Goal: Task Accomplishment & Management: Manage account settings

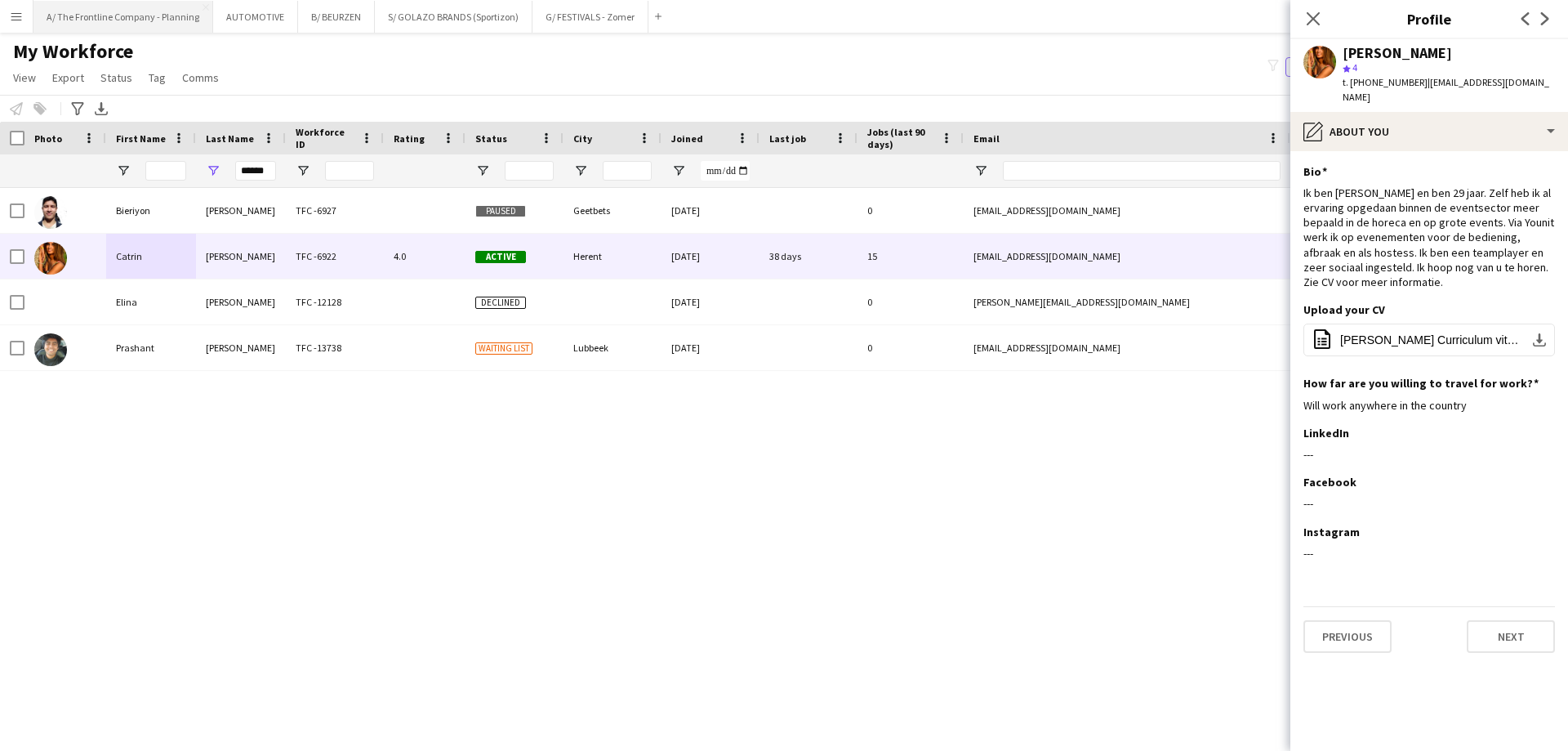
click at [154, 27] on button "A/ The Frontline Company - Planning Close" at bounding box center [122, 17] width 179 height 32
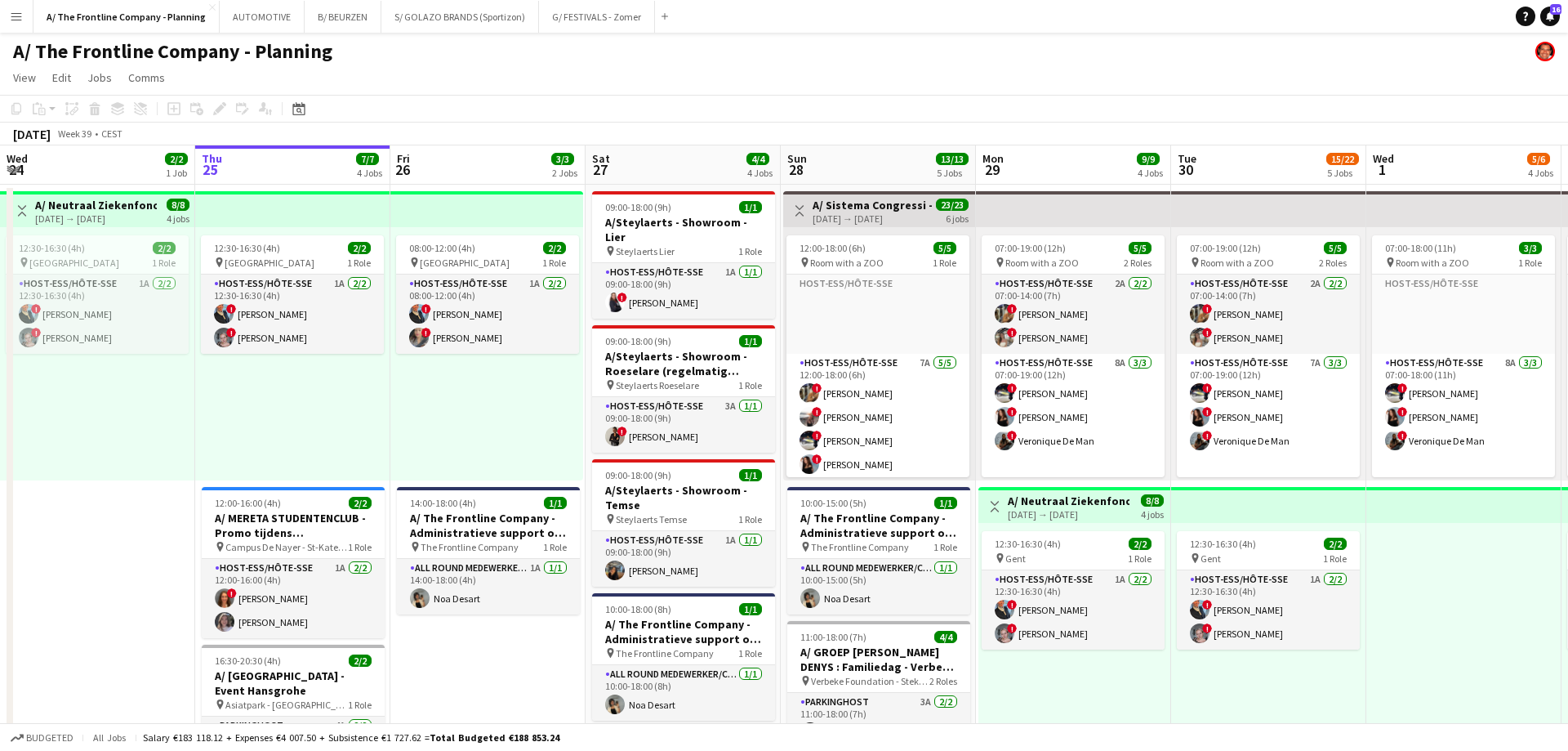
drag, startPoint x: 1061, startPoint y: 396, endPoint x: 153, endPoint y: 301, distance: 913.0
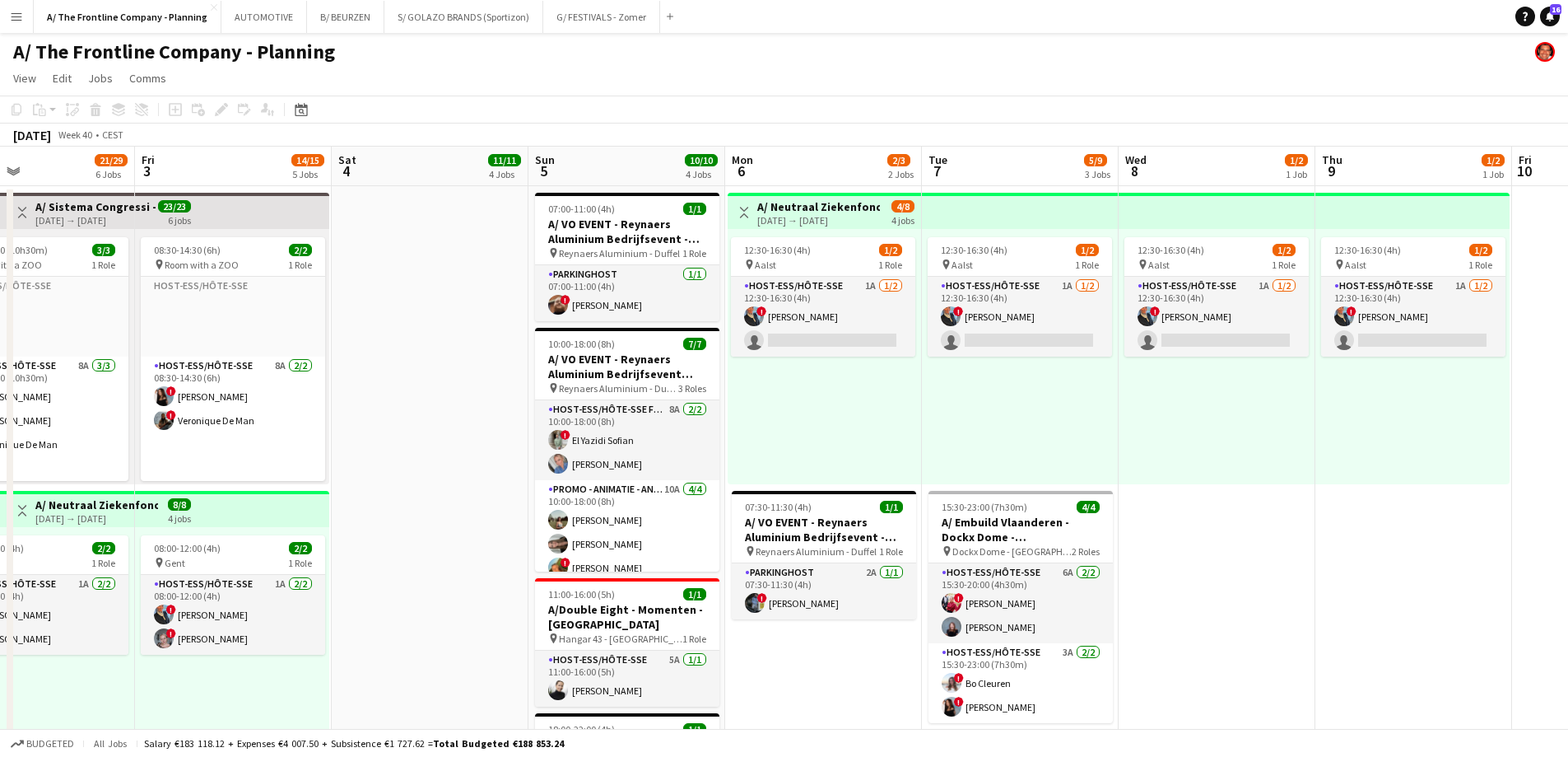
drag, startPoint x: 970, startPoint y: 386, endPoint x: 356, endPoint y: 336, distance: 616.0
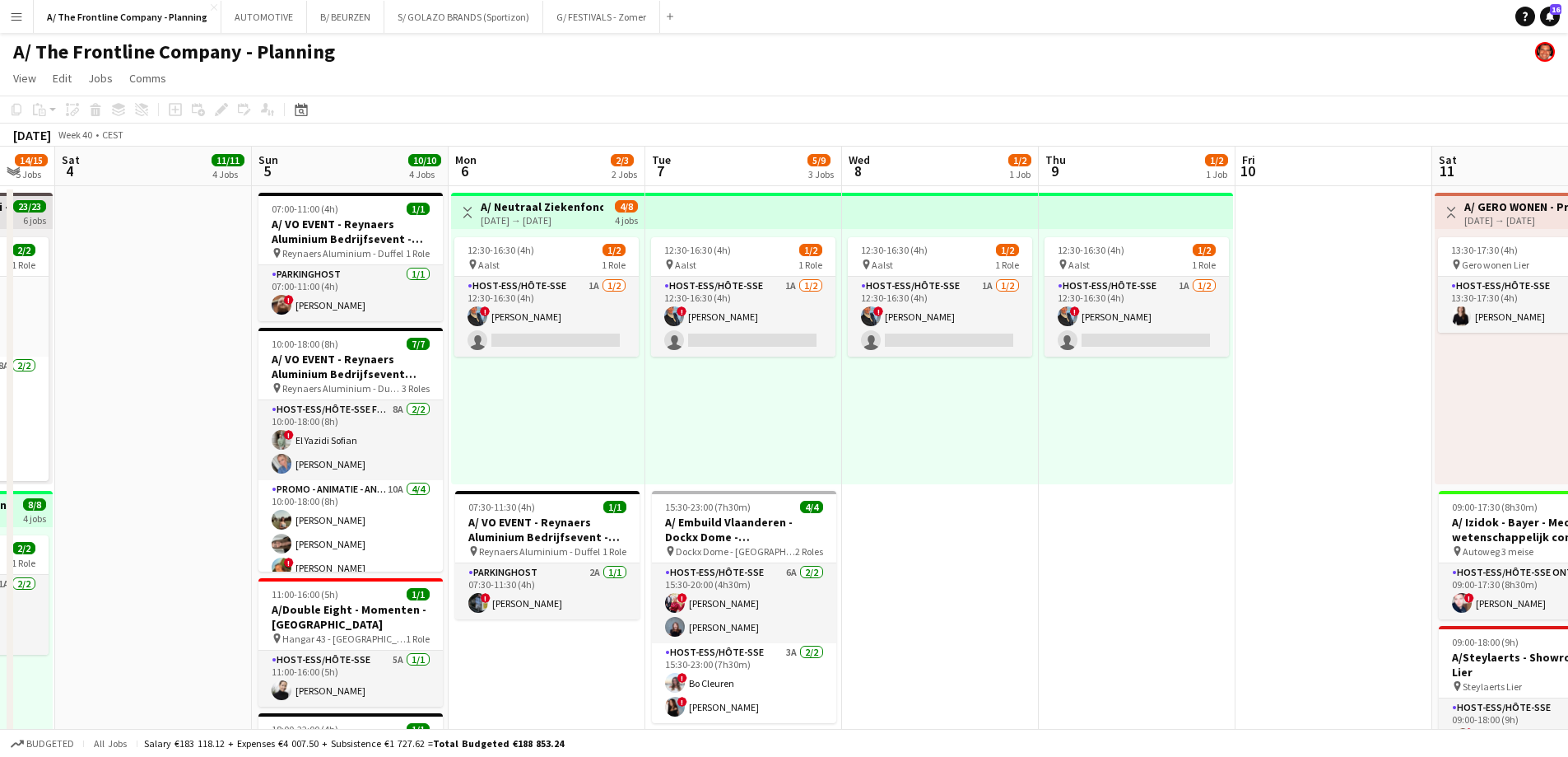
drag, startPoint x: 1123, startPoint y: 388, endPoint x: 754, endPoint y: 355, distance: 370.5
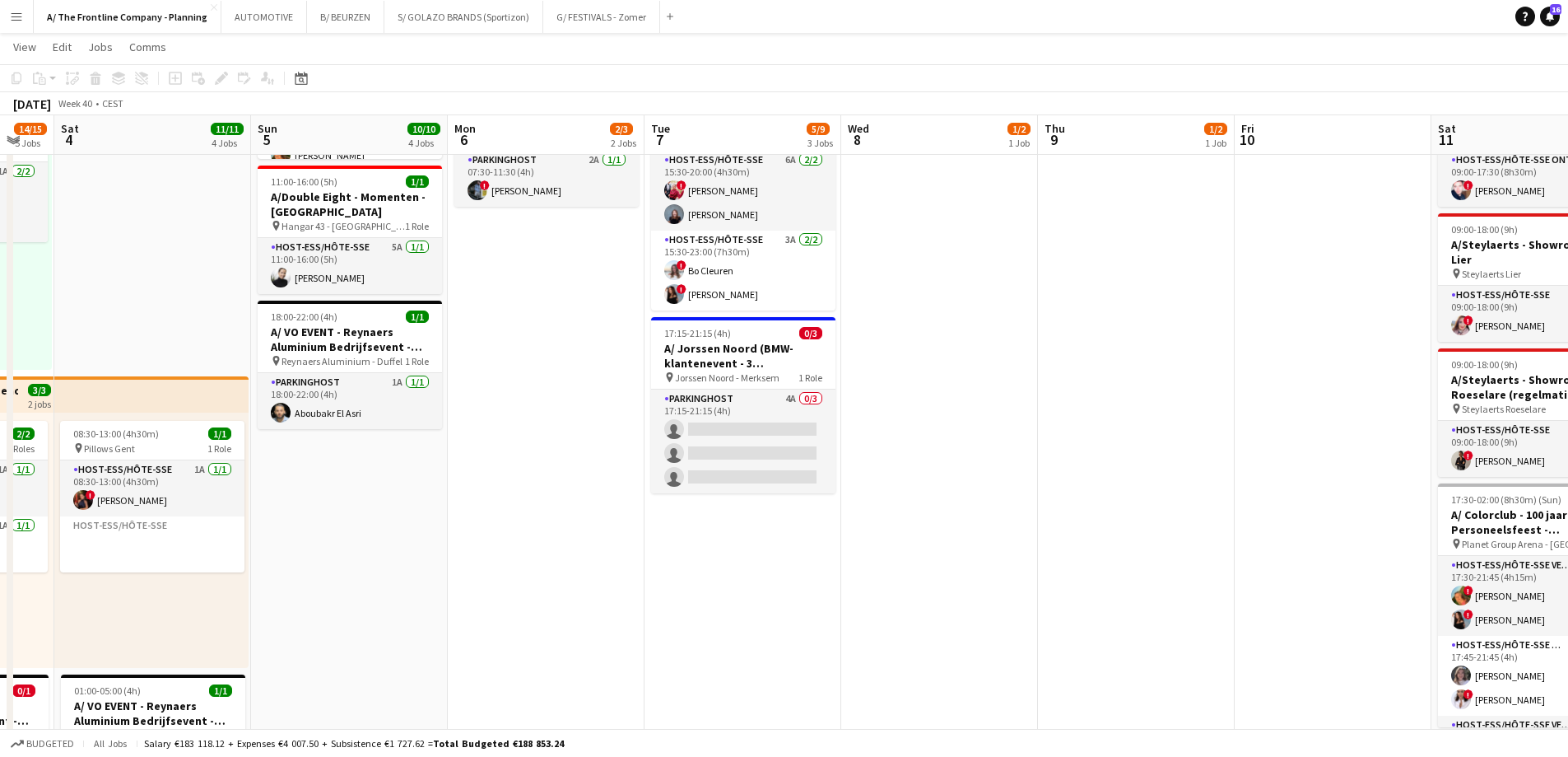
scroll to position [412, 0]
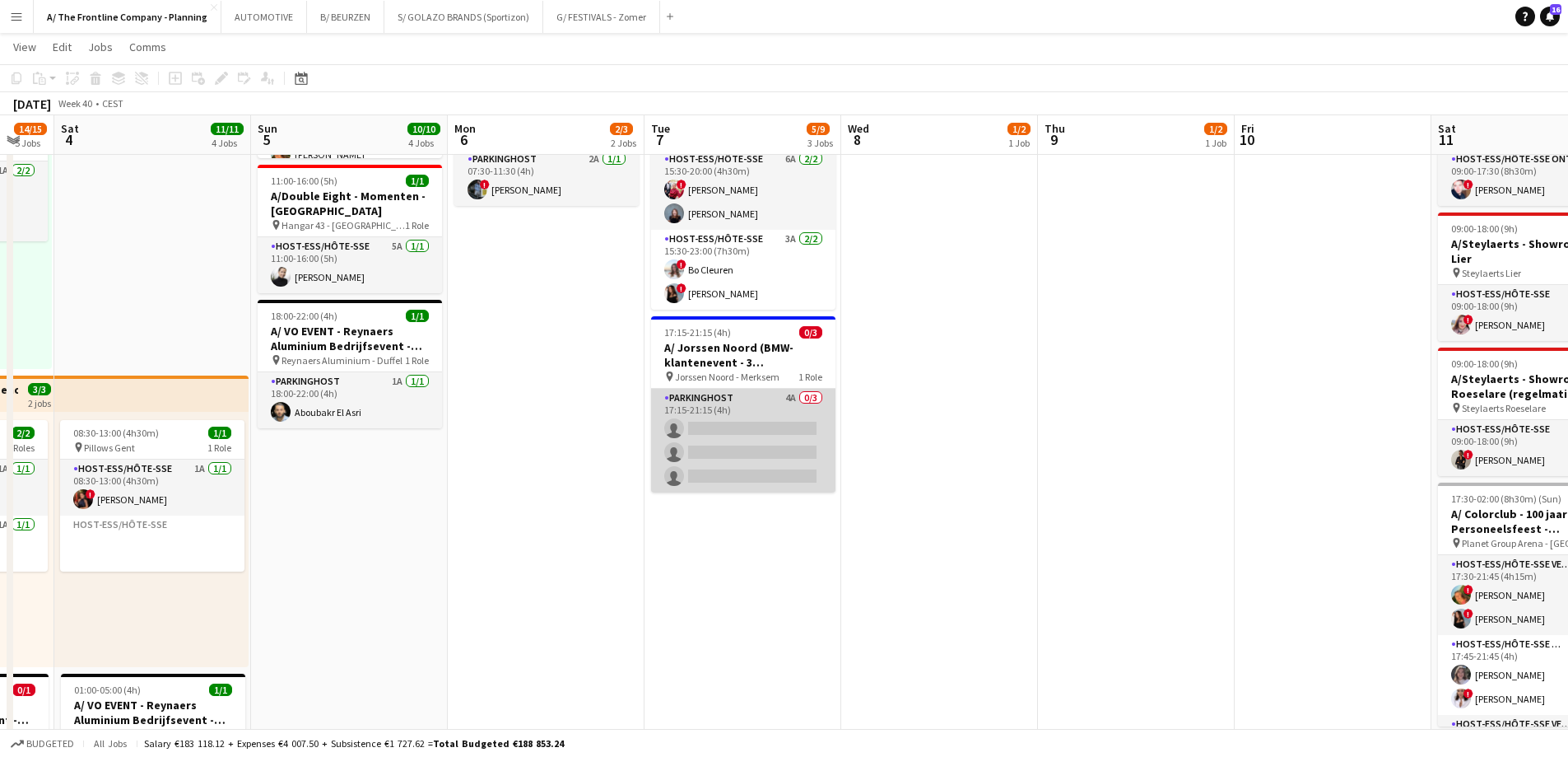
click at [717, 431] on app-card-role "Parkinghost 4A 0/3 17:15-21:15 (4h) single-neutral-actions single-neutral-actio…" at bounding box center [743, 440] width 185 height 103
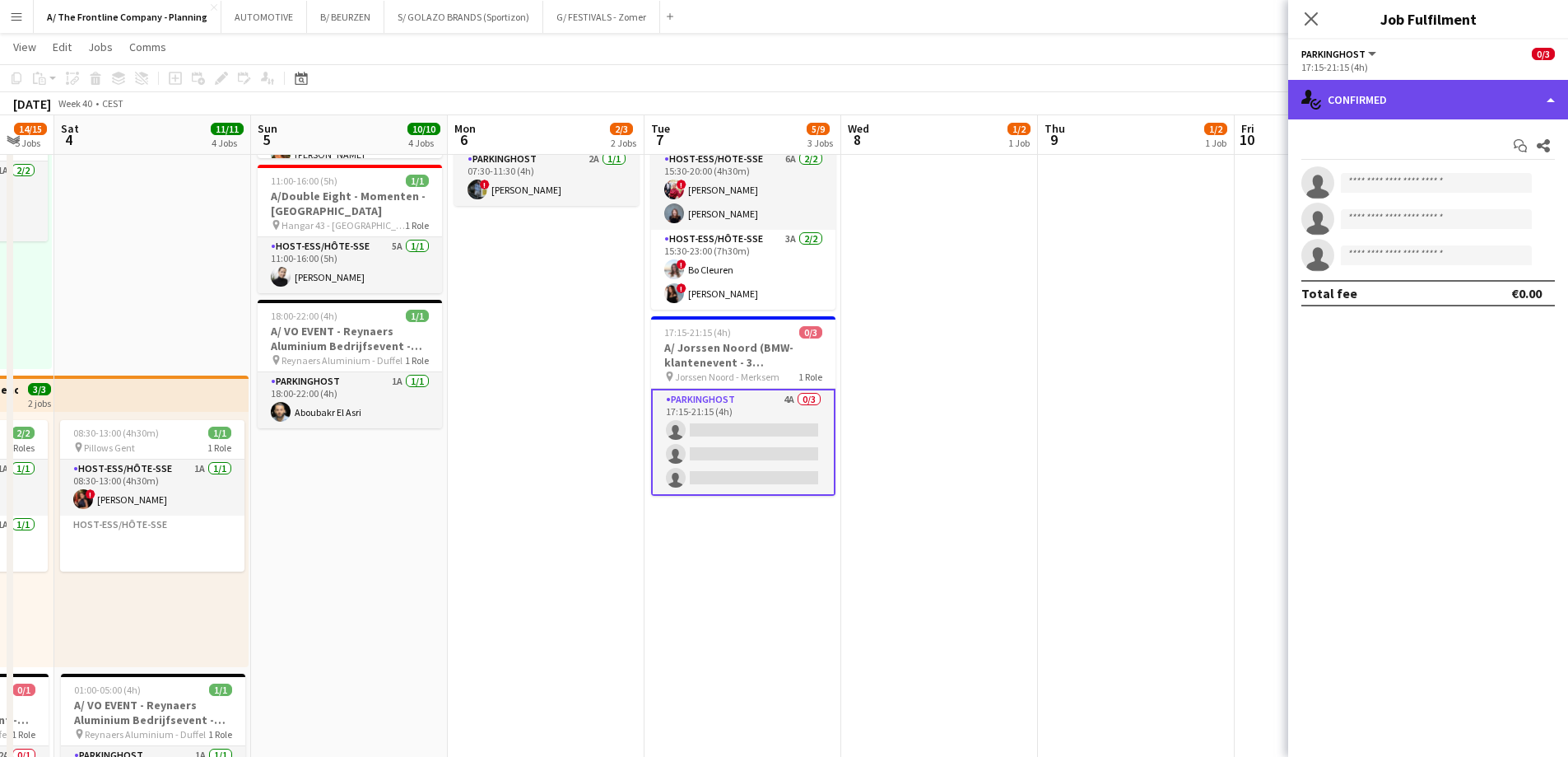
click at [1491, 100] on div "single-neutral-actions-check-2 Confirmed" at bounding box center [1427, 99] width 280 height 39
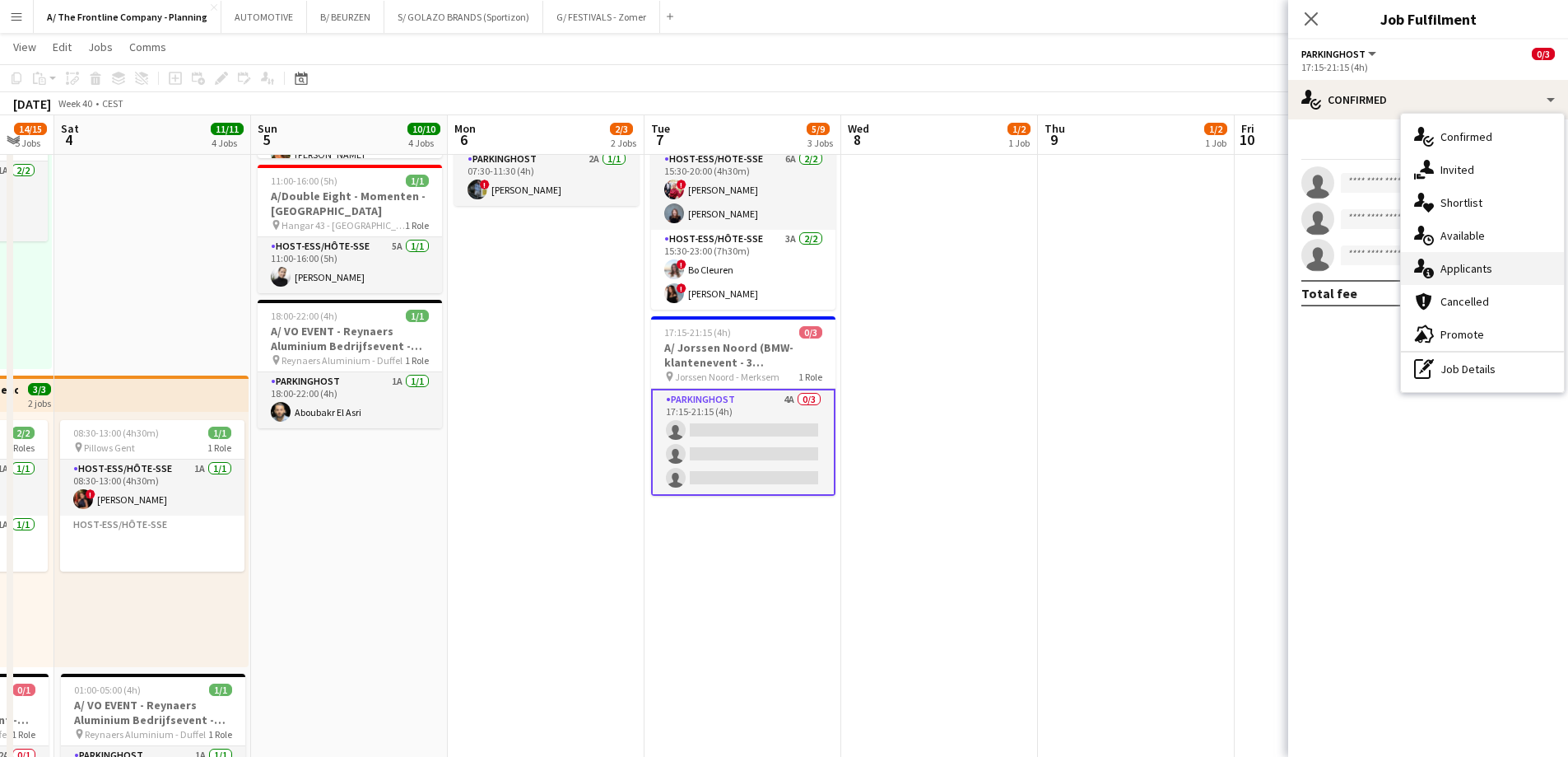
click at [1464, 268] on span "Applicants" at bounding box center [1467, 268] width 52 height 14
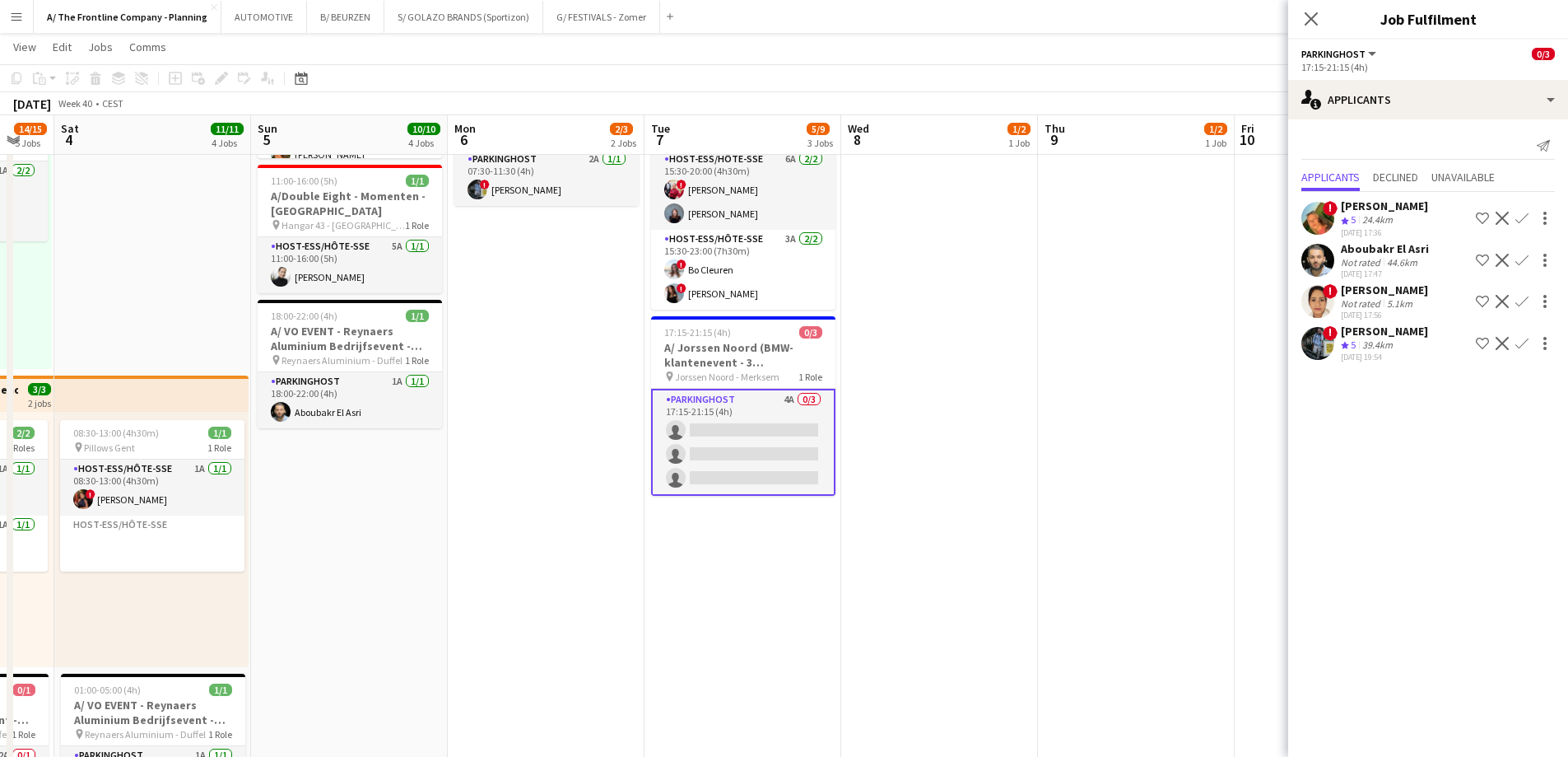
click at [1520, 344] on app-icon "Confirm" at bounding box center [1522, 344] width 13 height 13
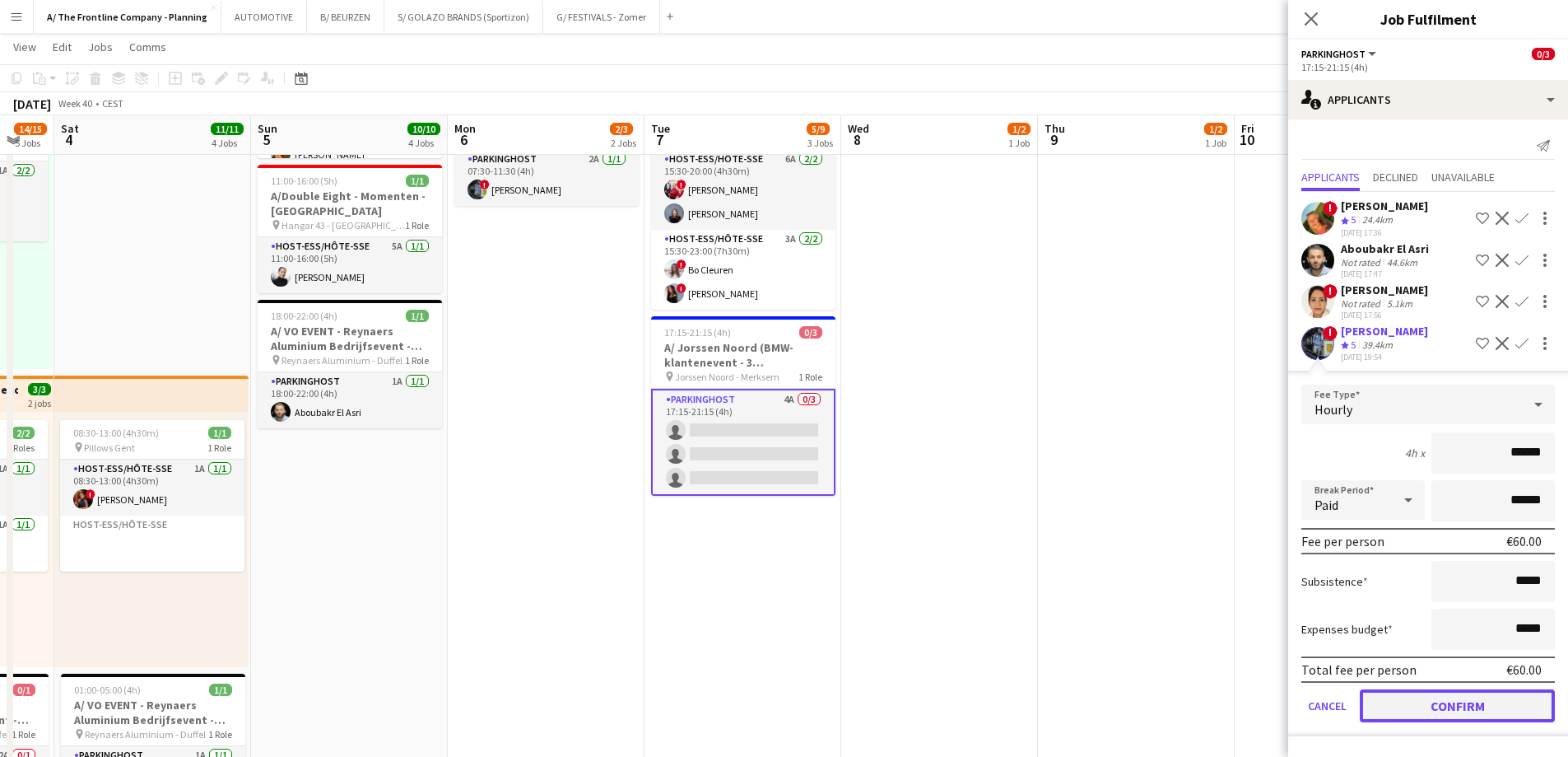
click at [1459, 700] on button "Confirm" at bounding box center [1457, 705] width 195 height 33
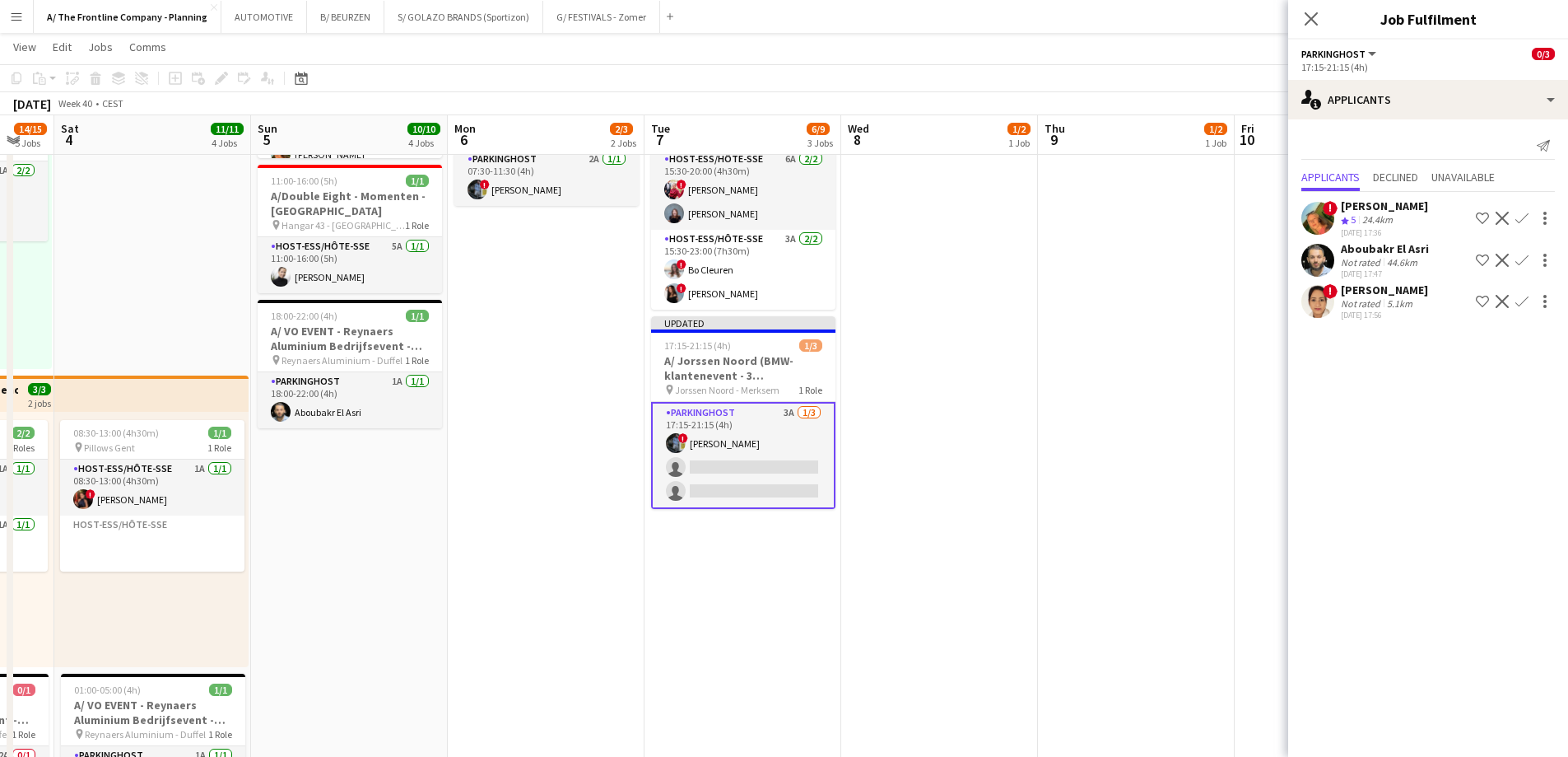
click at [1361, 214] on div "24.4km" at bounding box center [1377, 220] width 37 height 14
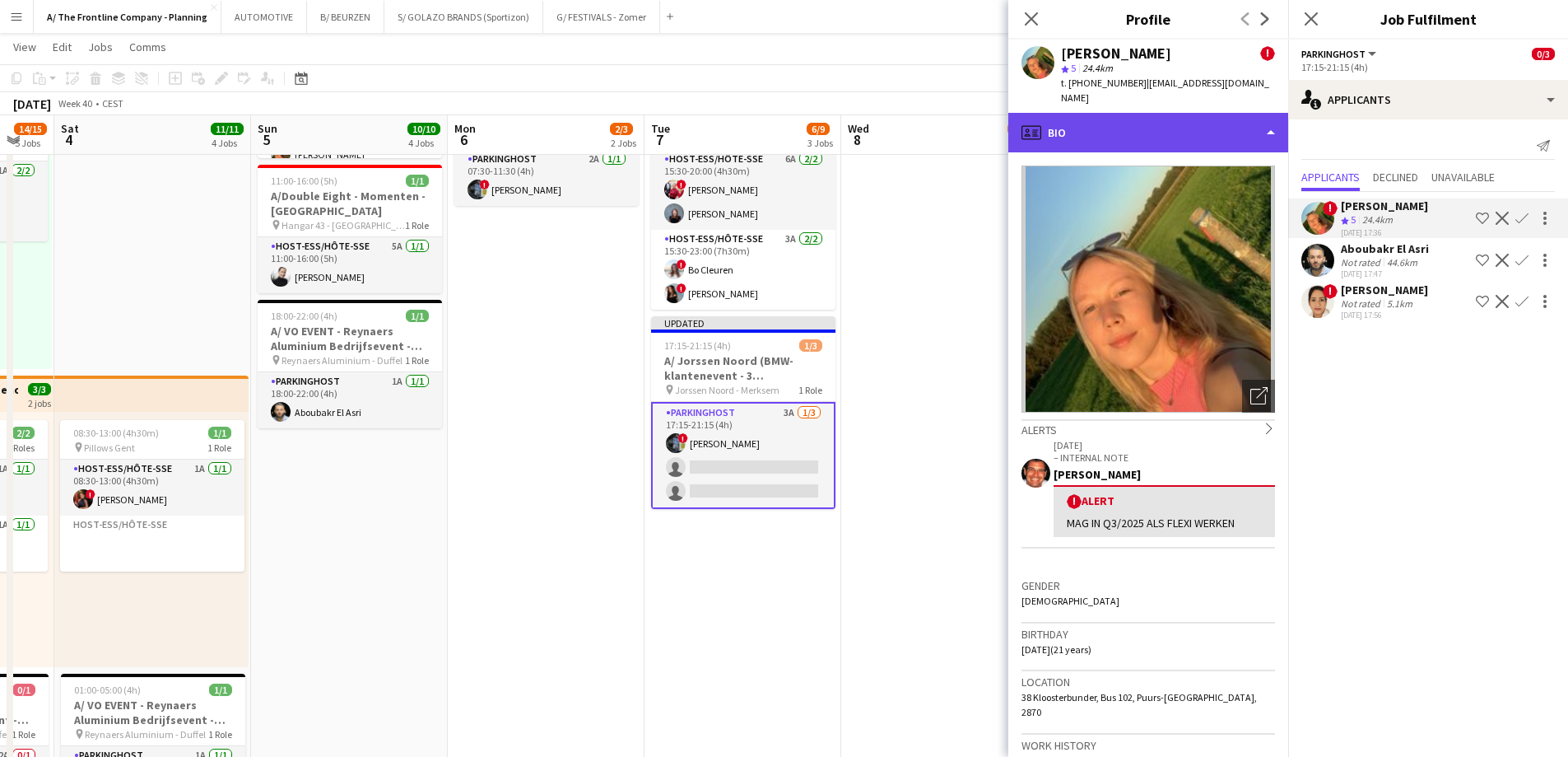
click at [1140, 126] on div "profile Bio" at bounding box center [1148, 132] width 280 height 39
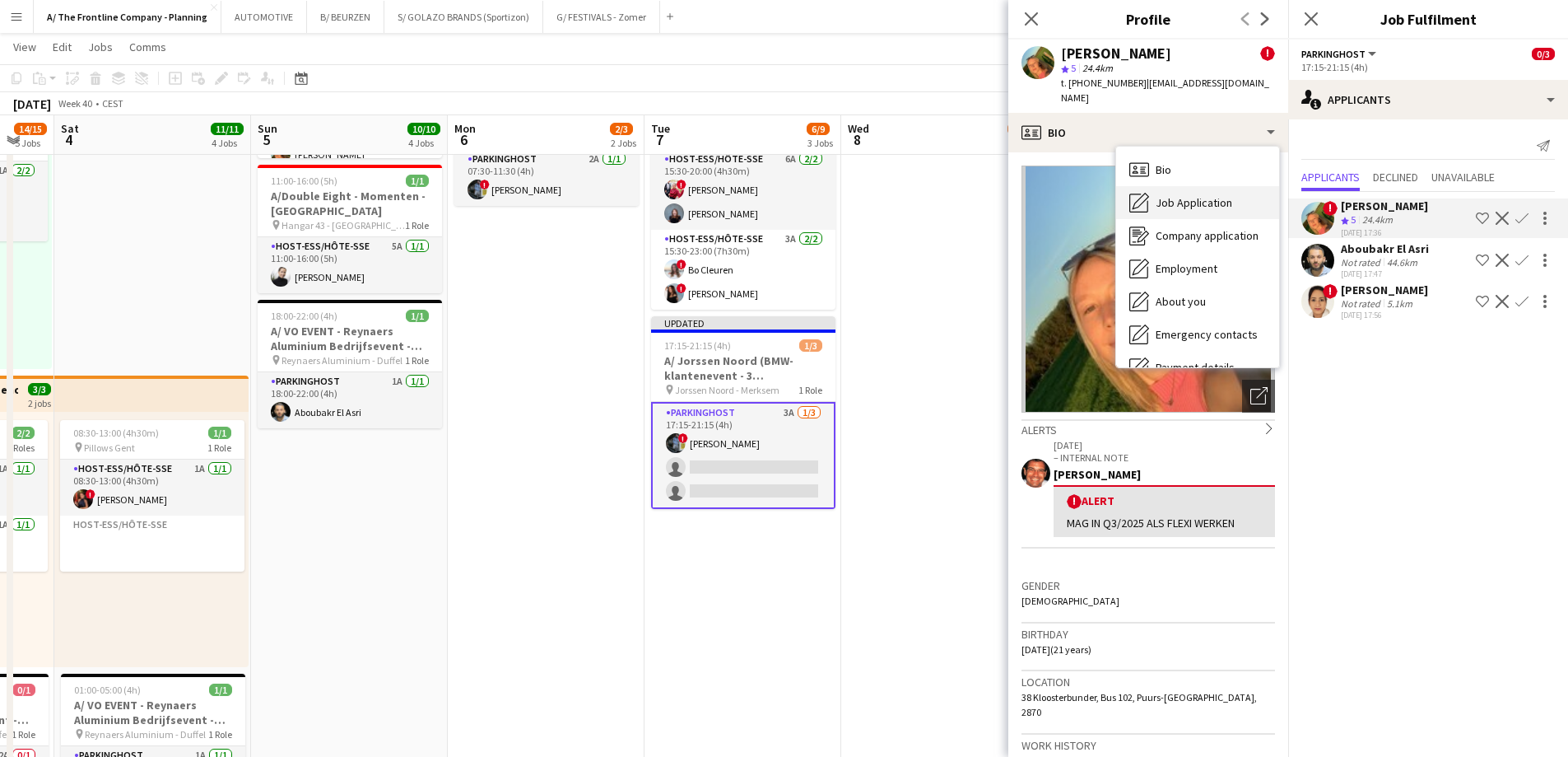
click at [1150, 189] on div "Job Application Job Application" at bounding box center [1198, 202] width 163 height 33
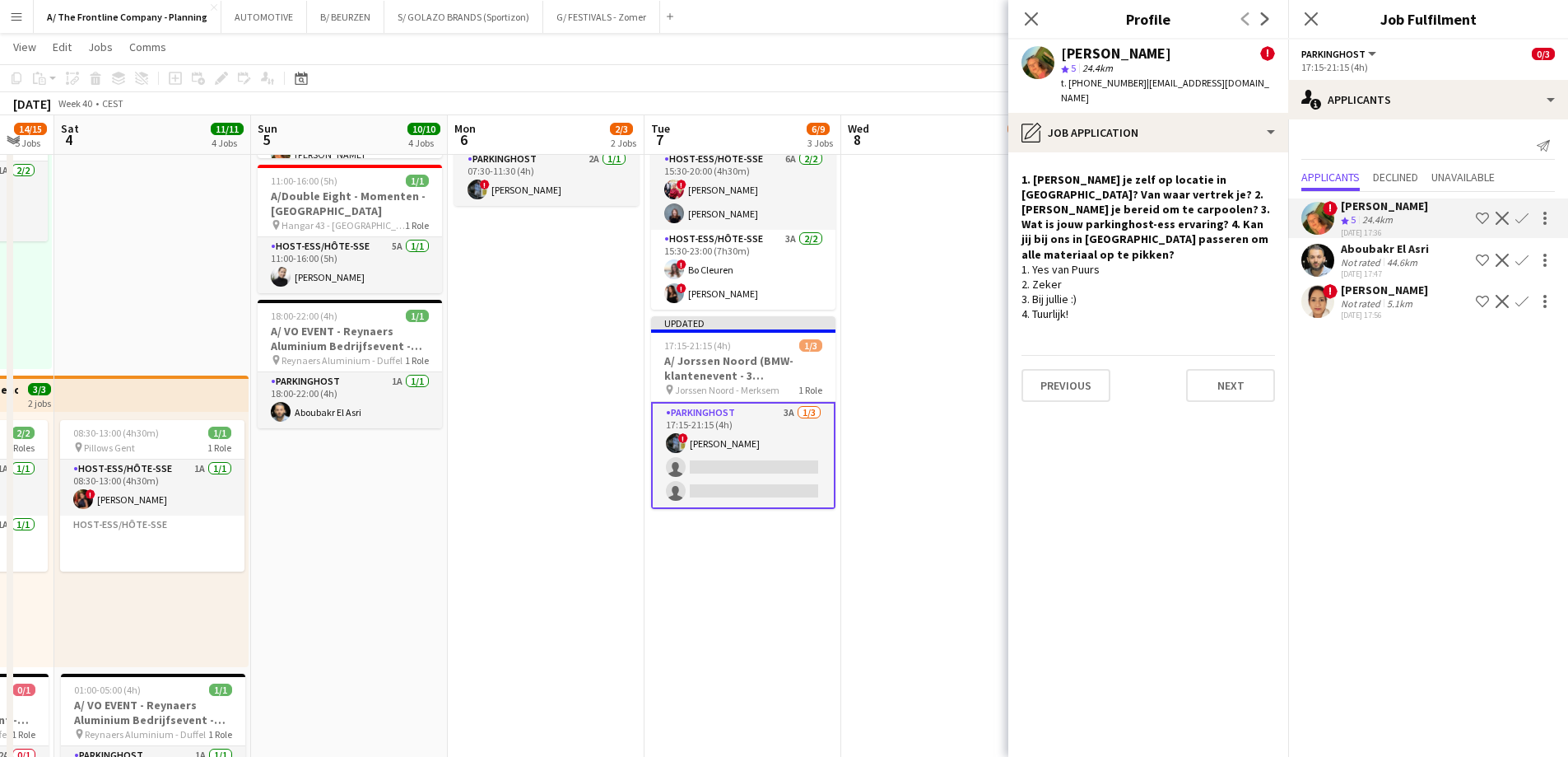
click at [1522, 217] on app-icon "Confirm" at bounding box center [1522, 218] width 13 height 13
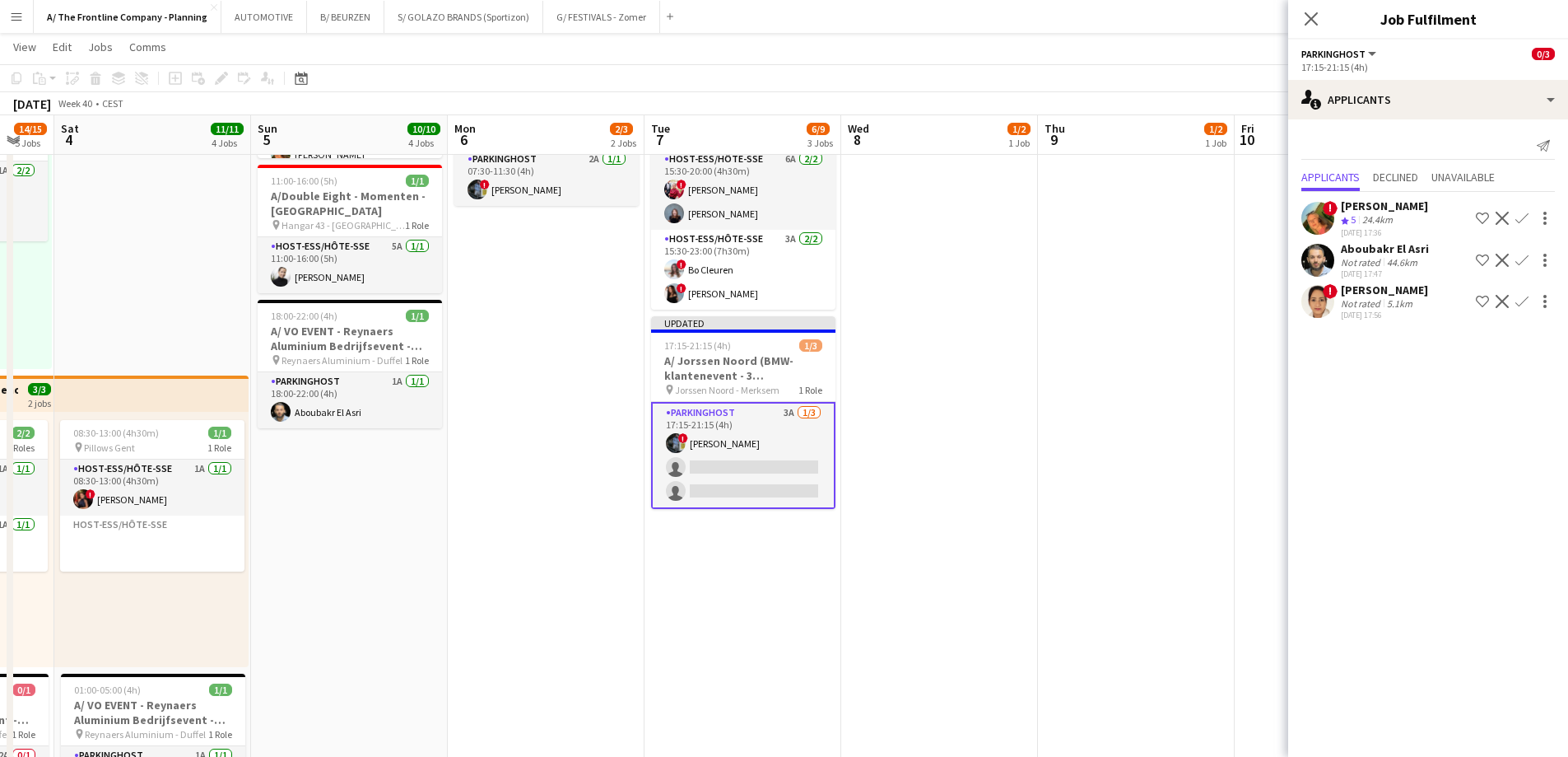
click at [1522, 217] on app-icon "Confirm" at bounding box center [1522, 218] width 13 height 13
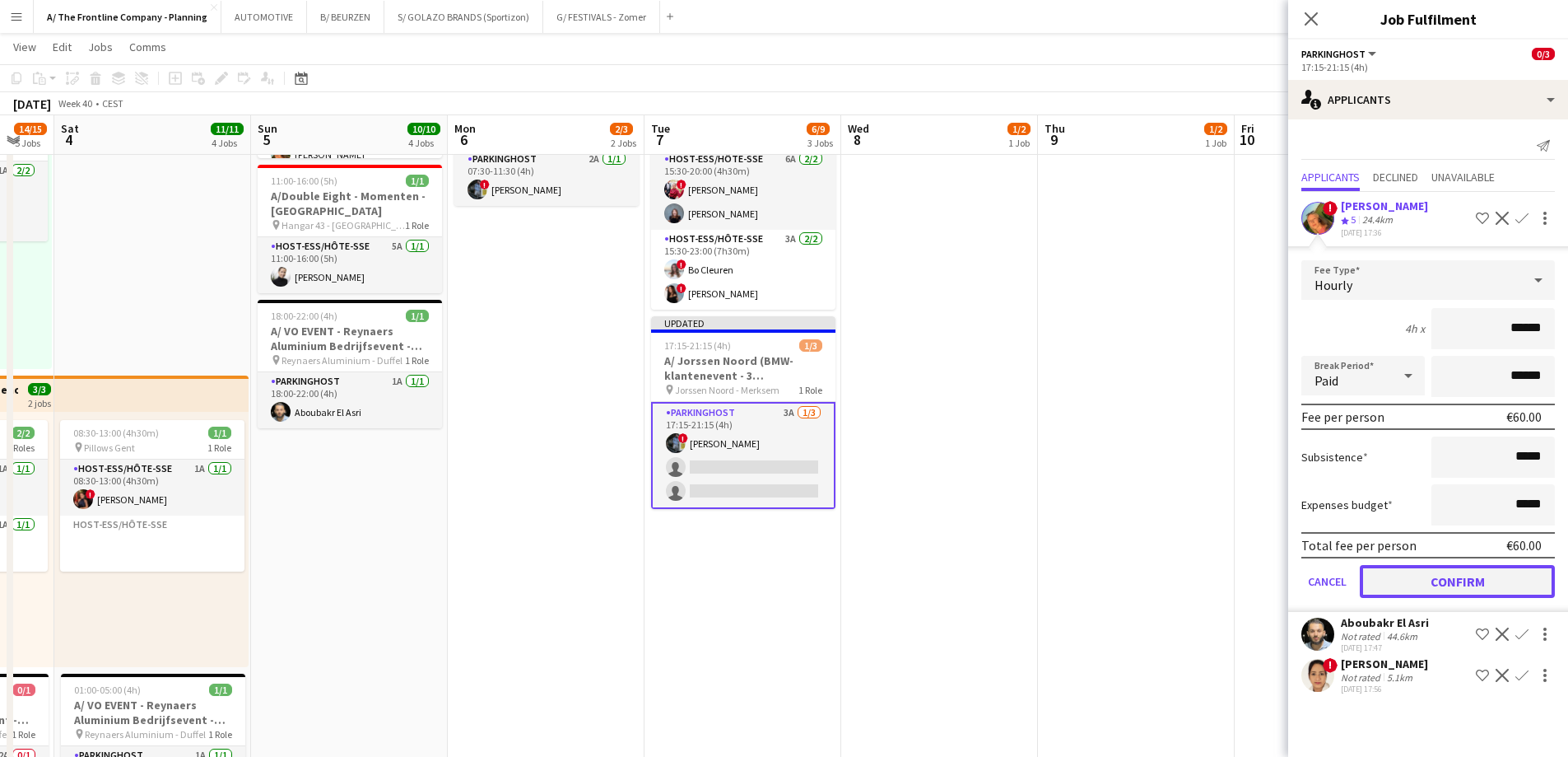
click at [1483, 579] on button "Confirm" at bounding box center [1457, 581] width 195 height 33
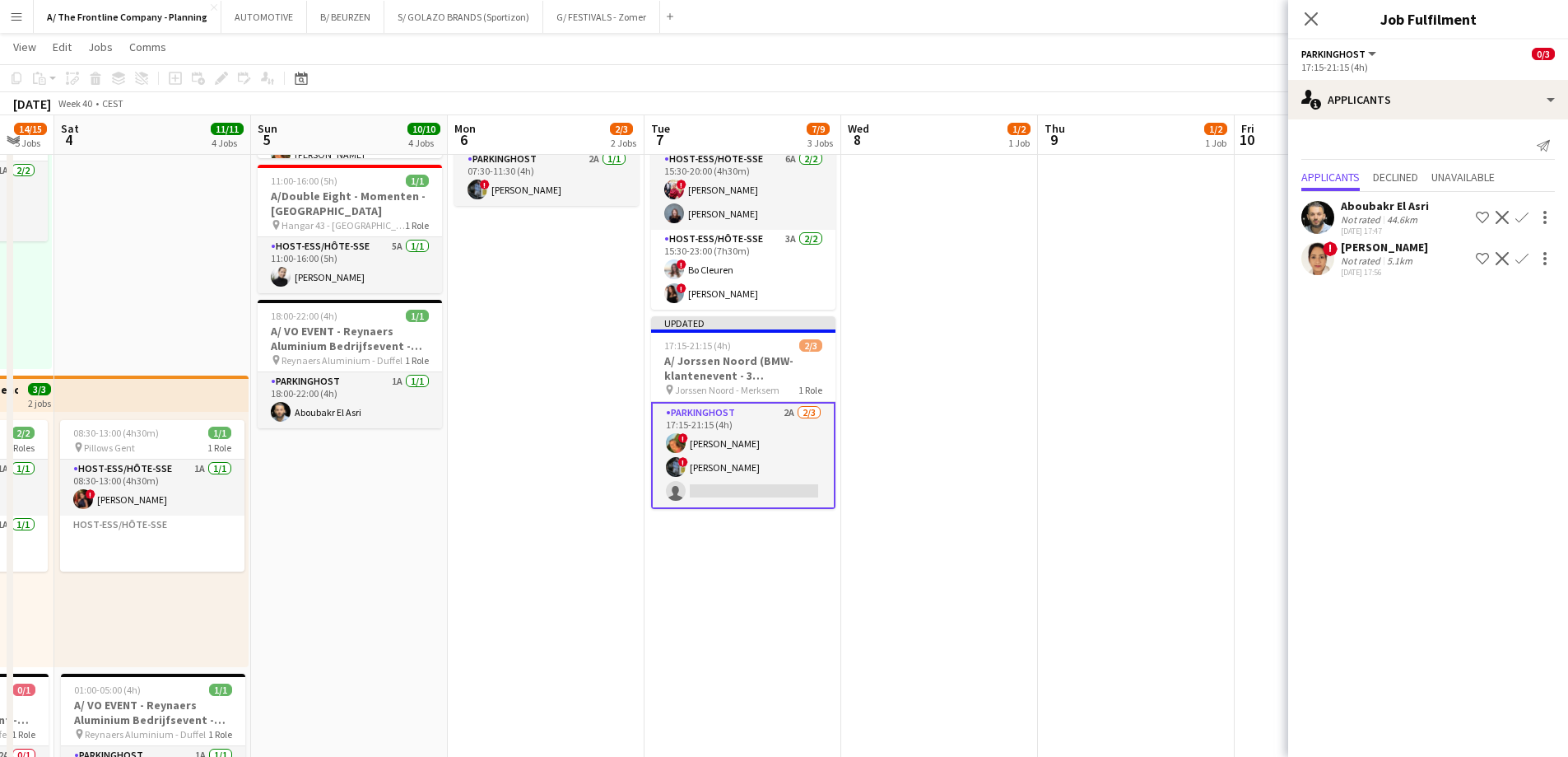
click at [1405, 212] on div "Aboubakr El Asri" at bounding box center [1385, 205] width 88 height 14
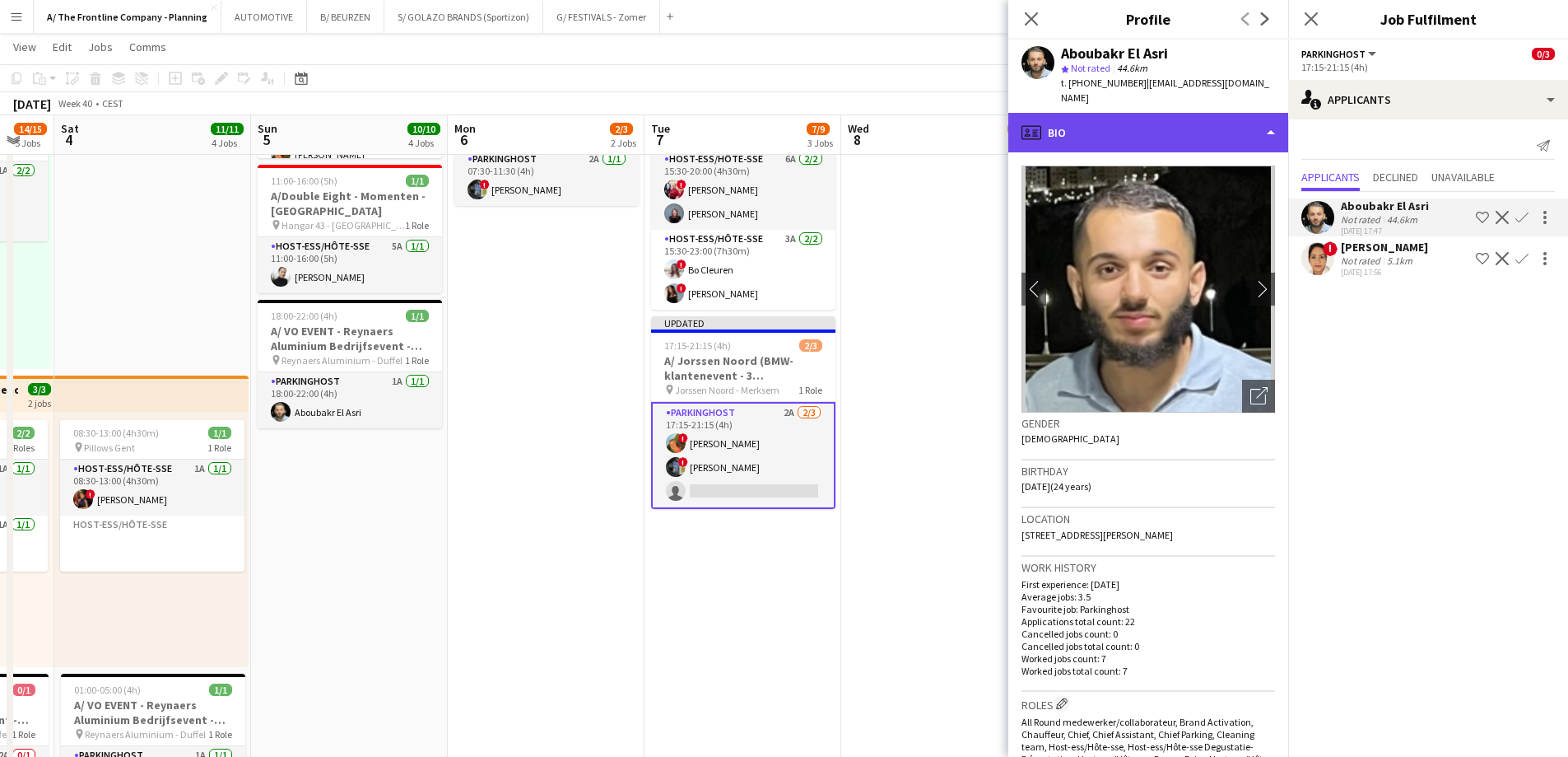
click at [1134, 133] on div "profile Bio" at bounding box center [1148, 132] width 280 height 39
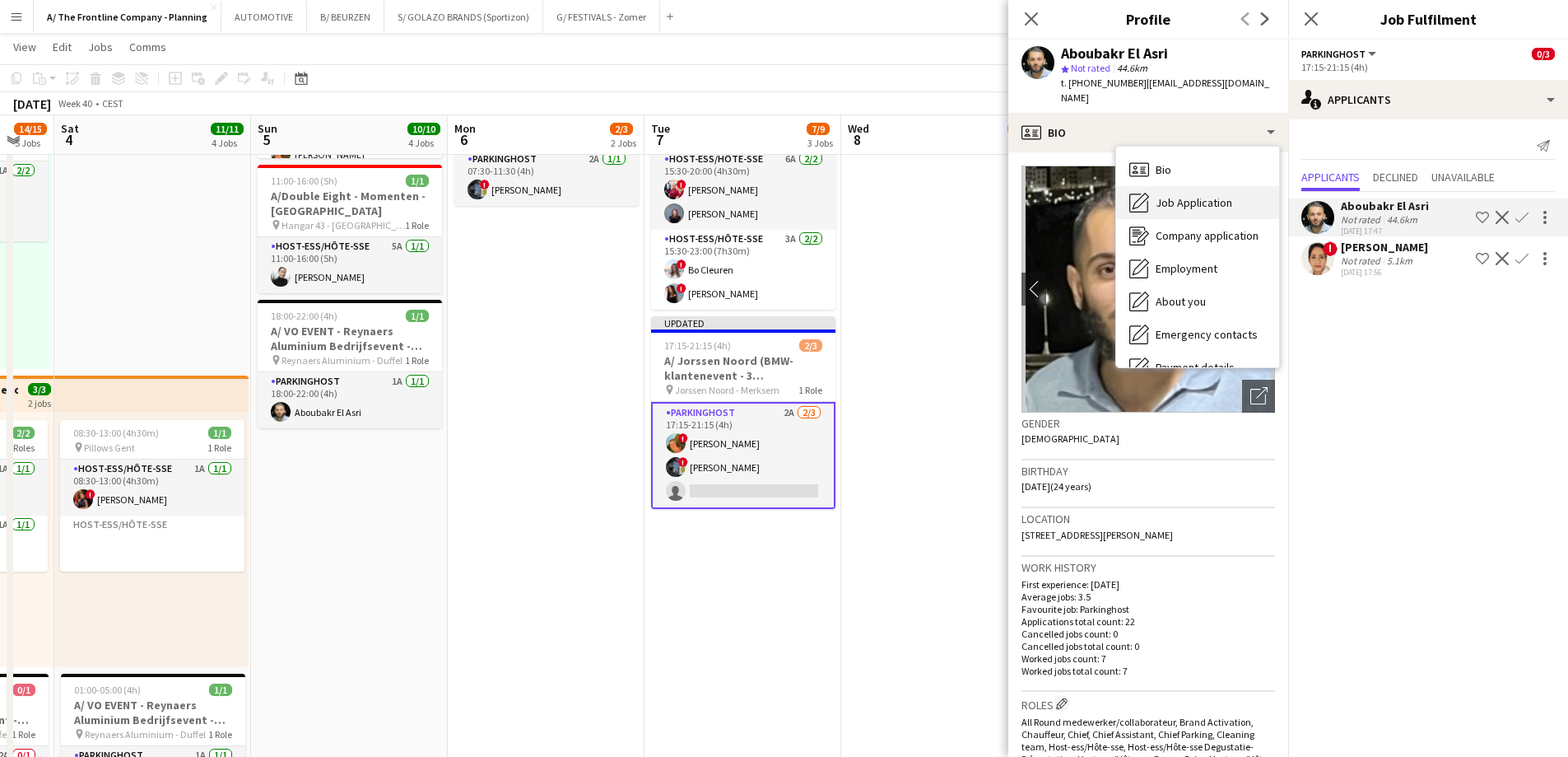
click at [1163, 195] on span "Job Application" at bounding box center [1194, 202] width 77 height 14
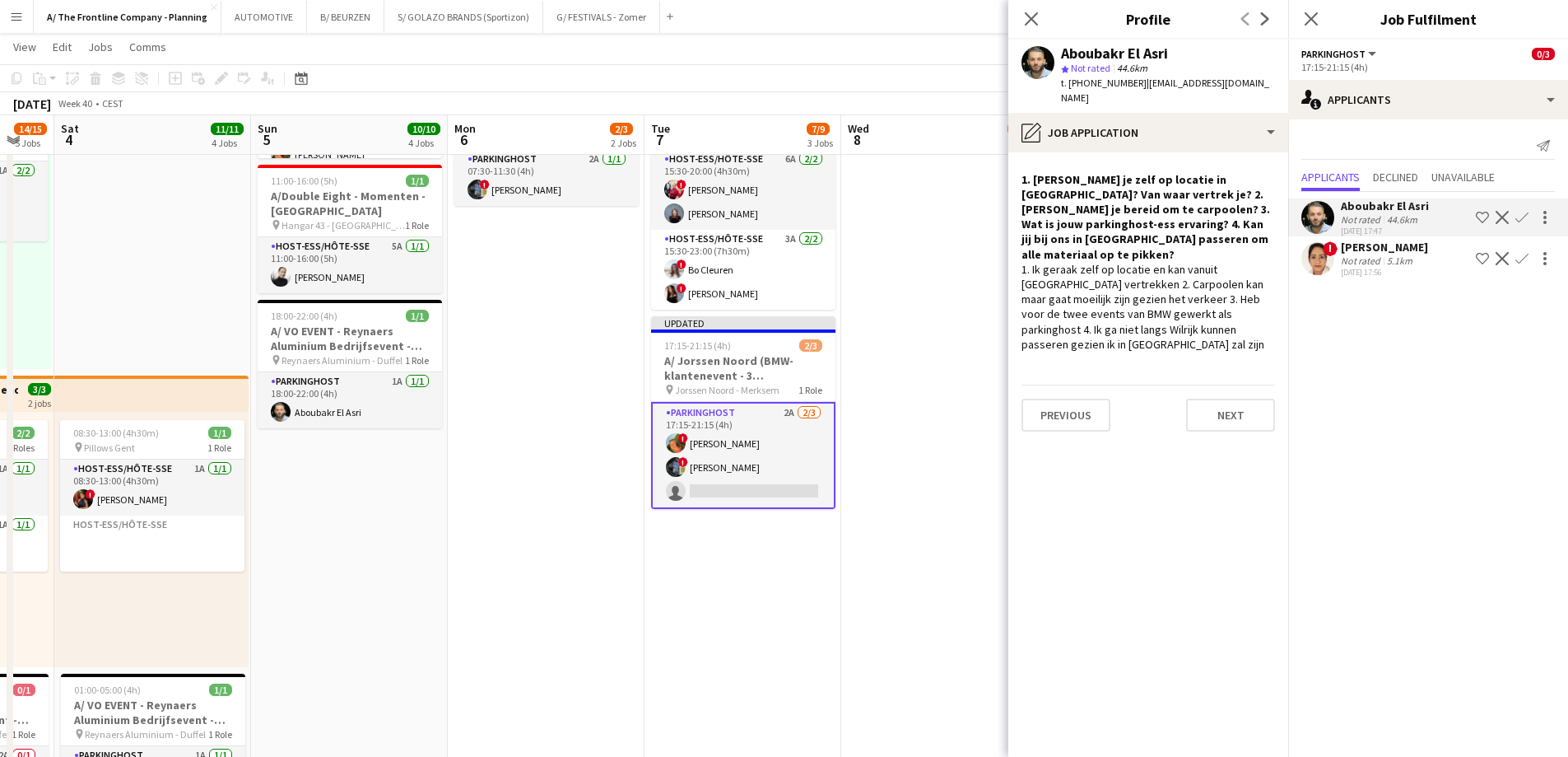
click at [1519, 220] on app-icon "Confirm" at bounding box center [1522, 217] width 13 height 13
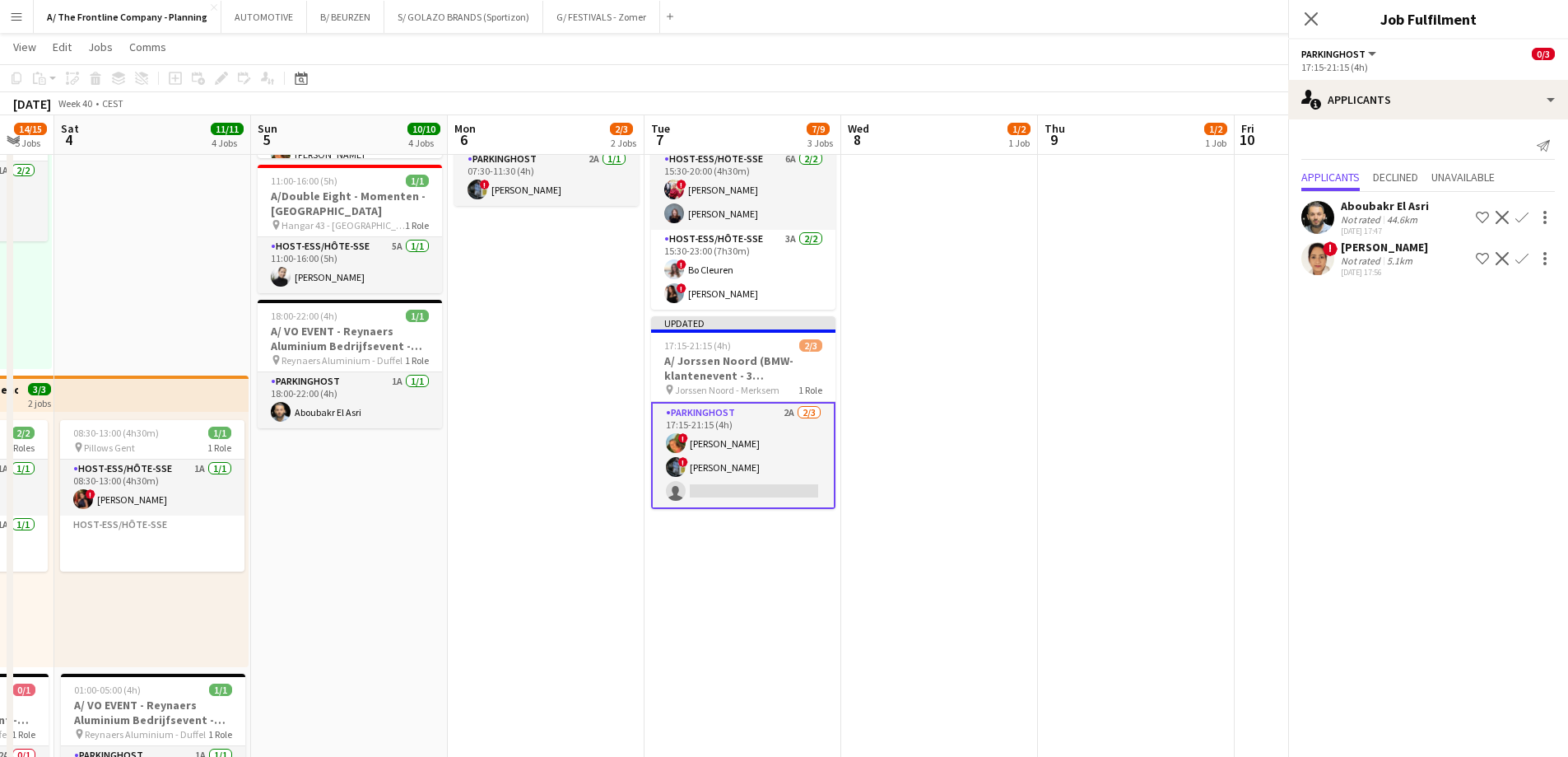
click at [1519, 220] on app-icon "Confirm" at bounding box center [1522, 217] width 13 height 13
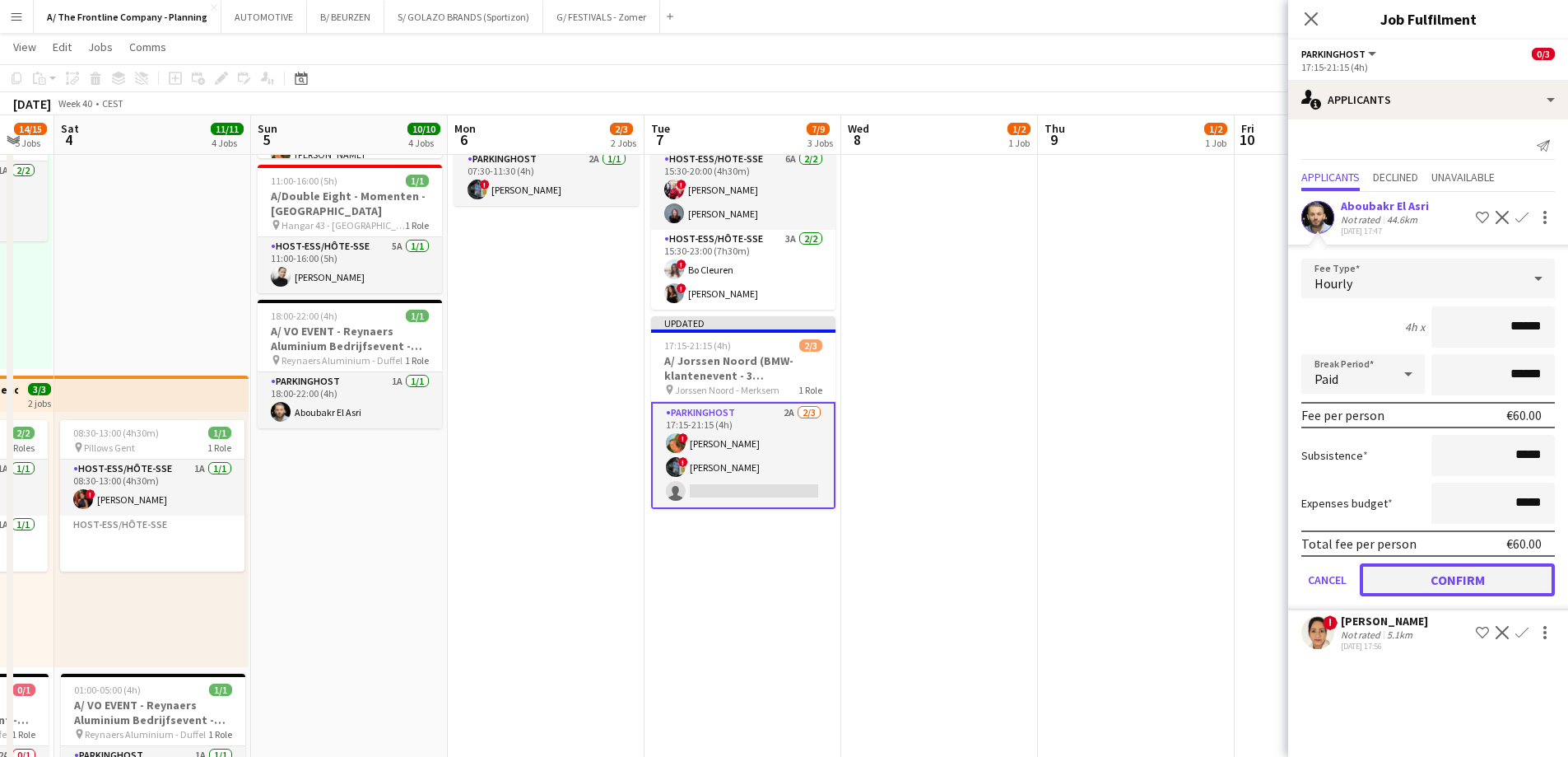
click at [1471, 582] on button "Confirm" at bounding box center [1457, 579] width 195 height 33
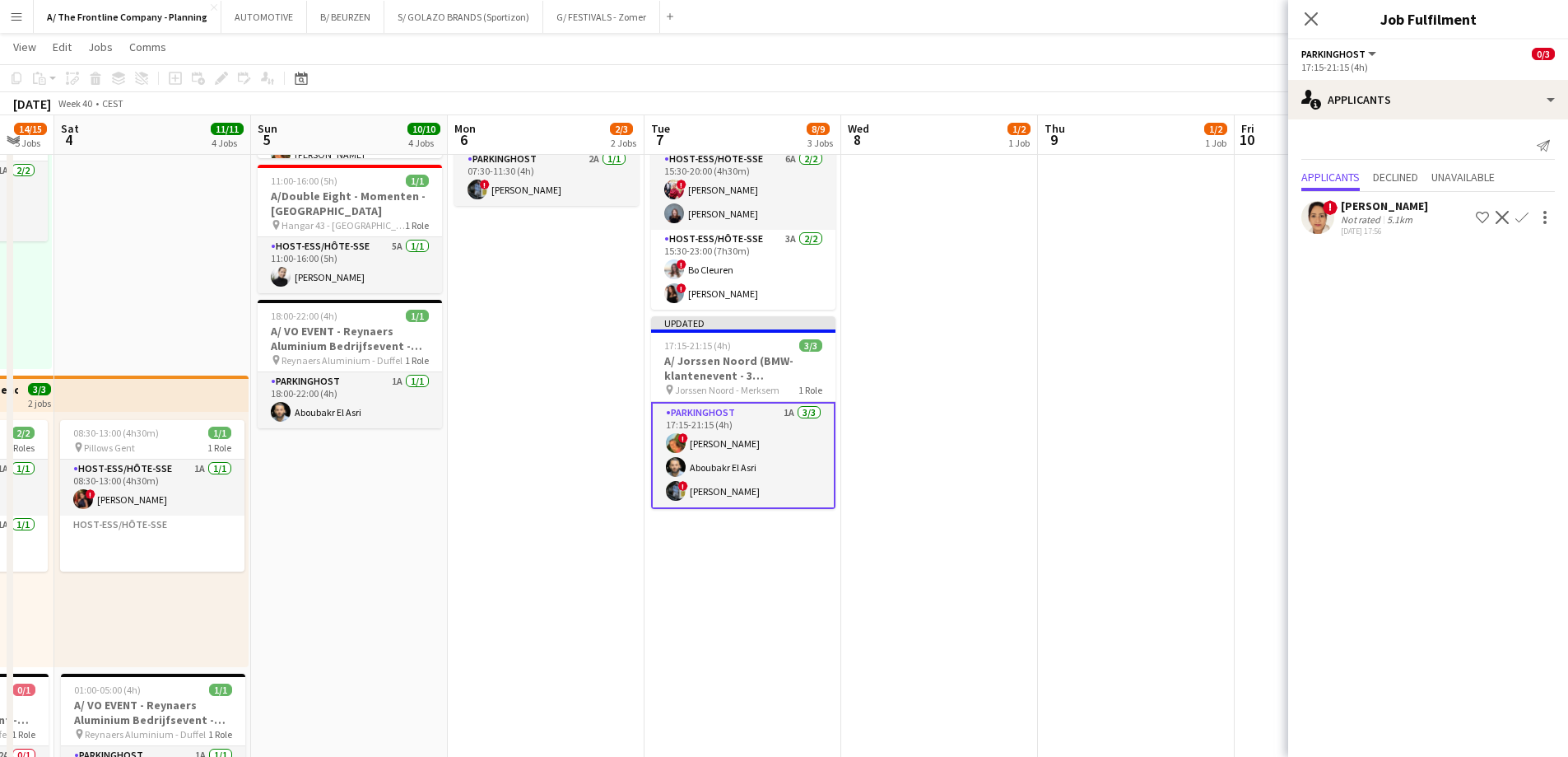
click at [747, 462] on app-card-role "Parkinghost 1A [DATE] 17:15-21:15 (4h) ! [PERSON_NAME] El Asri ! [PERSON_NAME]" at bounding box center [743, 456] width 185 height 107
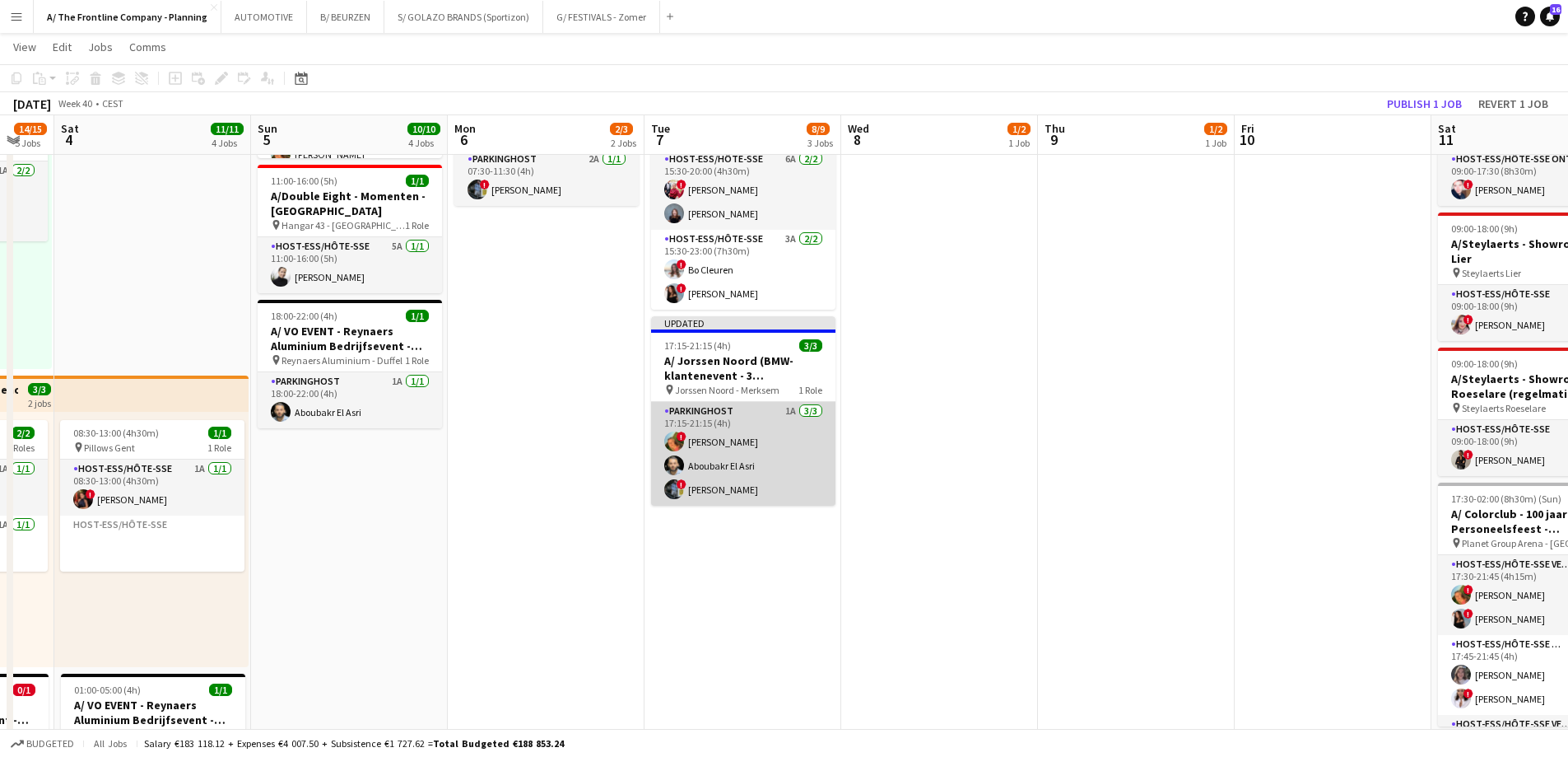
click at [719, 484] on app-card-role "Parkinghost 1A [DATE] 17:15-21:15 (4h) ! [PERSON_NAME] El Asri ! [PERSON_NAME]" at bounding box center [743, 454] width 185 height 103
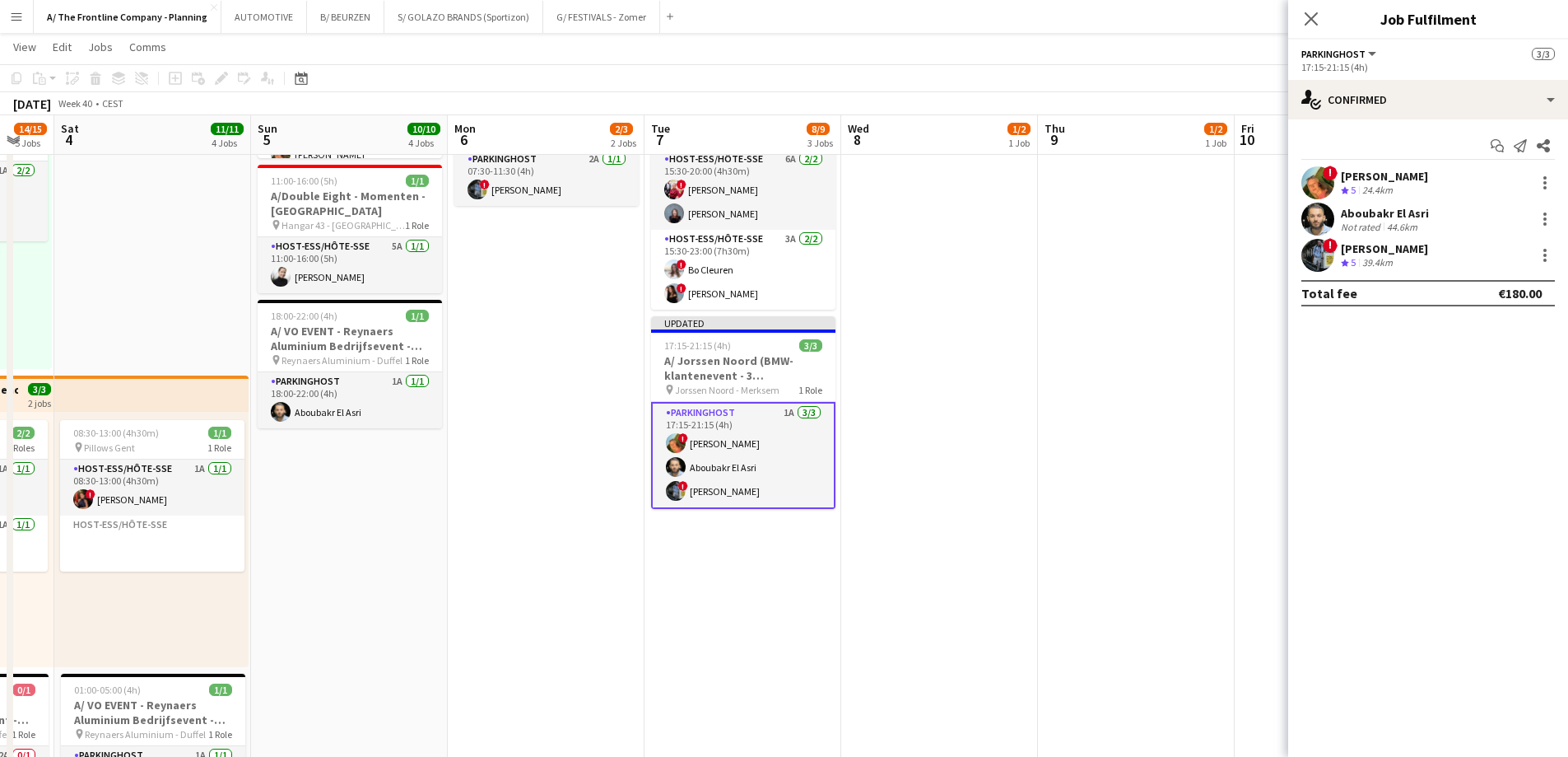
click at [1397, 239] on div "! [PERSON_NAME] Crew rating 5 24.4km [GEOGRAPHIC_DATA] Not rated 44.6km ! [PERS…" at bounding box center [1427, 219] width 280 height 105
click at [1387, 256] on div "39.4km" at bounding box center [1377, 263] width 37 height 14
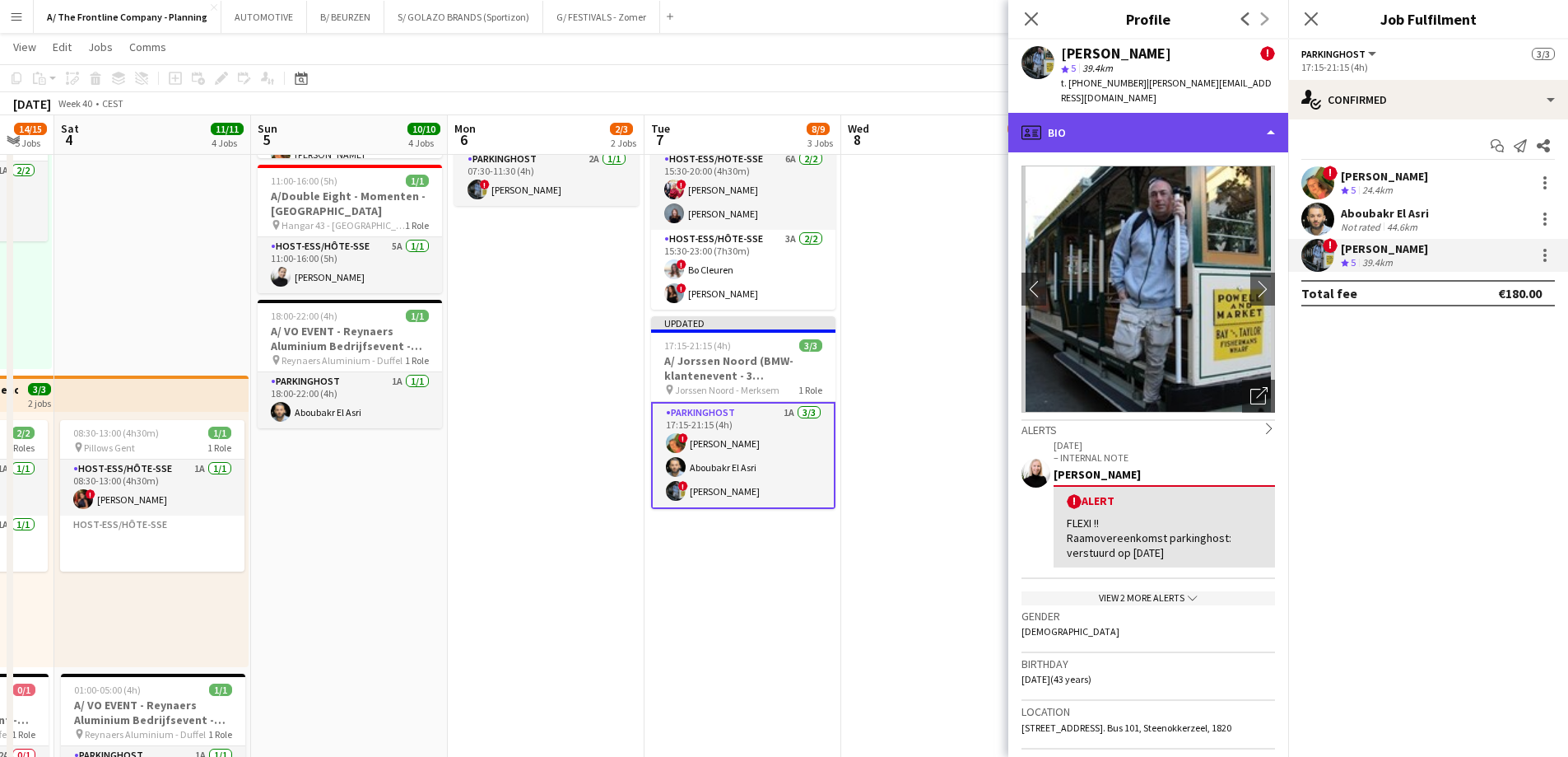
click at [1201, 127] on div "profile Bio" at bounding box center [1148, 132] width 280 height 39
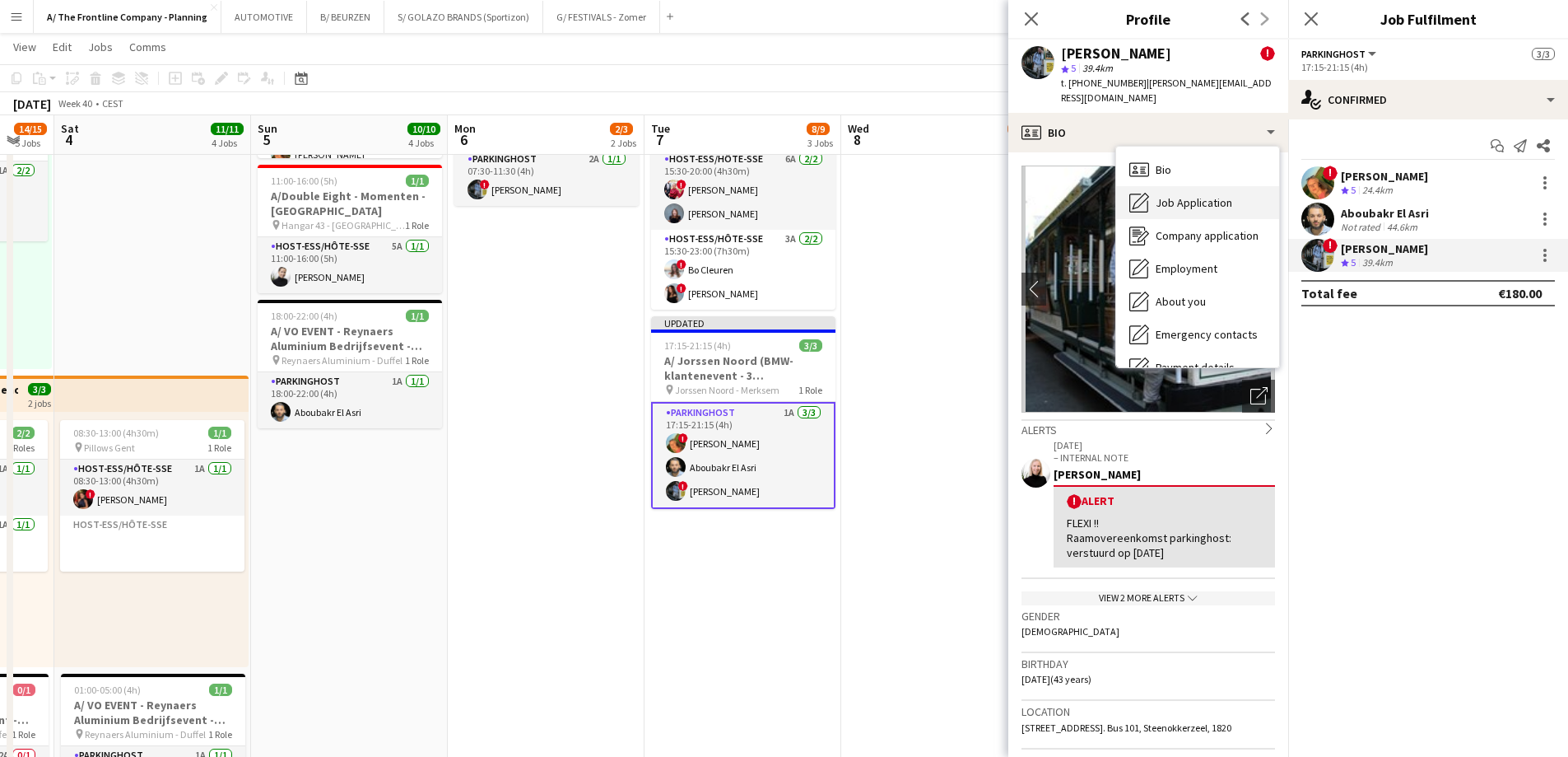
click at [1202, 195] on span "Job Application" at bounding box center [1194, 202] width 77 height 14
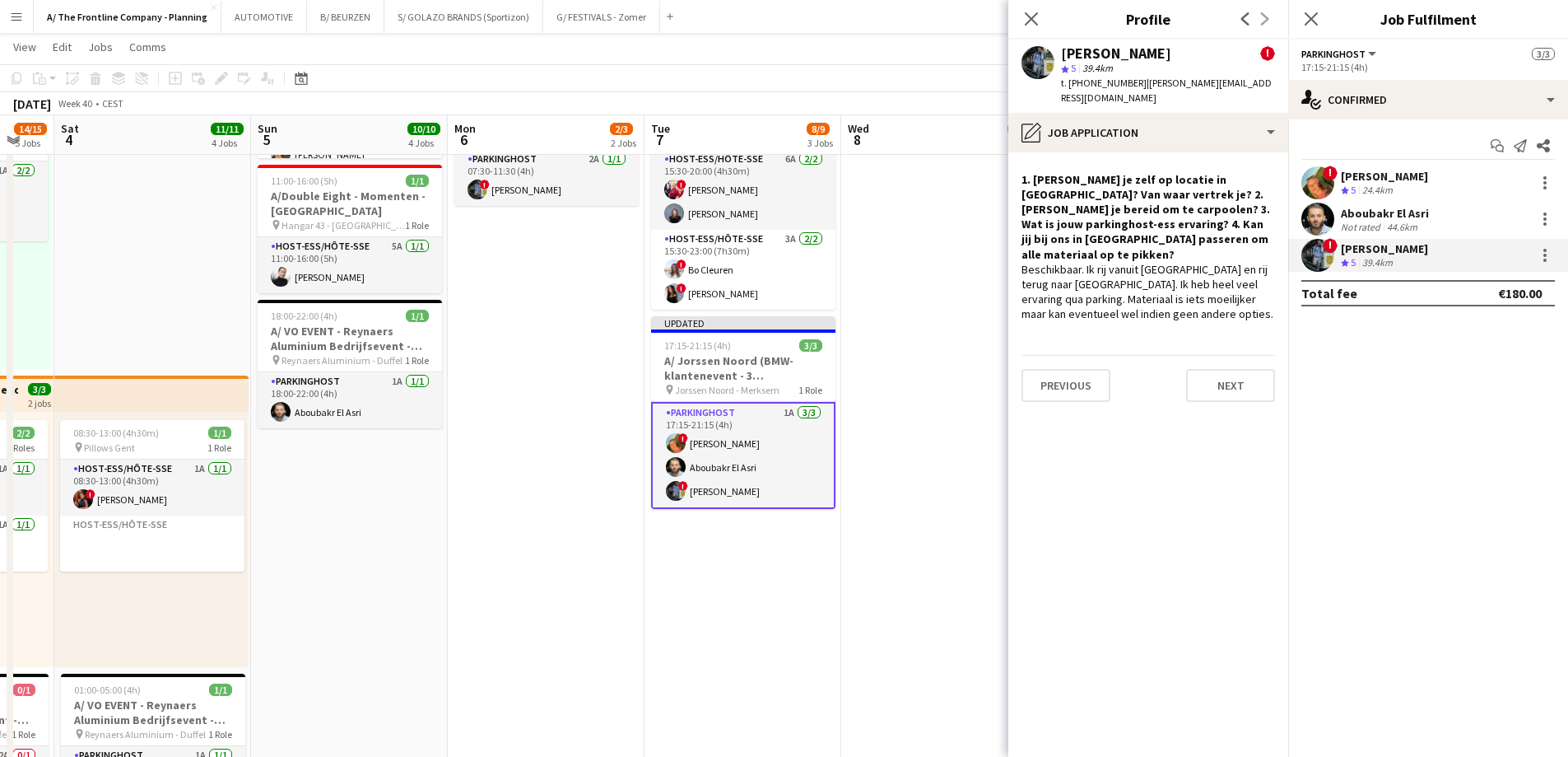
click at [941, 284] on app-date-cell "12:30-16:30 (4h) 1/2 pin Aalst 1 Role Host-ess/Hôte-sse 1A [DATE] 12:30-16:30 (…" at bounding box center [939, 498] width 197 height 1450
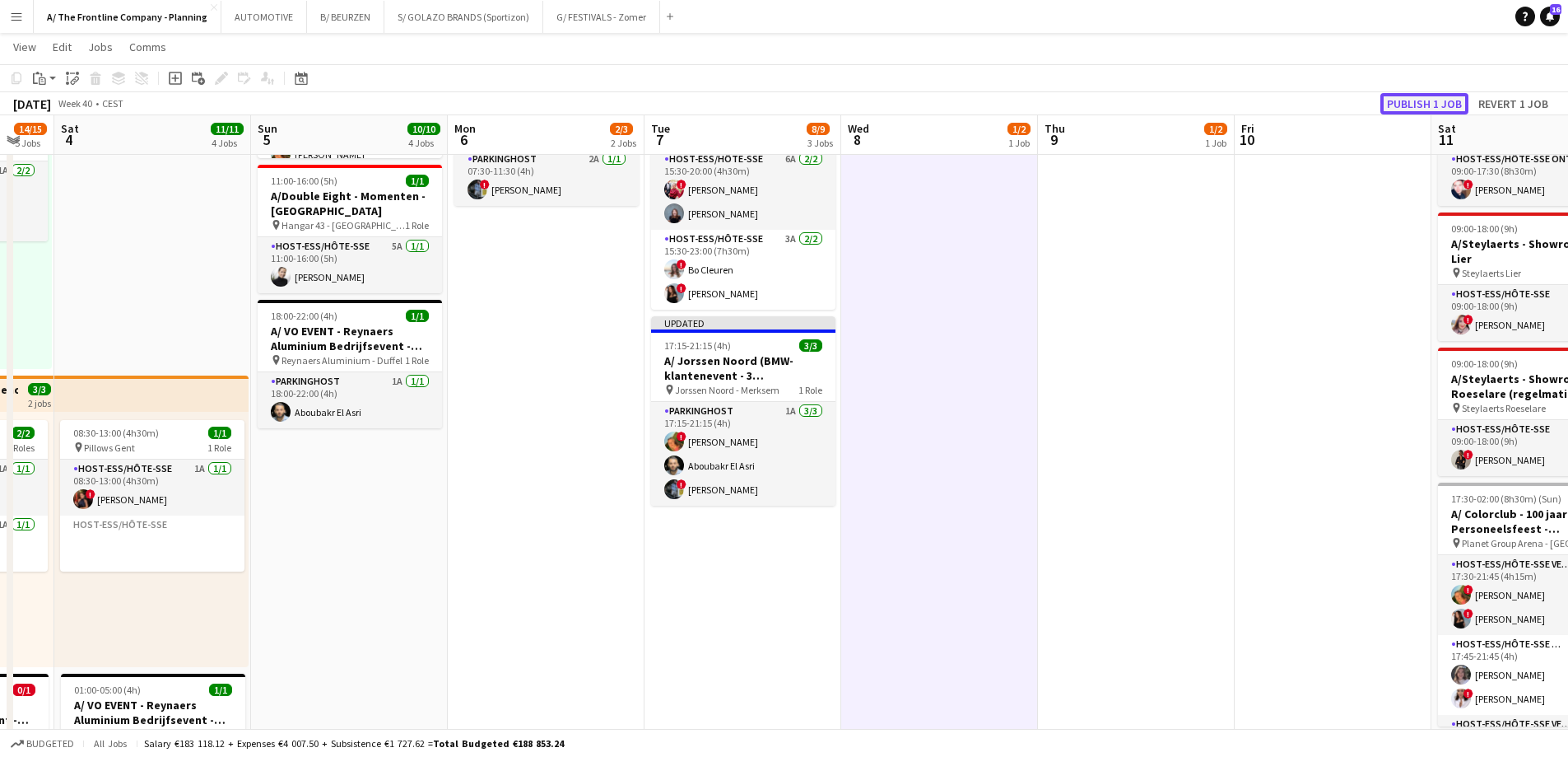
click at [1429, 95] on button "Publish 1 job" at bounding box center [1424, 103] width 88 height 21
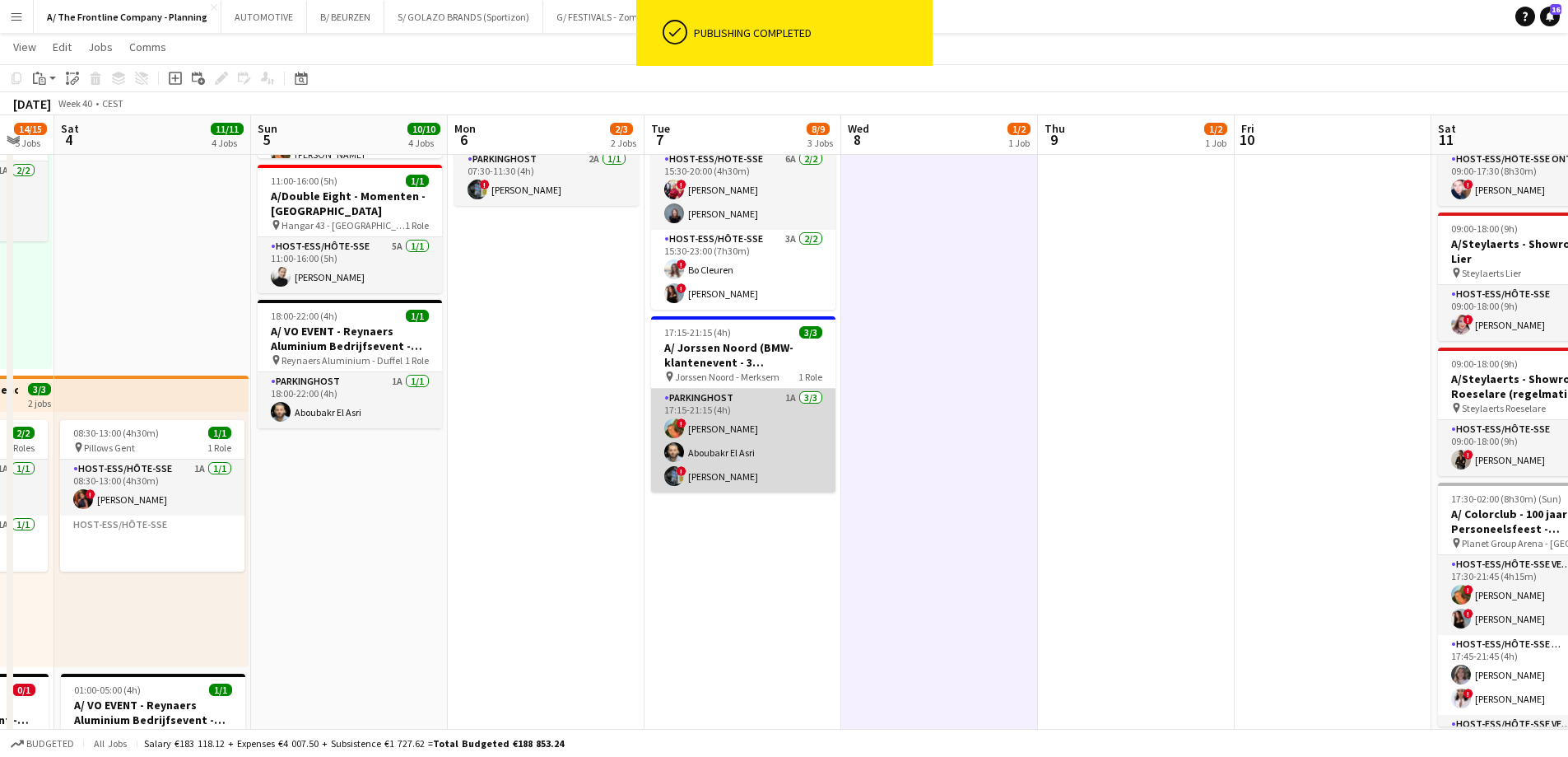
click at [768, 439] on app-card-role "Parkinghost 1A [DATE] 17:15-21:15 (4h) ! [PERSON_NAME] El Asri ! [PERSON_NAME]" at bounding box center [743, 440] width 185 height 103
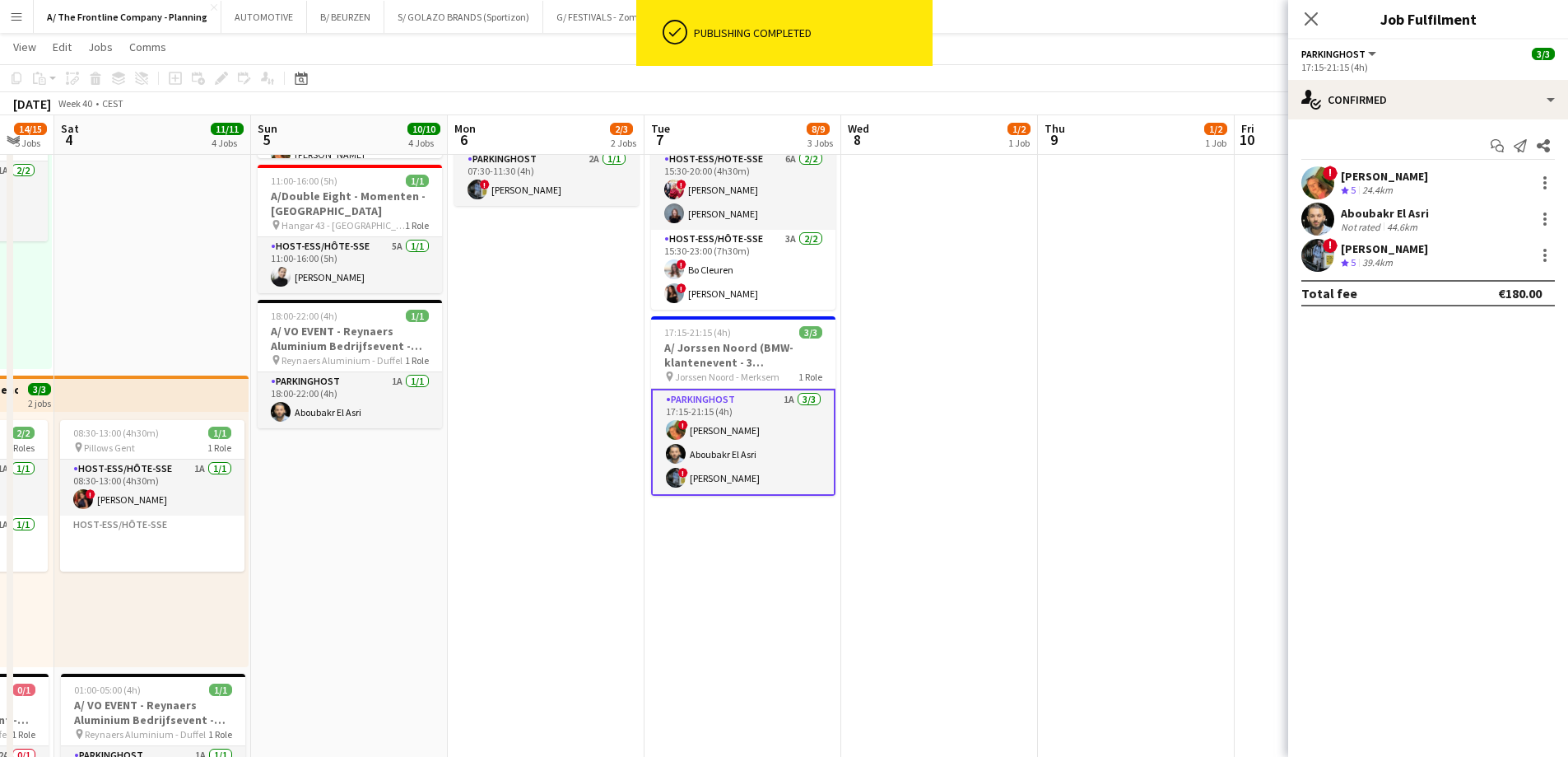
click at [1360, 184] on div "24.4km" at bounding box center [1377, 190] width 37 height 14
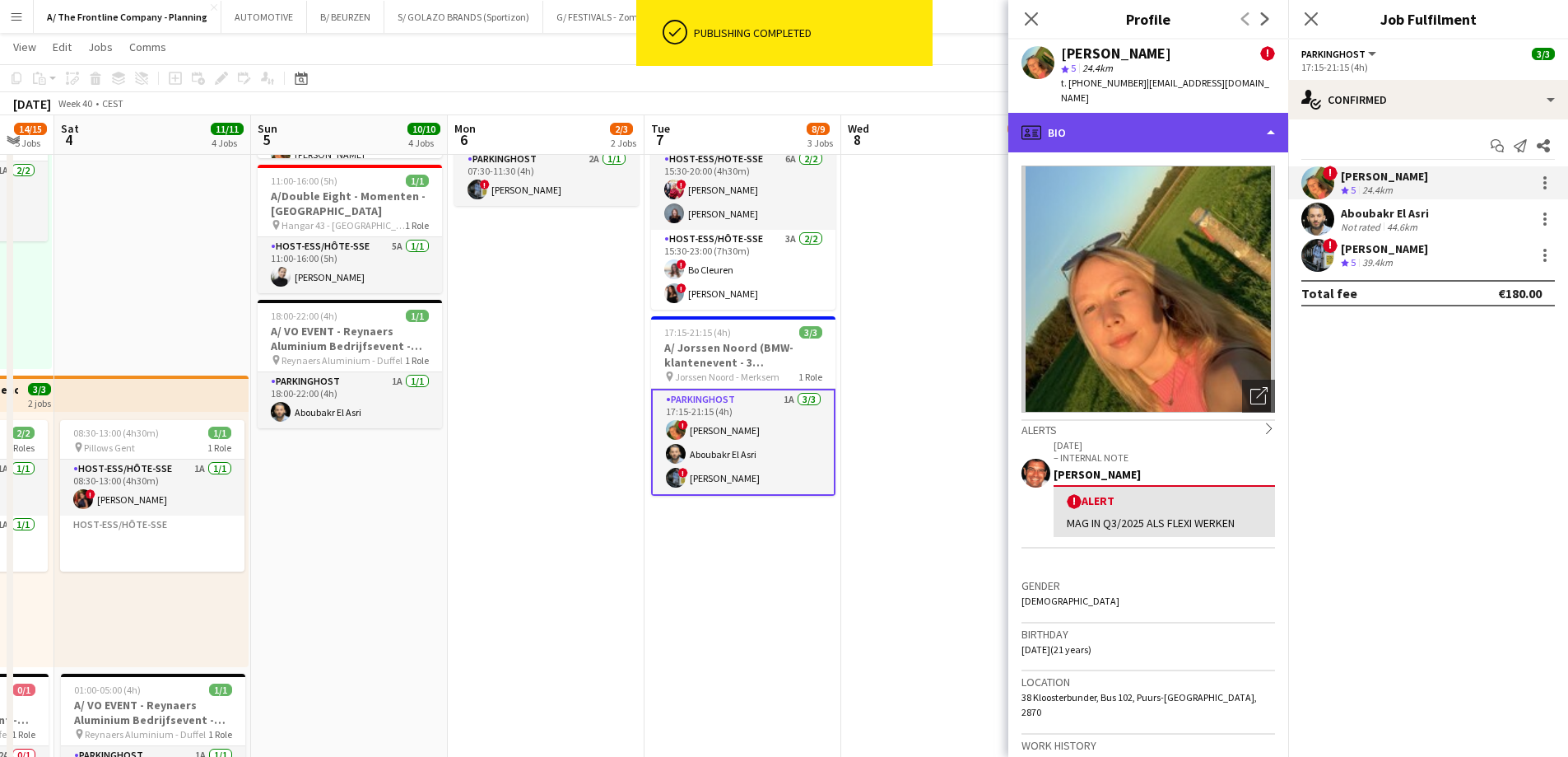
click at [1183, 113] on div "profile Bio" at bounding box center [1148, 132] width 280 height 39
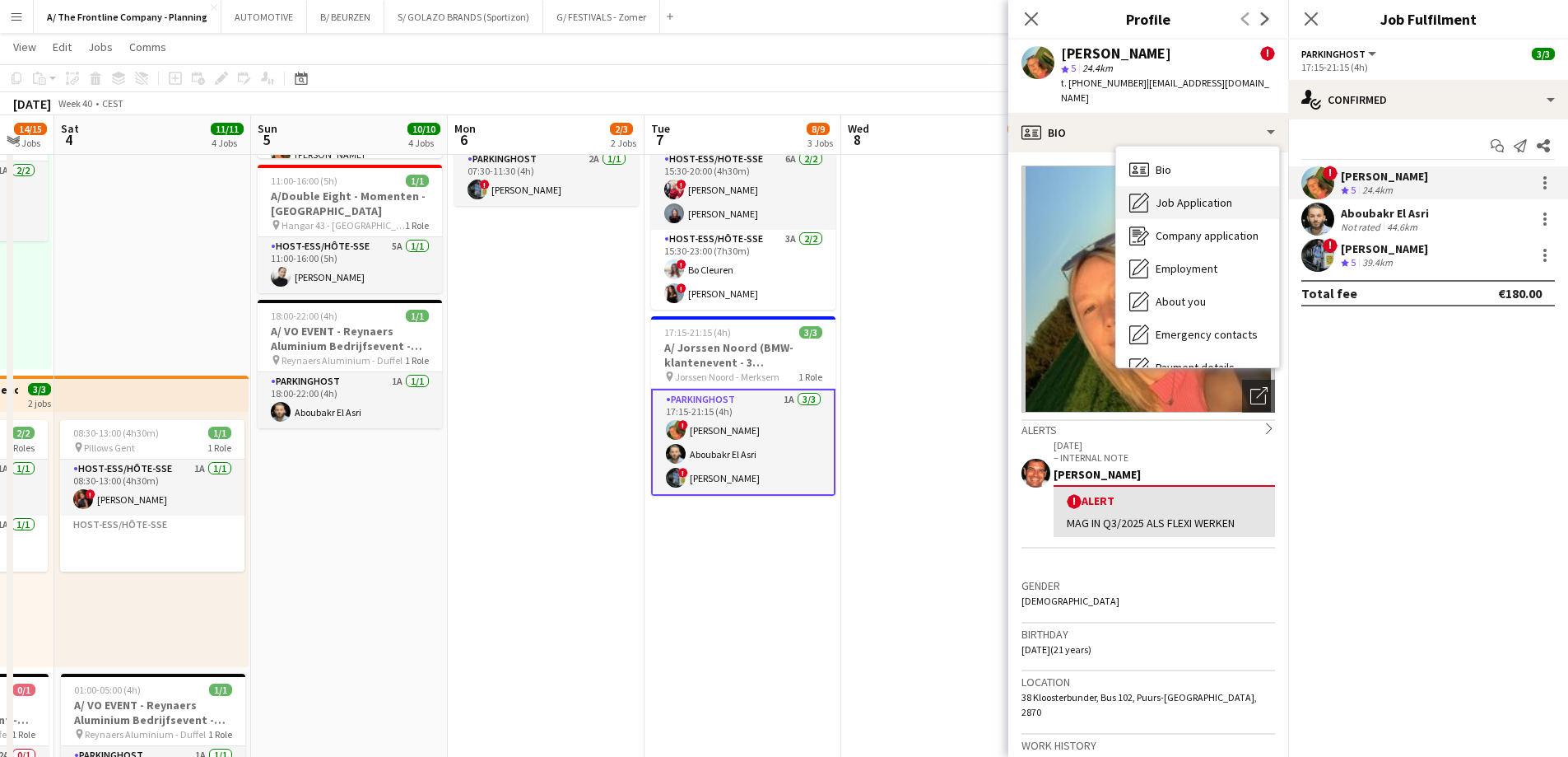
click at [1177, 195] on span "Job Application" at bounding box center [1194, 202] width 77 height 14
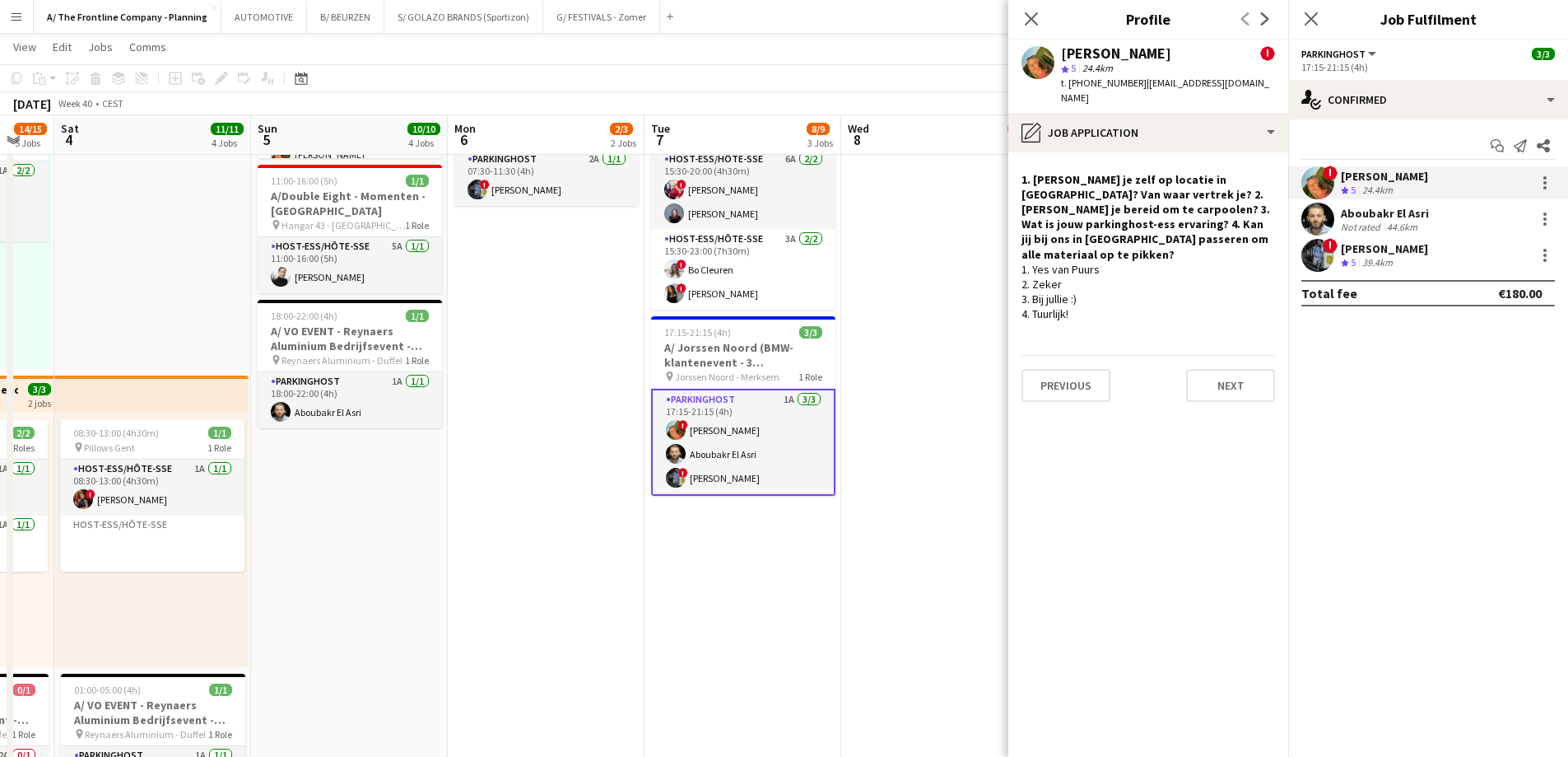
click at [977, 278] on app-date-cell "12:30-16:30 (4h) 1/2 pin Aalst 1 Role Host-ess/Hôte-sse 1A [DATE] 12:30-16:30 (…" at bounding box center [939, 498] width 197 height 1450
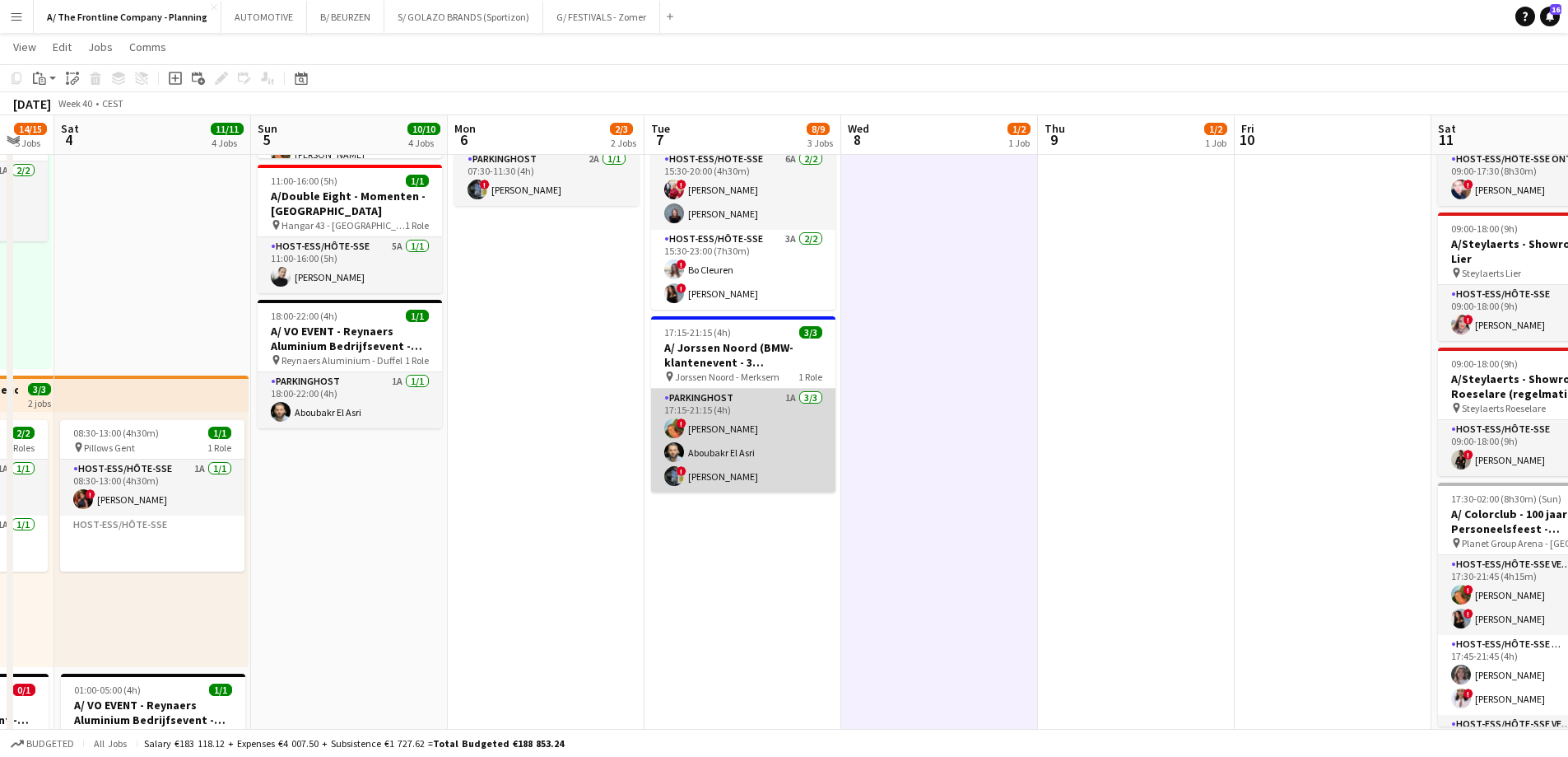
click at [786, 455] on app-card-role "Parkinghost 1A [DATE] 17:15-21:15 (4h) ! [PERSON_NAME] El Asri ! [PERSON_NAME]" at bounding box center [743, 440] width 185 height 103
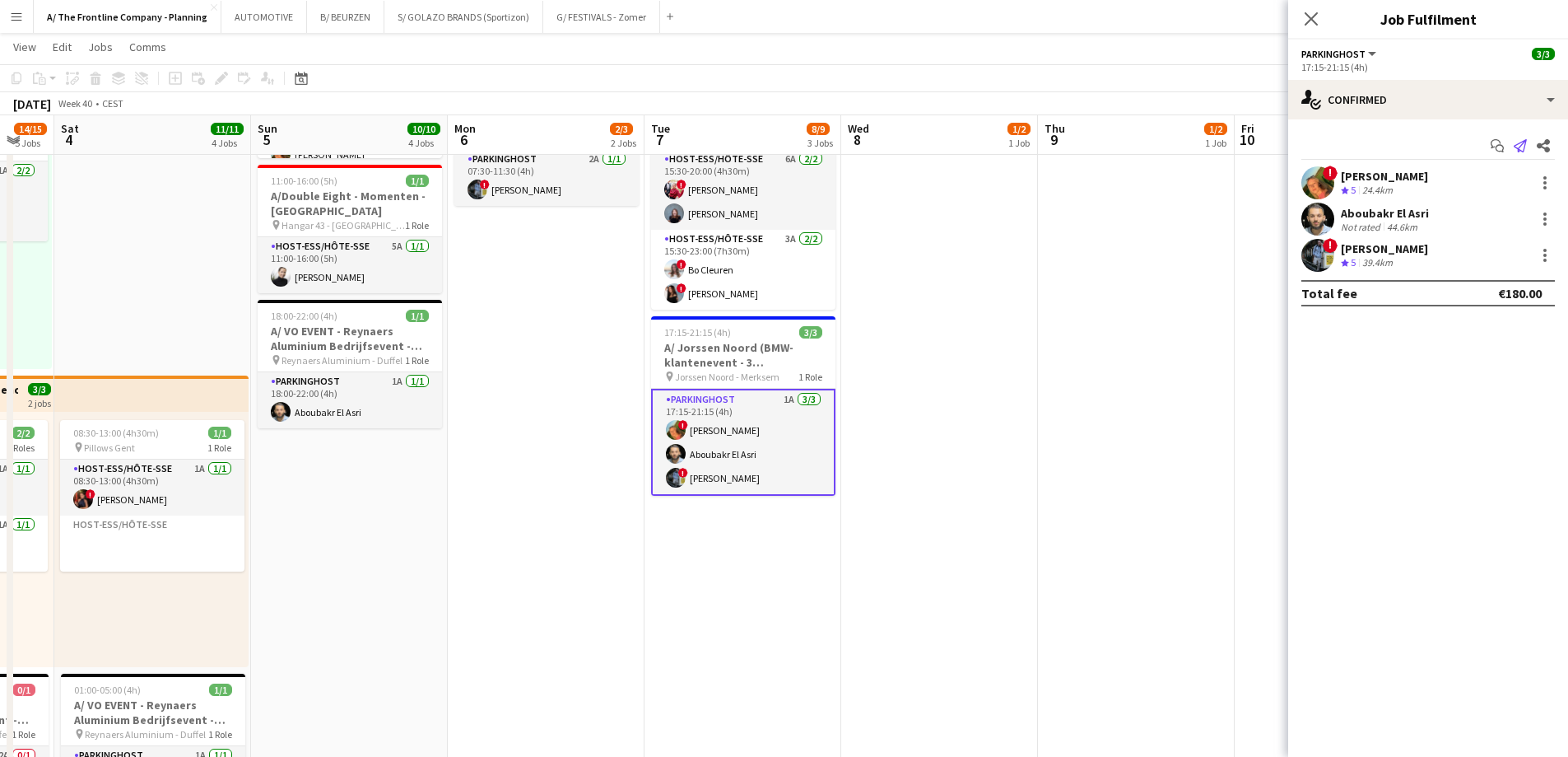
click at [1520, 145] on icon "Send notification" at bounding box center [1520, 145] width 13 height 13
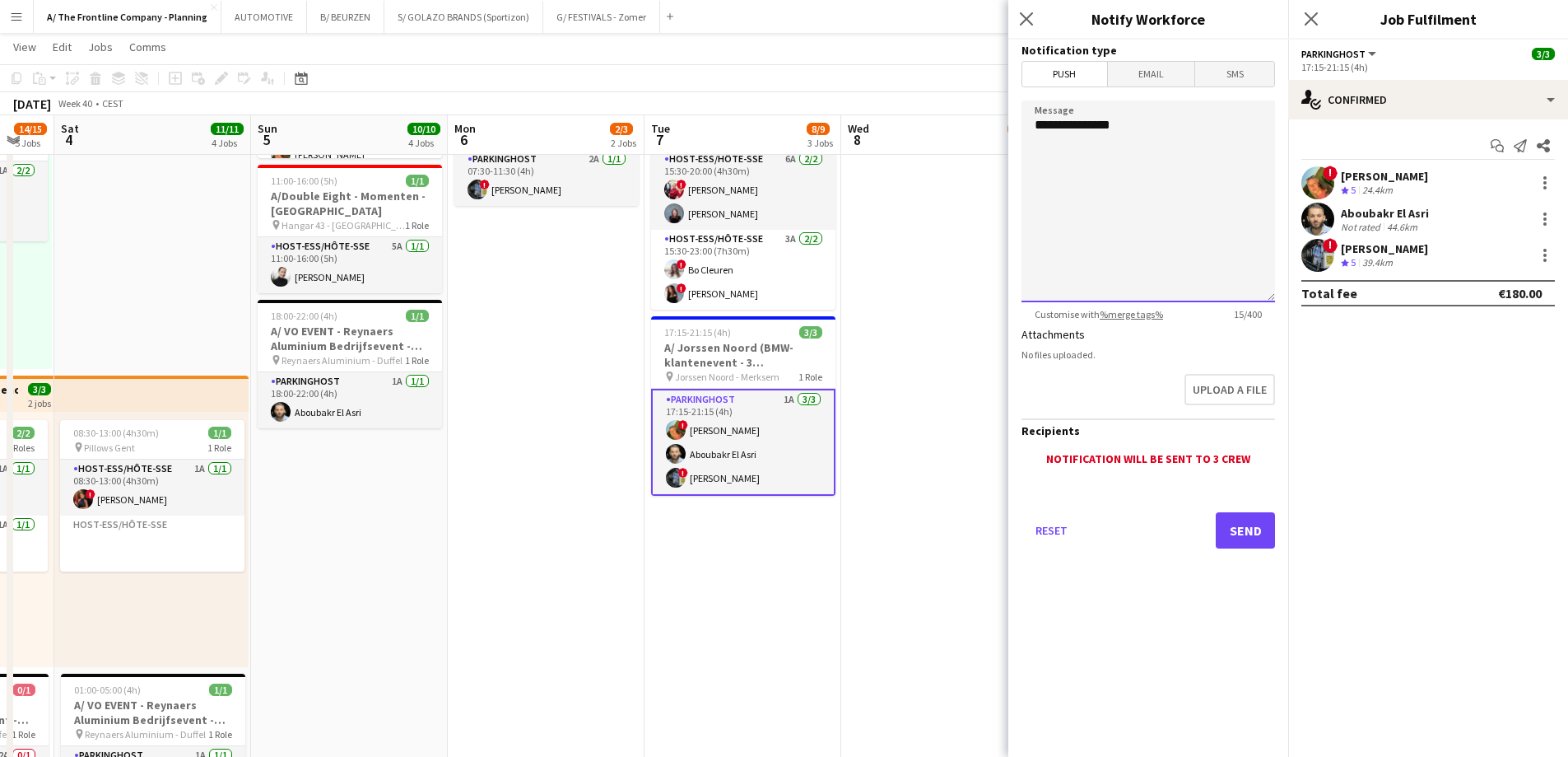
click at [1174, 199] on textarea "**********" at bounding box center [1148, 201] width 254 height 202
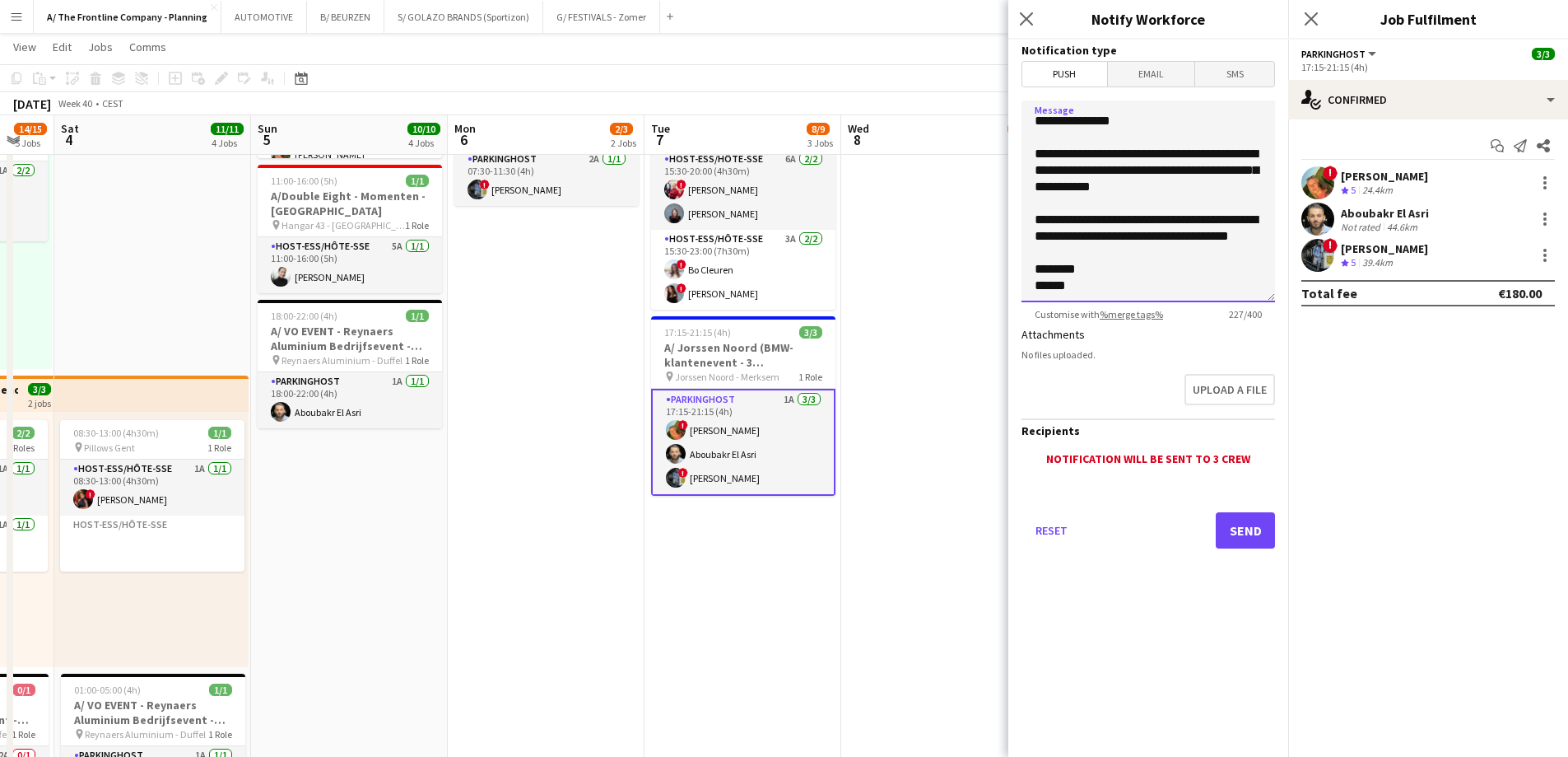
scroll to position [31, 0]
click at [1070, 160] on textarea "**********" at bounding box center [1148, 201] width 254 height 202
click at [1193, 192] on textarea "**********" at bounding box center [1148, 201] width 254 height 202
type textarea "**********"
click at [1244, 536] on button "Send" at bounding box center [1246, 530] width 59 height 36
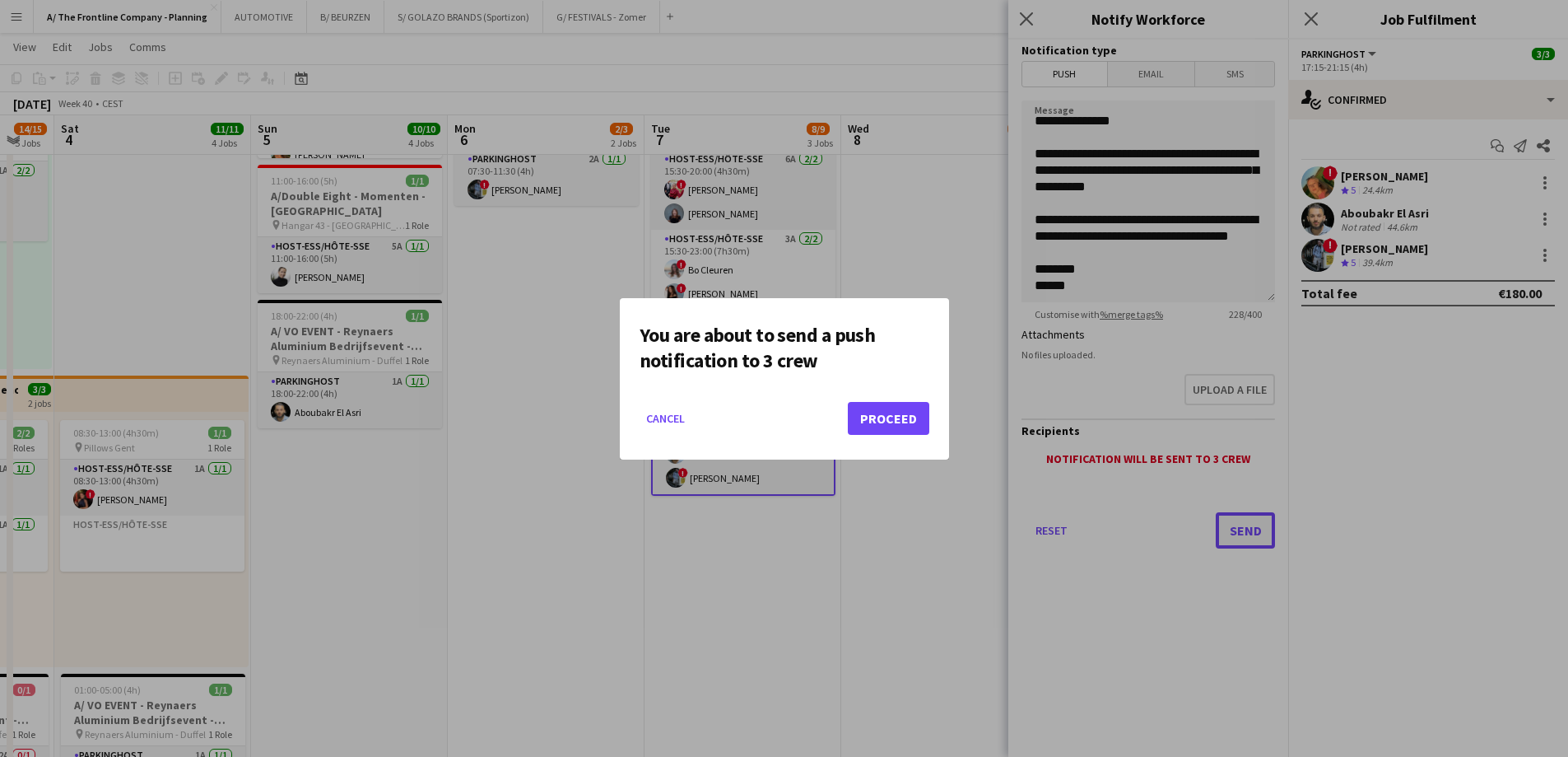
scroll to position [0, 0]
click at [916, 424] on button "Proceed" at bounding box center [888, 418] width 81 height 33
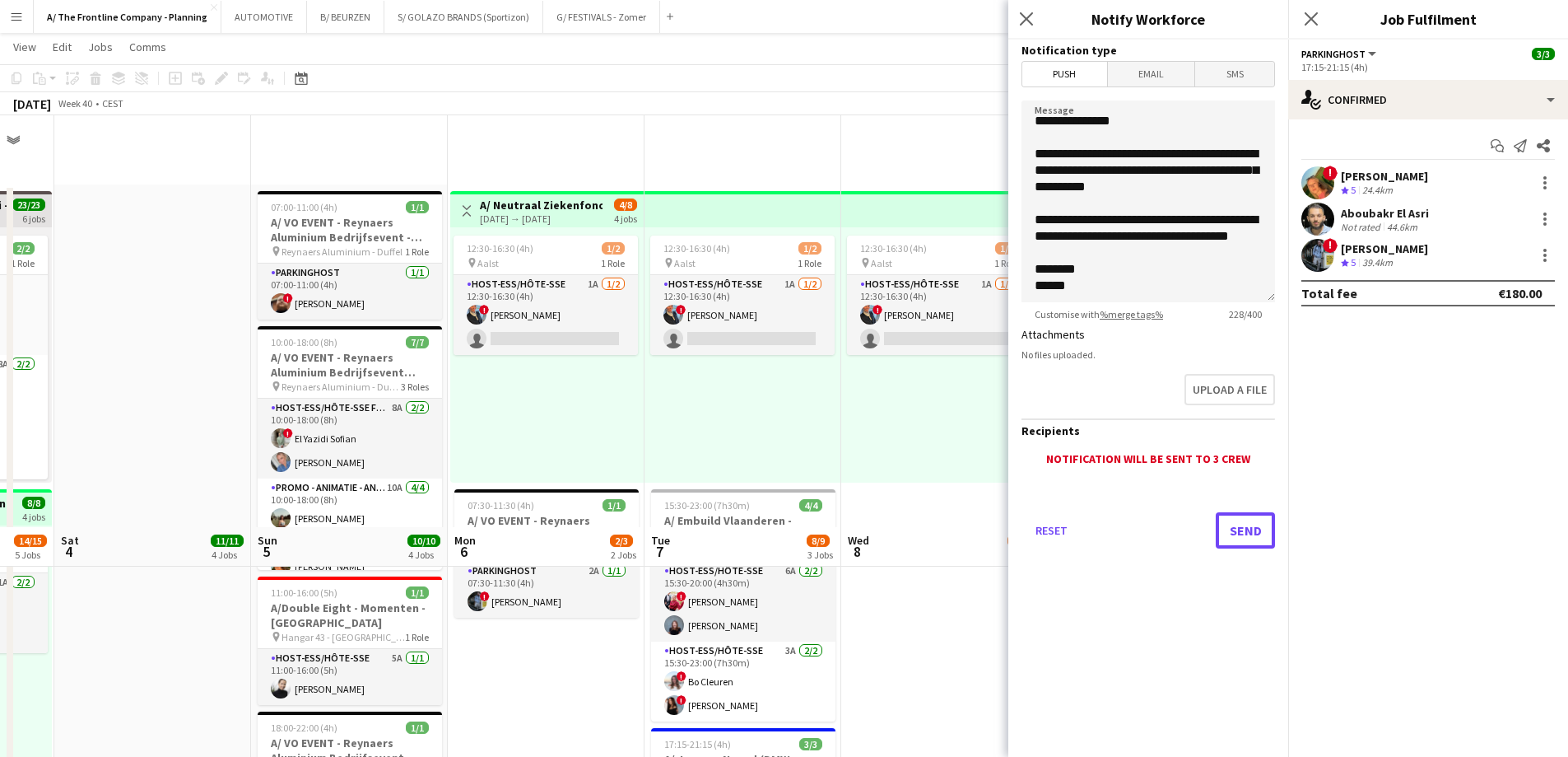
scroll to position [412, 0]
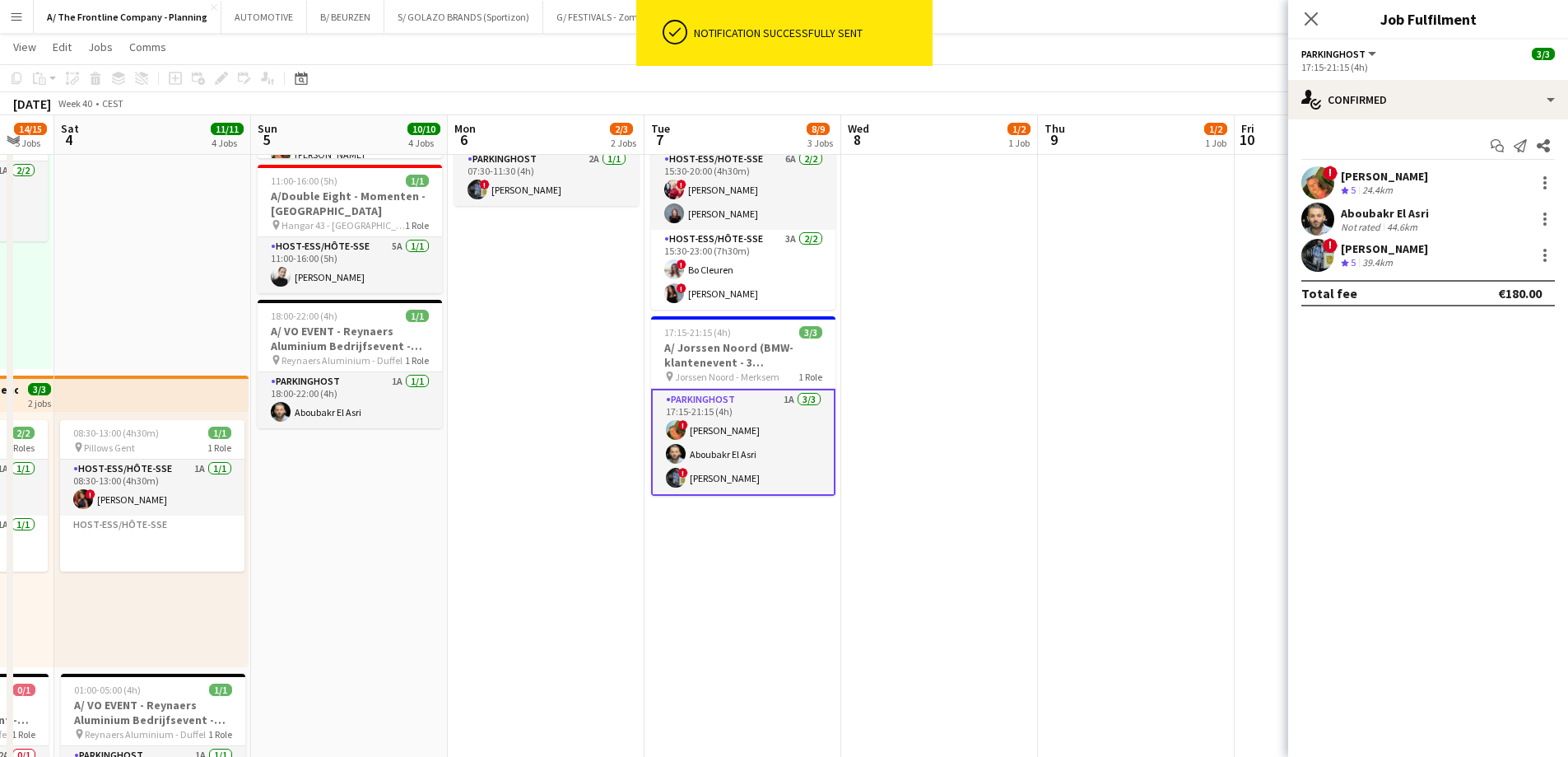
click at [762, 416] on app-card-role "Parkinghost 1A [DATE] 17:15-21:15 (4h) ! [PERSON_NAME] El Asri ! [PERSON_NAME]" at bounding box center [743, 442] width 185 height 107
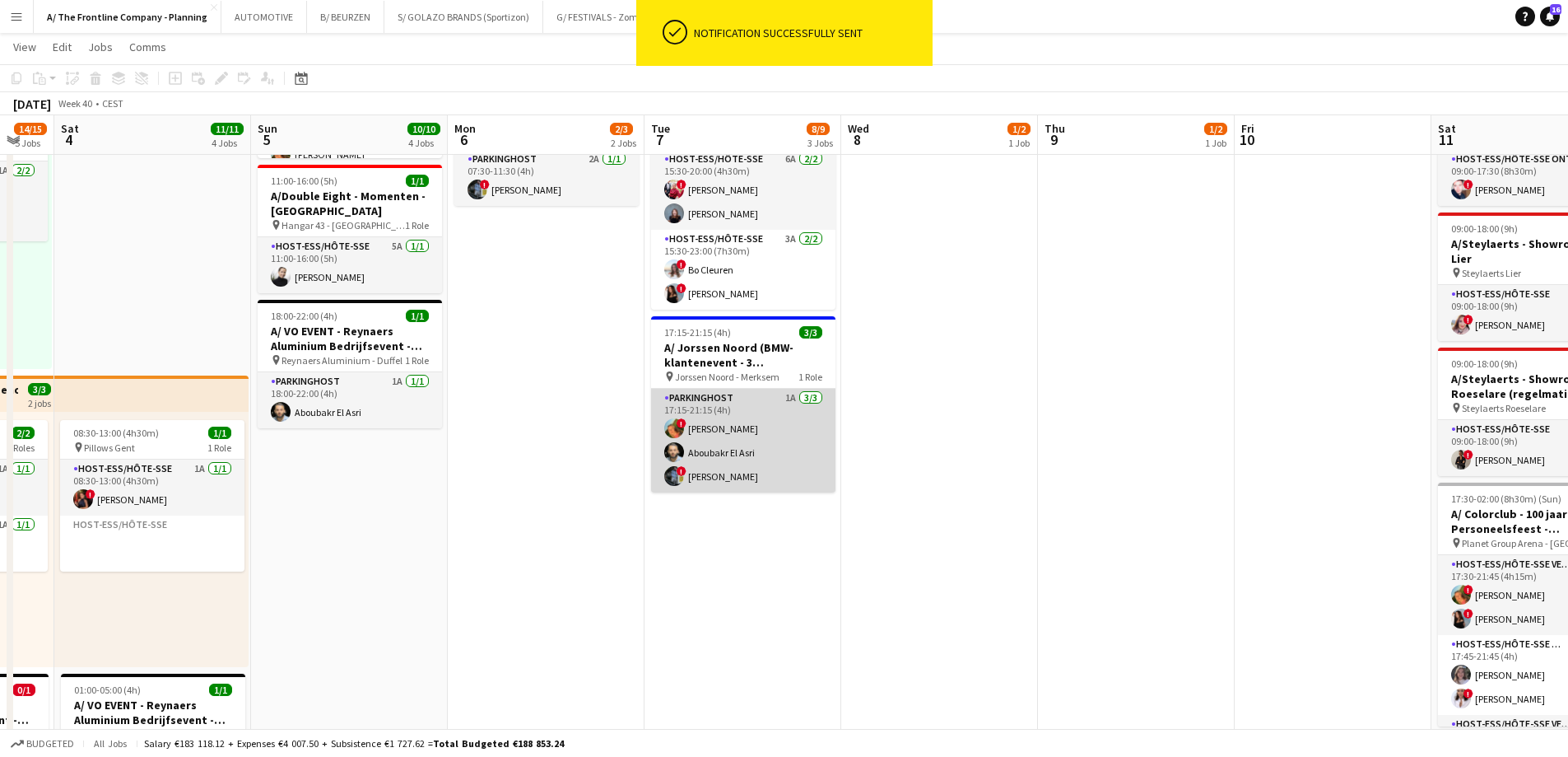
click at [763, 415] on app-card-role "Parkinghost 1A [DATE] 17:15-21:15 (4h) ! [PERSON_NAME] El Asri ! [PERSON_NAME]" at bounding box center [743, 440] width 185 height 103
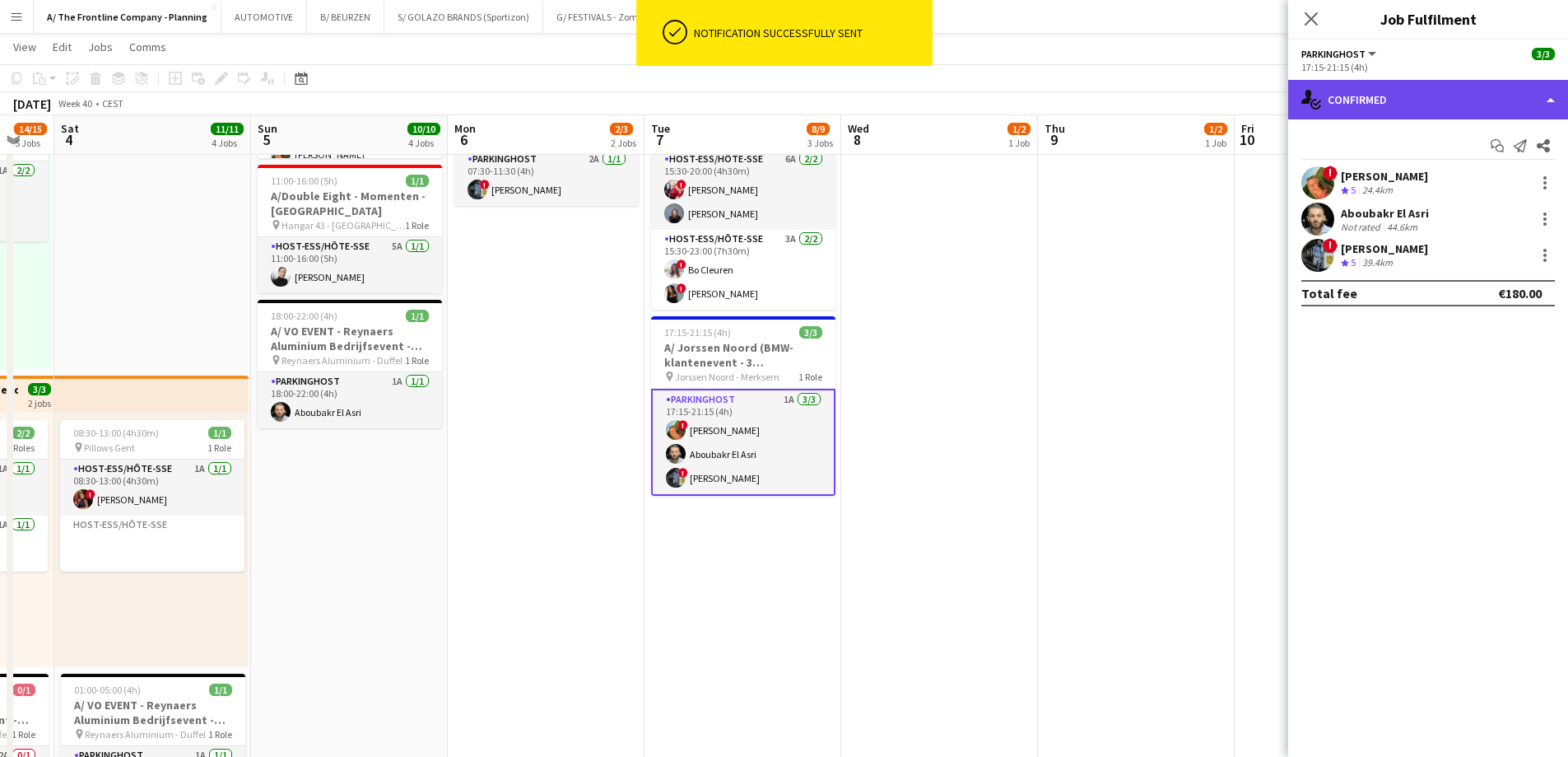
click at [1400, 87] on div "single-neutral-actions-check-2 Confirmed" at bounding box center [1427, 99] width 280 height 39
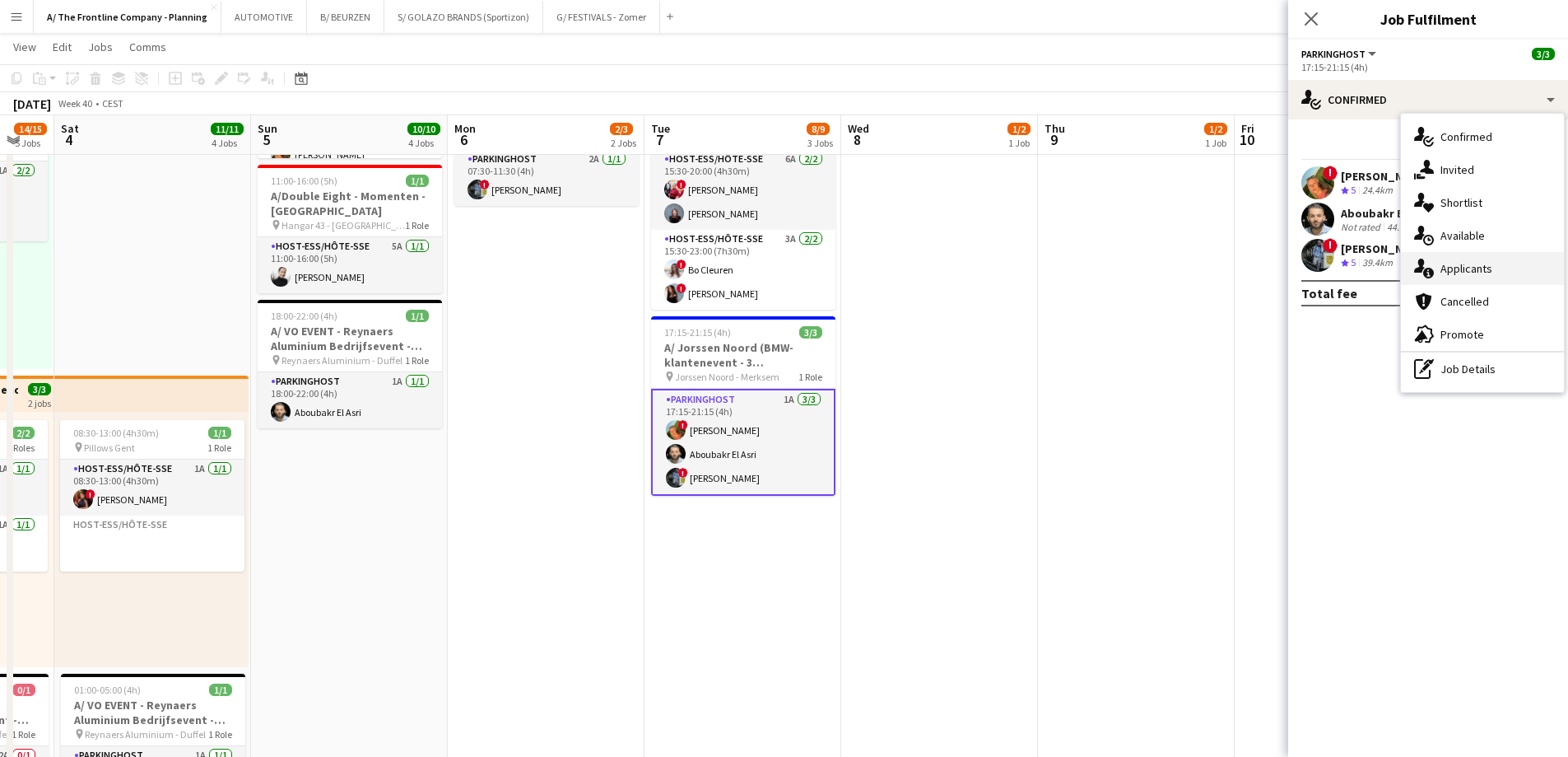
click at [1449, 279] on div "single-neutral-actions-information Applicants" at bounding box center [1482, 268] width 163 height 33
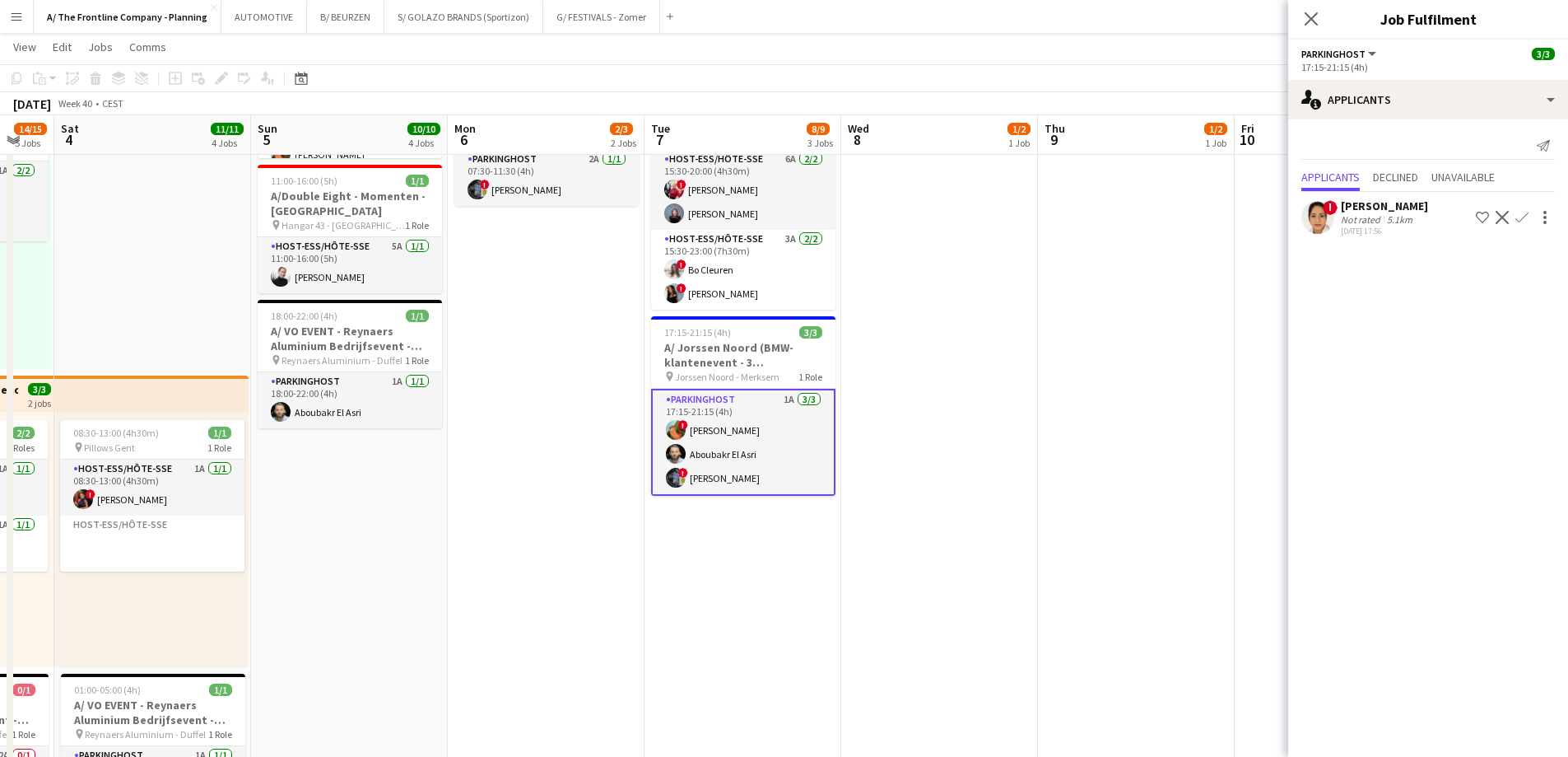
click at [1391, 221] on div "5.1km" at bounding box center [1400, 219] width 33 height 12
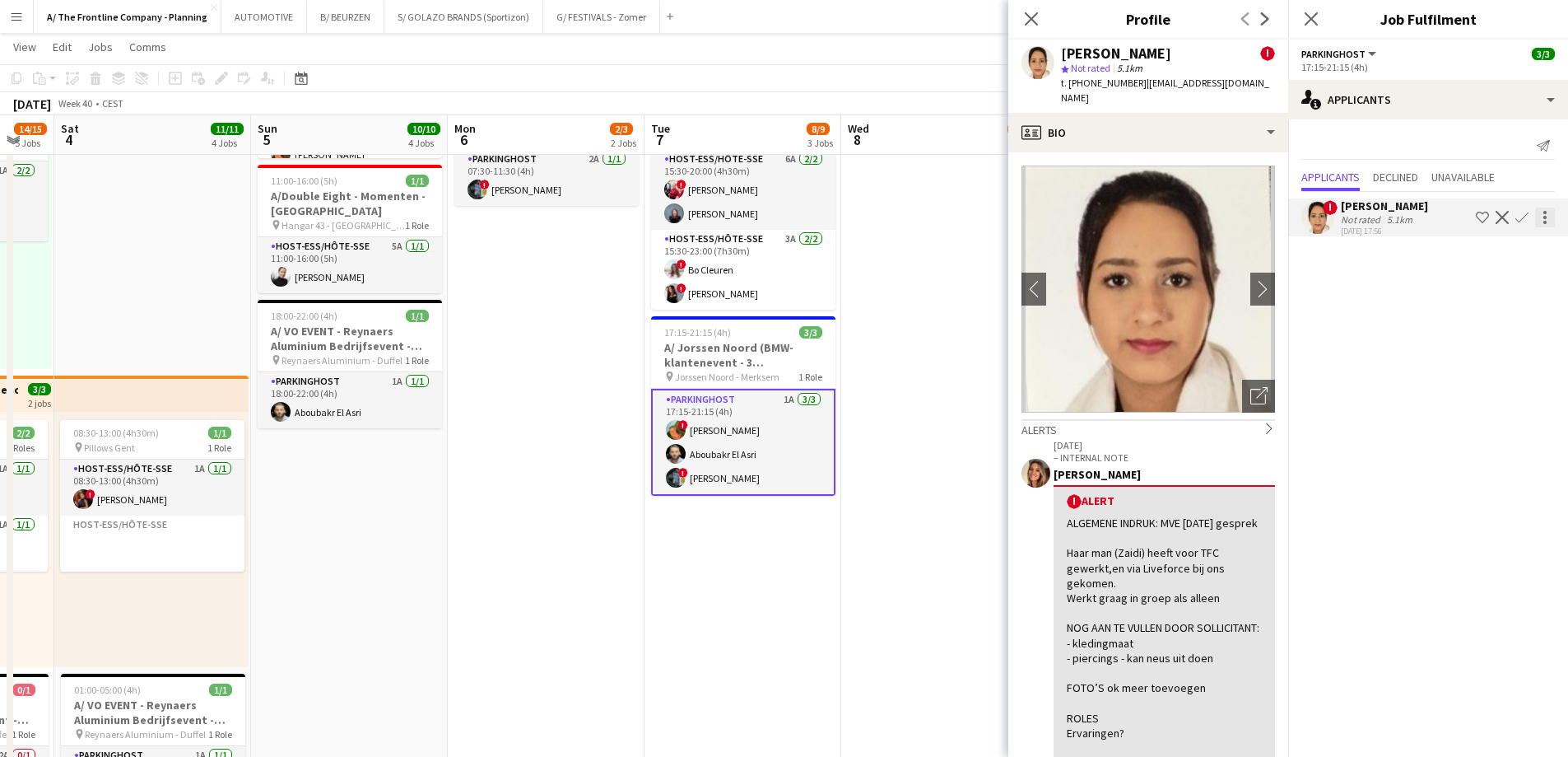
click at [1550, 212] on div at bounding box center [1545, 217] width 20 height 20
click at [1527, 248] on span "Send notification" at bounding box center [1493, 247] width 98 height 14
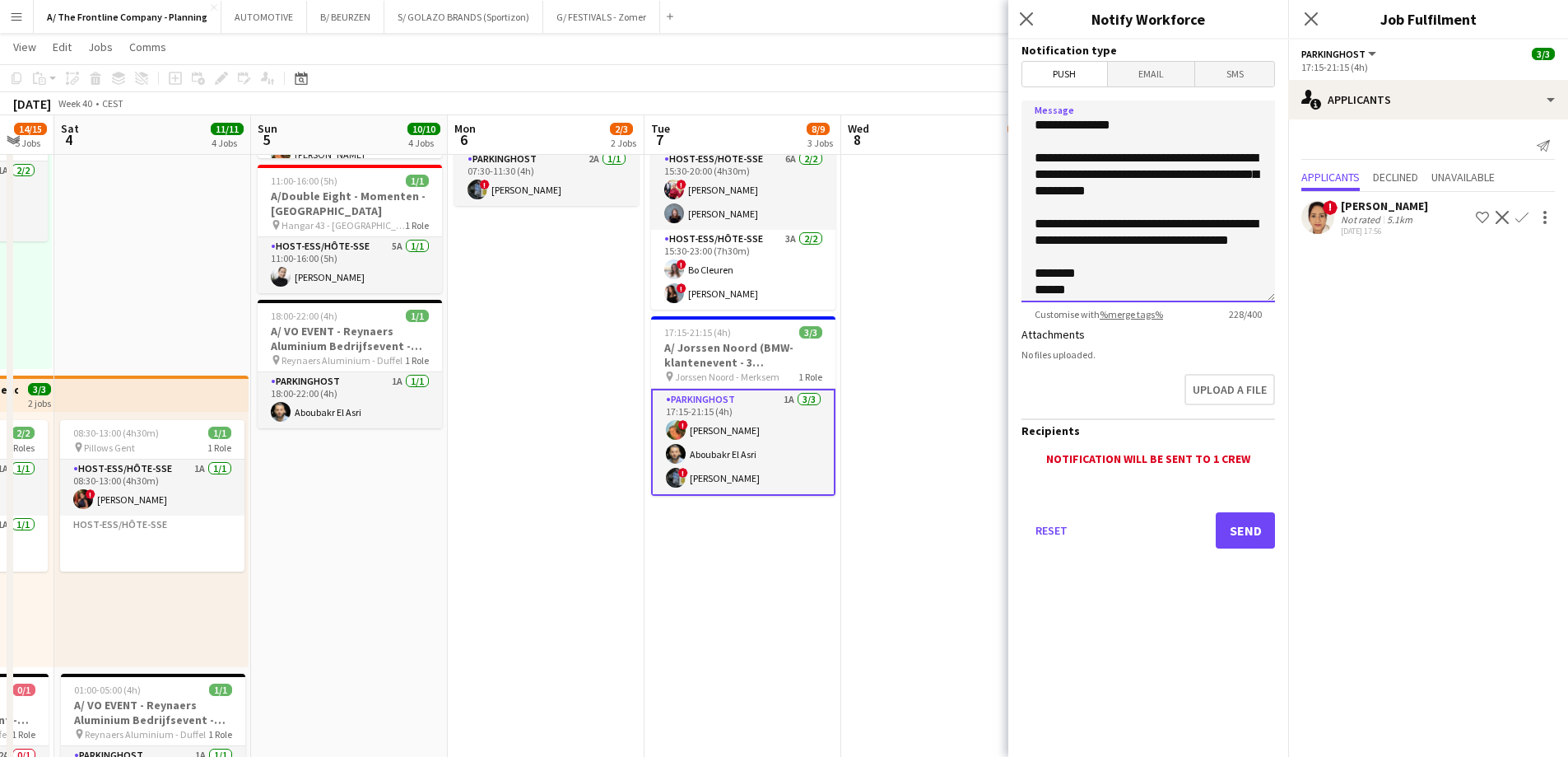
drag, startPoint x: 1099, startPoint y: 265, endPoint x: 997, endPoint y: 160, distance: 146.4
click at [997, 160] on body "Menu Boards Boards Boards All jobs Status Workforce Workforce My Workforce Recr…" at bounding box center [784, 495] width 1568 height 1814
type textarea "**********"
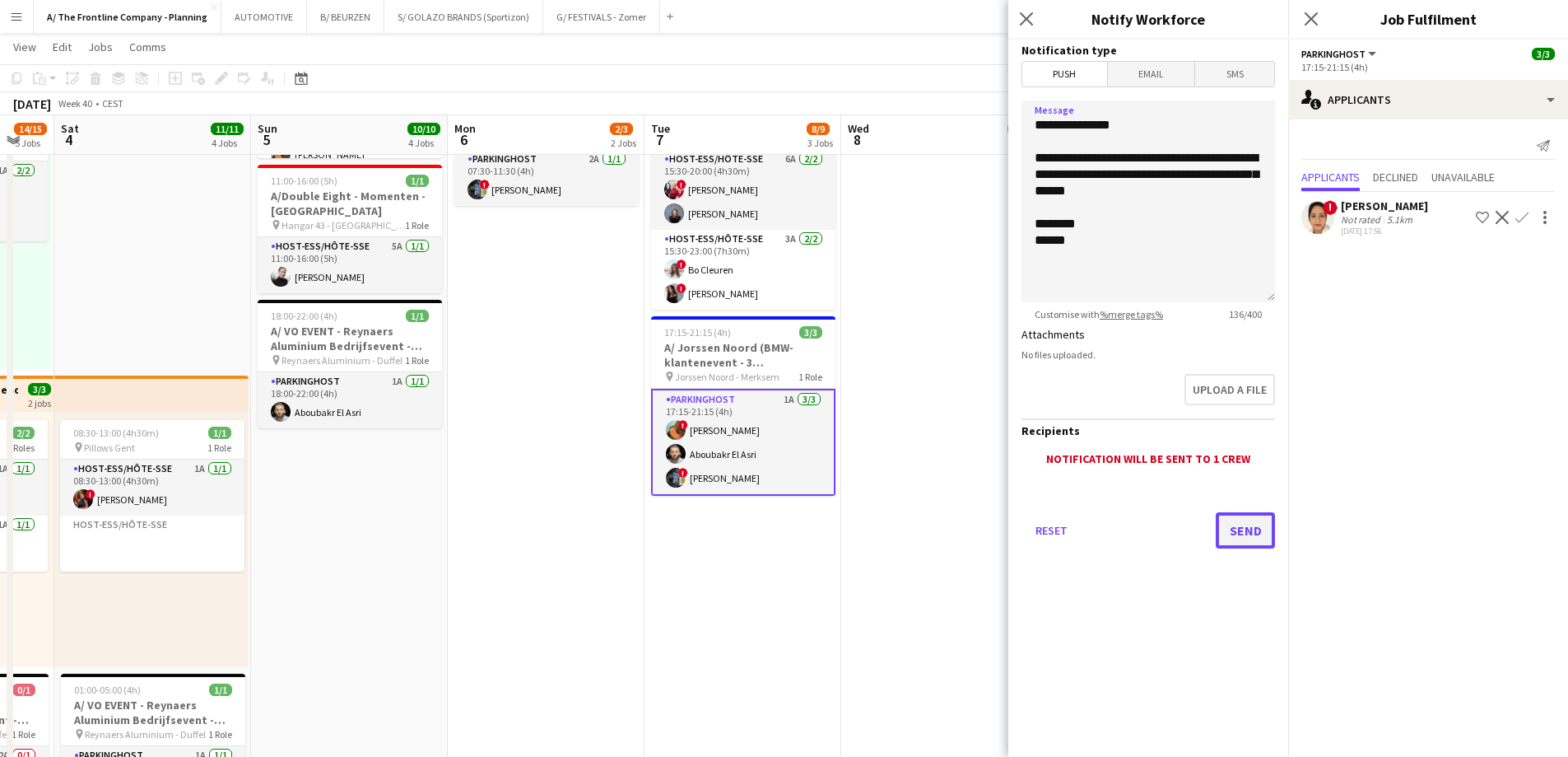
click at [1239, 537] on button "Send" at bounding box center [1246, 530] width 59 height 36
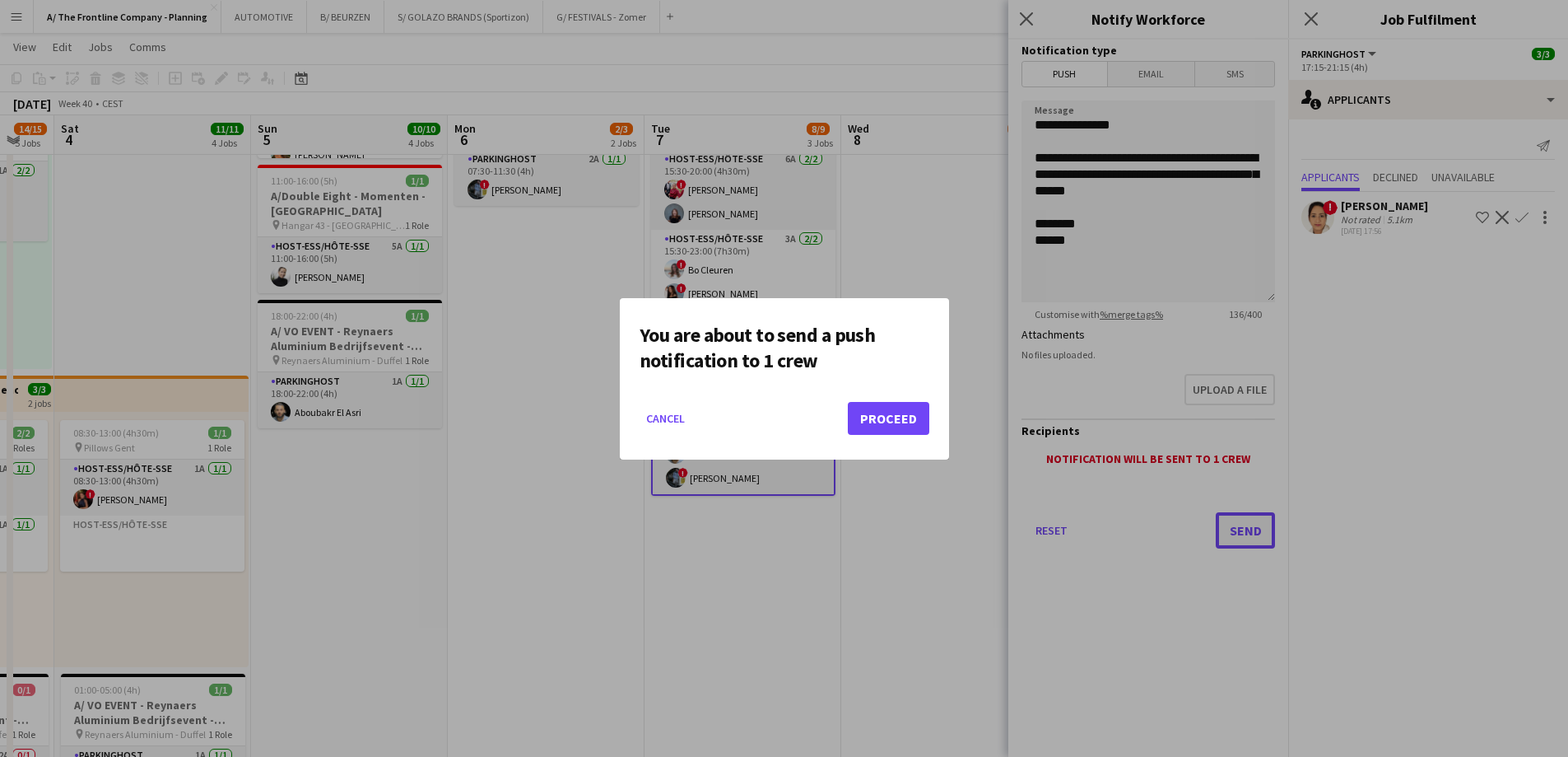
scroll to position [0, 0]
click at [878, 413] on button "Proceed" at bounding box center [888, 418] width 81 height 33
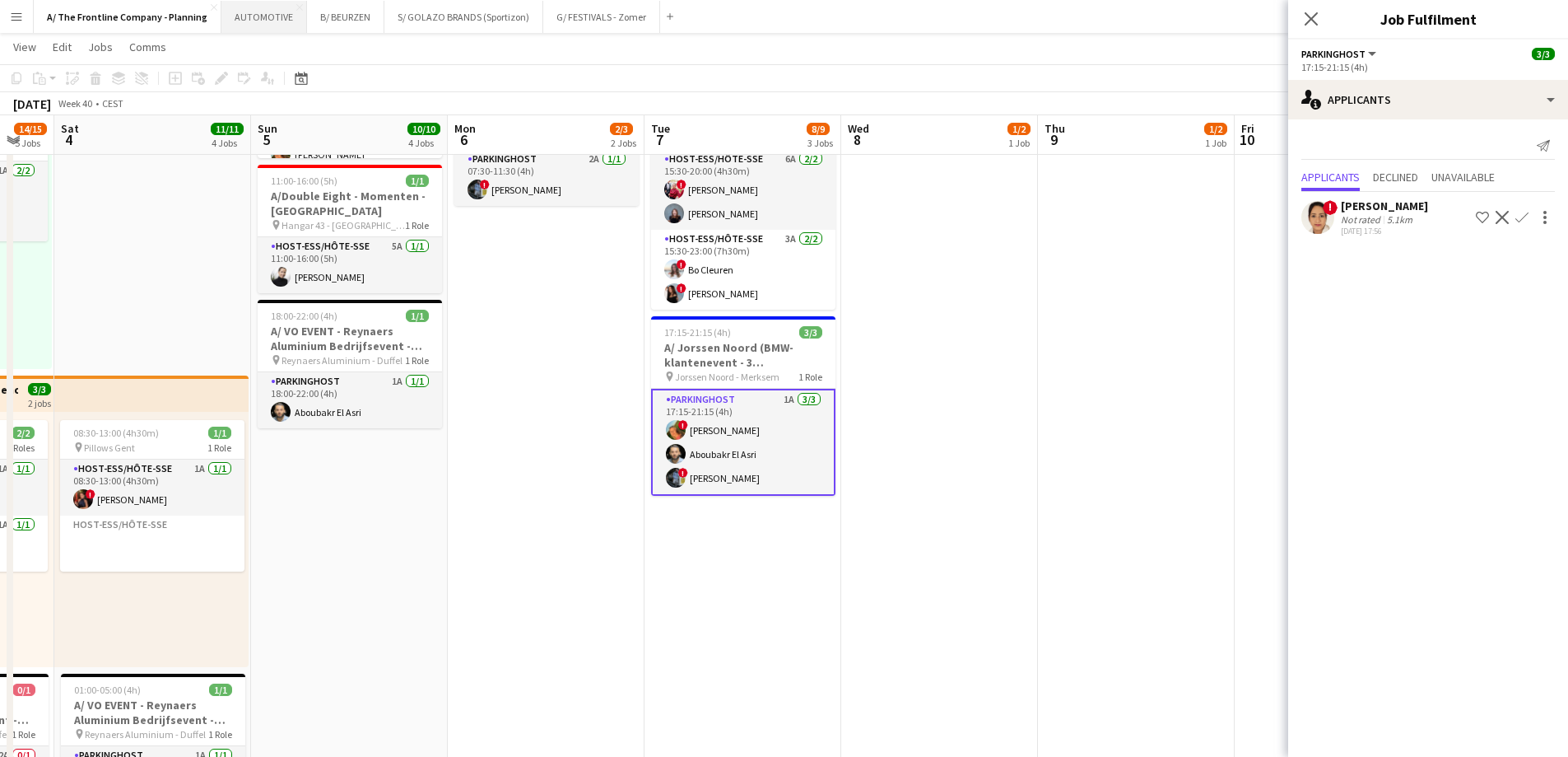
click at [269, 32] on button "AUTOMOTIVE Close" at bounding box center [263, 17] width 85 height 33
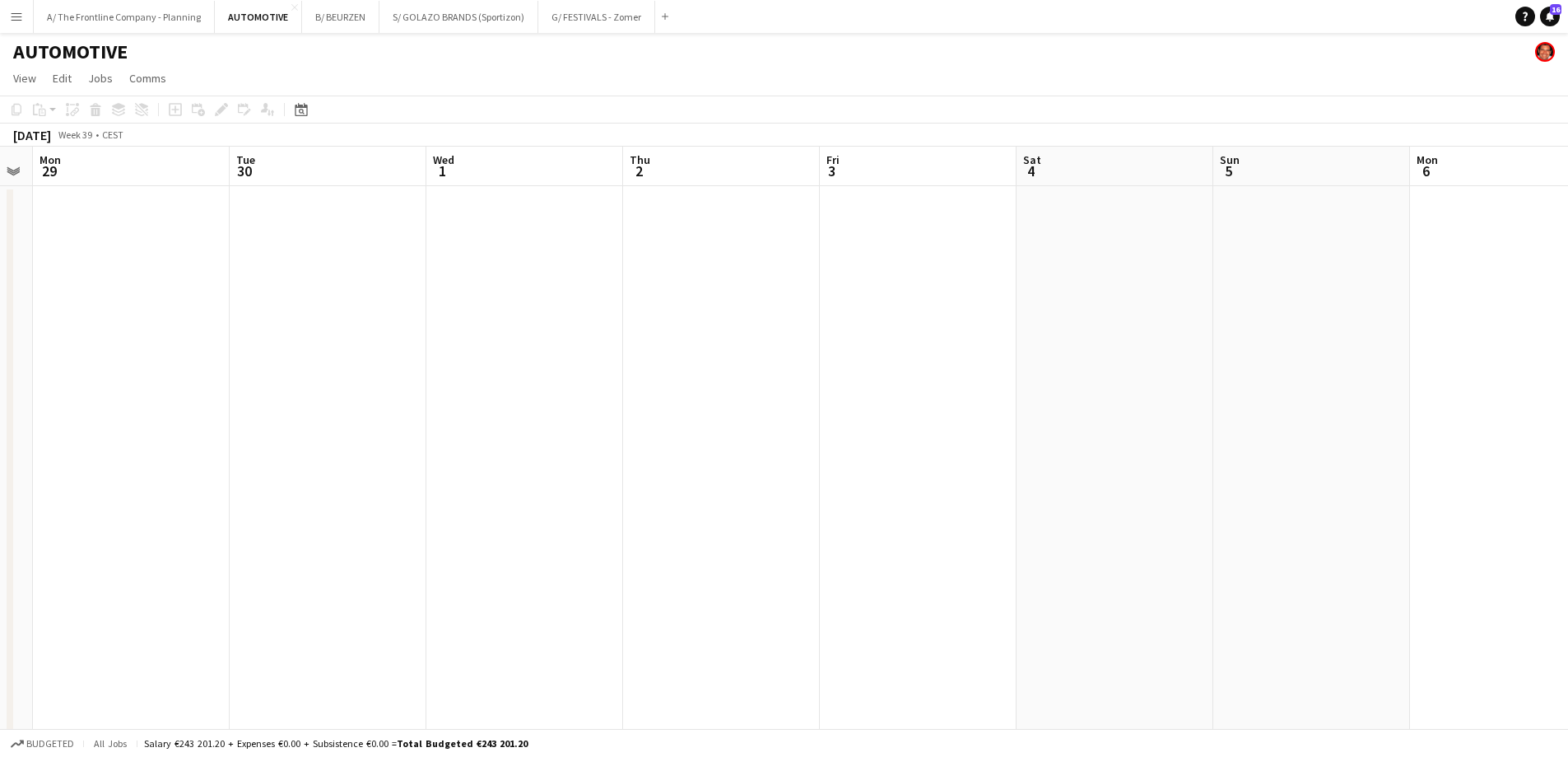
drag, startPoint x: 1144, startPoint y: 370, endPoint x: 193, endPoint y: 274, distance: 955.8
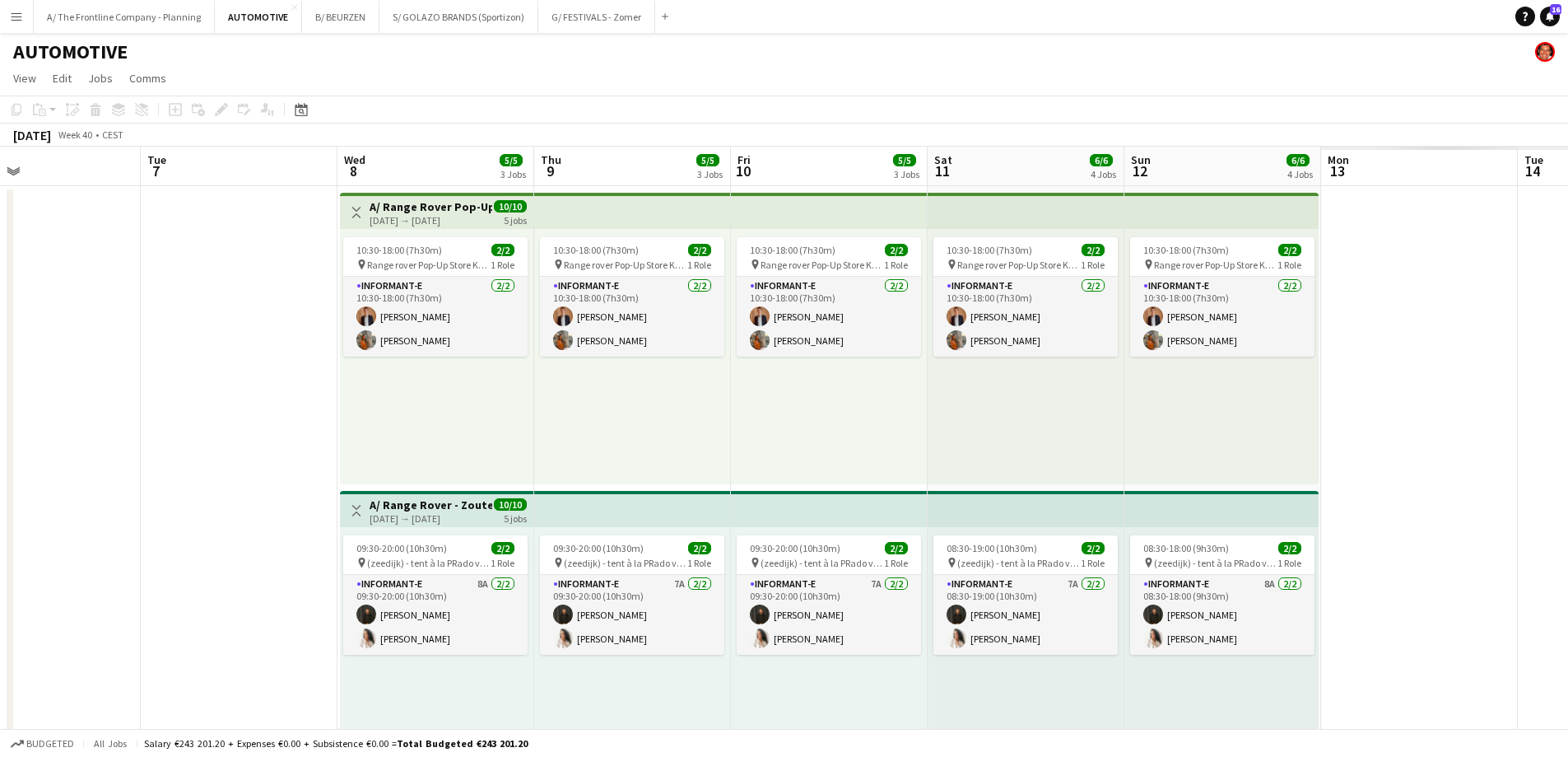
scroll to position [0, 506]
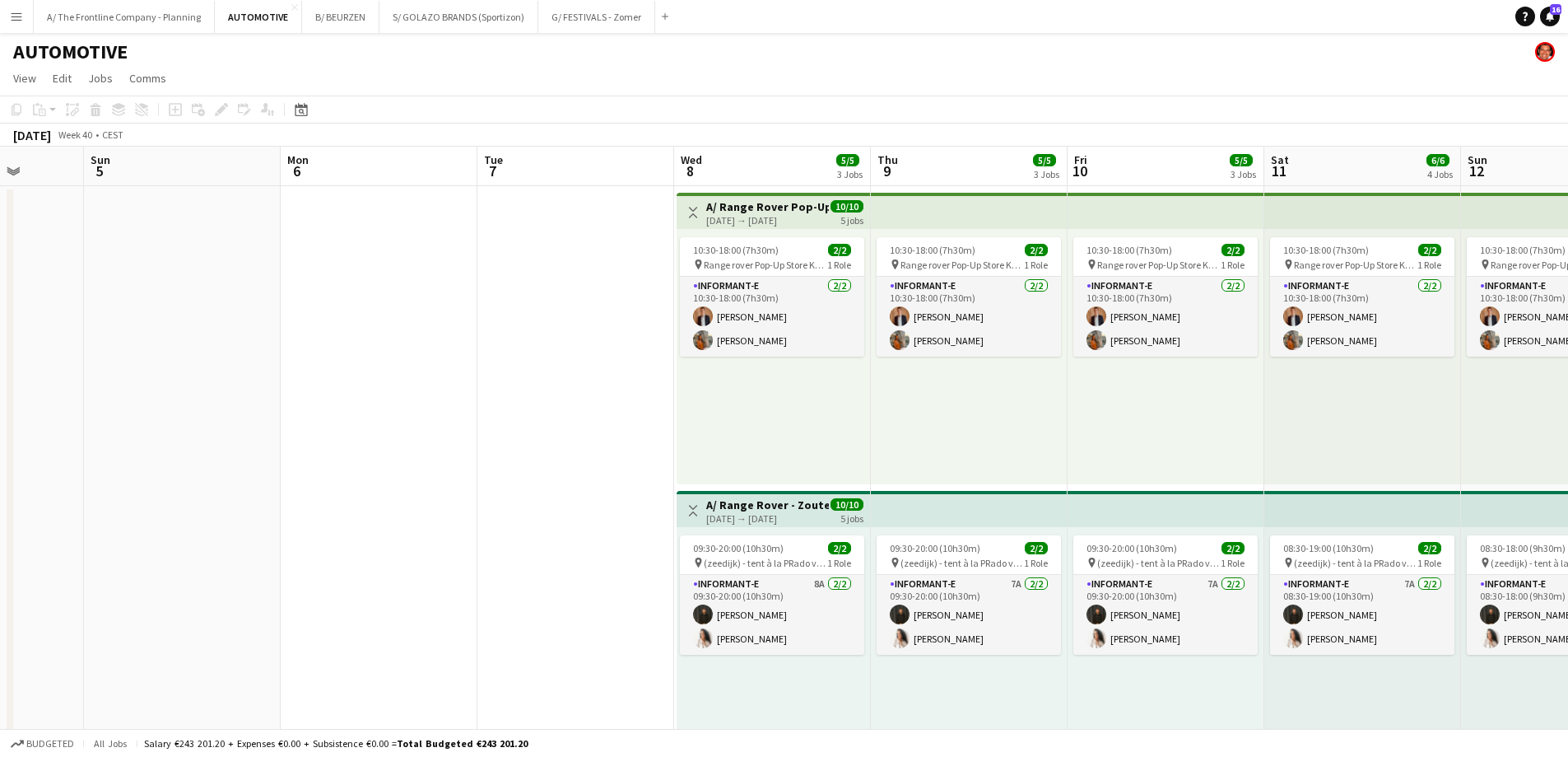
drag, startPoint x: 734, startPoint y: 351, endPoint x: -204, endPoint y: 262, distance: 942.2
click at [741, 327] on app-card-role "Informant-e [DATE] 10:30-18:00 (7h30m) [PERSON_NAME]" at bounding box center [772, 316] width 185 height 79
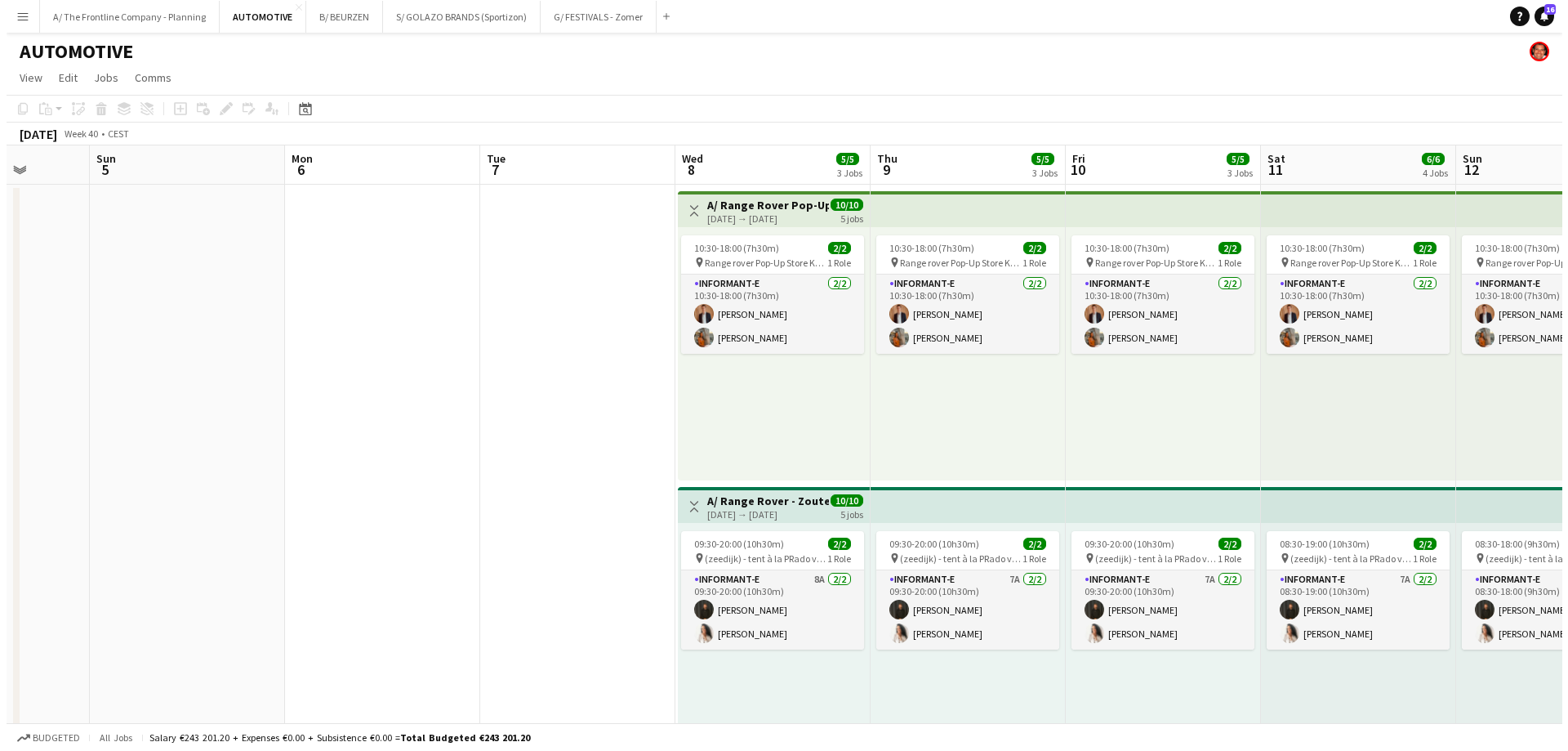
scroll to position [0, 500]
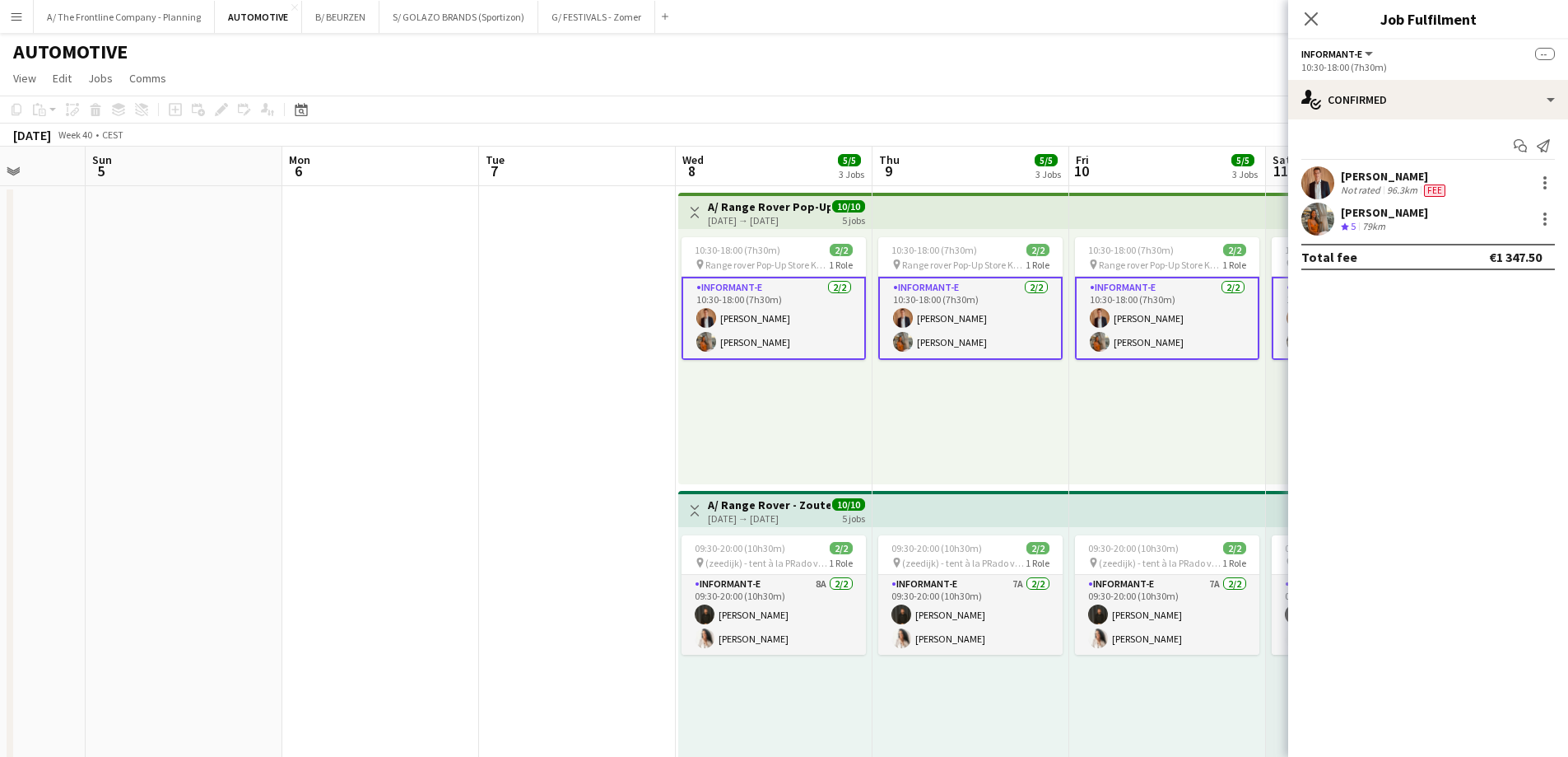
click at [1371, 189] on div "Not rated" at bounding box center [1362, 190] width 43 height 13
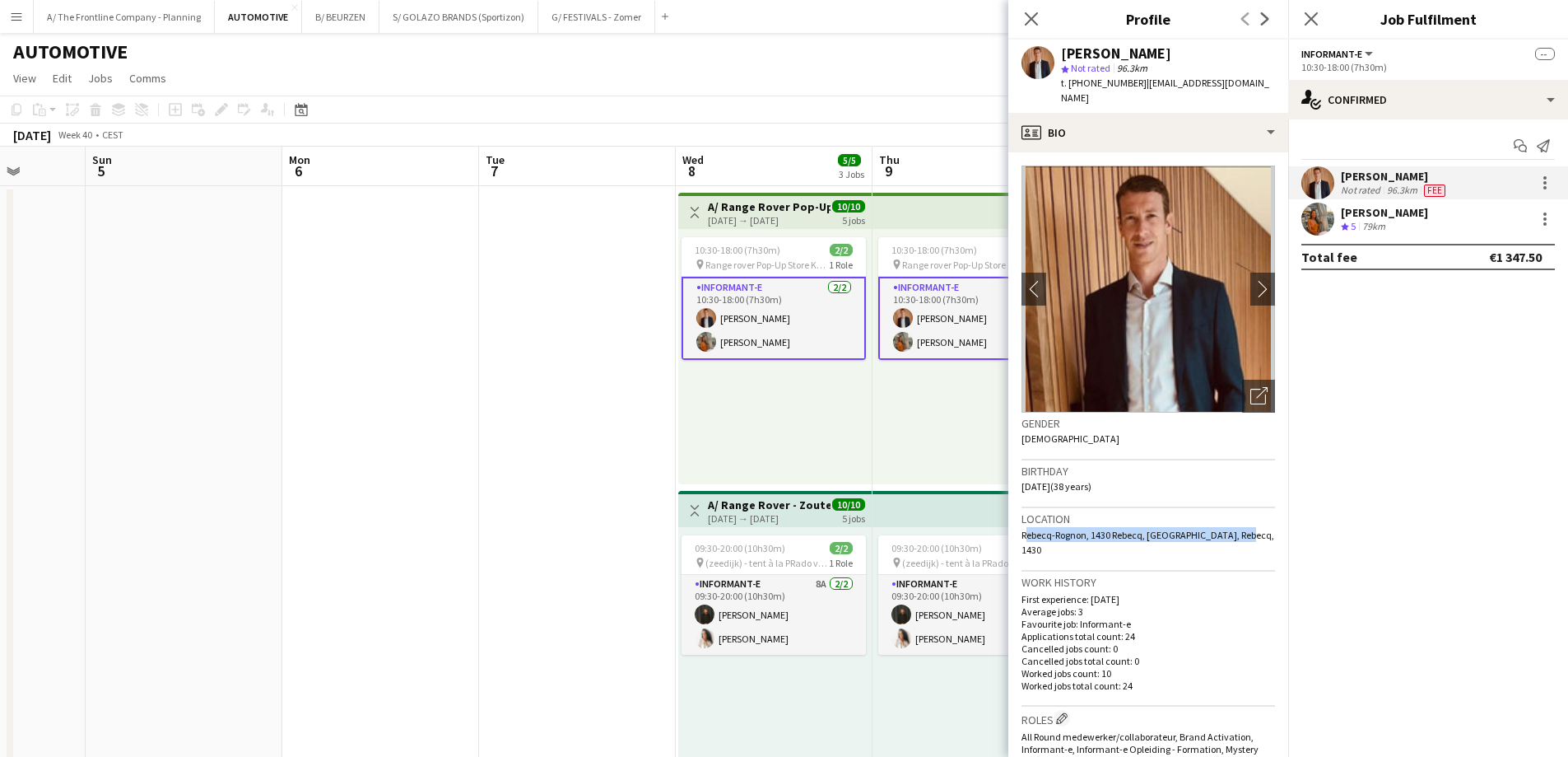
drag, startPoint x: 1252, startPoint y: 517, endPoint x: 1023, endPoint y: 527, distance: 229.2
click at [1023, 527] on div "Location Rebecq-[GEOGRAPHIC_DATA], 1430 Rebecq, [GEOGRAPHIC_DATA], [GEOGRAPHIC_…" at bounding box center [1148, 540] width 254 height 63
copy span "Rebecq-Rognon, 1430 Rebecq, [GEOGRAPHIC_DATA], Rebecq, 1430"
click at [104, 12] on button "A/ The Frontline Company - Planning Close" at bounding box center [123, 17] width 181 height 33
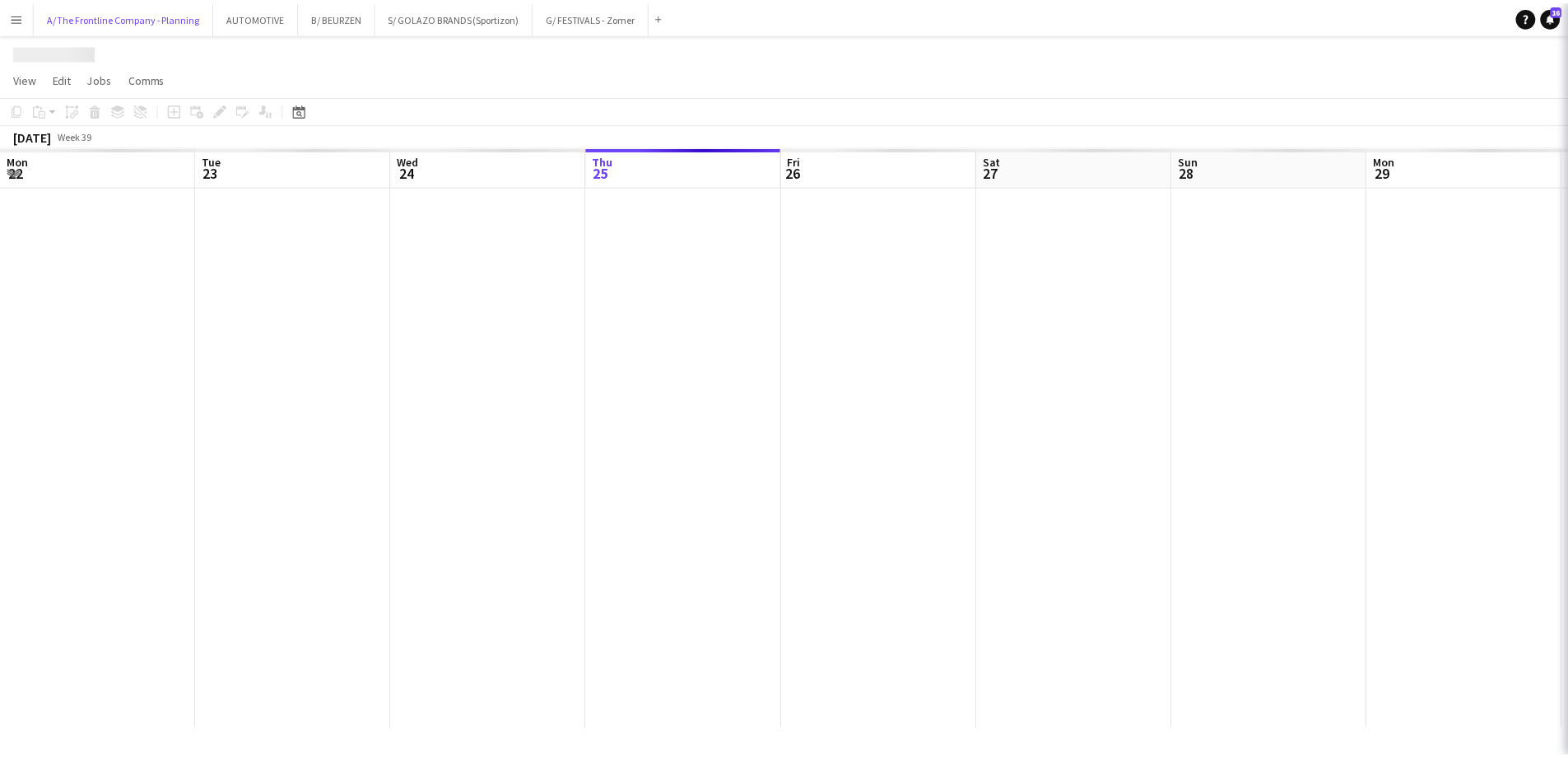
scroll to position [0, 393]
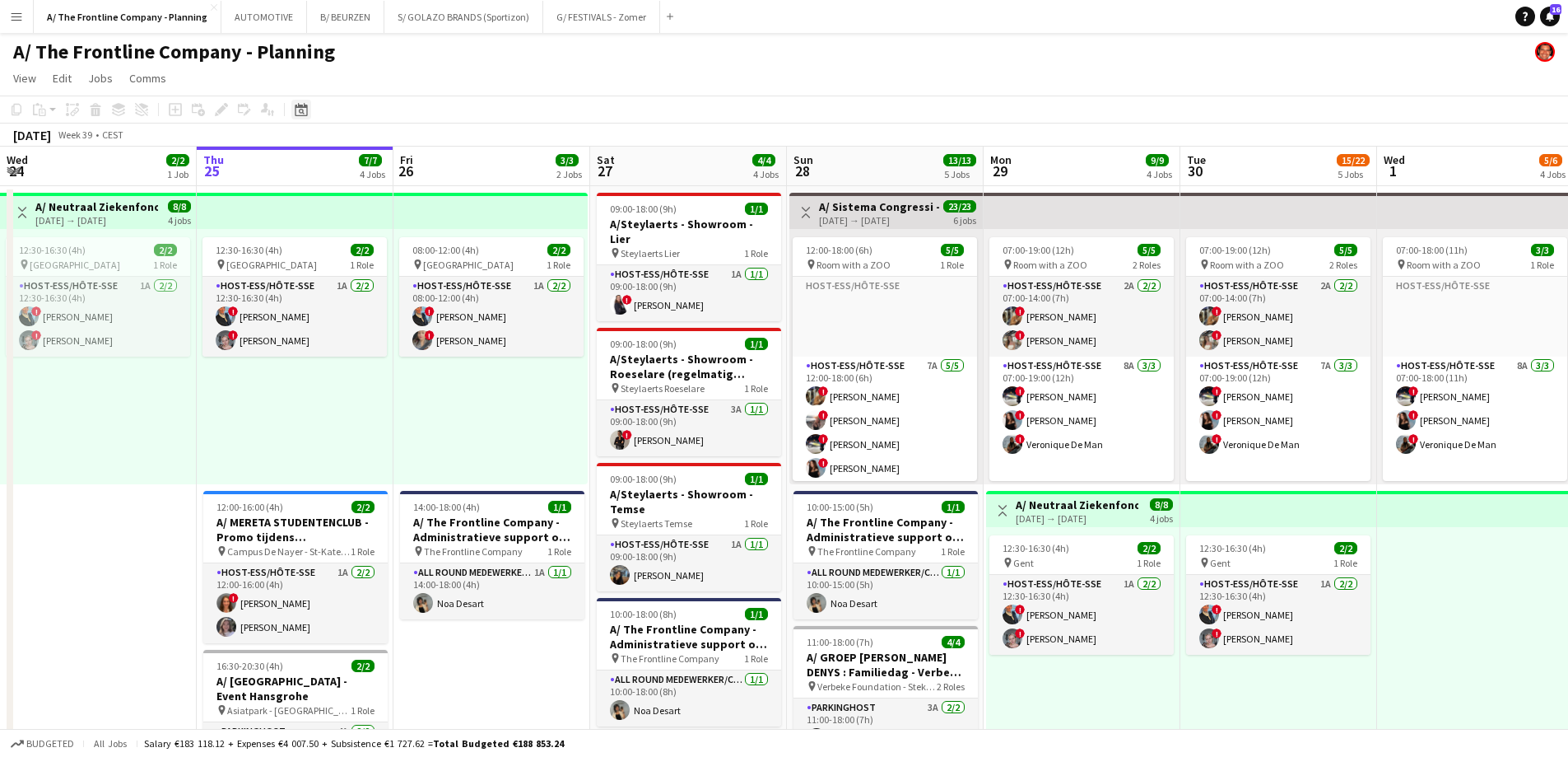
click at [307, 116] on icon at bounding box center [300, 110] width 12 height 13
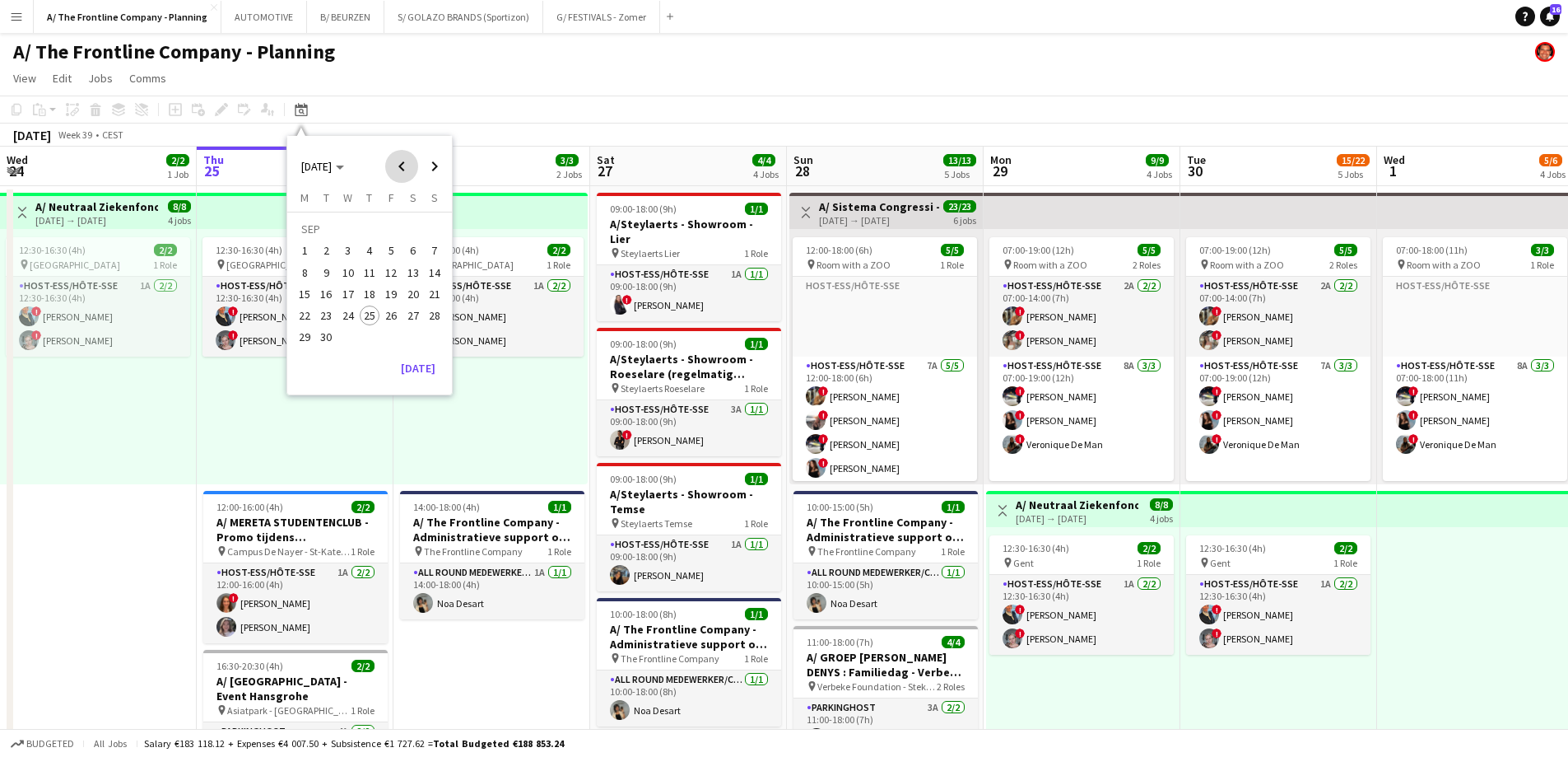
click at [408, 177] on span "Previous month" at bounding box center [402, 167] width 33 height 33
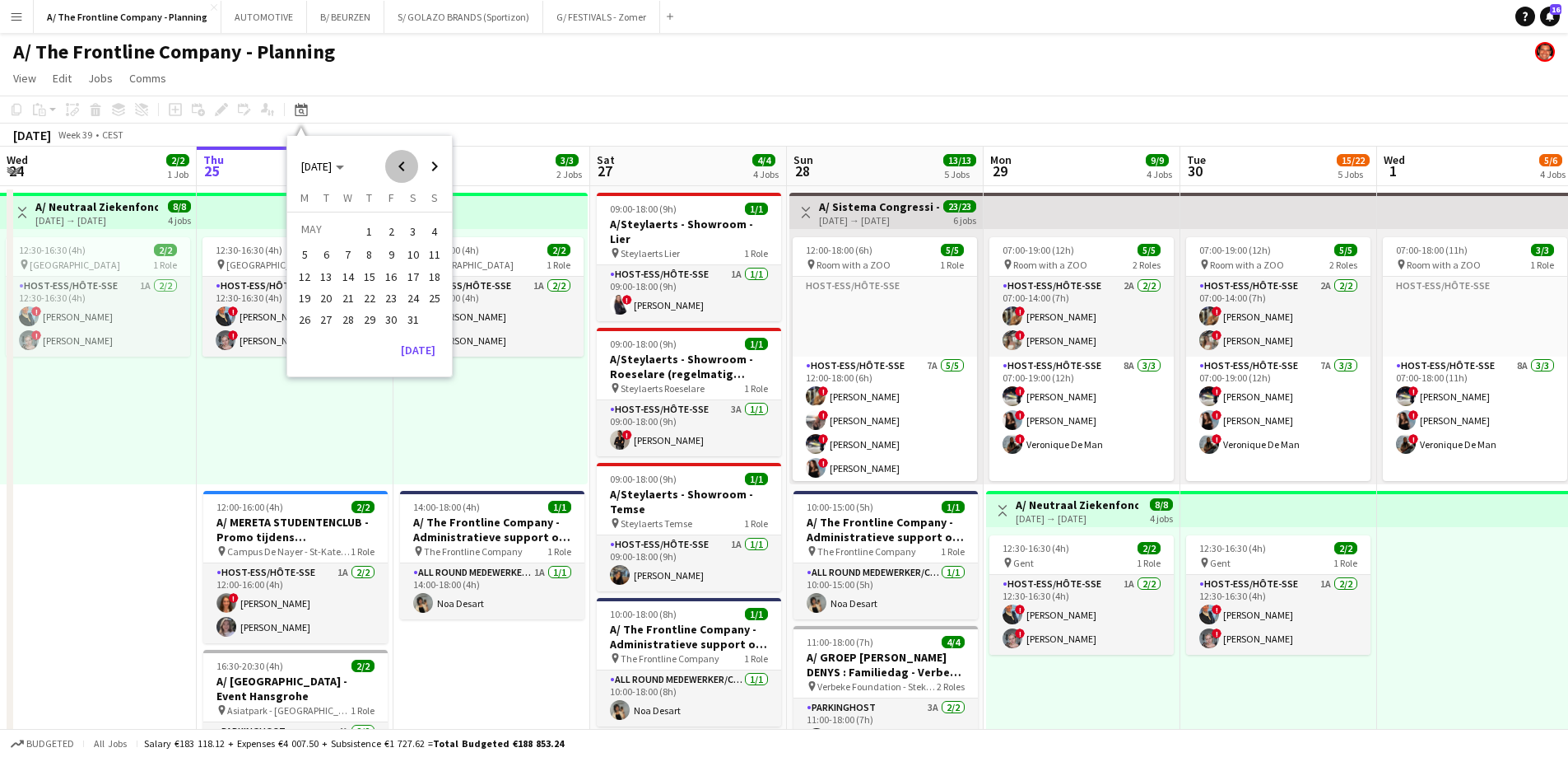
click at [408, 177] on span "Previous month" at bounding box center [402, 167] width 33 height 33
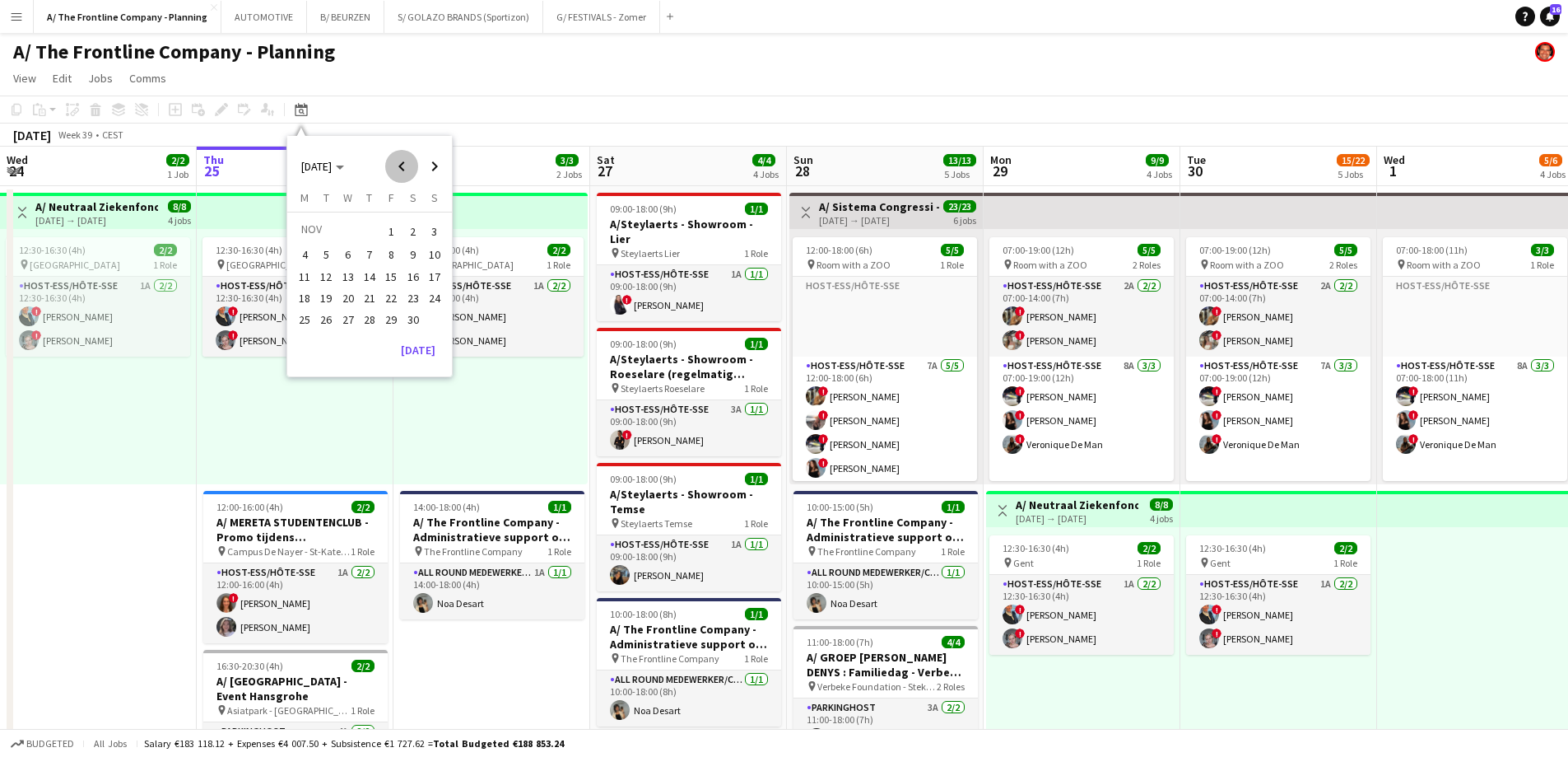
click at [408, 177] on span "Previous month" at bounding box center [402, 167] width 33 height 33
click at [393, 316] on span "25" at bounding box center [390, 315] width 20 height 20
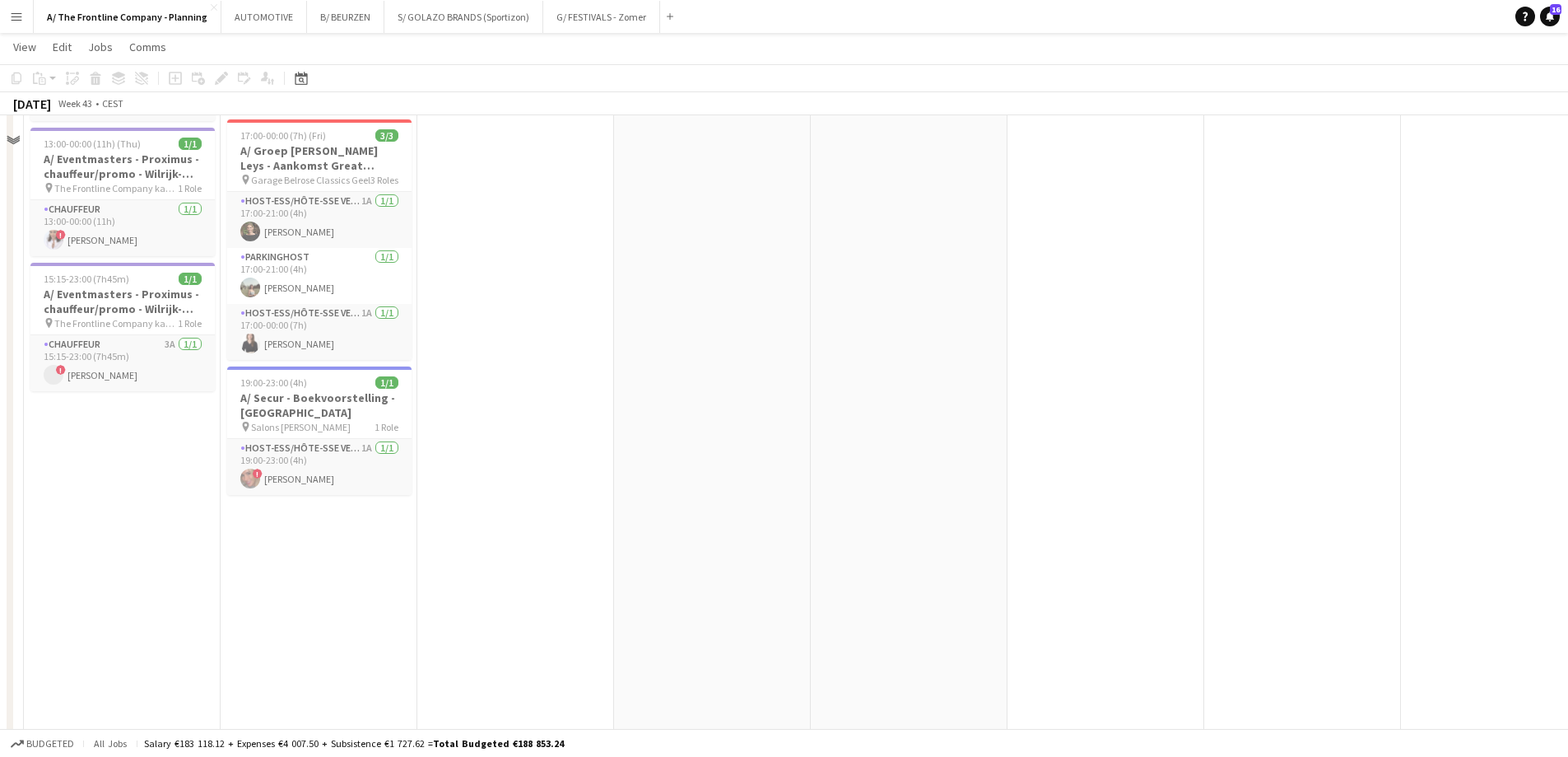
scroll to position [82, 0]
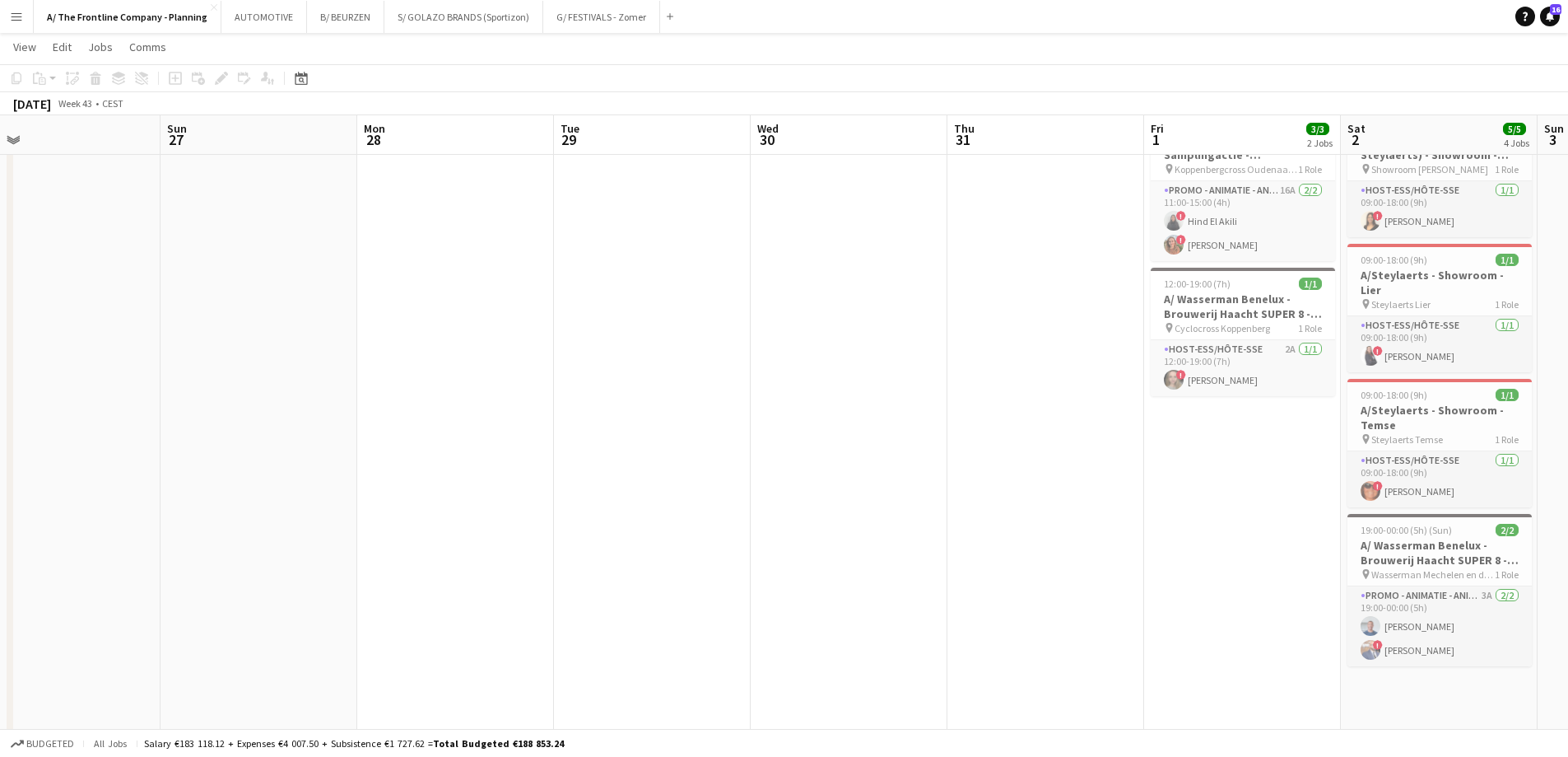
drag, startPoint x: 801, startPoint y: 423, endPoint x: 161, endPoint y: 406, distance: 640.2
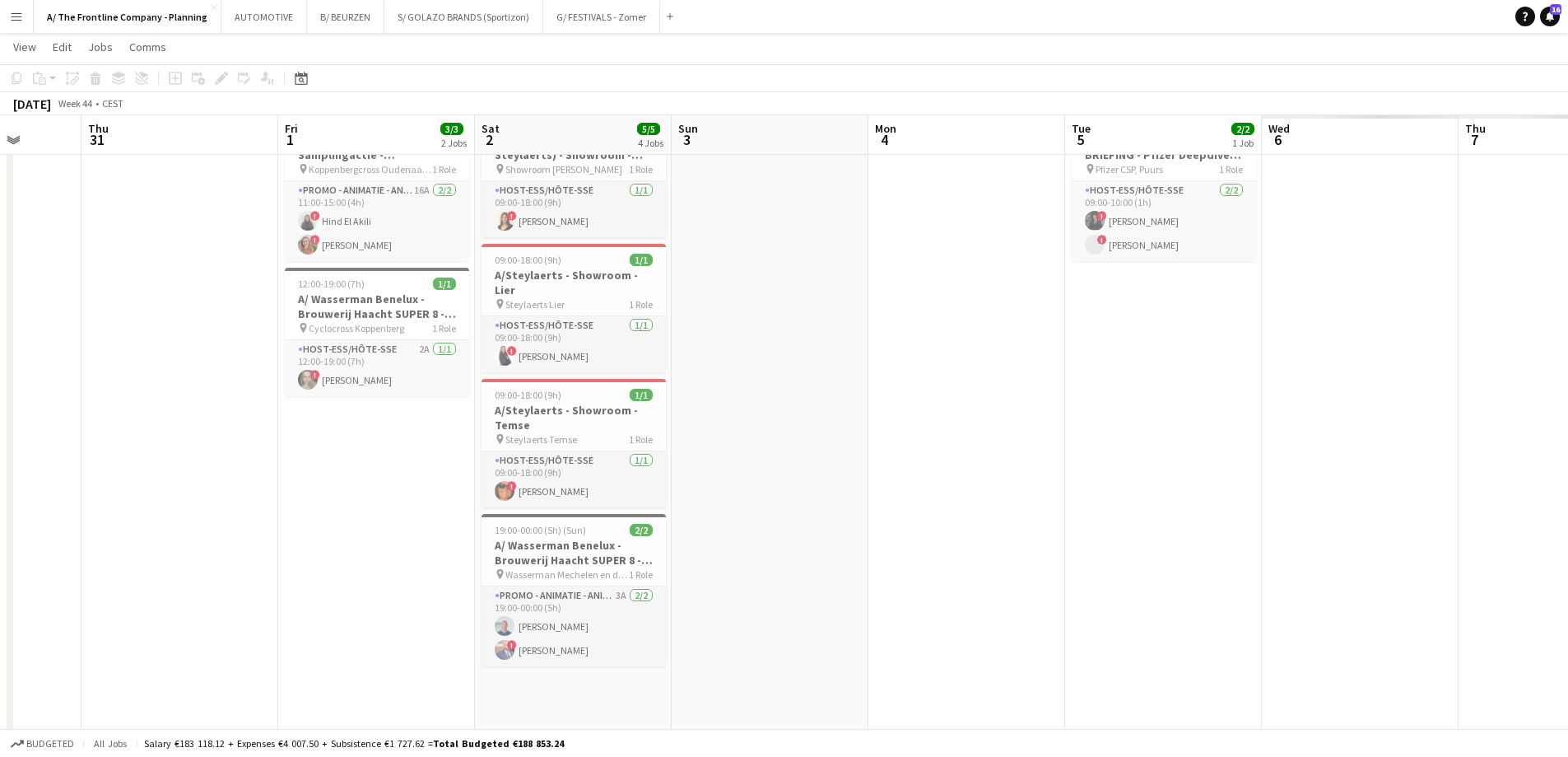
drag, startPoint x: 540, startPoint y: 375, endPoint x: -287, endPoint y: 362, distance: 827.1
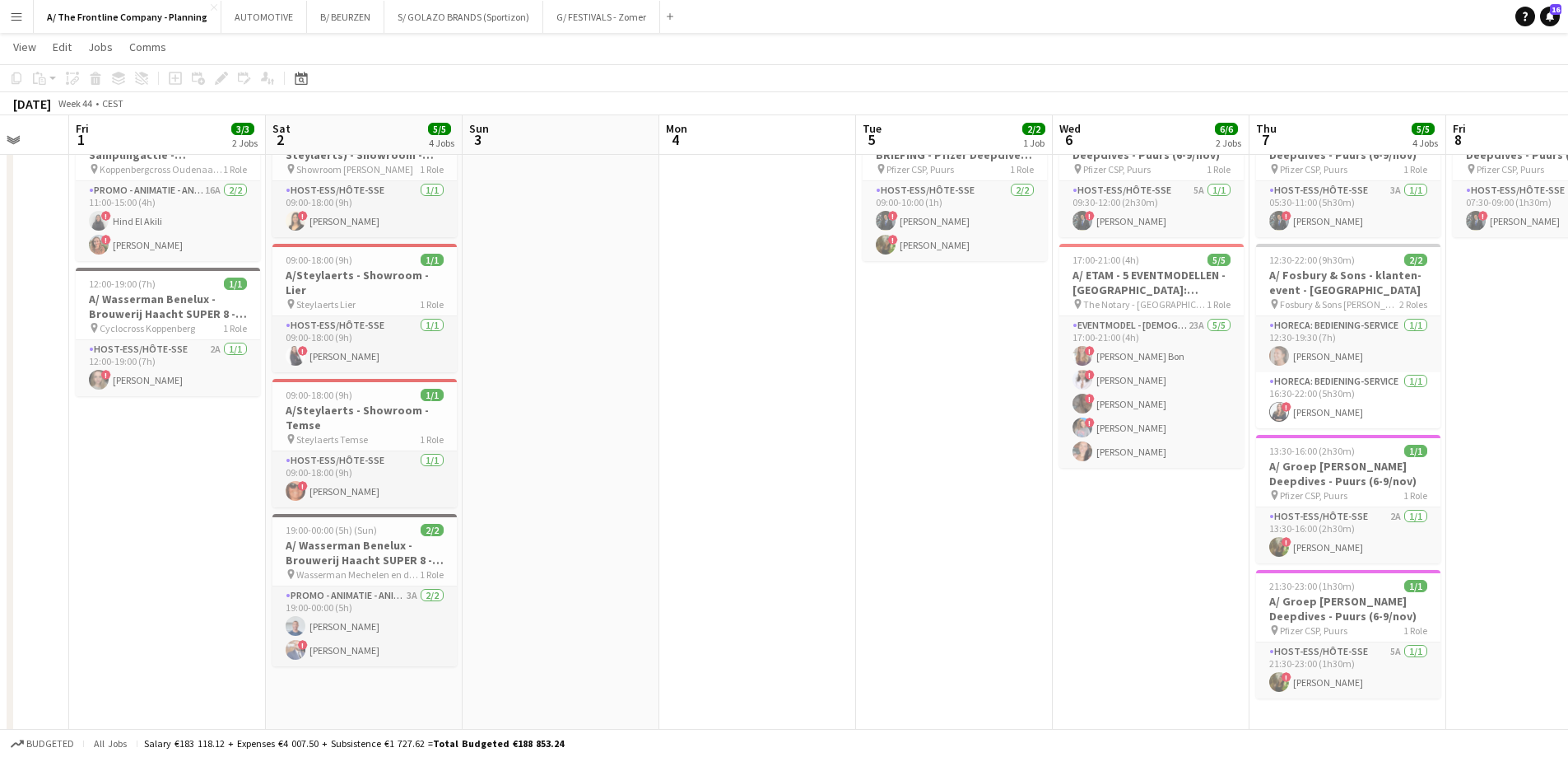
drag, startPoint x: 656, startPoint y: 426, endPoint x: 8, endPoint y: 373, distance: 650.2
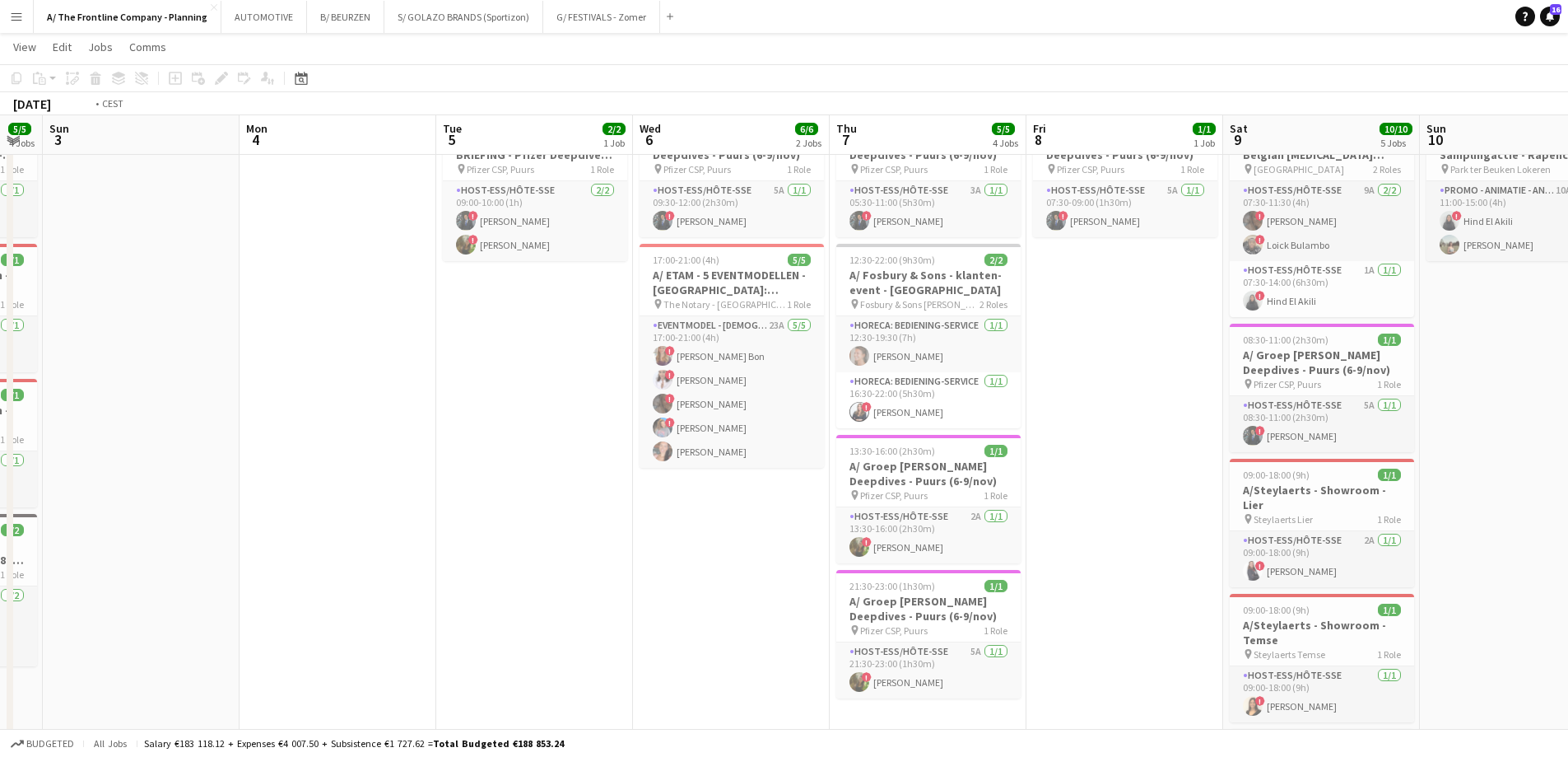
drag, startPoint x: 562, startPoint y: 435, endPoint x: -80, endPoint y: 398, distance: 643.1
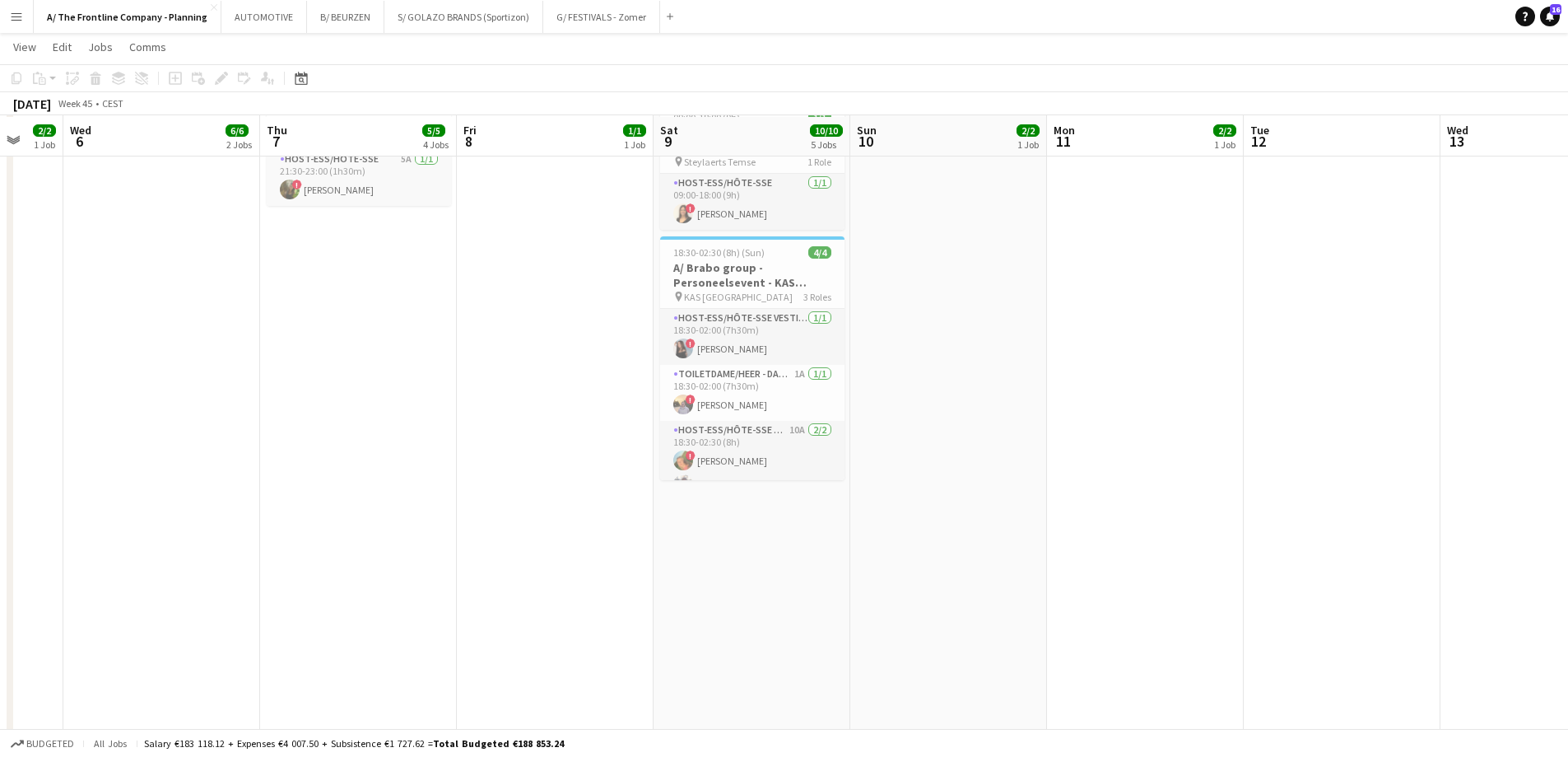
scroll to position [576, 0]
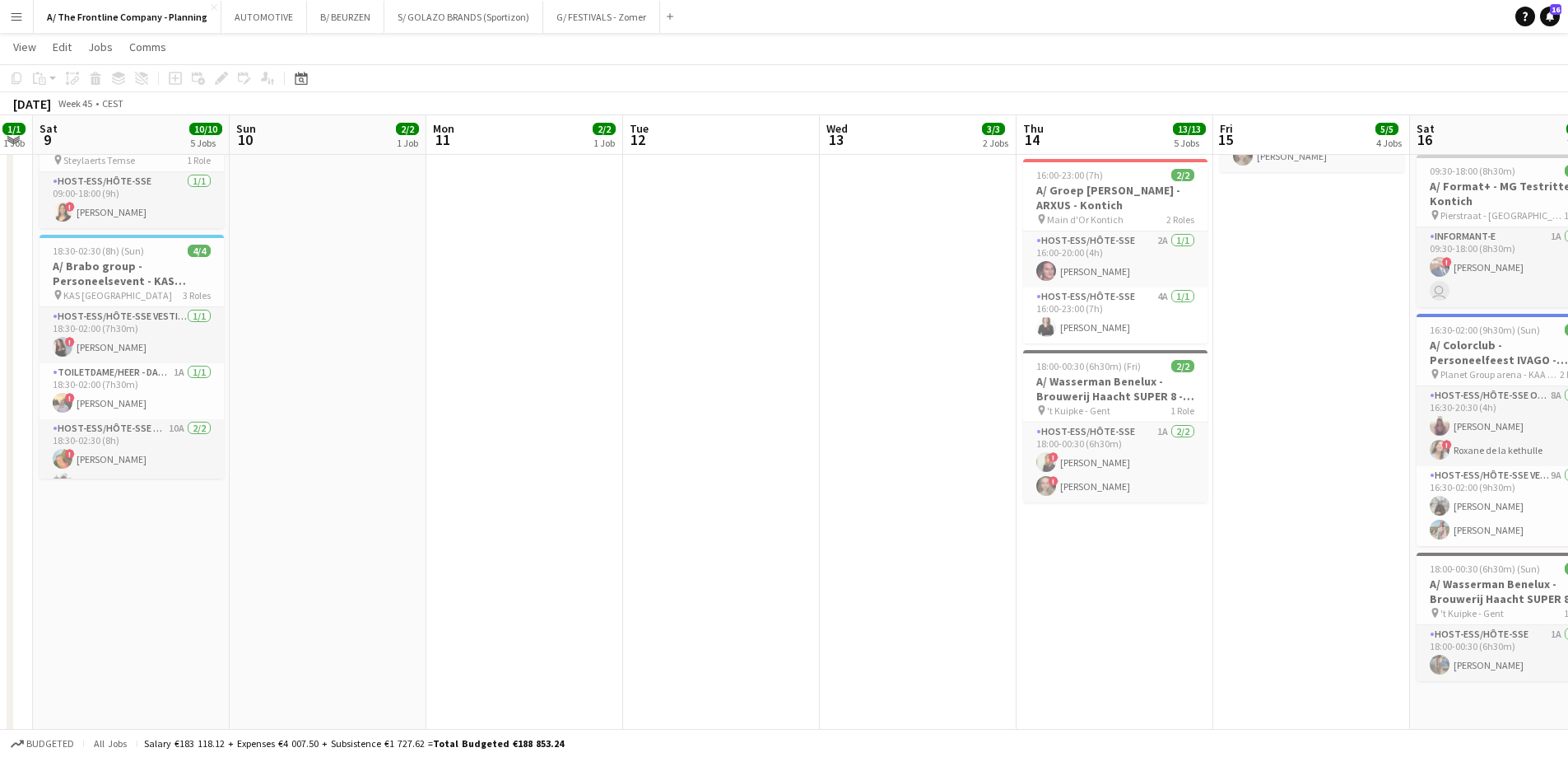
drag, startPoint x: 686, startPoint y: 314, endPoint x: 30, endPoint y: 336, distance: 656.4
click at [30, 336] on app-calendar-viewport "Wed 6 6/6 2 Jobs Thu 7 5/5 4 Jobs Fri 8 1/1 1 Job Sat 9 10/10 5 Jobs Sun 10 2/2…" at bounding box center [784, 348] width 1568 height 1722
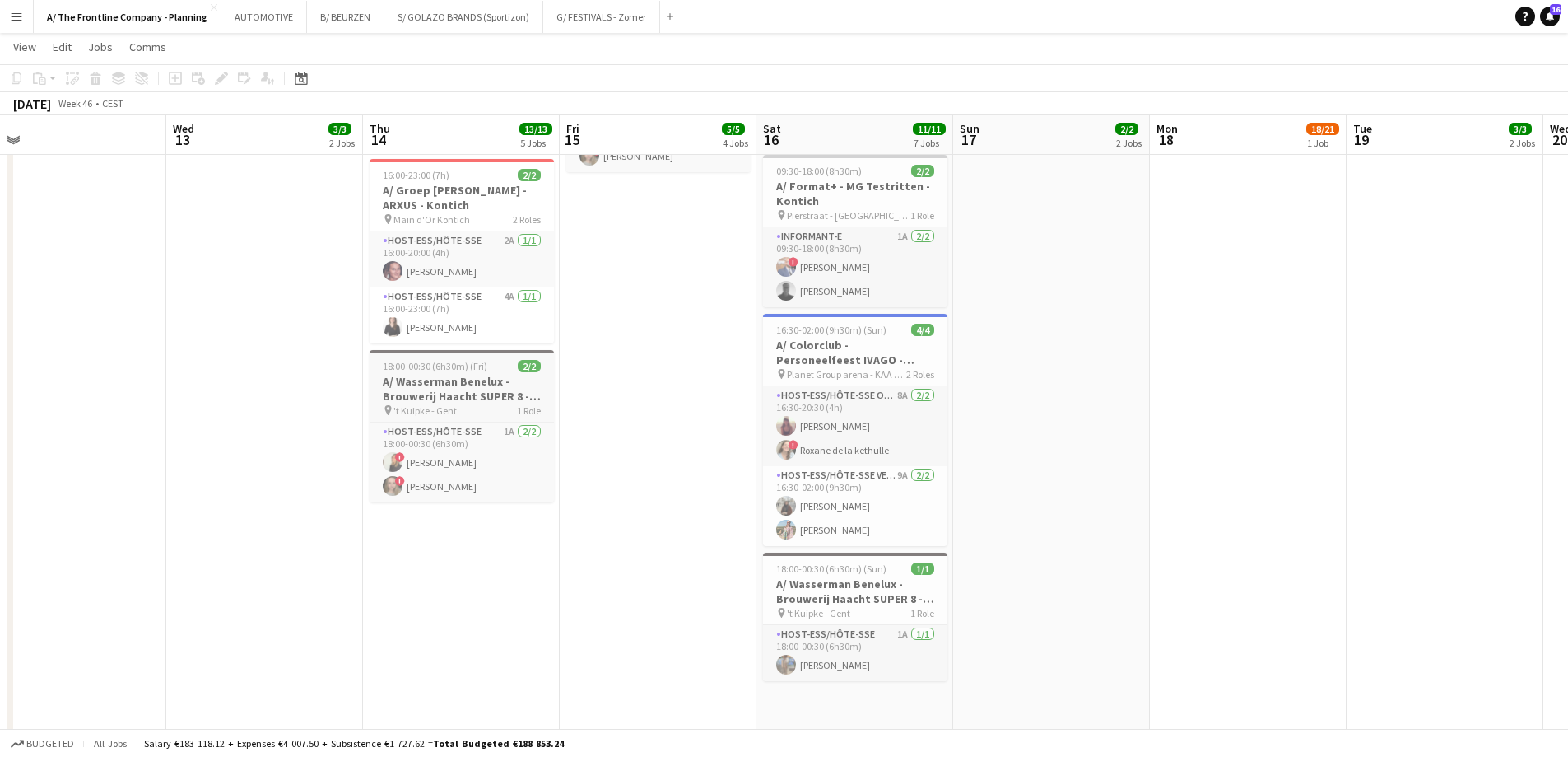
drag, startPoint x: 431, startPoint y: 396, endPoint x: 444, endPoint y: 383, distance: 18.4
click at [152, 376] on app-calendar-viewport "Sat 9 10/10 5 Jobs Sun 10 2/2 1 Job Mon 11 2/2 1 Job Tue 12 Wed 13 3/3 2 Jobs T…" at bounding box center [784, 348] width 1568 height 1722
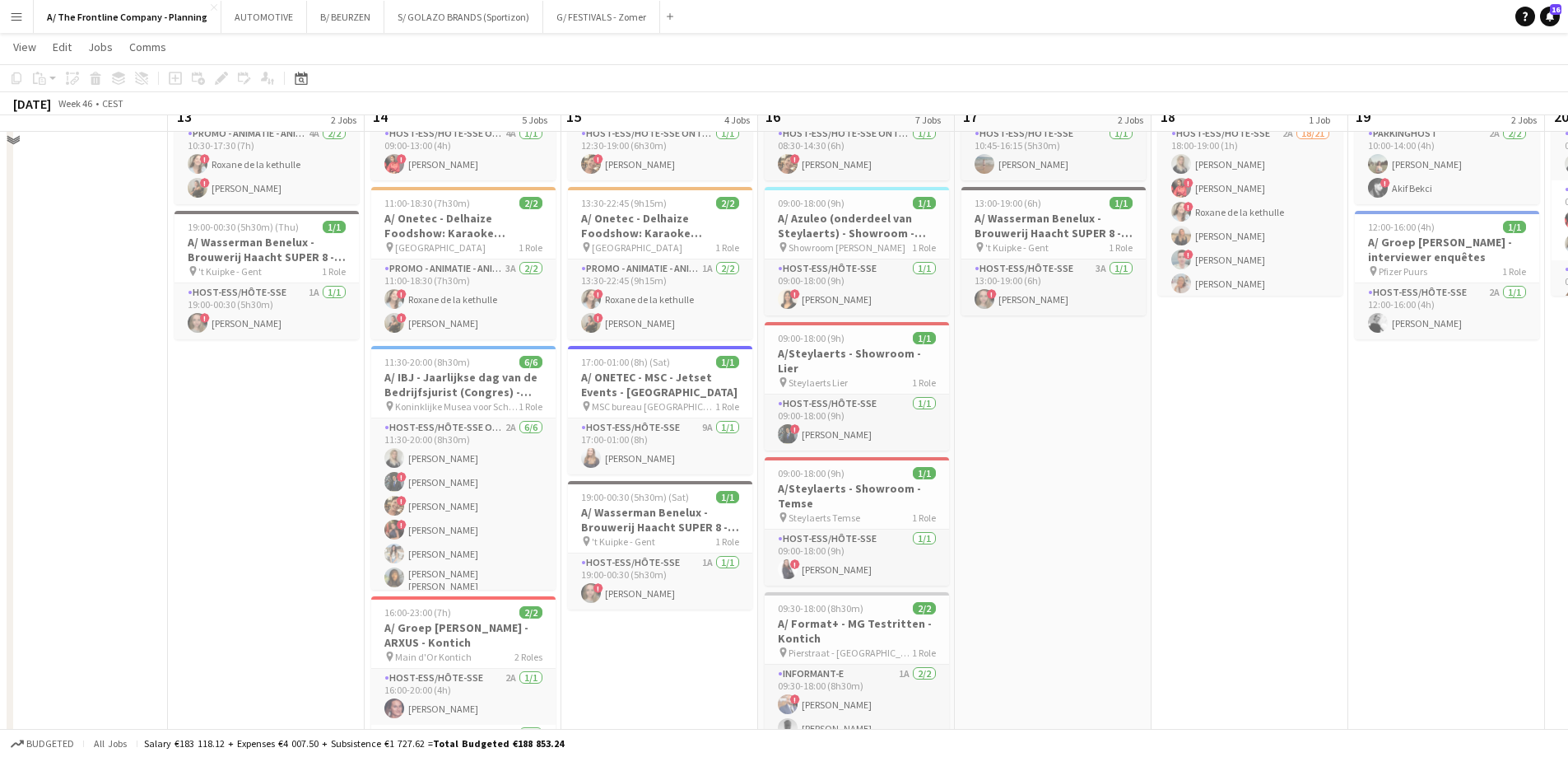
scroll to position [82, 0]
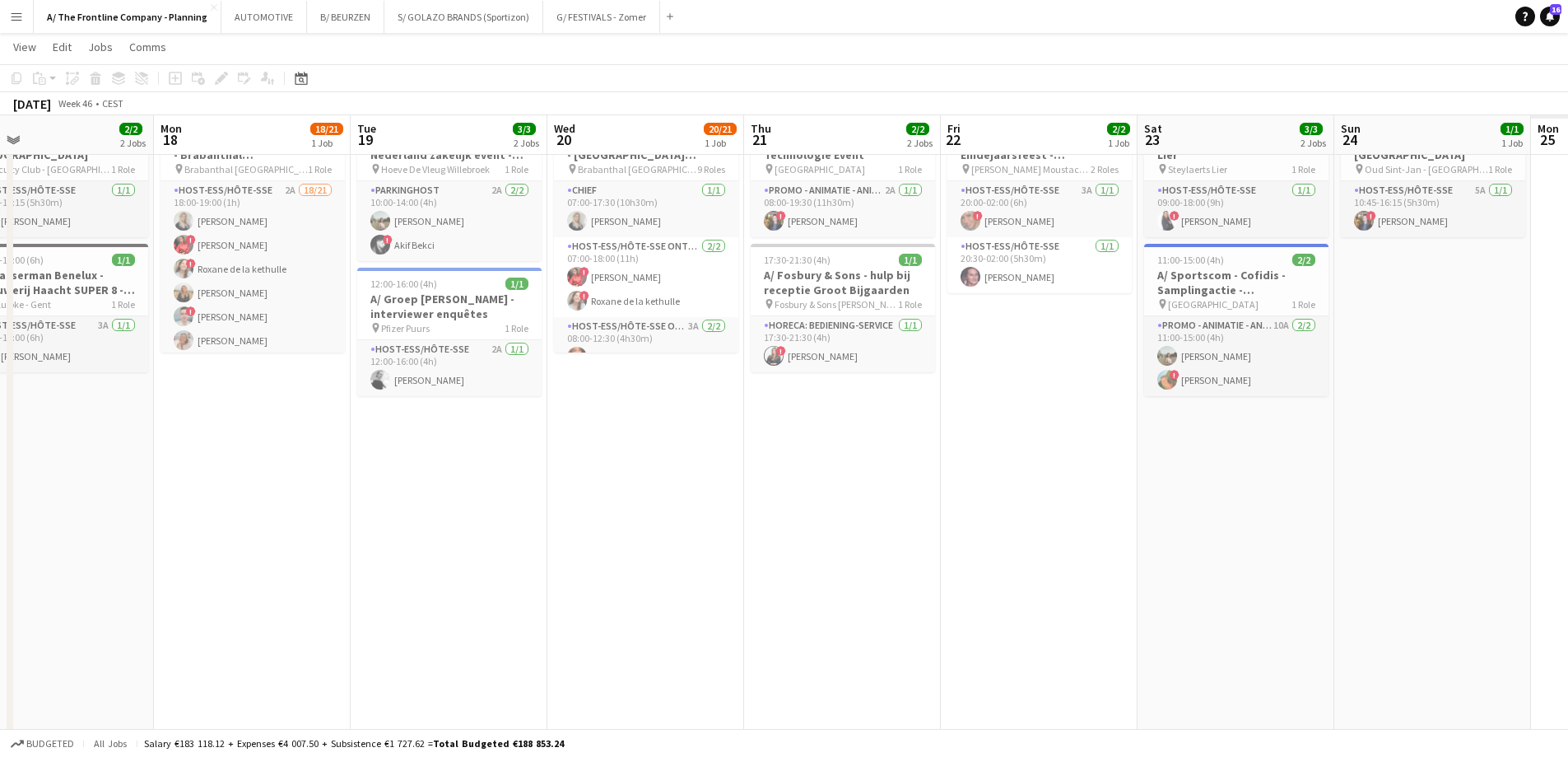
drag, startPoint x: 1023, startPoint y: 411, endPoint x: 25, endPoint y: 415, distance: 998.0
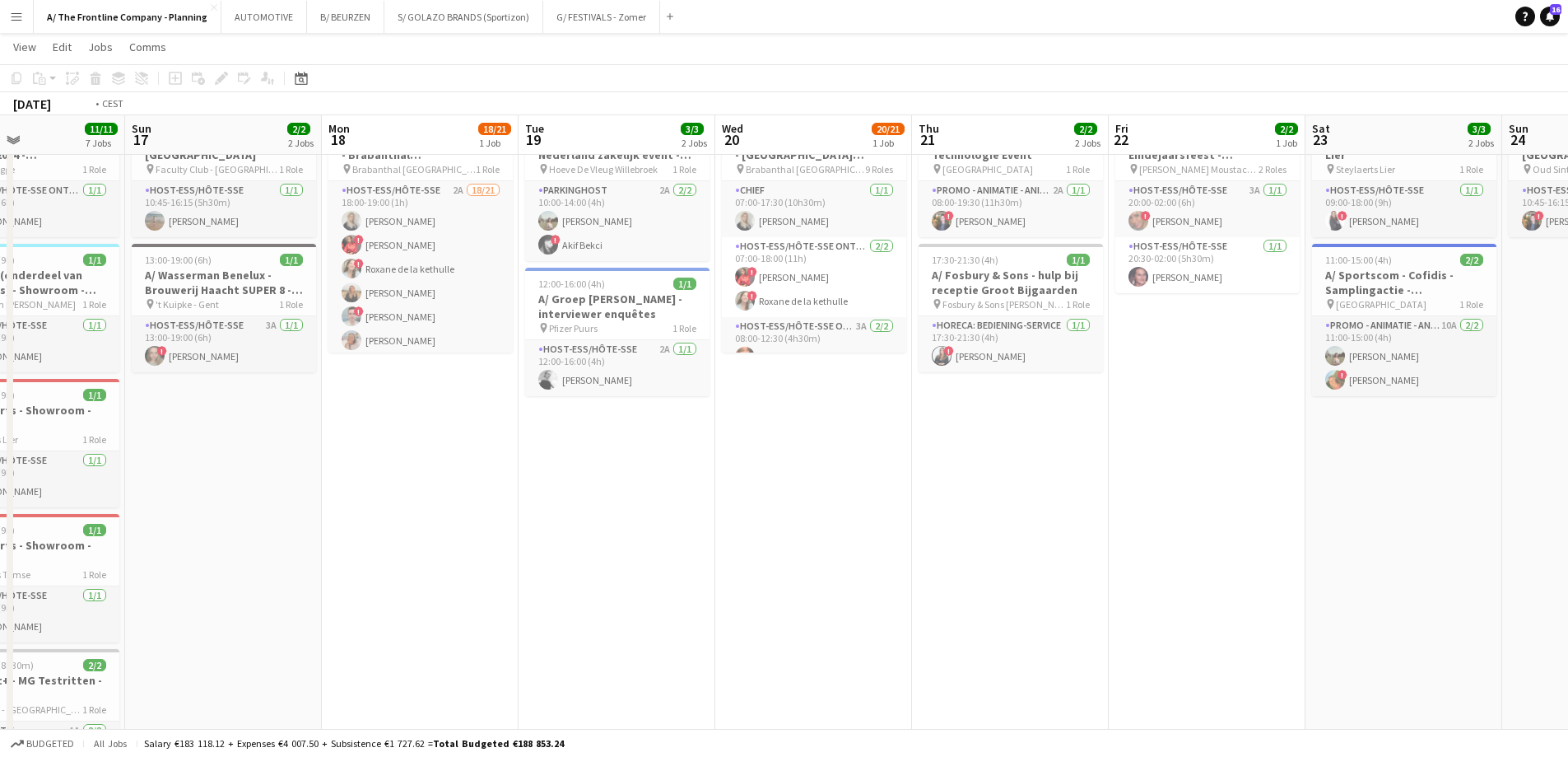
drag, startPoint x: 832, startPoint y: 441, endPoint x: -409, endPoint y: 336, distance: 1245.4
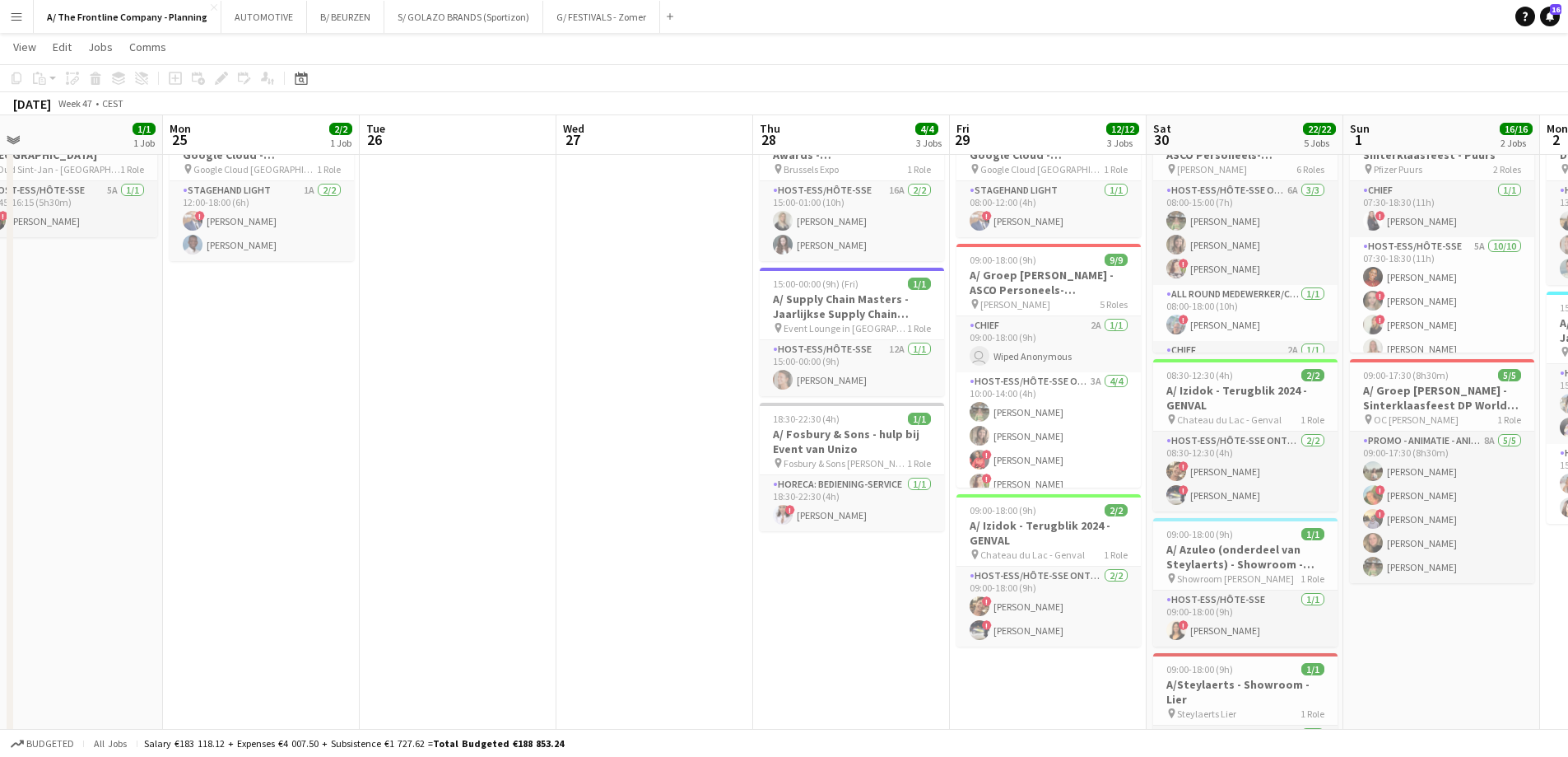
drag, startPoint x: -26, startPoint y: 309, endPoint x: -534, endPoint y: 296, distance: 508.2
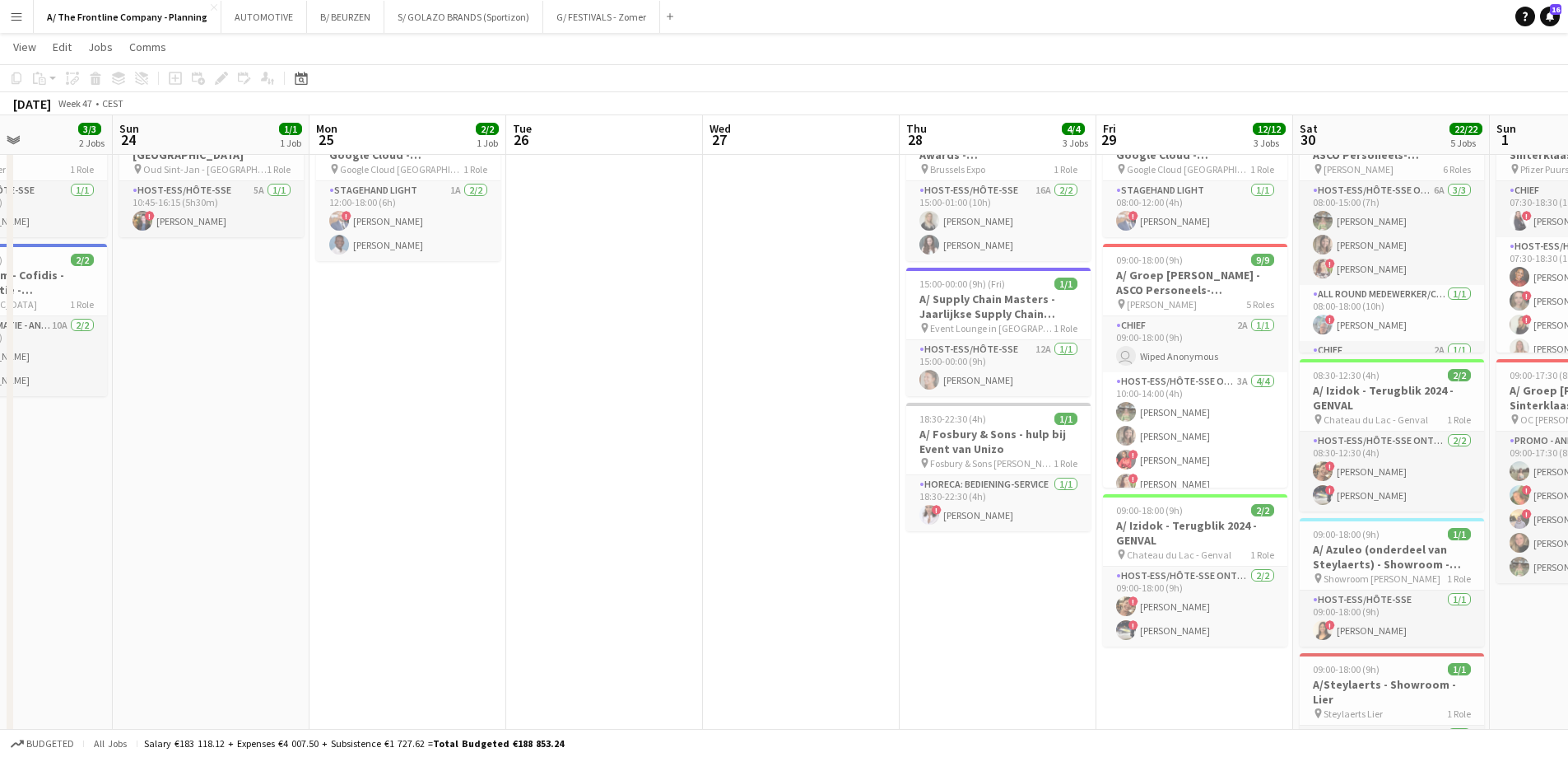
drag, startPoint x: 108, startPoint y: 339, endPoint x: -451, endPoint y: 294, distance: 560.8
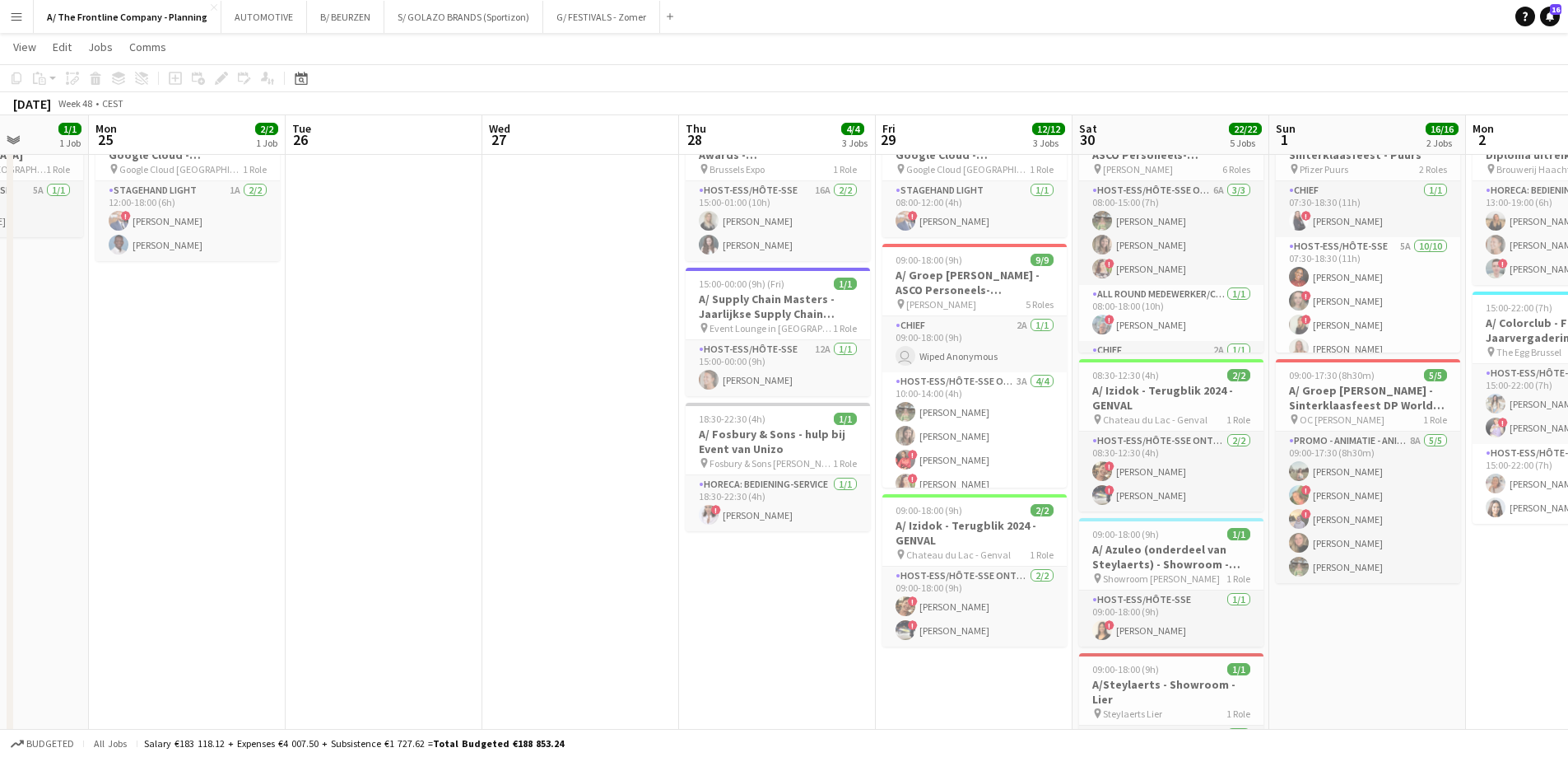
scroll to position [0, 580]
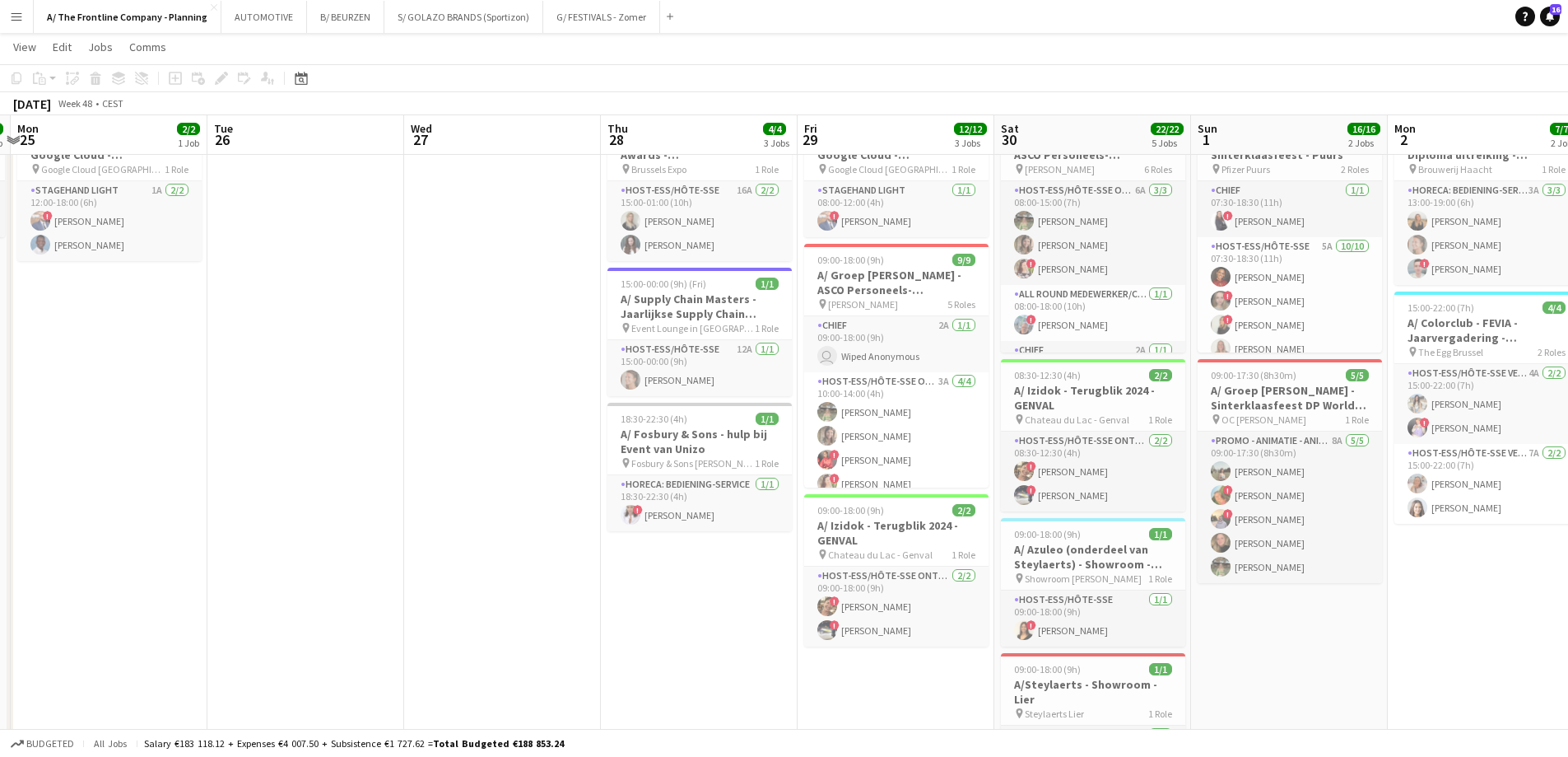
drag, startPoint x: 321, startPoint y: 336, endPoint x: 7, endPoint y: 326, distance: 314.2
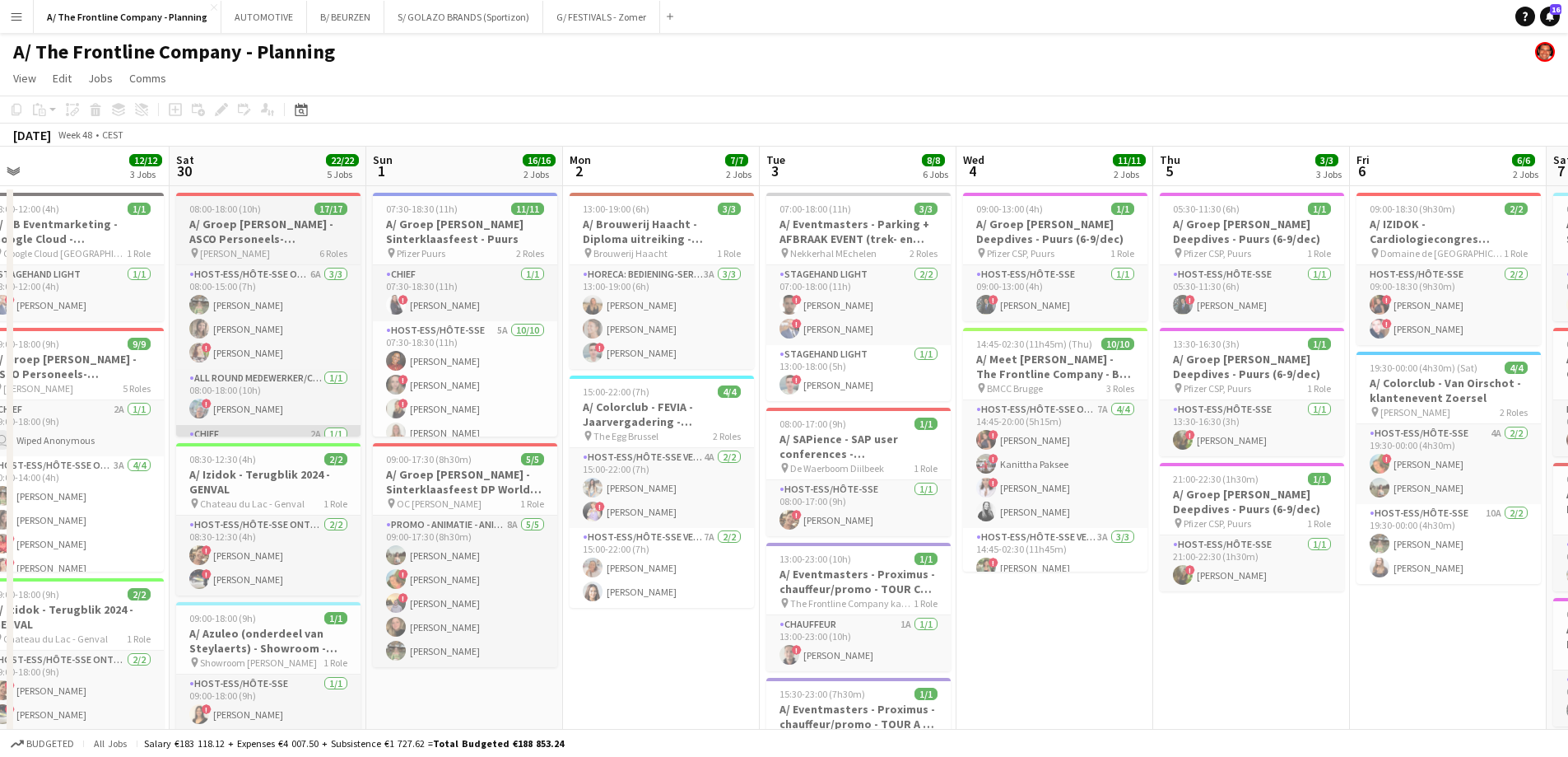
scroll to position [0, 657]
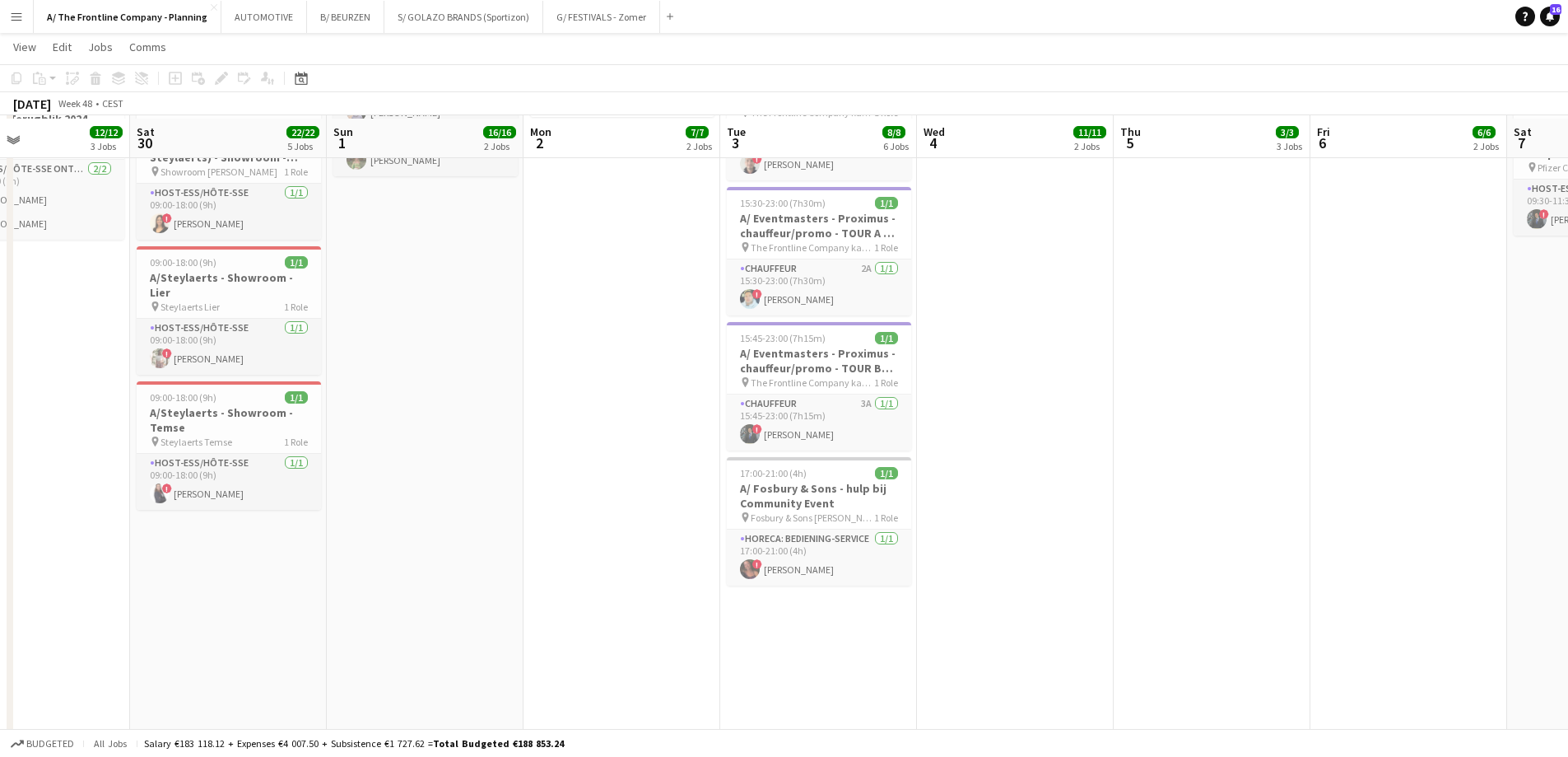
scroll to position [494, 0]
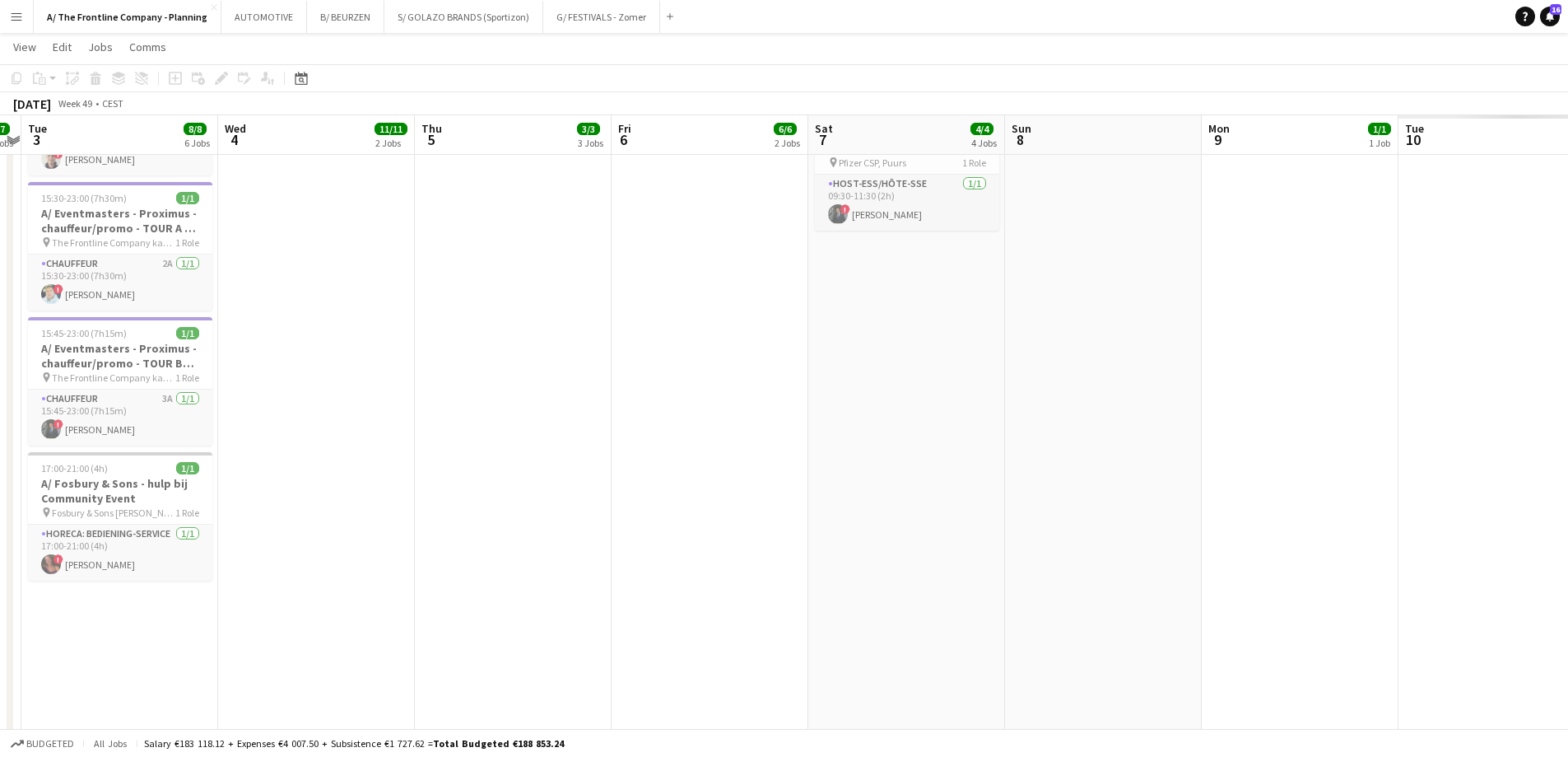
drag, startPoint x: 427, startPoint y: 432, endPoint x: 17, endPoint y: 453, distance: 410.5
click at [17, 453] on app-calendar-viewport "Sat 30 22/22 5 Jobs Sun 1 16/16 2 Jobs Mon 2 7/7 2 Jobs Tue 3 8/8 6 Jobs Wed 4 …" at bounding box center [784, 431] width 1568 height 1722
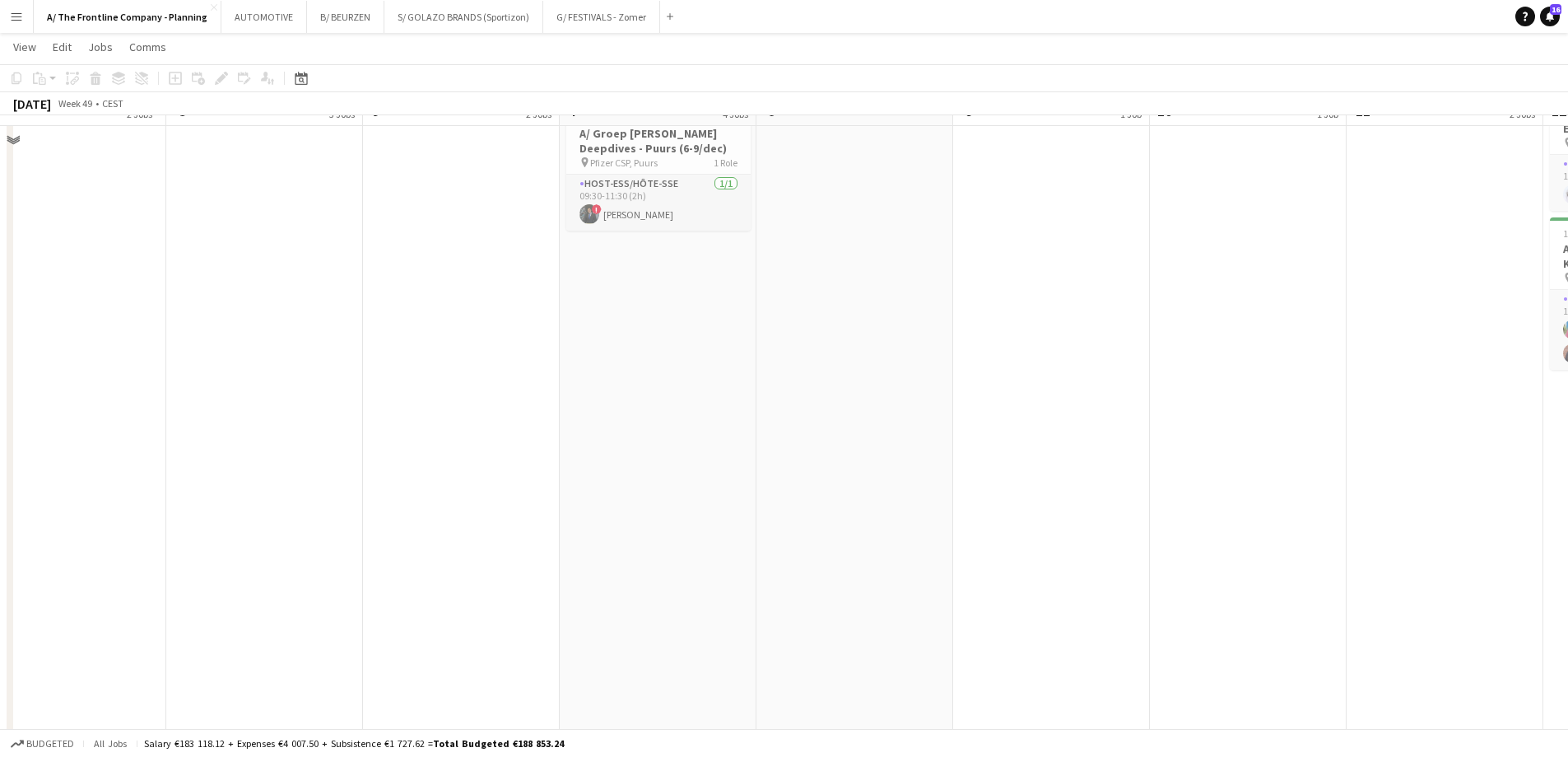
scroll to position [0, 0]
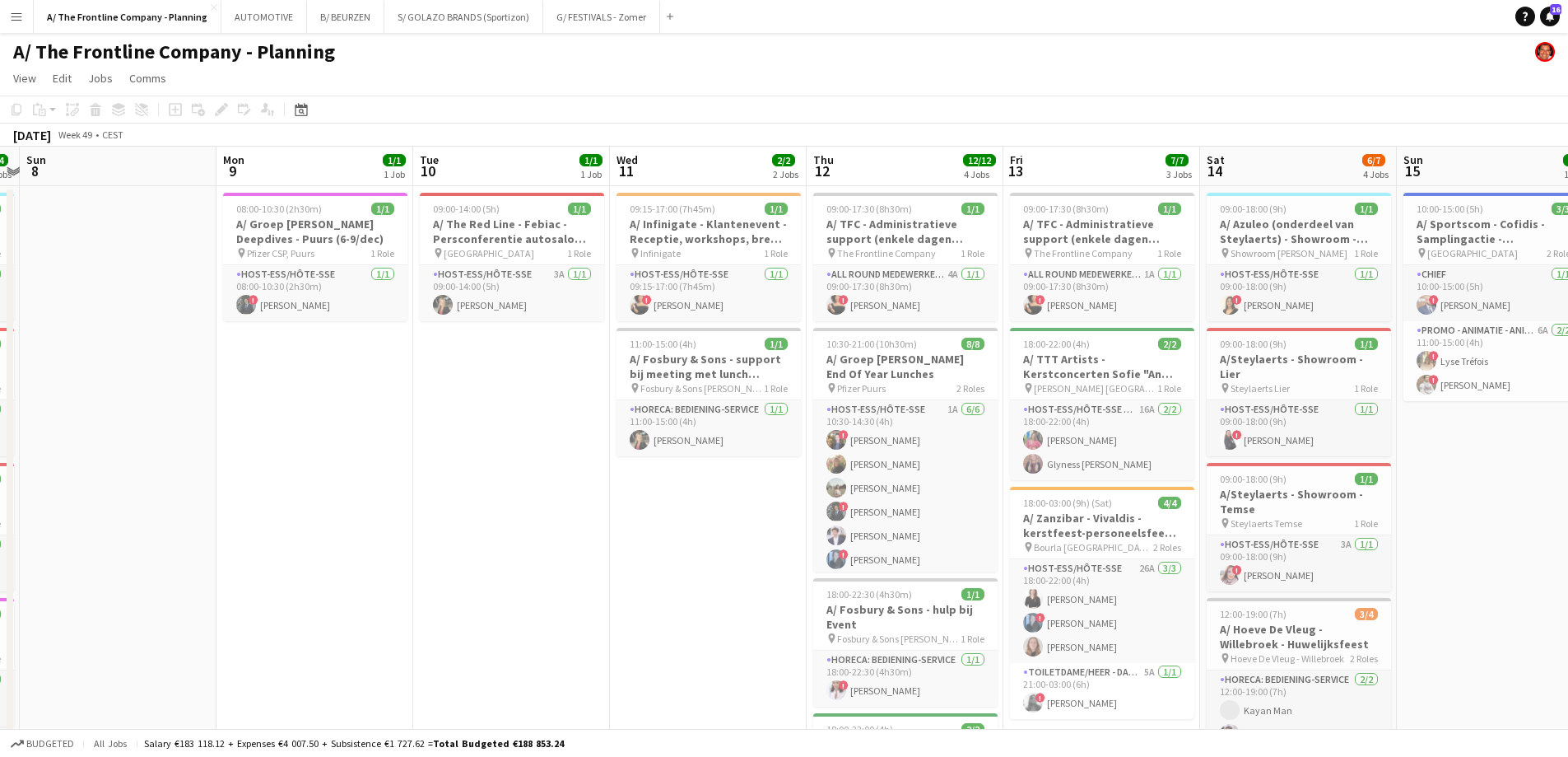
drag, startPoint x: 940, startPoint y: 433, endPoint x: 291, endPoint y: 407, distance: 649.5
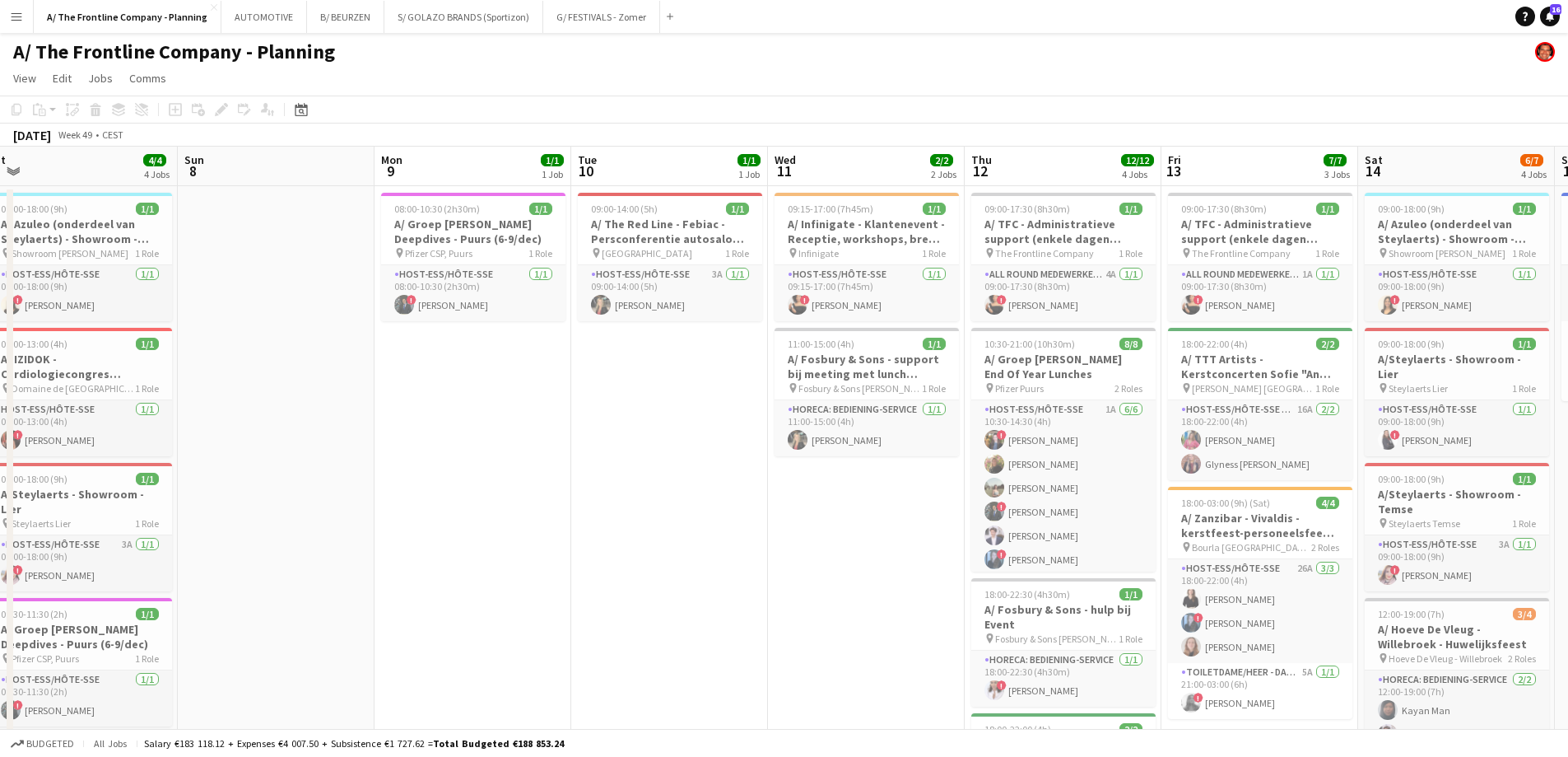
drag, startPoint x: 415, startPoint y: 407, endPoint x: 1232, endPoint y: 410, distance: 817.0
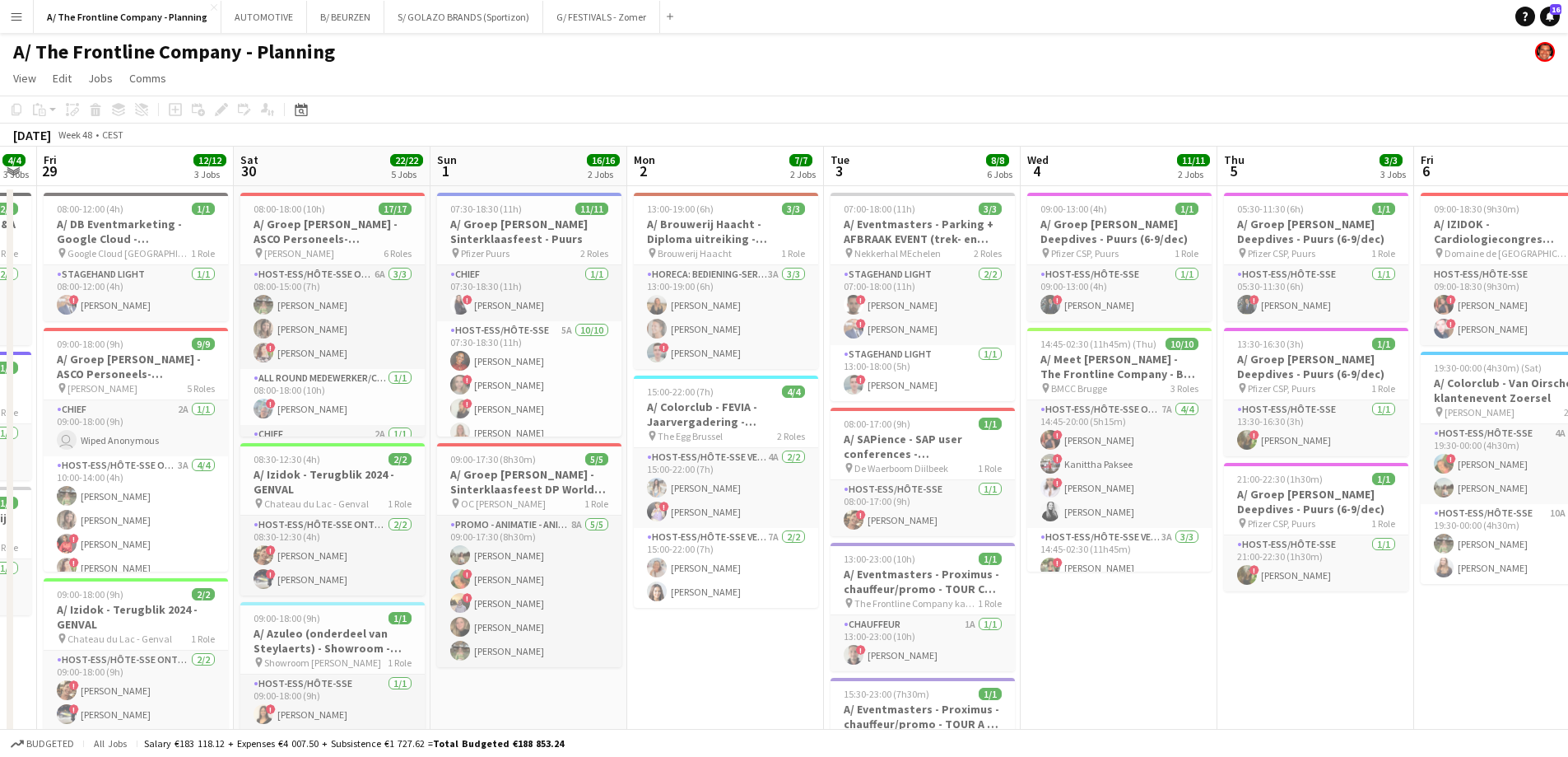
drag, startPoint x: 446, startPoint y: 464, endPoint x: 1239, endPoint y: 451, distance: 793.1
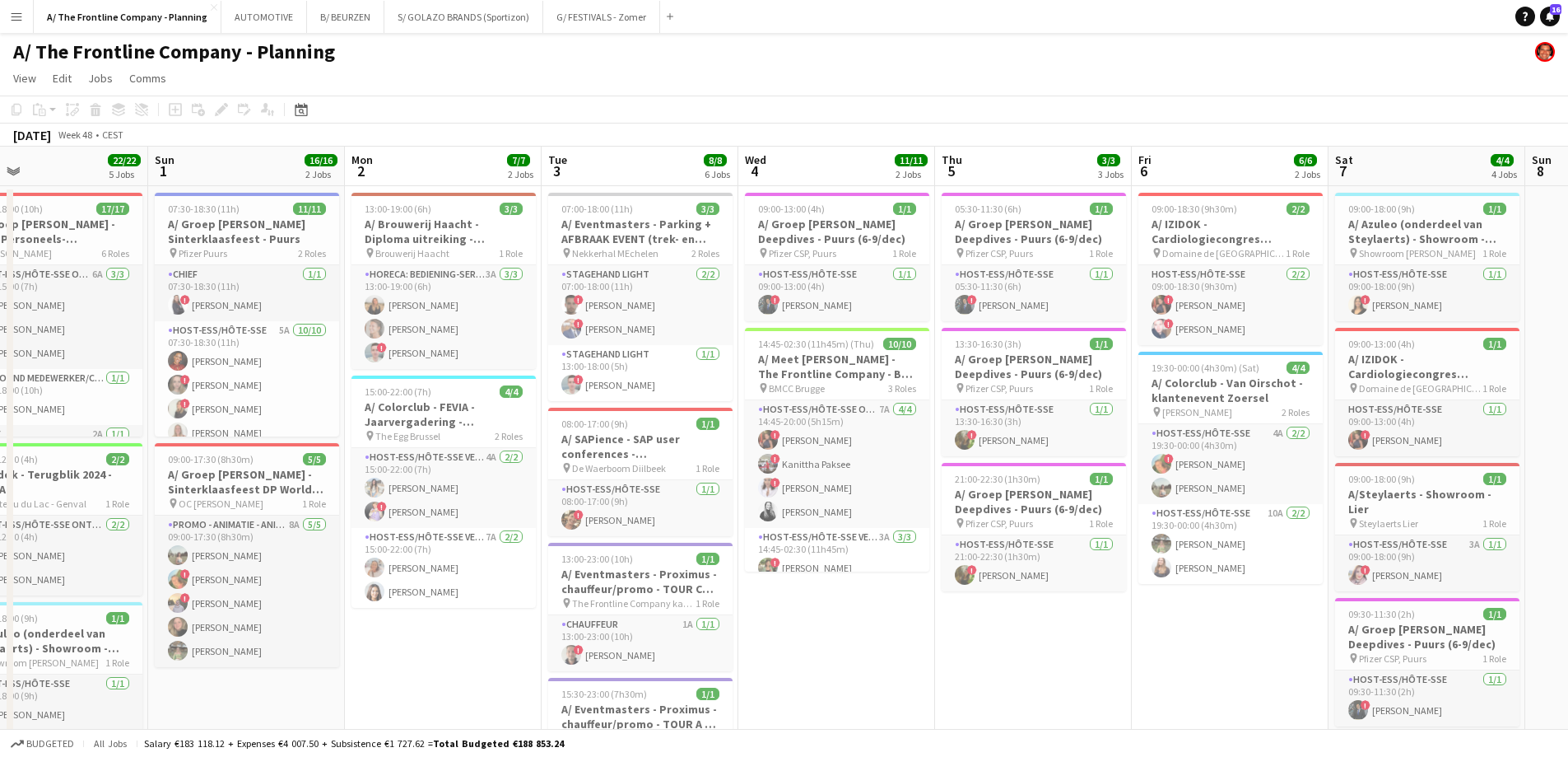
scroll to position [0, 585]
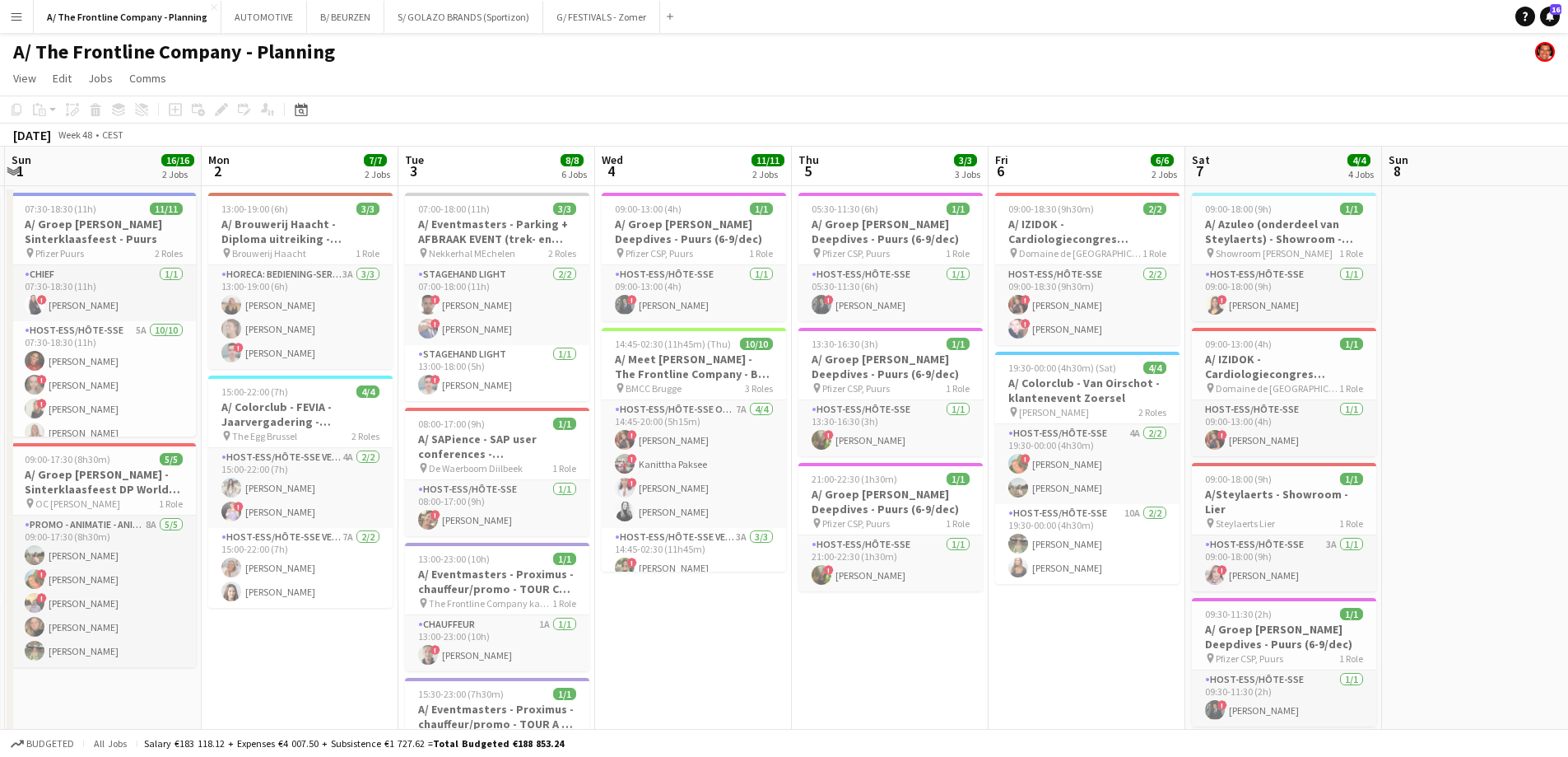
drag, startPoint x: 622, startPoint y: 467, endPoint x: 309, endPoint y: 433, distance: 314.8
click at [708, 367] on h3 "A/ Meet [PERSON_NAME] - The Frontline Company - BEA AWARDS 2024 - [GEOGRAPHIC_D…" at bounding box center [694, 366] width 185 height 30
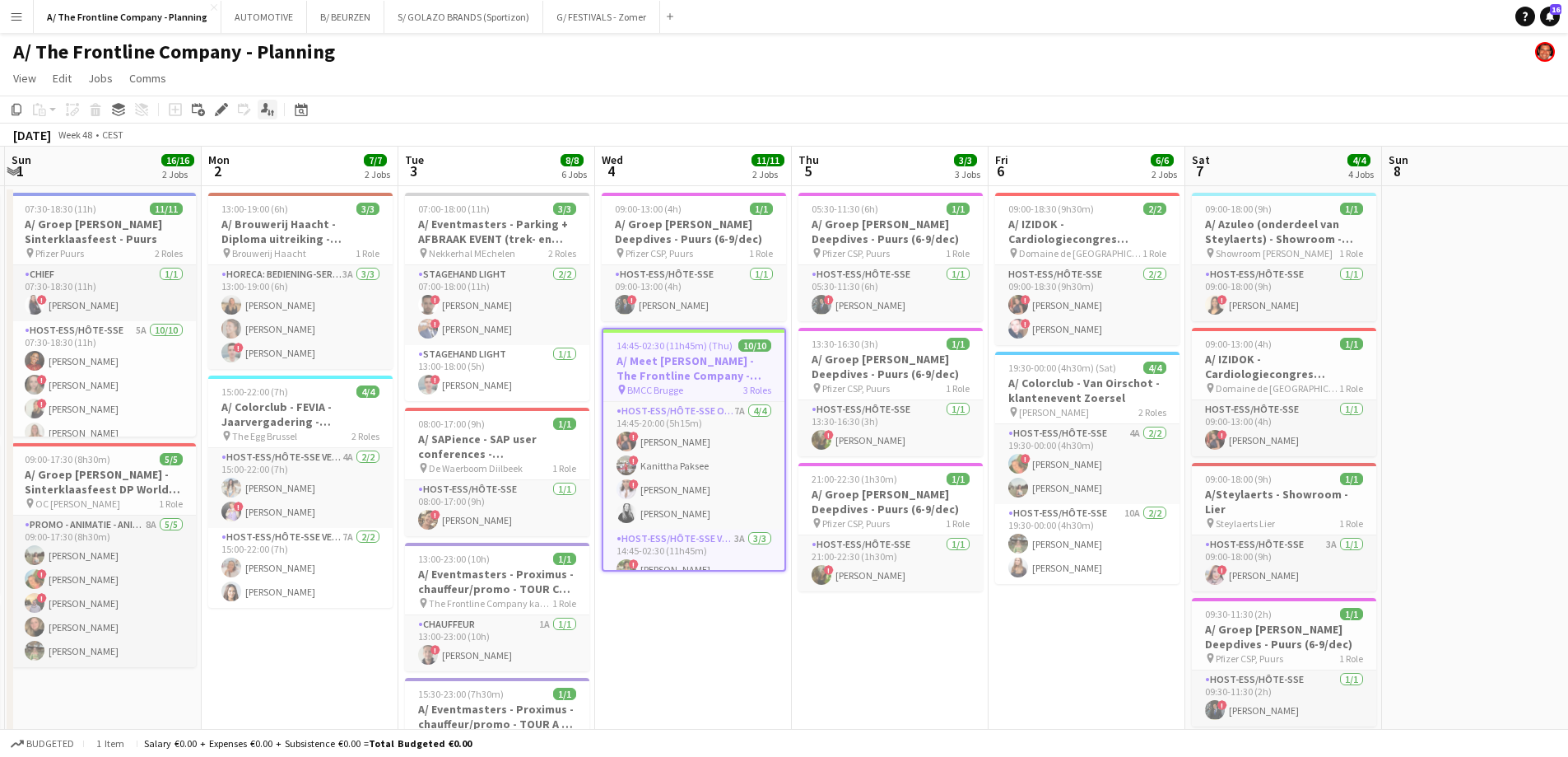
click at [266, 113] on icon "Applicants" at bounding box center [268, 110] width 13 height 13
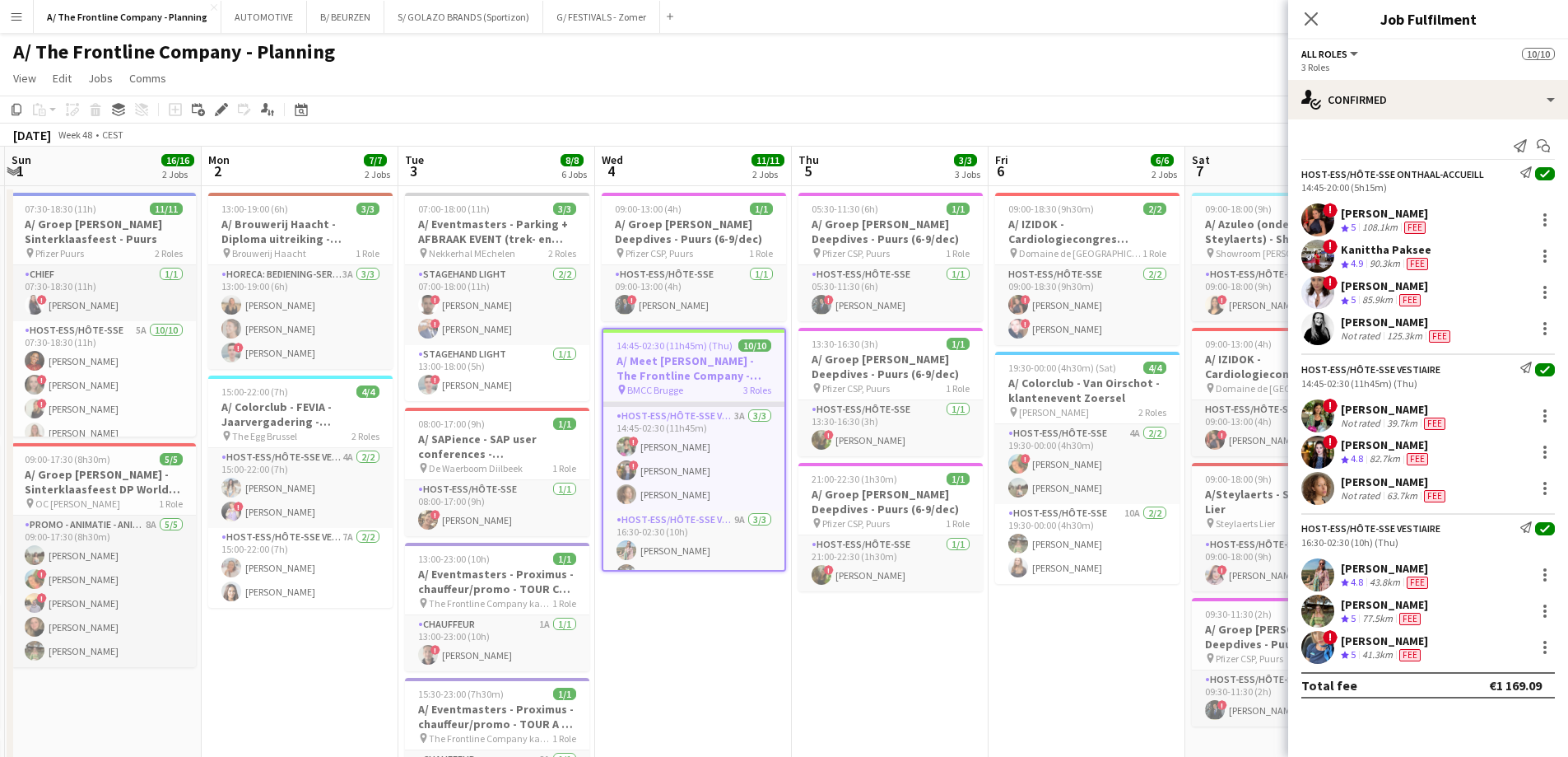
scroll to position [167, 0]
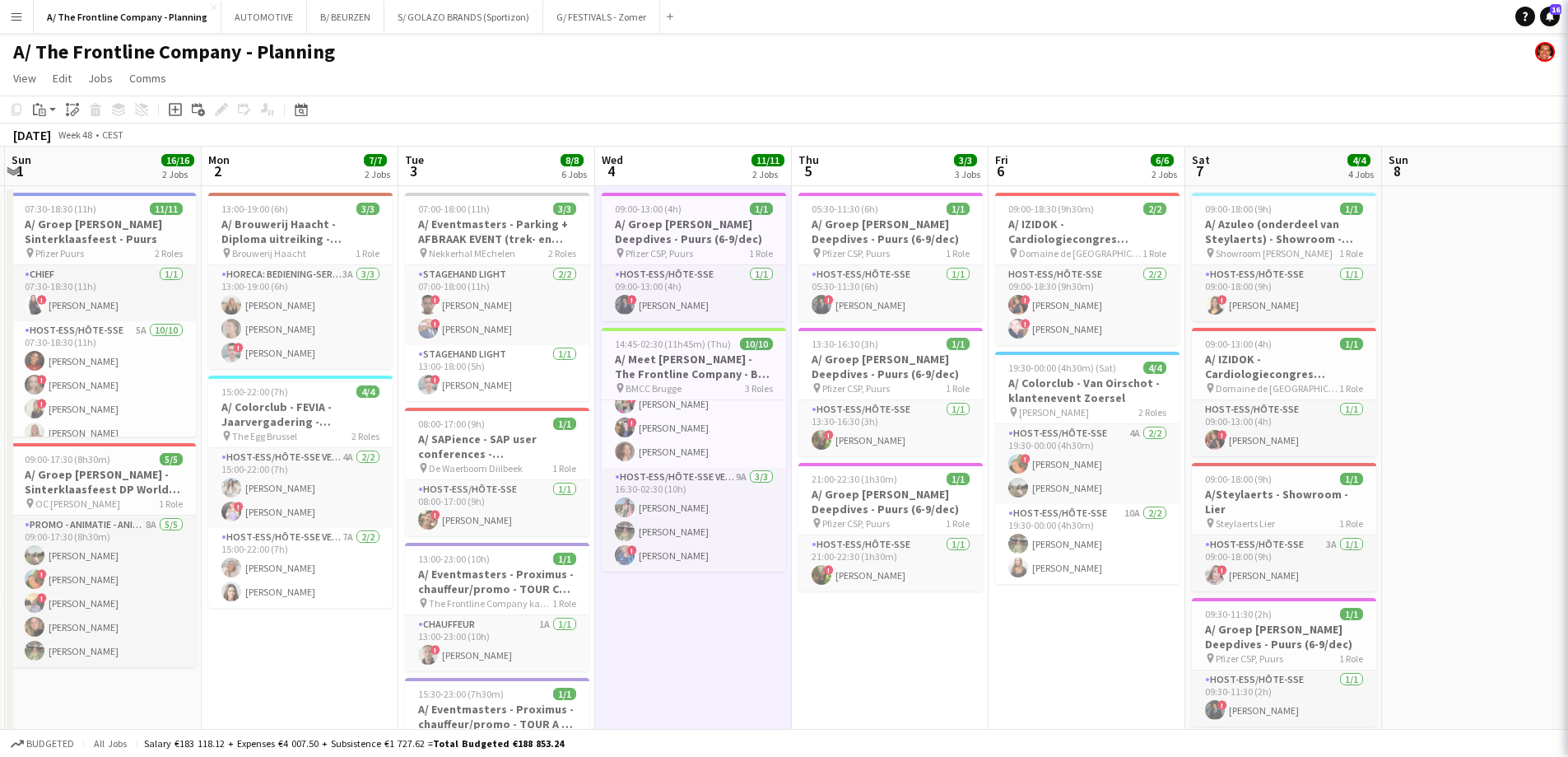
scroll to position [164, 0]
click at [297, 105] on icon at bounding box center [300, 110] width 12 height 13
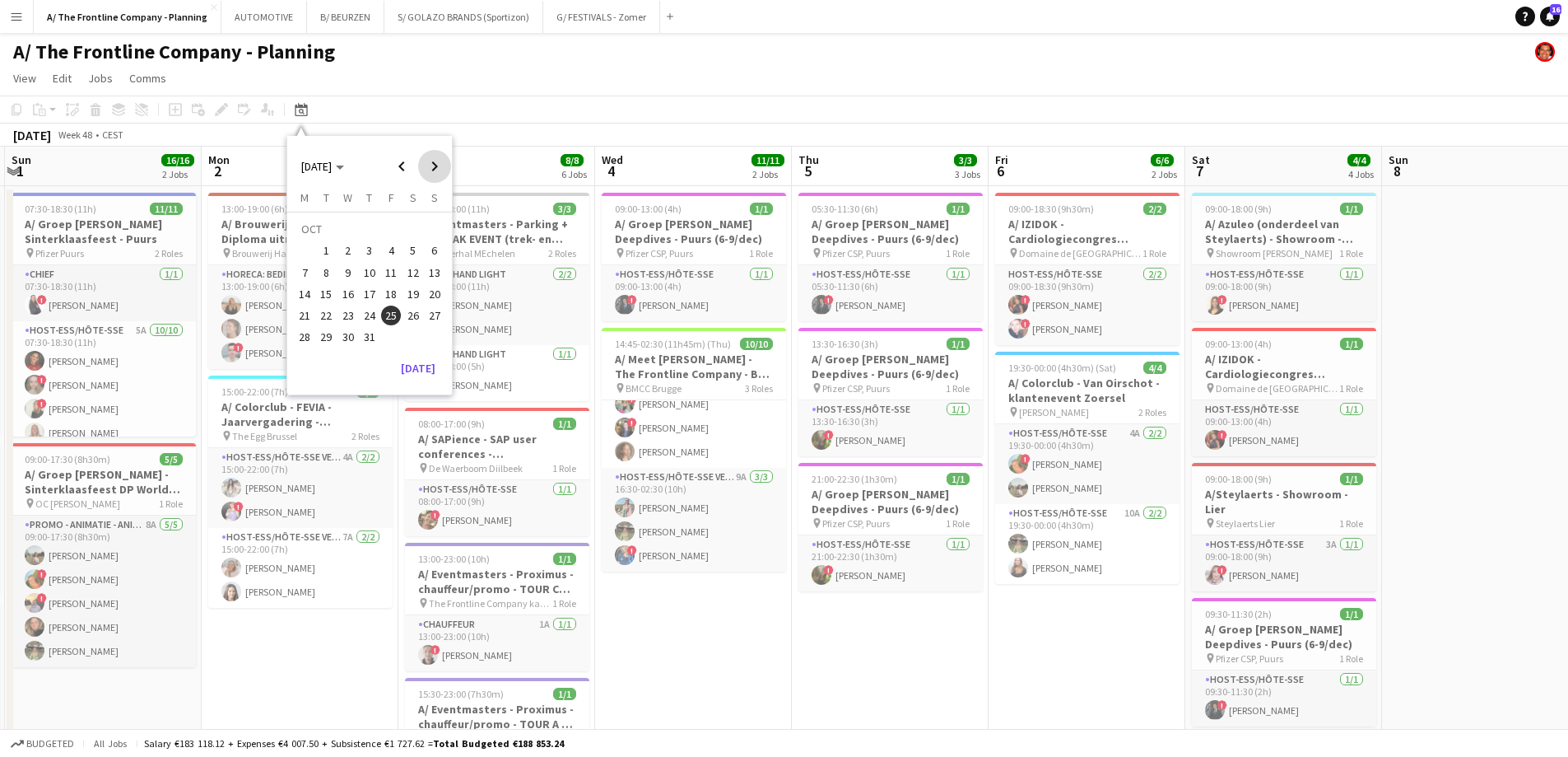
click at [431, 173] on span "Next month" at bounding box center [434, 167] width 33 height 33
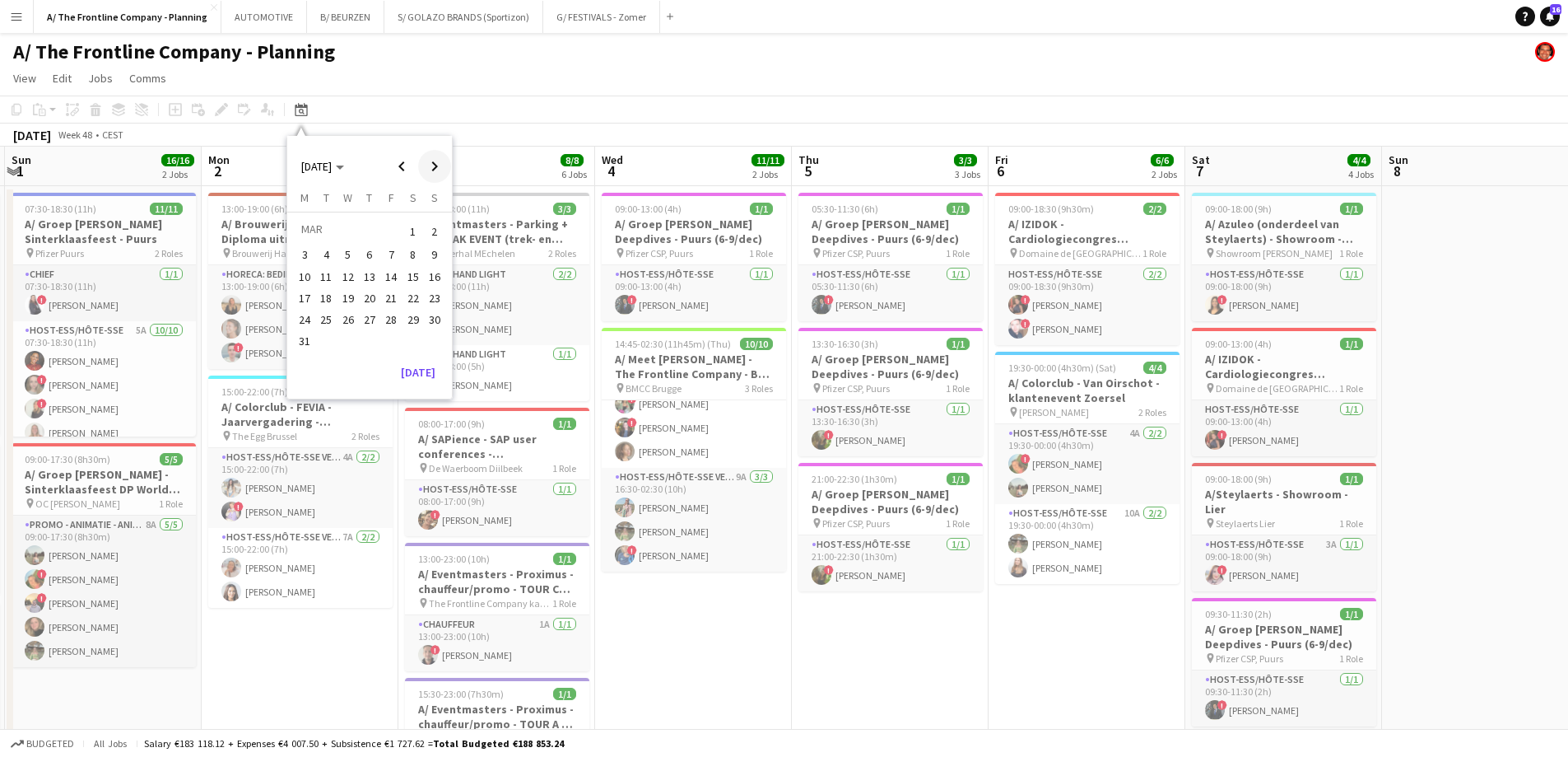
click at [431, 173] on span "Next month" at bounding box center [434, 167] width 33 height 33
click at [376, 252] on span "3" at bounding box center [369, 251] width 20 height 20
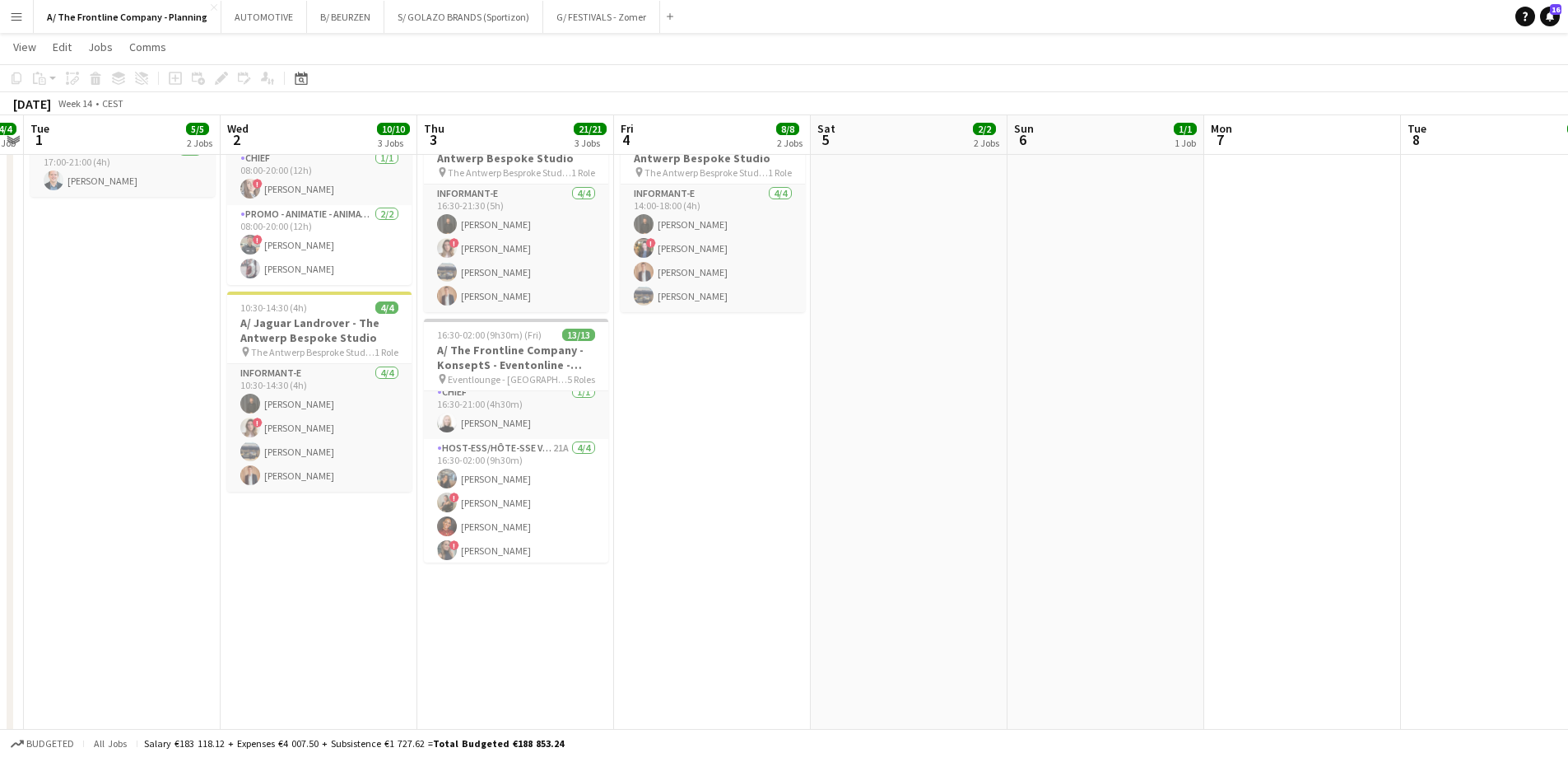
scroll to position [247, 0]
click at [521, 357] on h3 "A/ The Frontline Company - KonseptS - Eventonline - MICETRO's" at bounding box center [516, 357] width 185 height 30
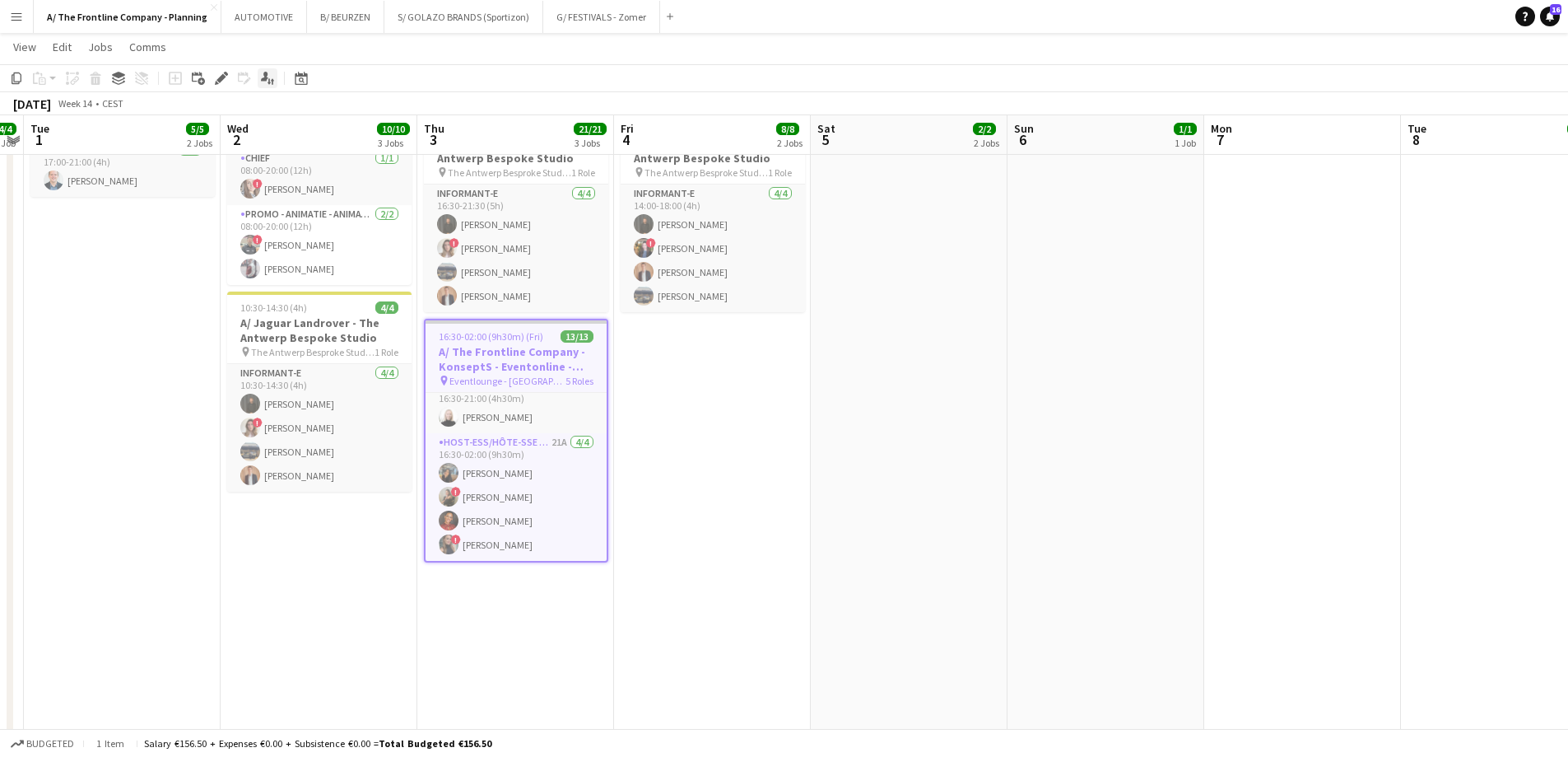
click at [264, 81] on icon "Applicants" at bounding box center [268, 78] width 13 height 13
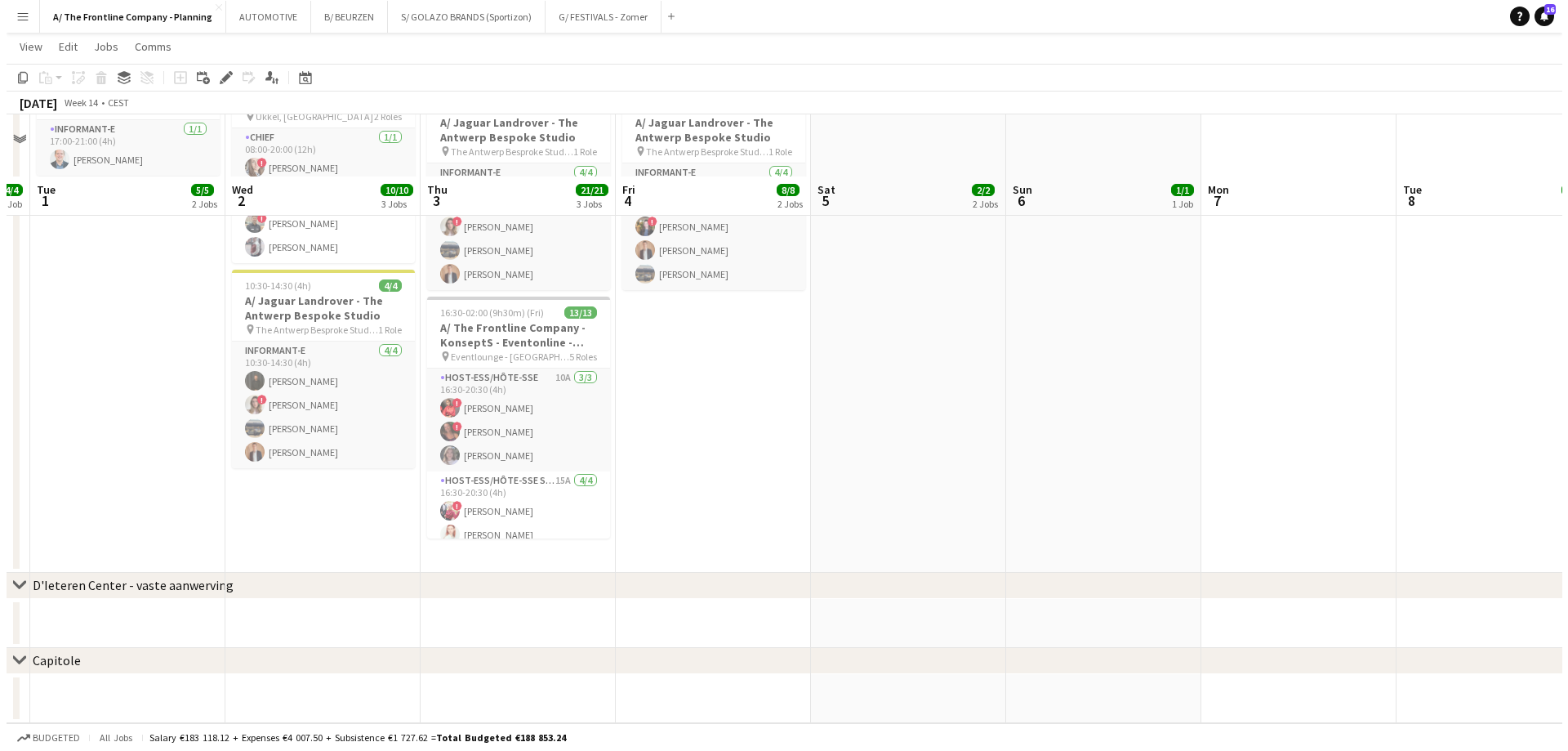
scroll to position [0, 0]
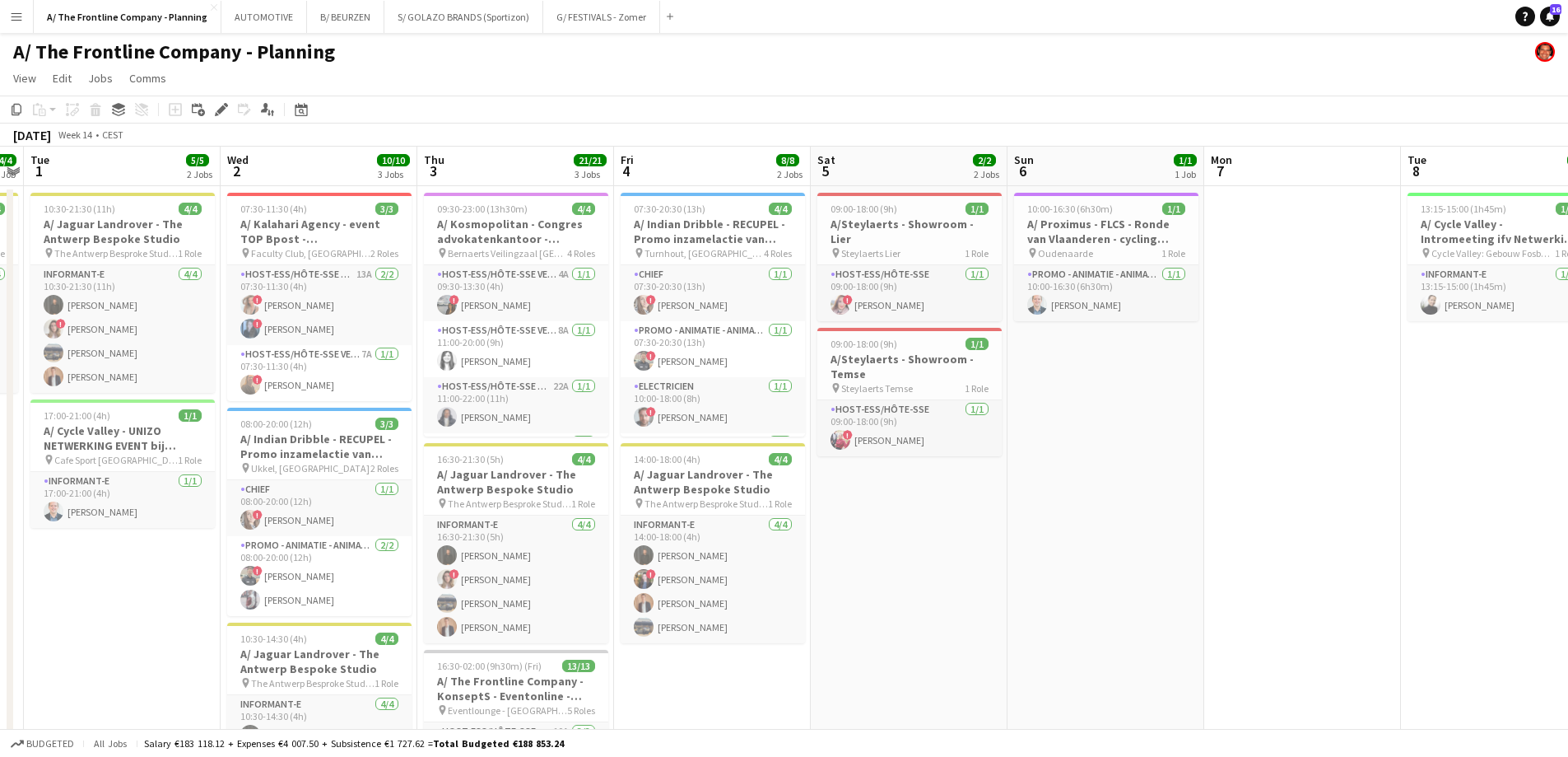
click at [14, 19] on app-icon "Menu" at bounding box center [16, 16] width 13 height 13
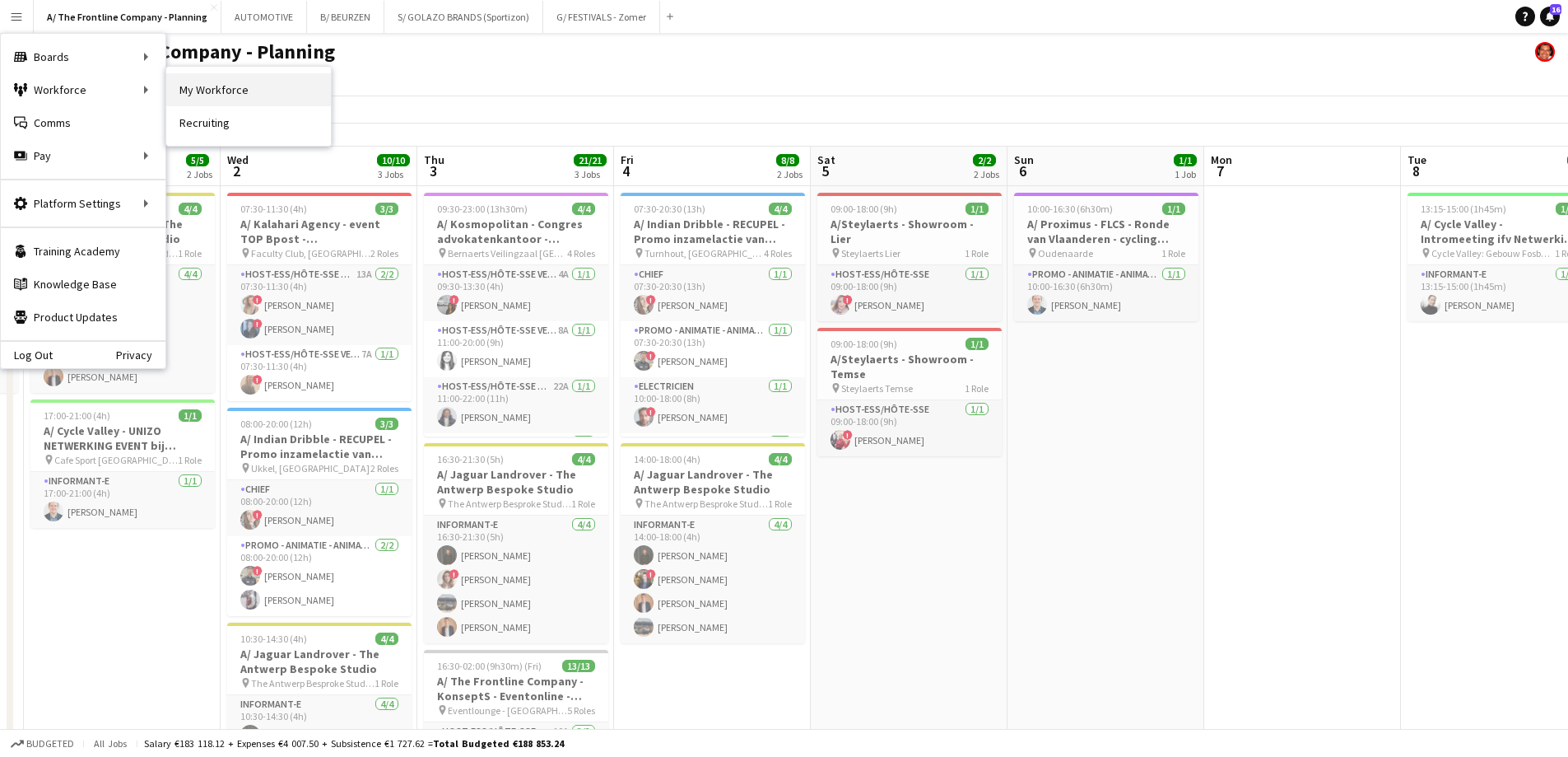
click at [208, 85] on link "My Workforce" at bounding box center [249, 90] width 165 height 33
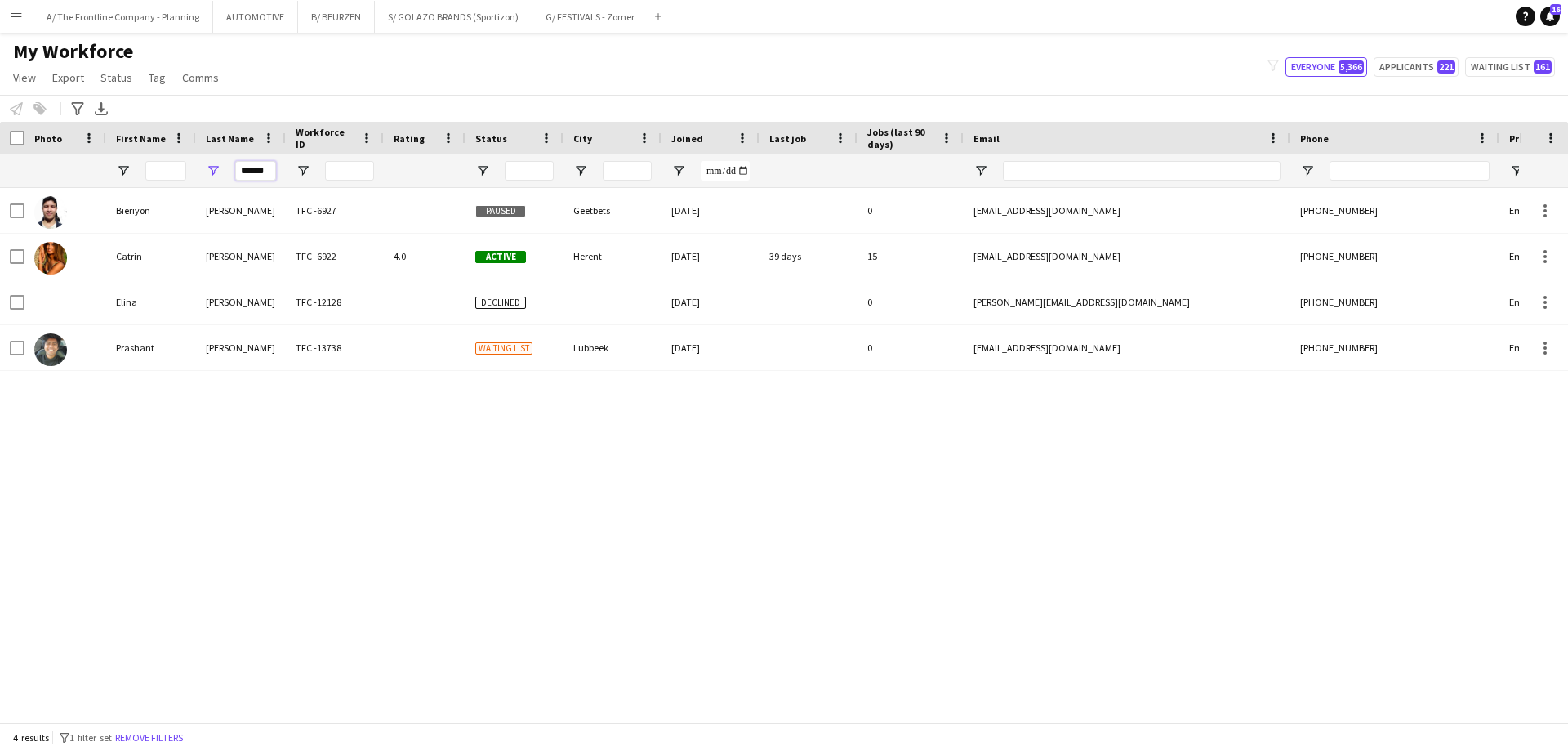
click at [255, 170] on input "******" at bounding box center [255, 170] width 41 height 20
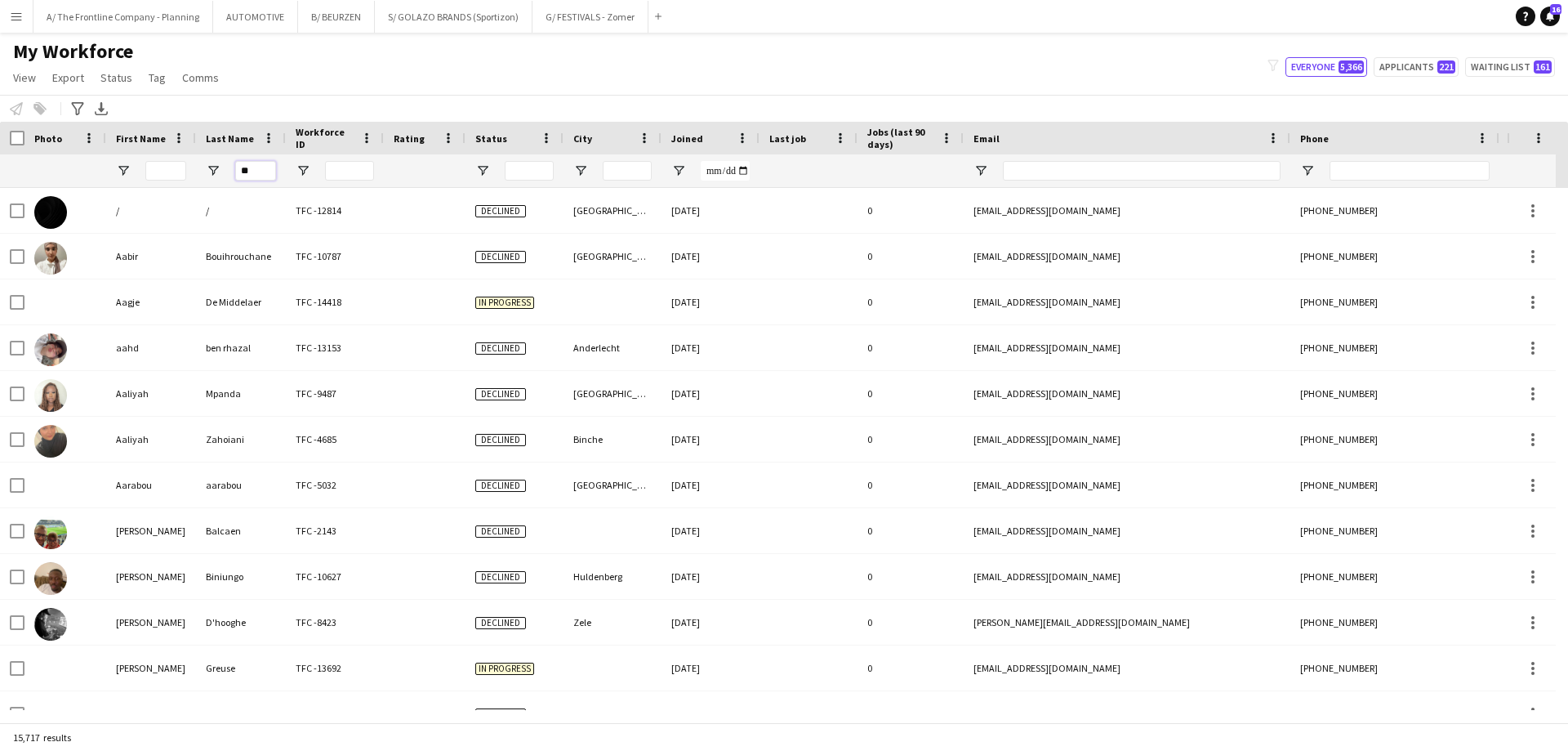
type input "***"
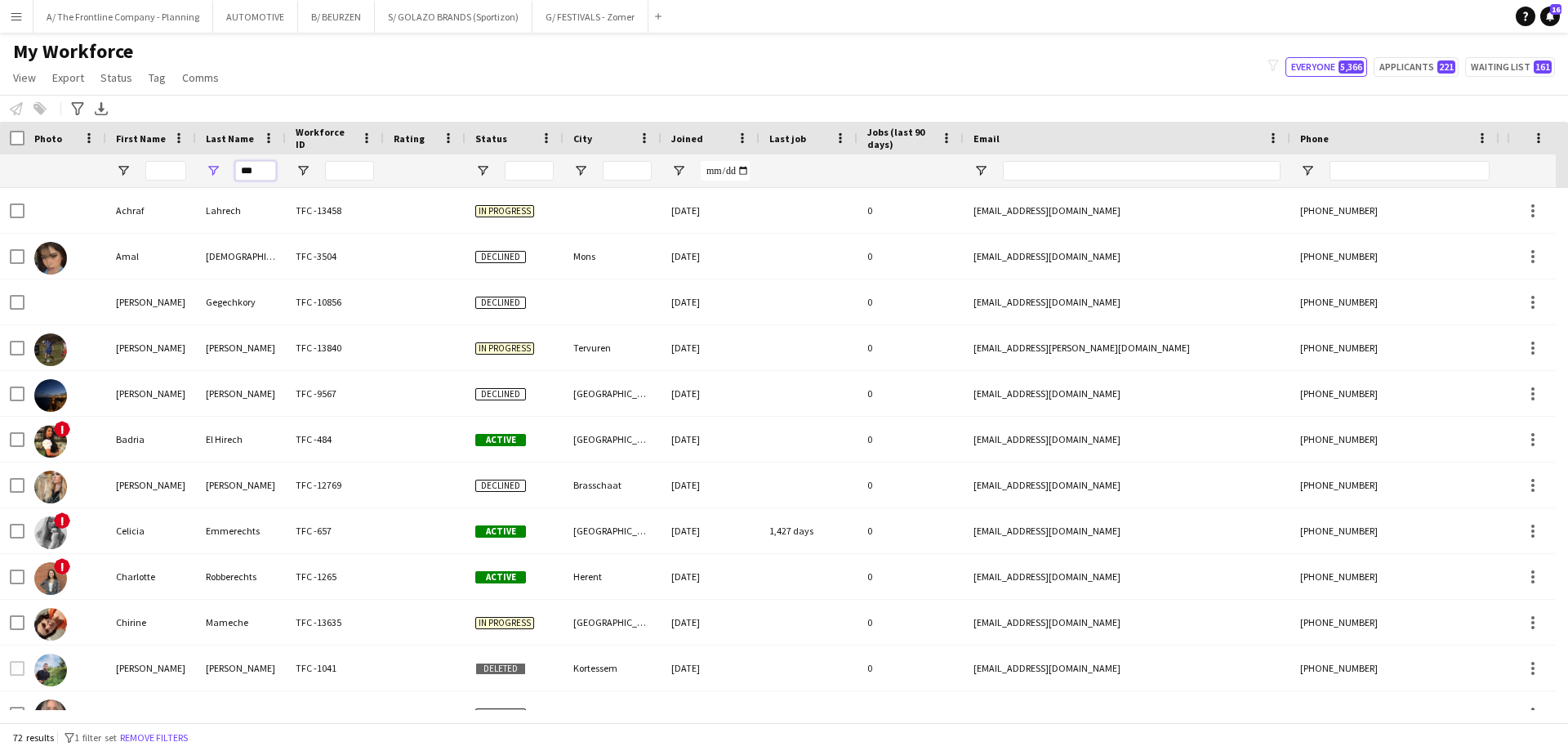
click at [255, 170] on input "***" at bounding box center [255, 170] width 41 height 20
click at [254, 170] on input "***" at bounding box center [255, 170] width 41 height 20
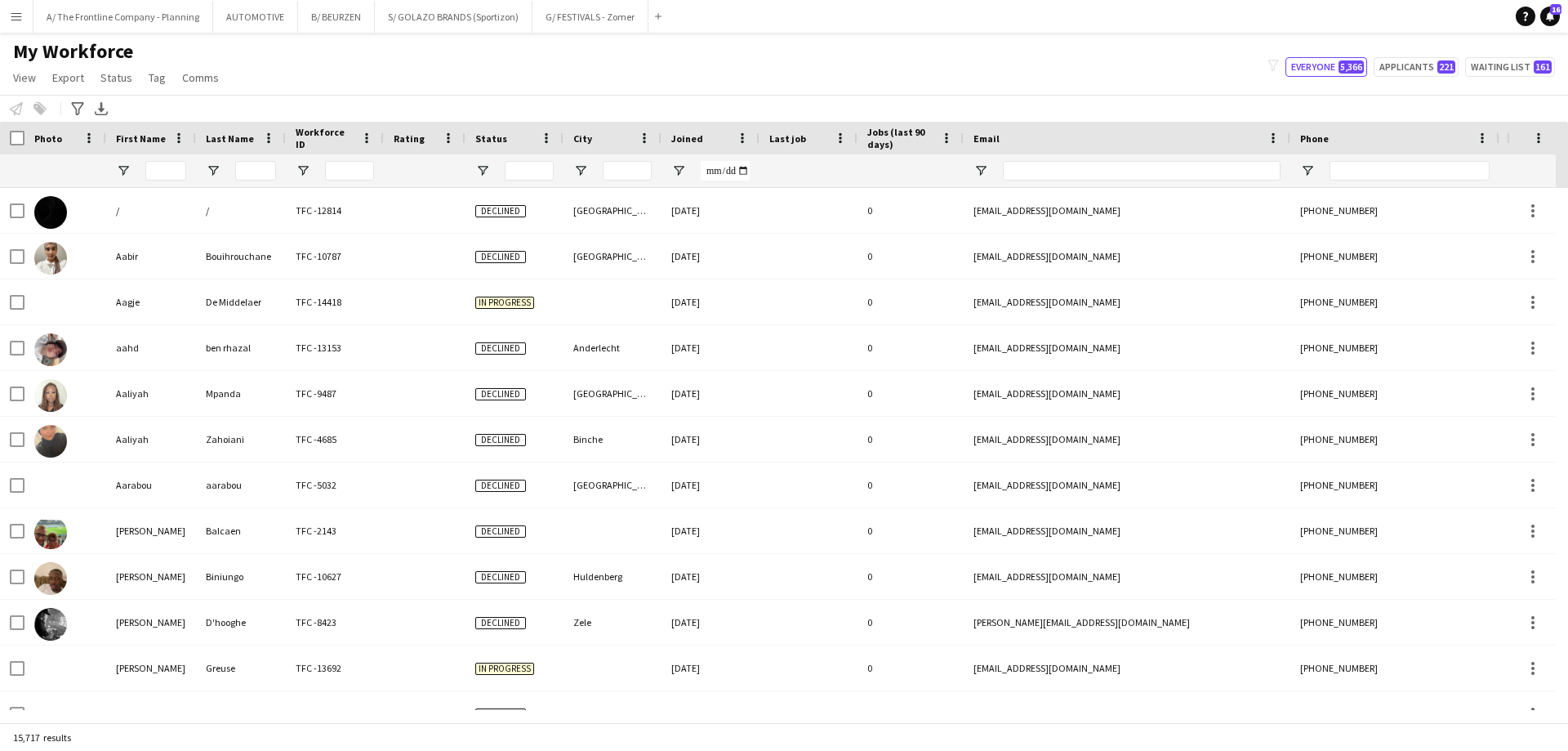
drag, startPoint x: 159, startPoint y: 157, endPoint x: 160, endPoint y: 172, distance: 15.0
click at [159, 160] on div at bounding box center [165, 171] width 41 height 32
click at [160, 172] on input "First Name Filter Input" at bounding box center [165, 170] width 41 height 20
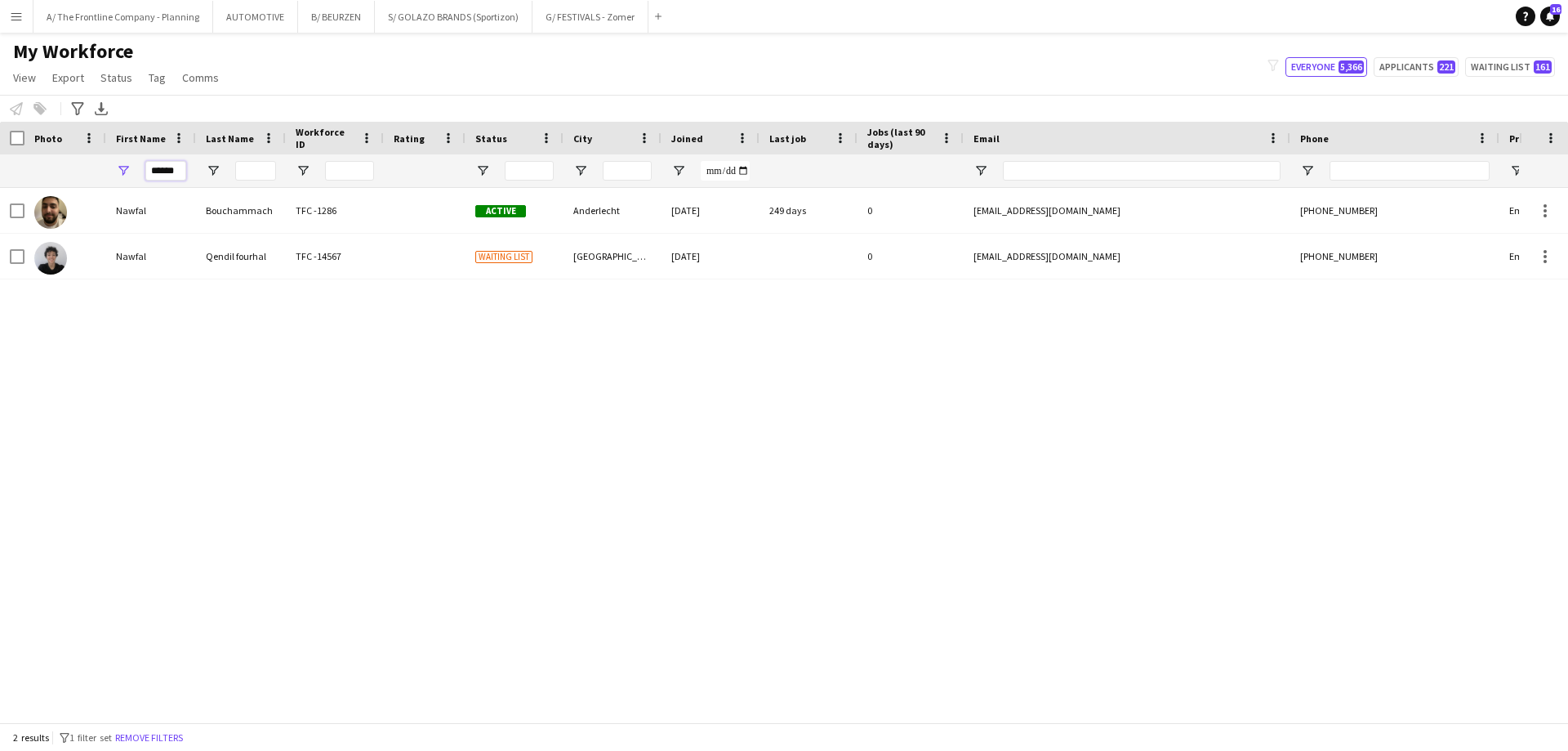
type input "******"
click at [103, 18] on button "A/ The Frontline Company - Planning Close" at bounding box center [122, 17] width 179 height 32
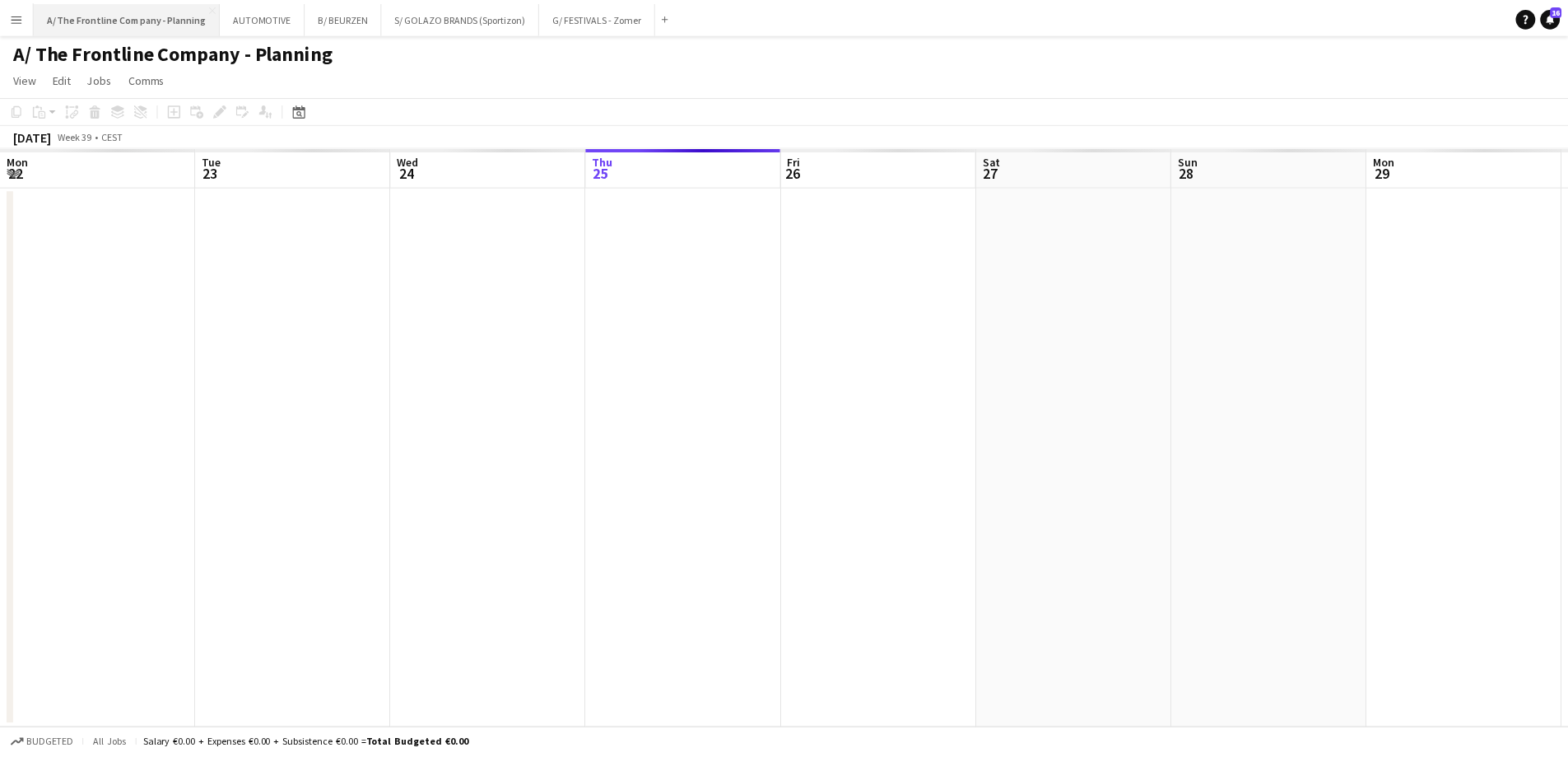
scroll to position [0, 393]
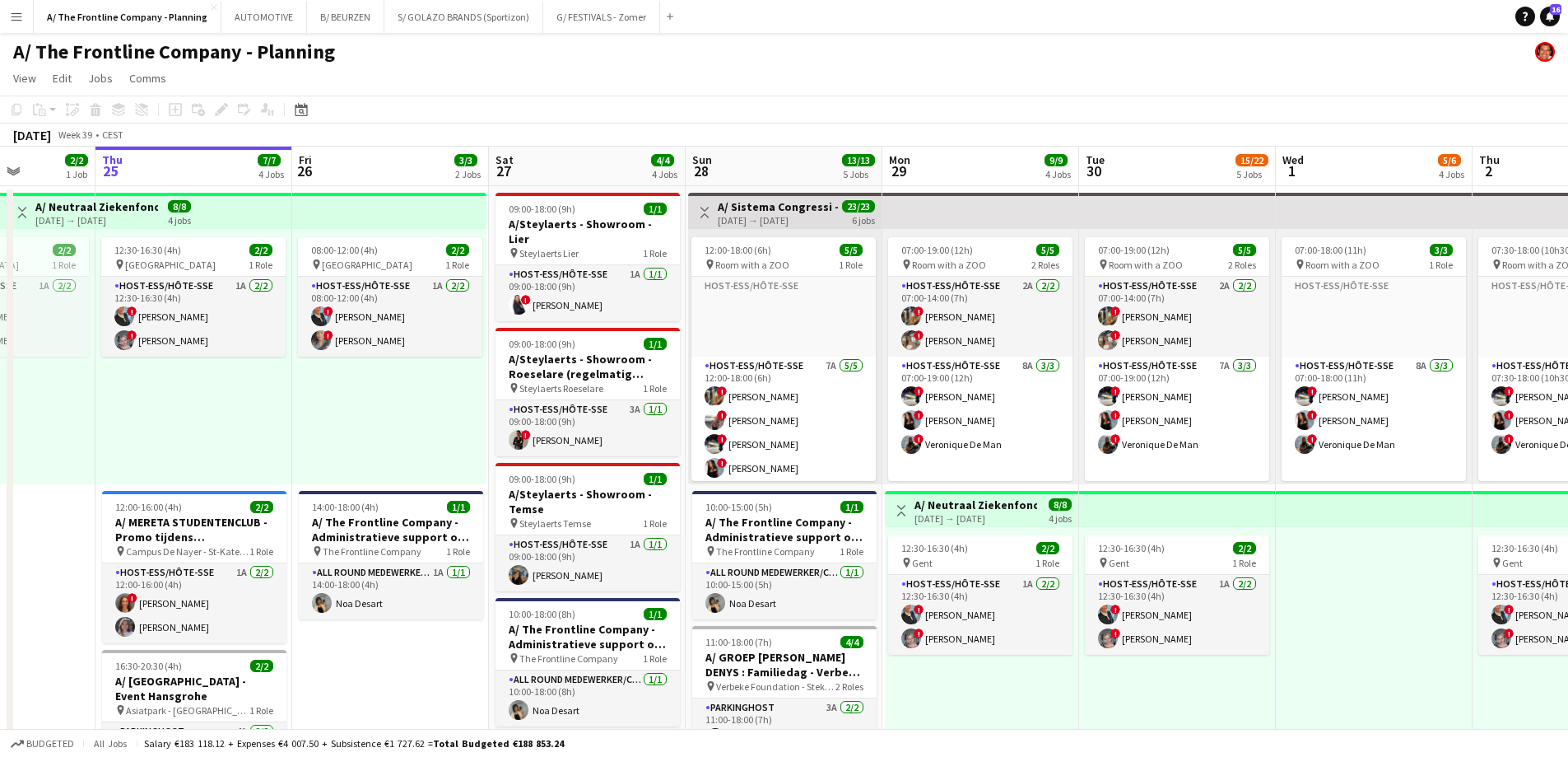
drag, startPoint x: 478, startPoint y: 413, endPoint x: 203, endPoint y: 392, distance: 275.8
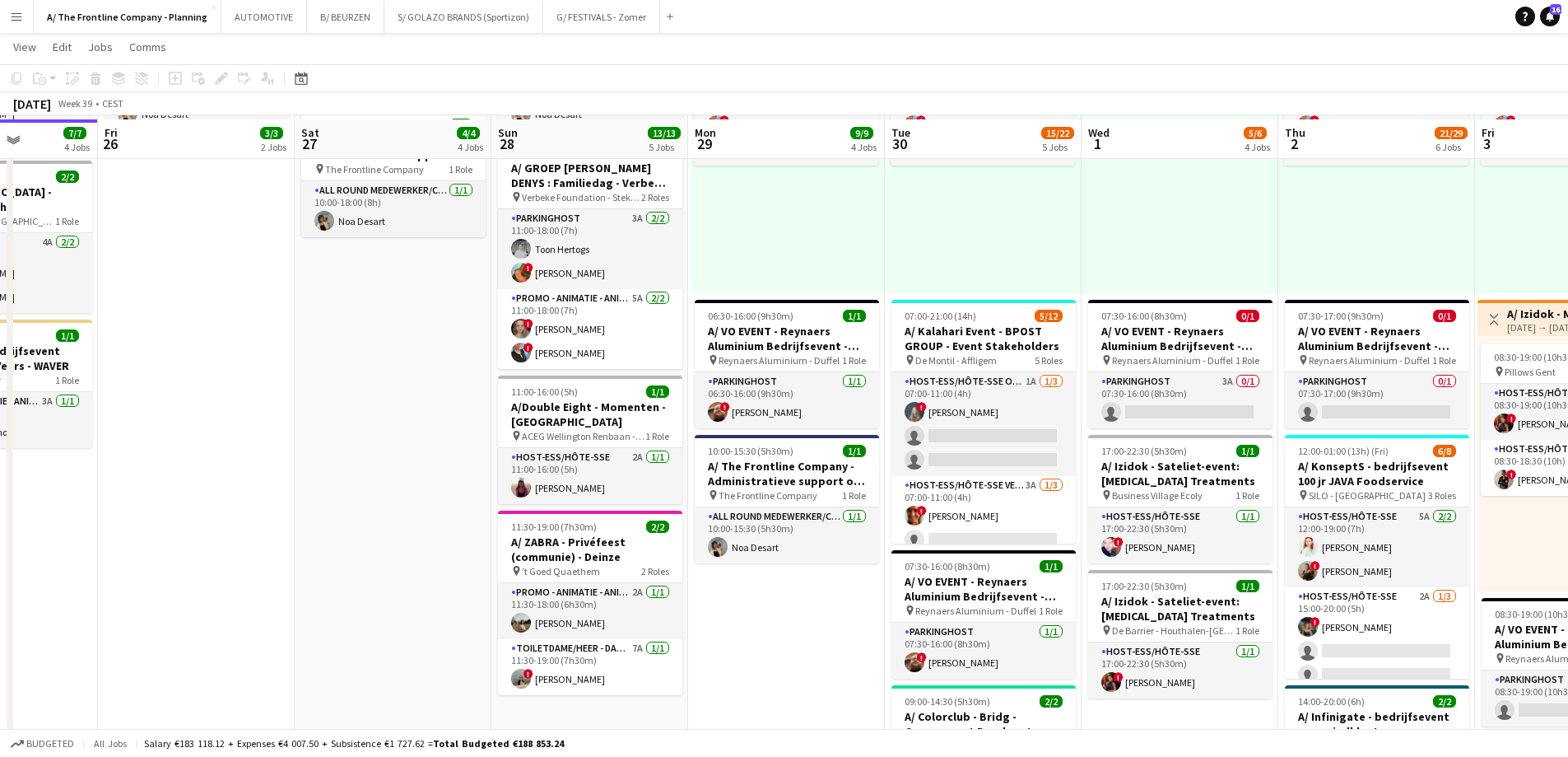
scroll to position [494, 0]
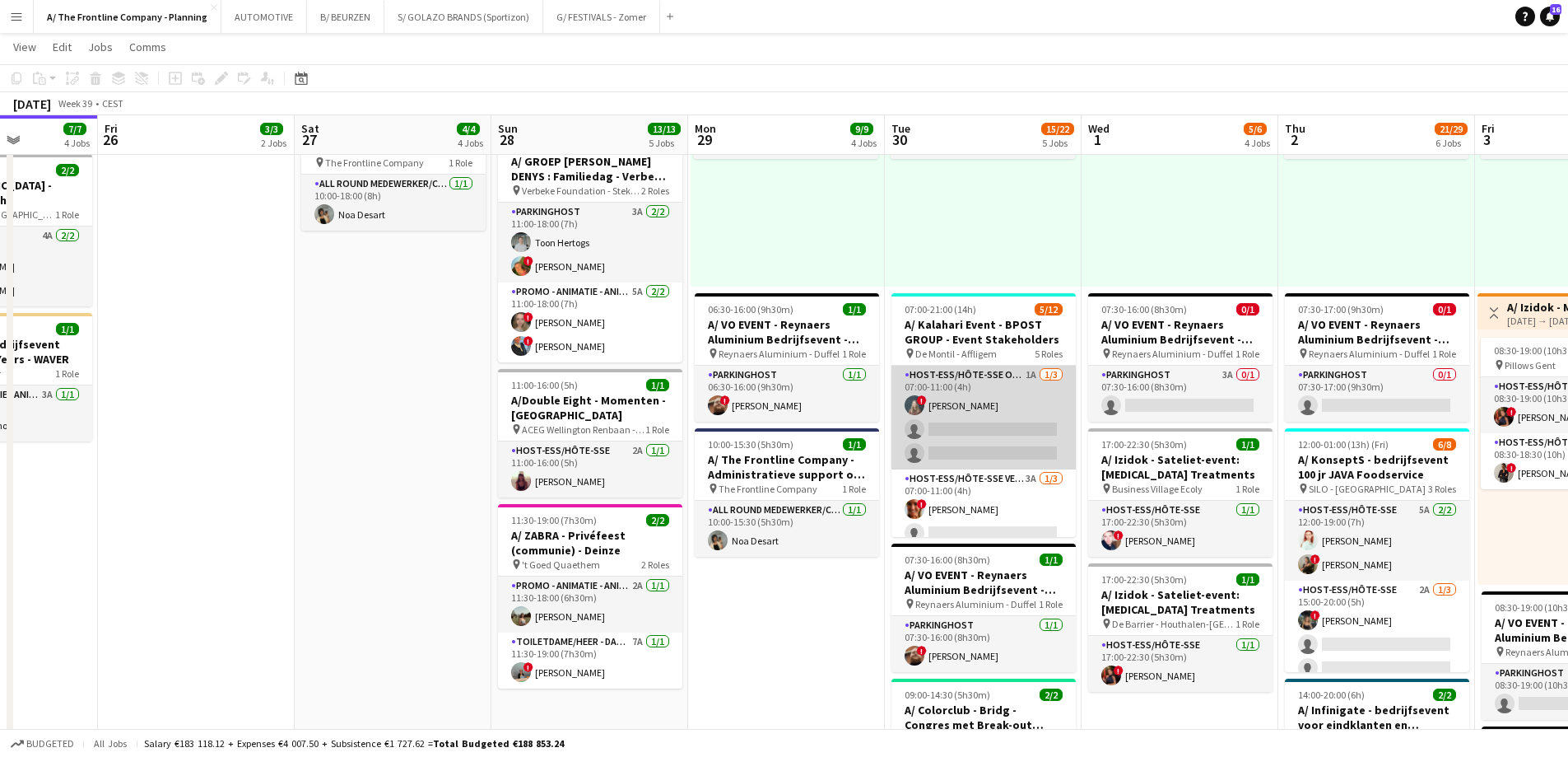
click at [1011, 426] on app-card-role "Host-ess/Hôte-sse Onthaal-Accueill 1A [DATE] 07:00-11:00 (4h) ! [PERSON_NAME] s…" at bounding box center [983, 417] width 185 height 103
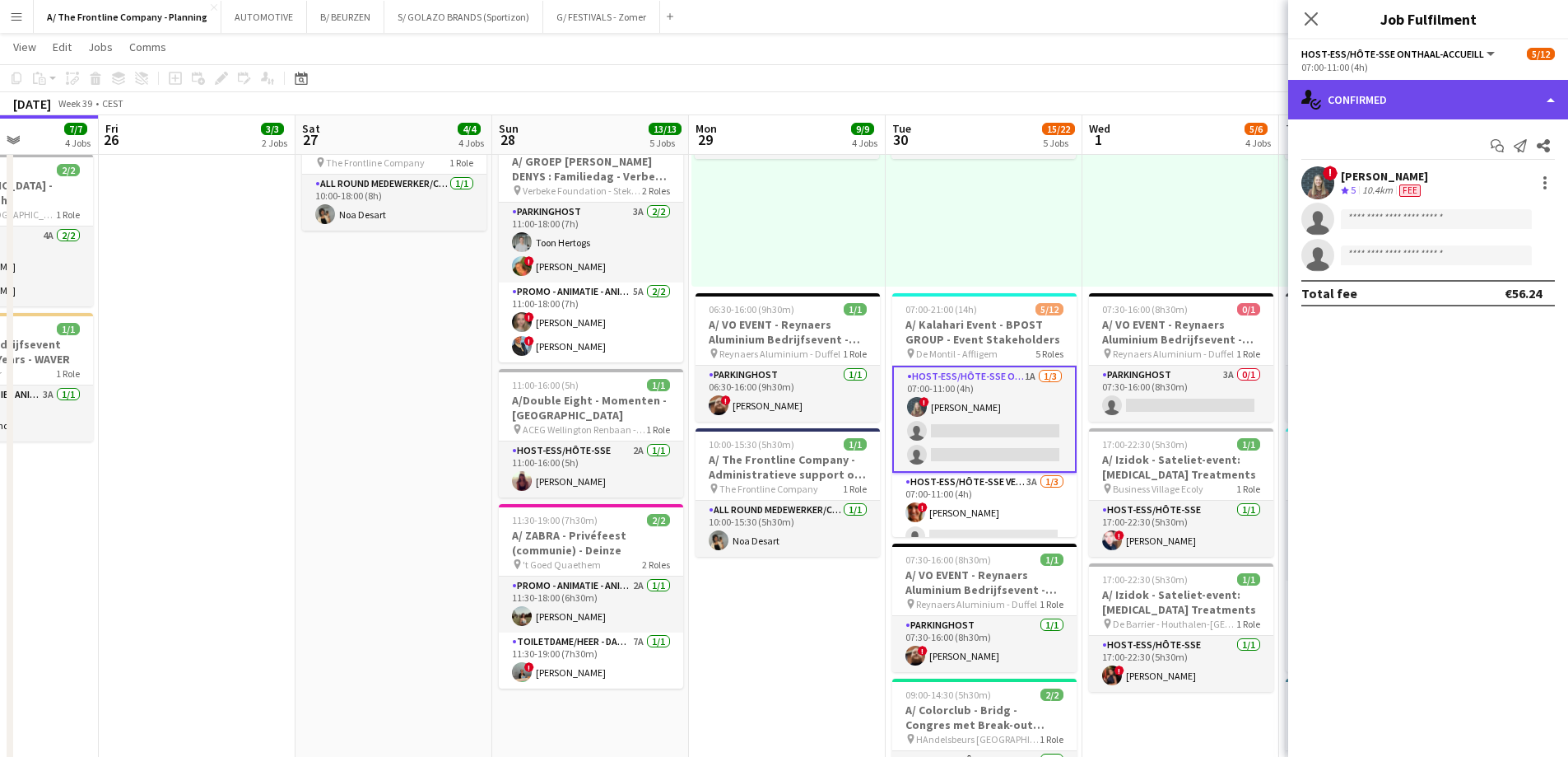
click at [1406, 100] on div "single-neutral-actions-check-2 Confirmed" at bounding box center [1427, 99] width 280 height 39
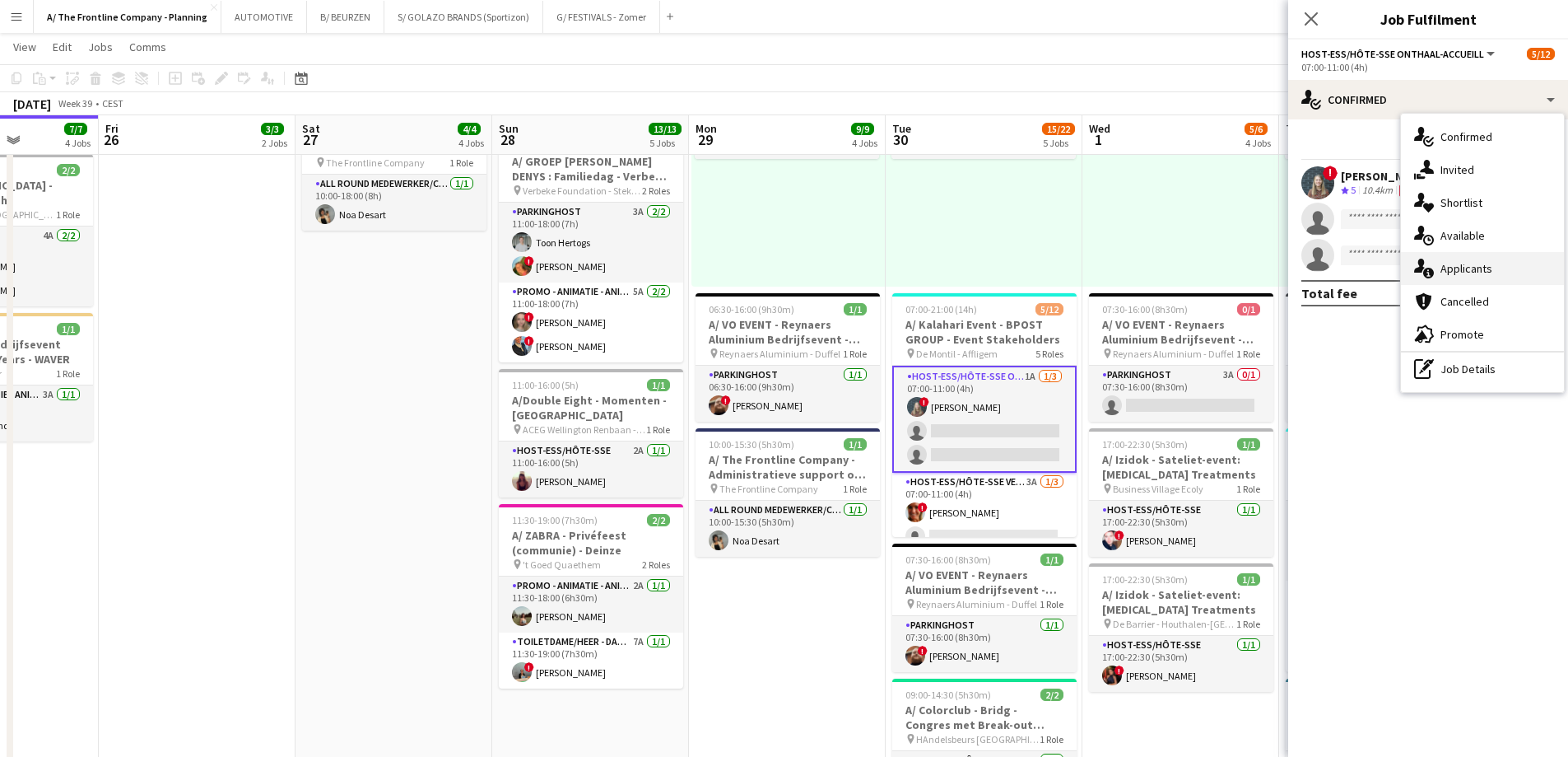
click at [1456, 267] on span "Applicants" at bounding box center [1467, 268] width 52 height 14
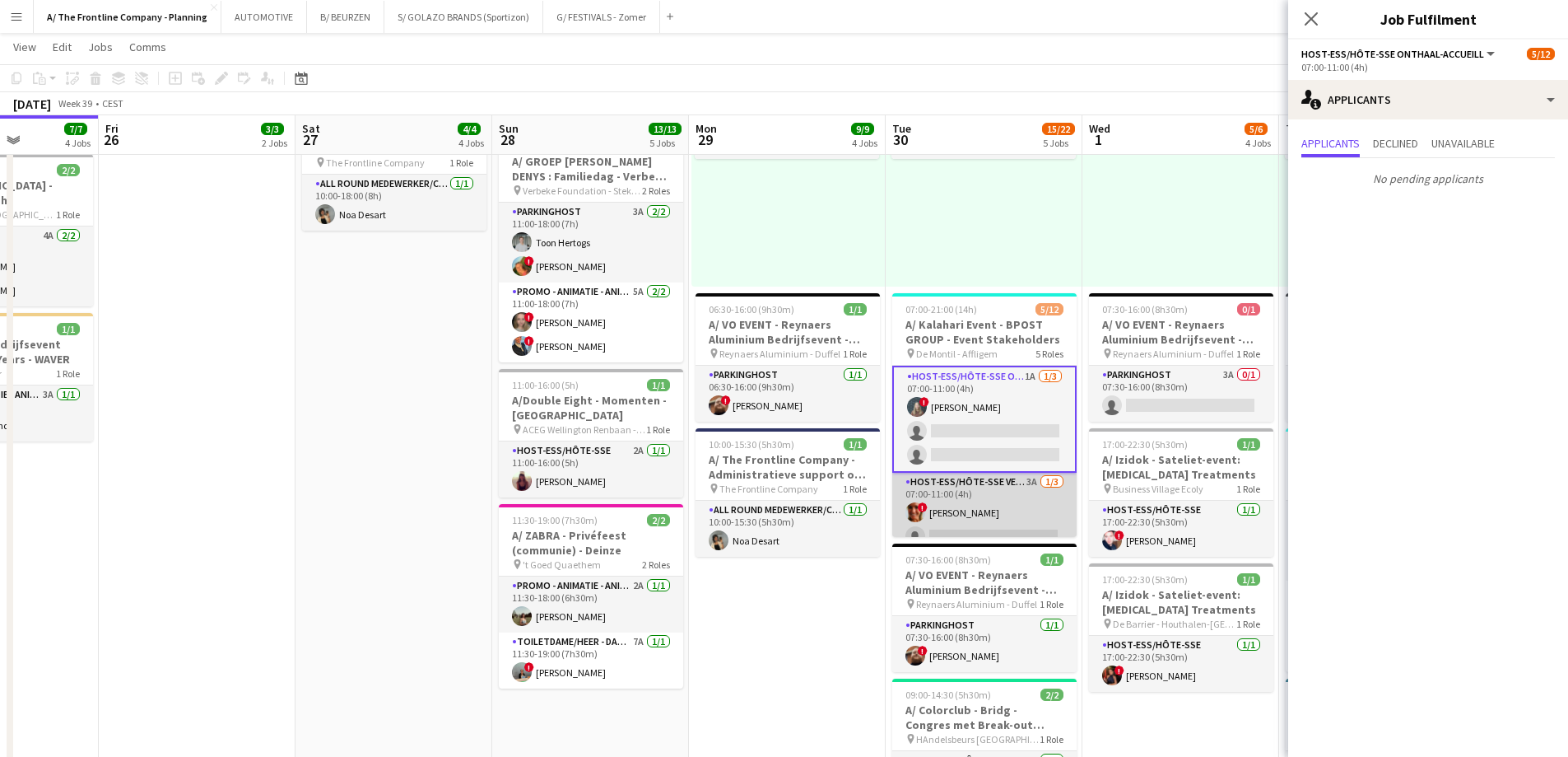
click at [1028, 520] on app-card-role "Host-ess/Hôte-sse Vestiaire 3A [DATE] 07:00-11:00 (4h) ! [PERSON_NAME] single-n…" at bounding box center [984, 524] width 185 height 103
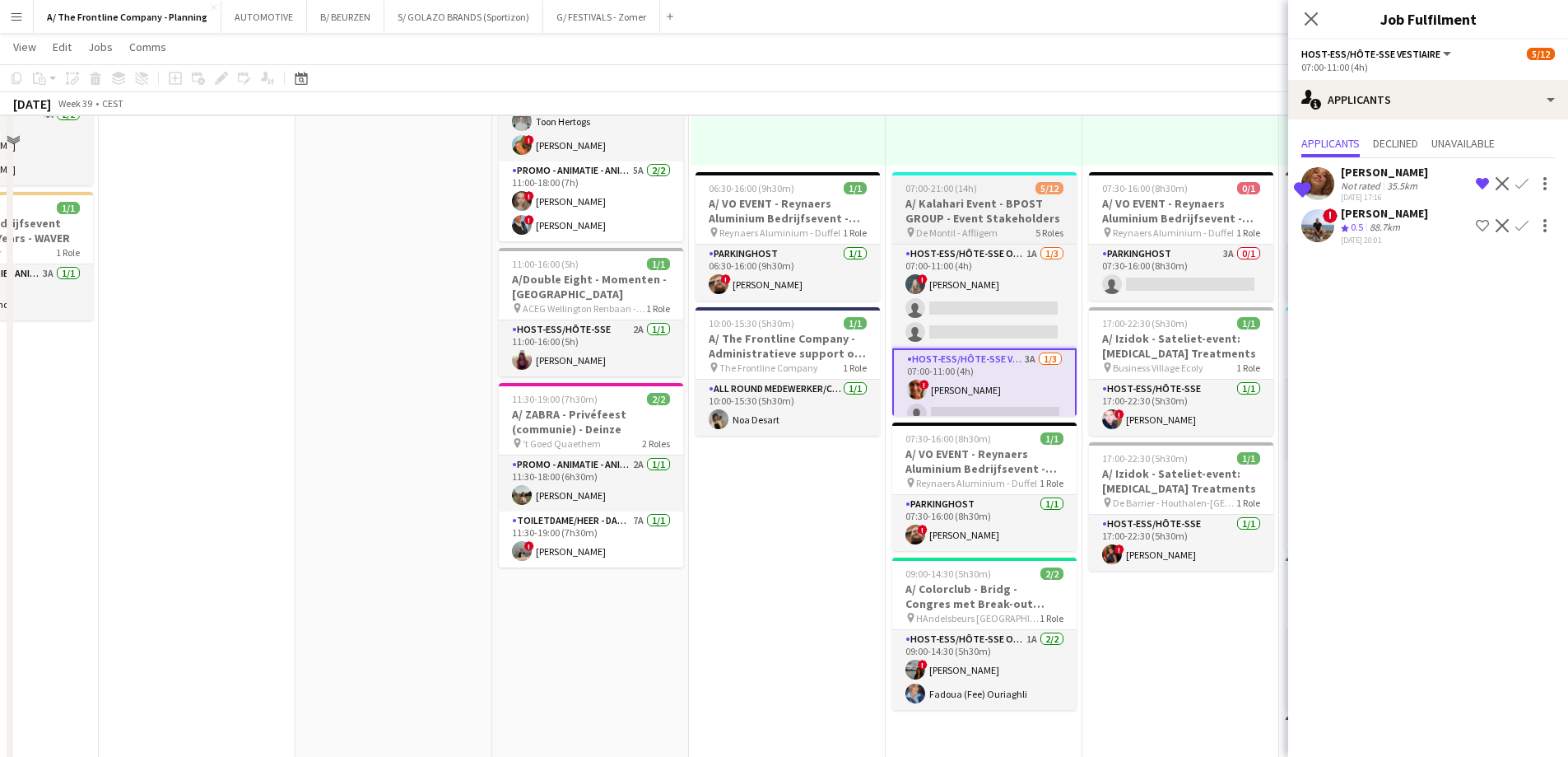
scroll to position [658, 0]
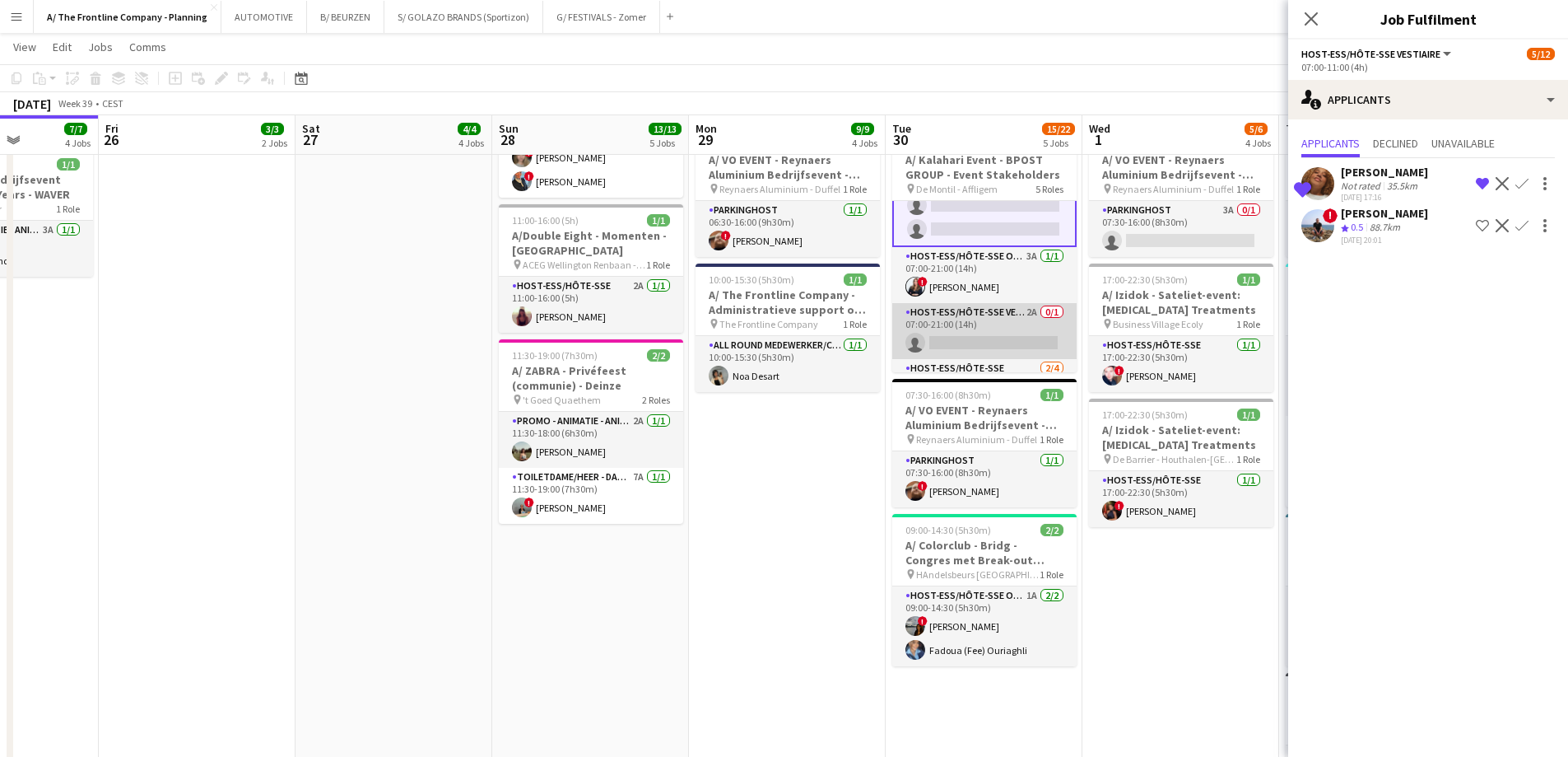
click at [973, 322] on app-card-role "Host-ess/Hôte-sse Vestiaire 2A 0/1 07:00-21:00 (14h) single-neutral-actions" at bounding box center [984, 331] width 185 height 56
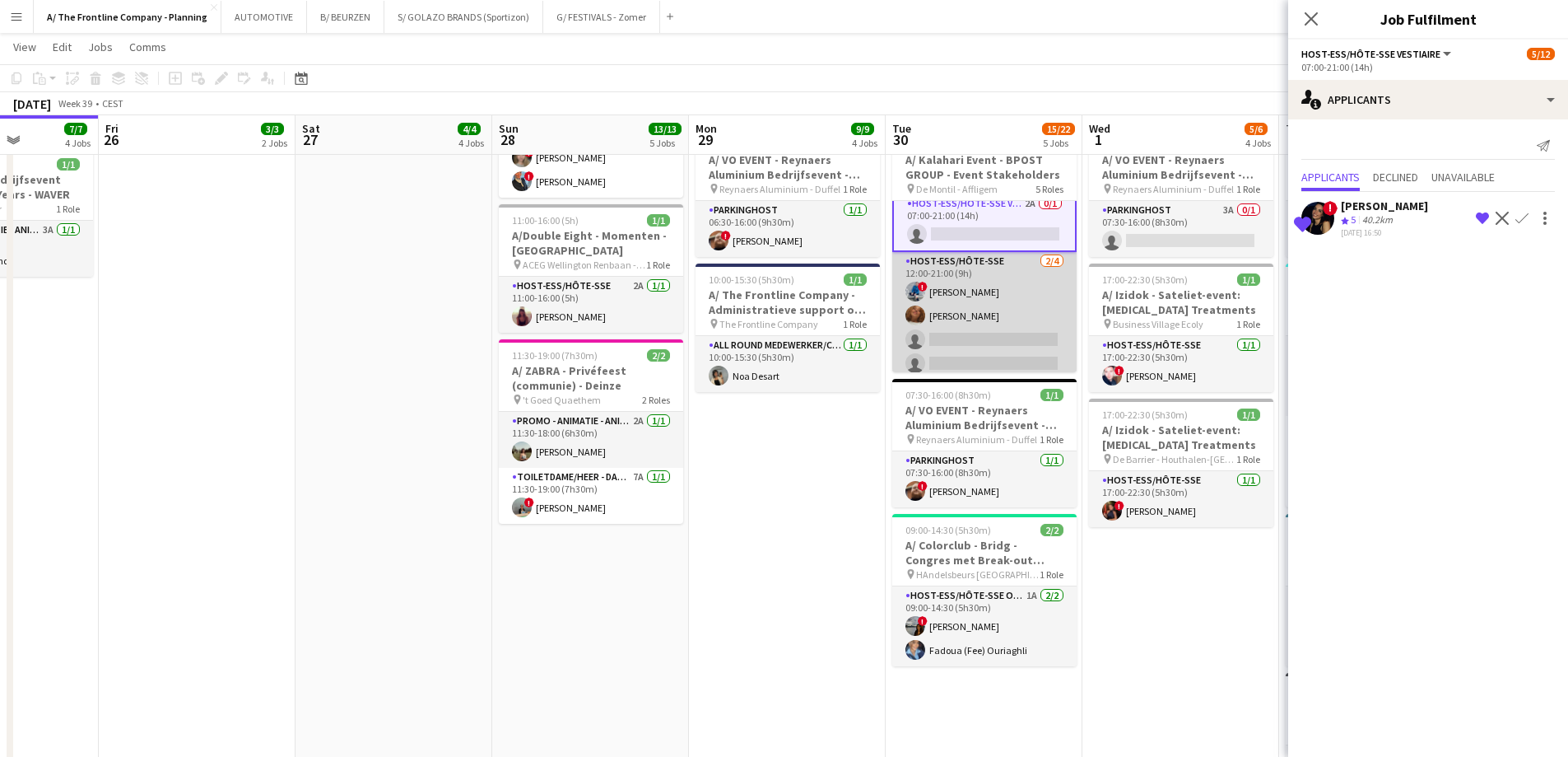
scroll to position [279, 0]
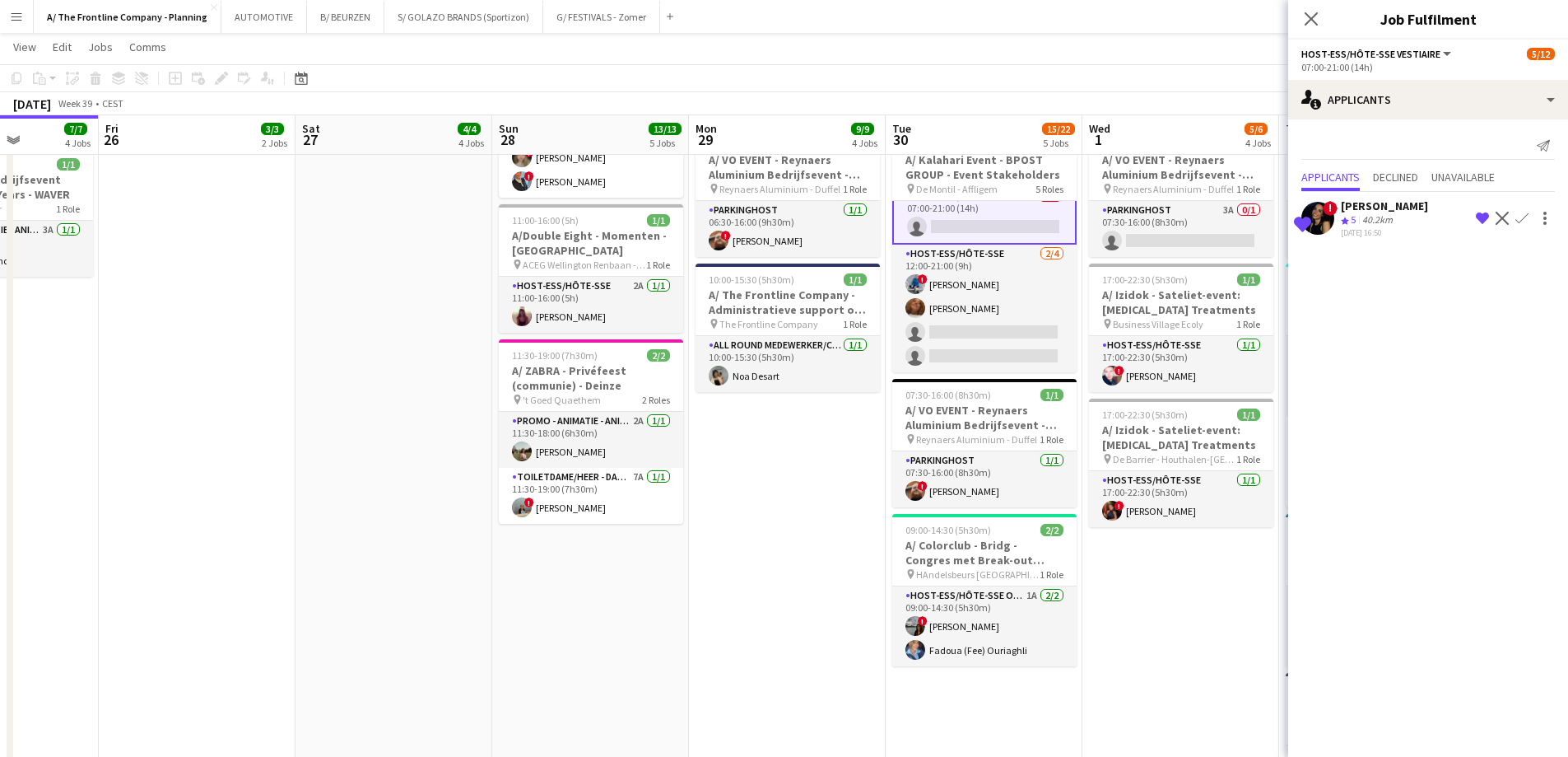
click at [1524, 216] on app-icon "Confirm" at bounding box center [1522, 218] width 13 height 13
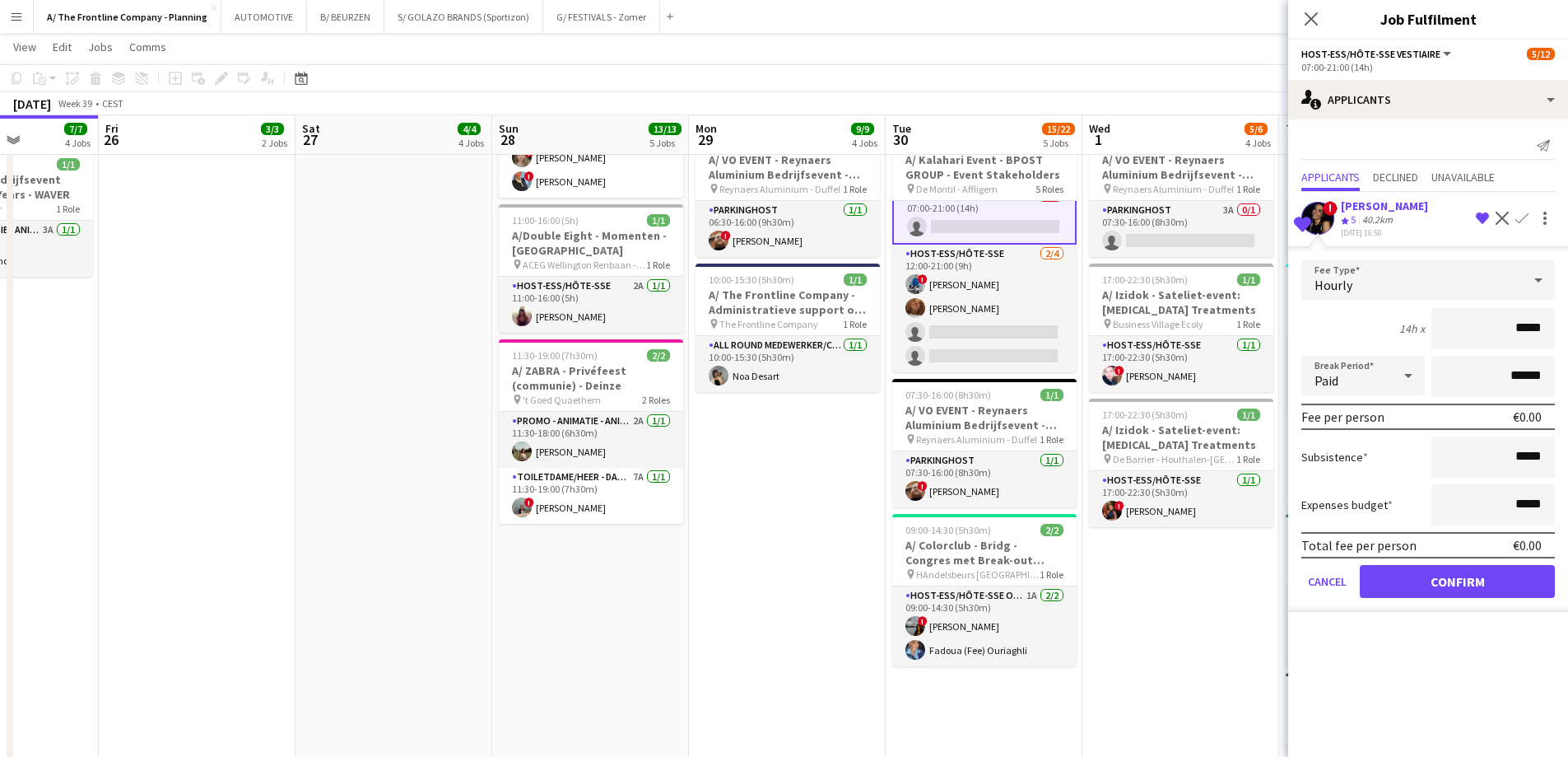
click at [1381, 215] on div "40.2km" at bounding box center [1377, 220] width 37 height 14
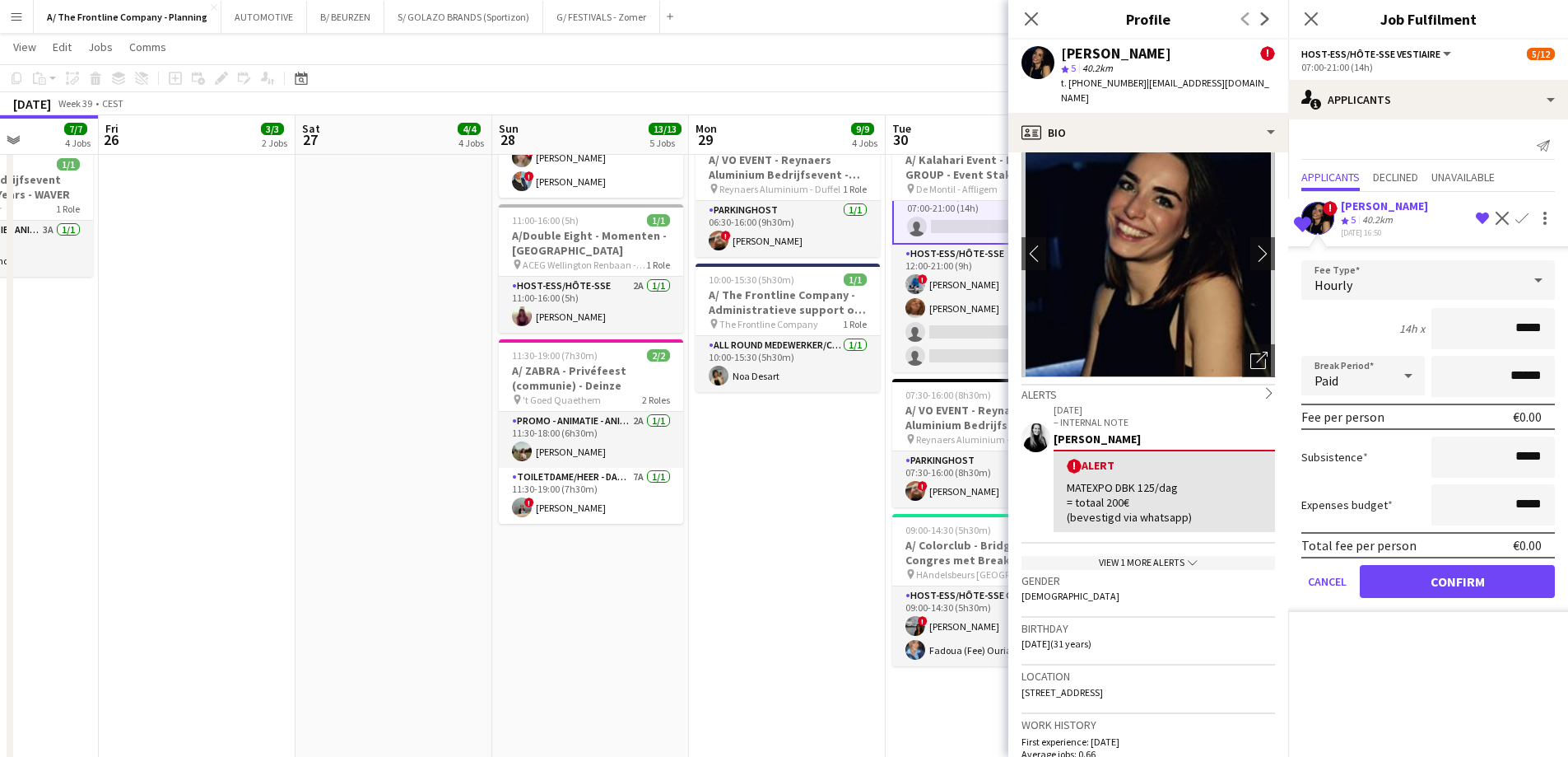
scroll to position [0, 0]
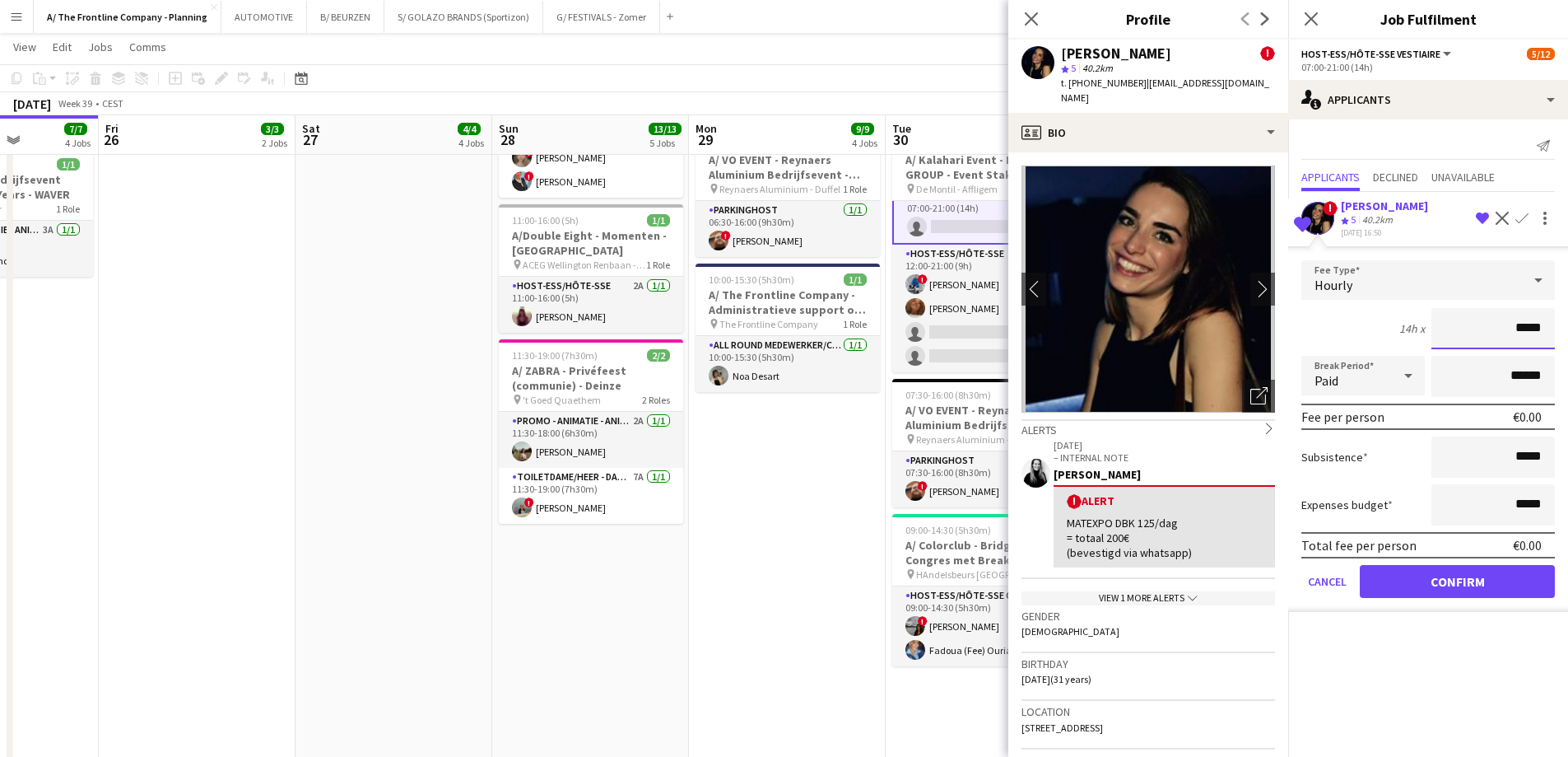
drag, startPoint x: 1476, startPoint y: 327, endPoint x: 1579, endPoint y: 322, distance: 103.1
click at [1568, 322] on html "Menu Boards Boards Boards All jobs Status Workforce Workforce My Workforce Recr…" at bounding box center [784, 248] width 1568 height 1814
type input "******"
type input "*******"
click button "Confirm" at bounding box center [1457, 581] width 195 height 33
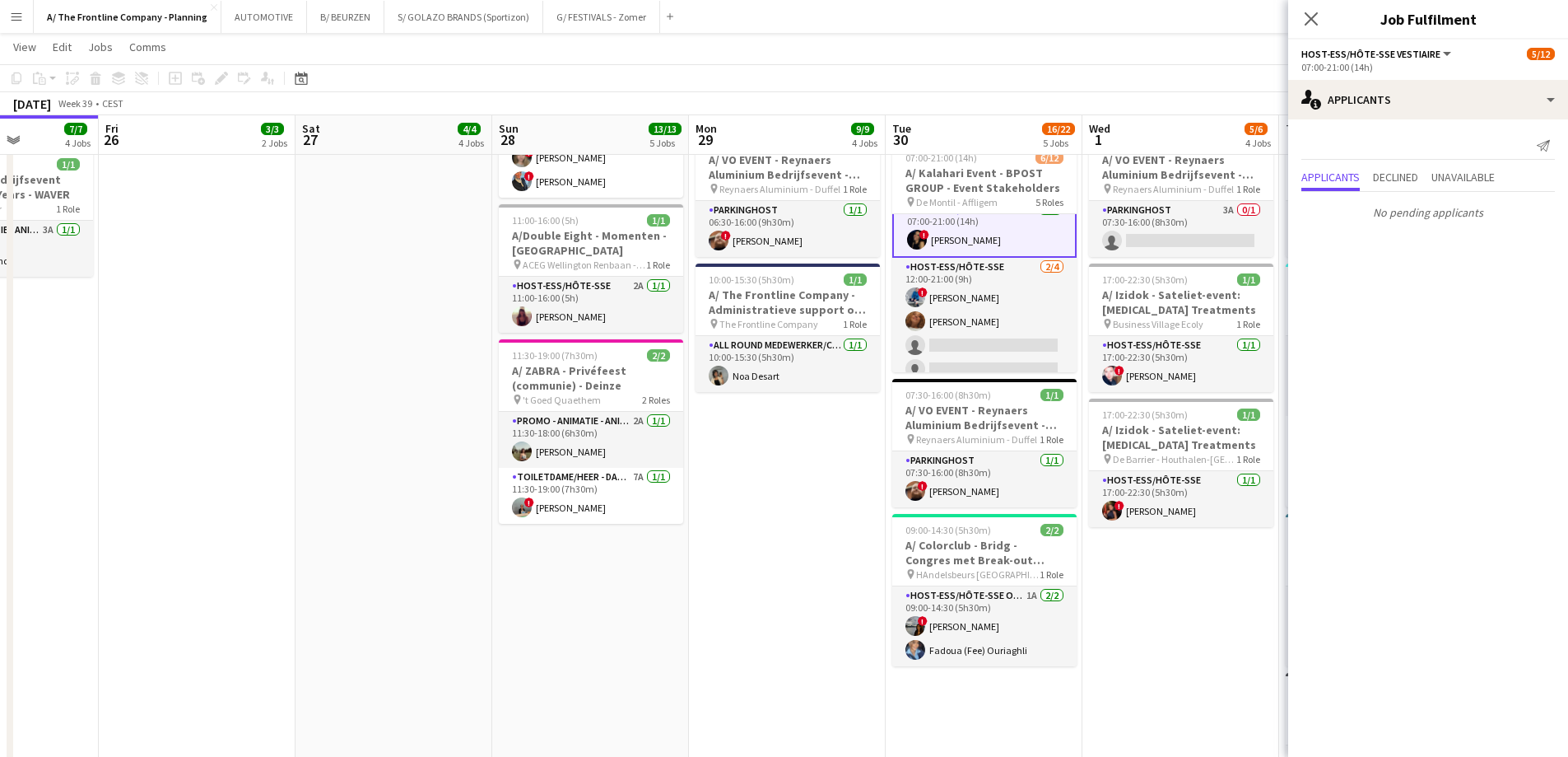
drag, startPoint x: 746, startPoint y: 577, endPoint x: 834, endPoint y: 509, distance: 111.2
click at [750, 570] on app-date-cell "07:00-19:00 (12h) 5/5 pin Room with a ZOO 2 Roles Host-ess/Hôte-sse 2A [DATE] 0…" at bounding box center [787, 250] width 197 height 1450
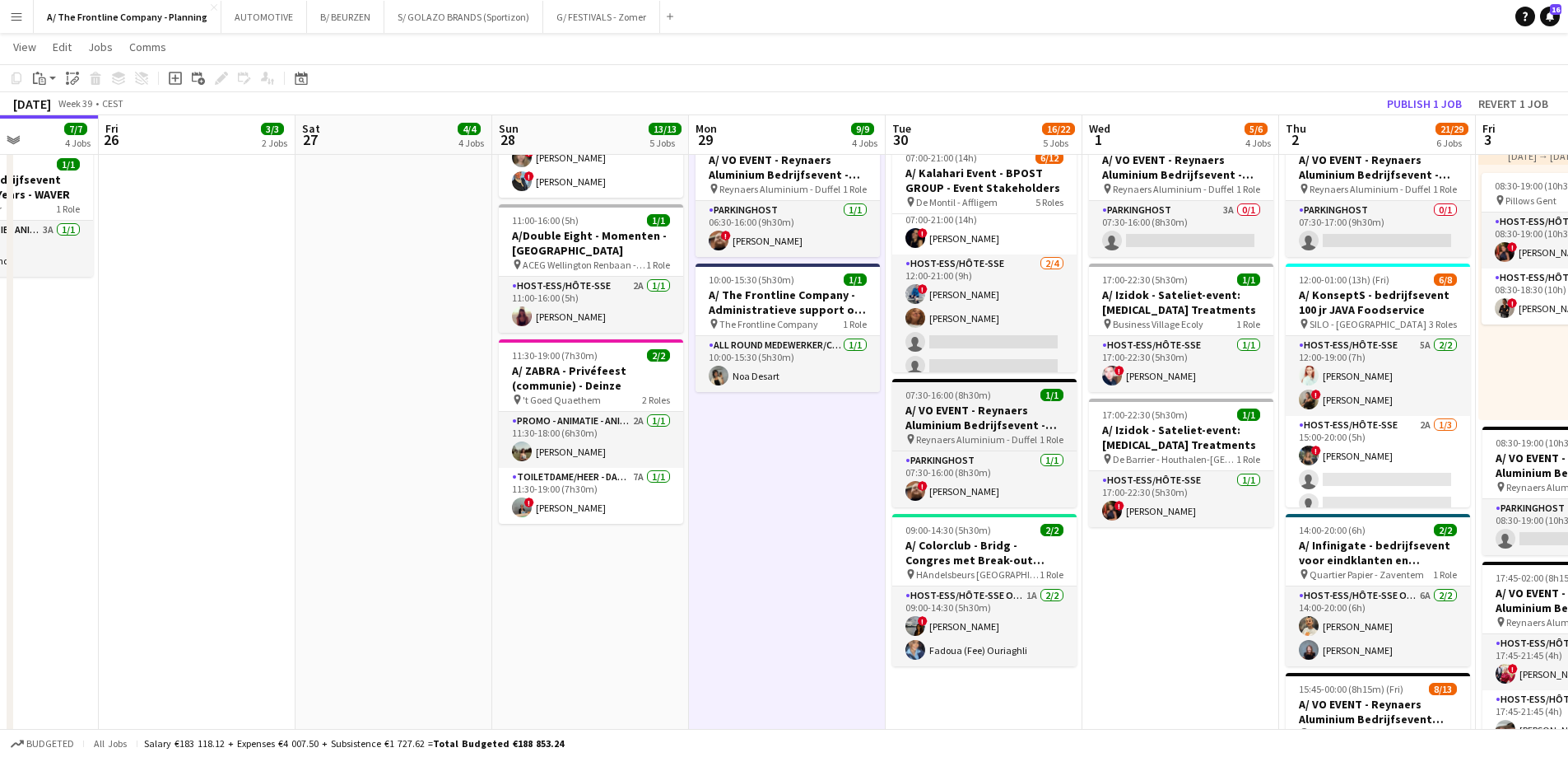
scroll to position [278, 0]
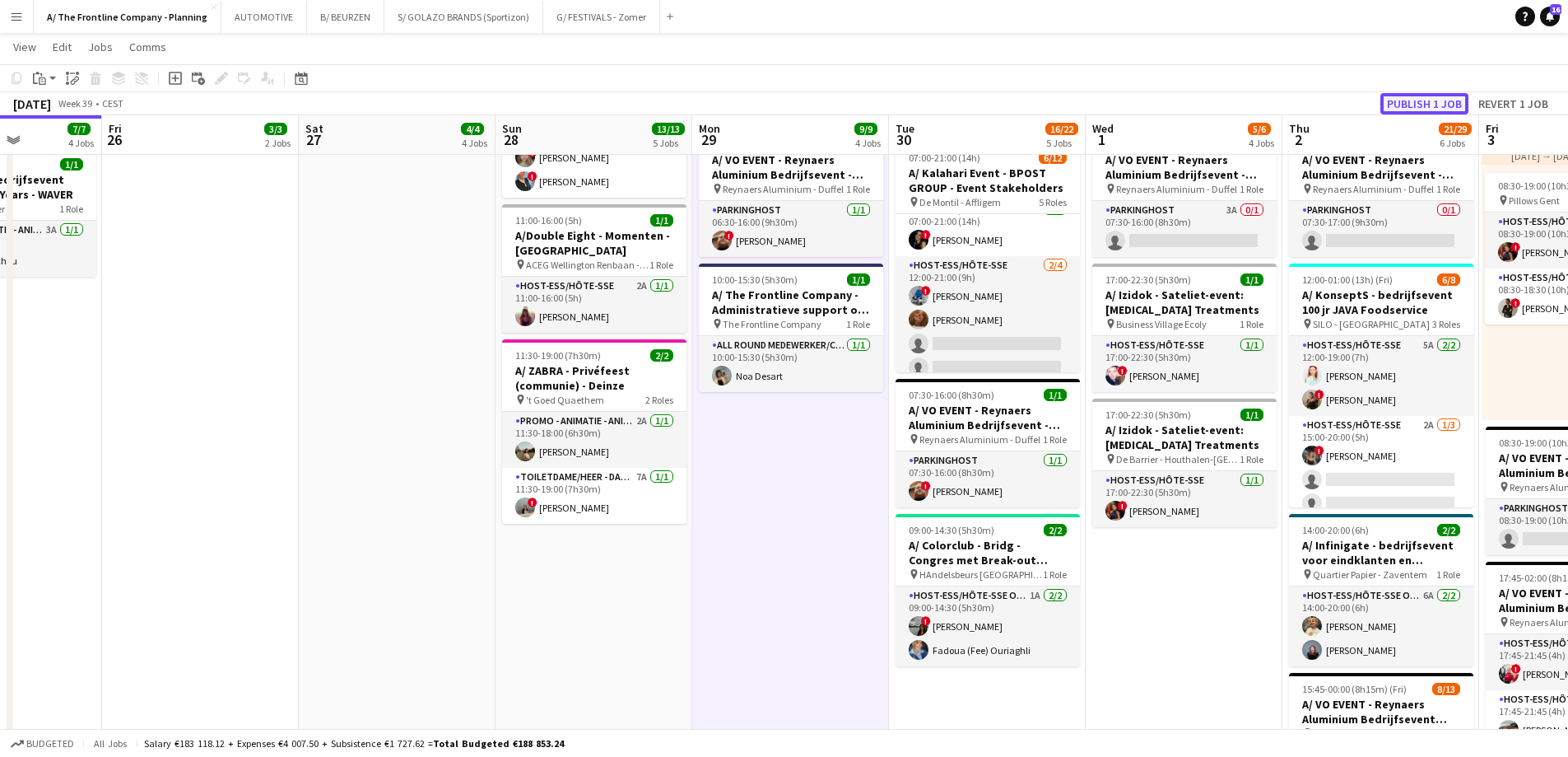
click at [1430, 93] on button "Publish 1 job" at bounding box center [1424, 103] width 88 height 21
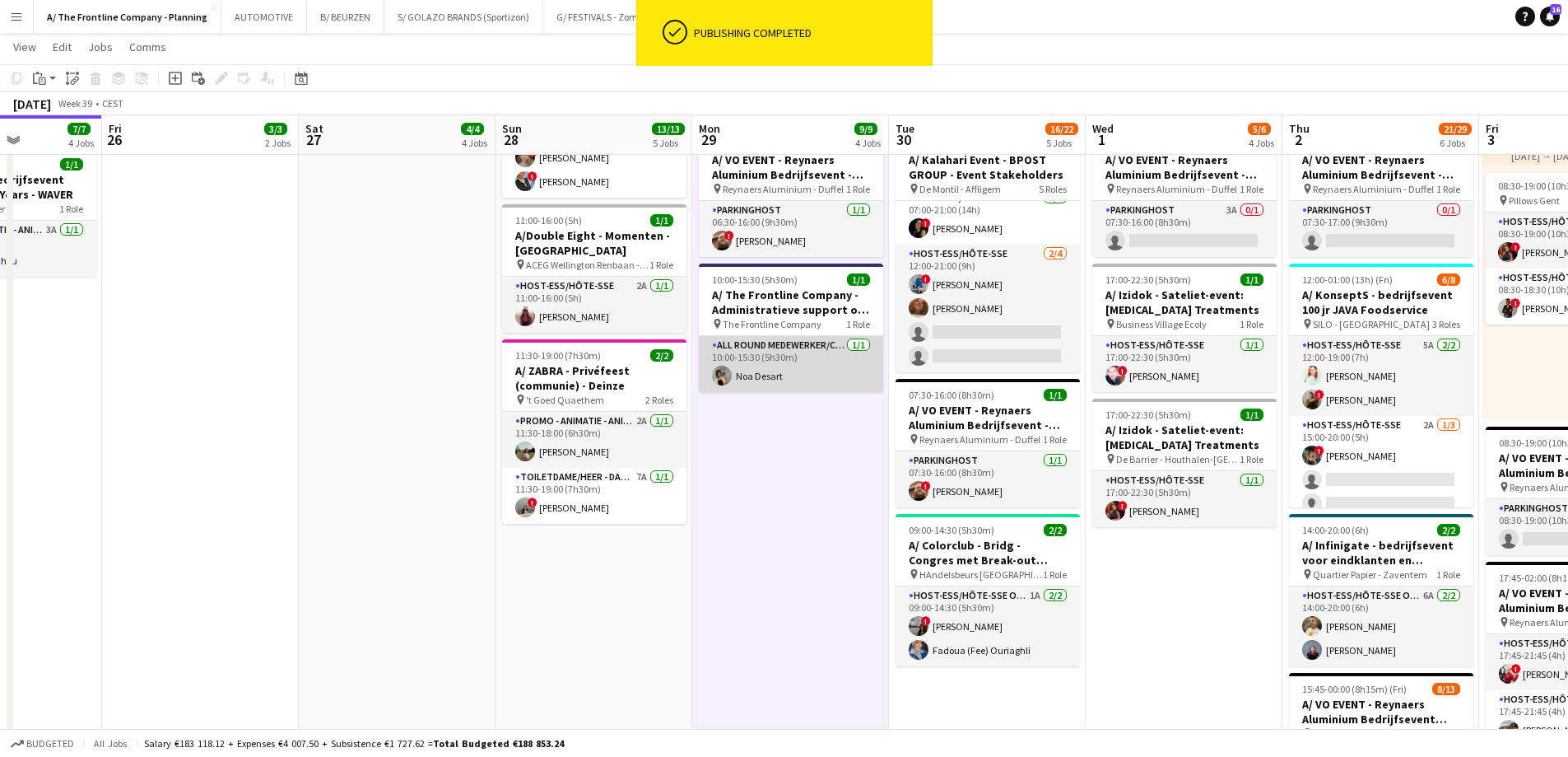
scroll to position [276, 0]
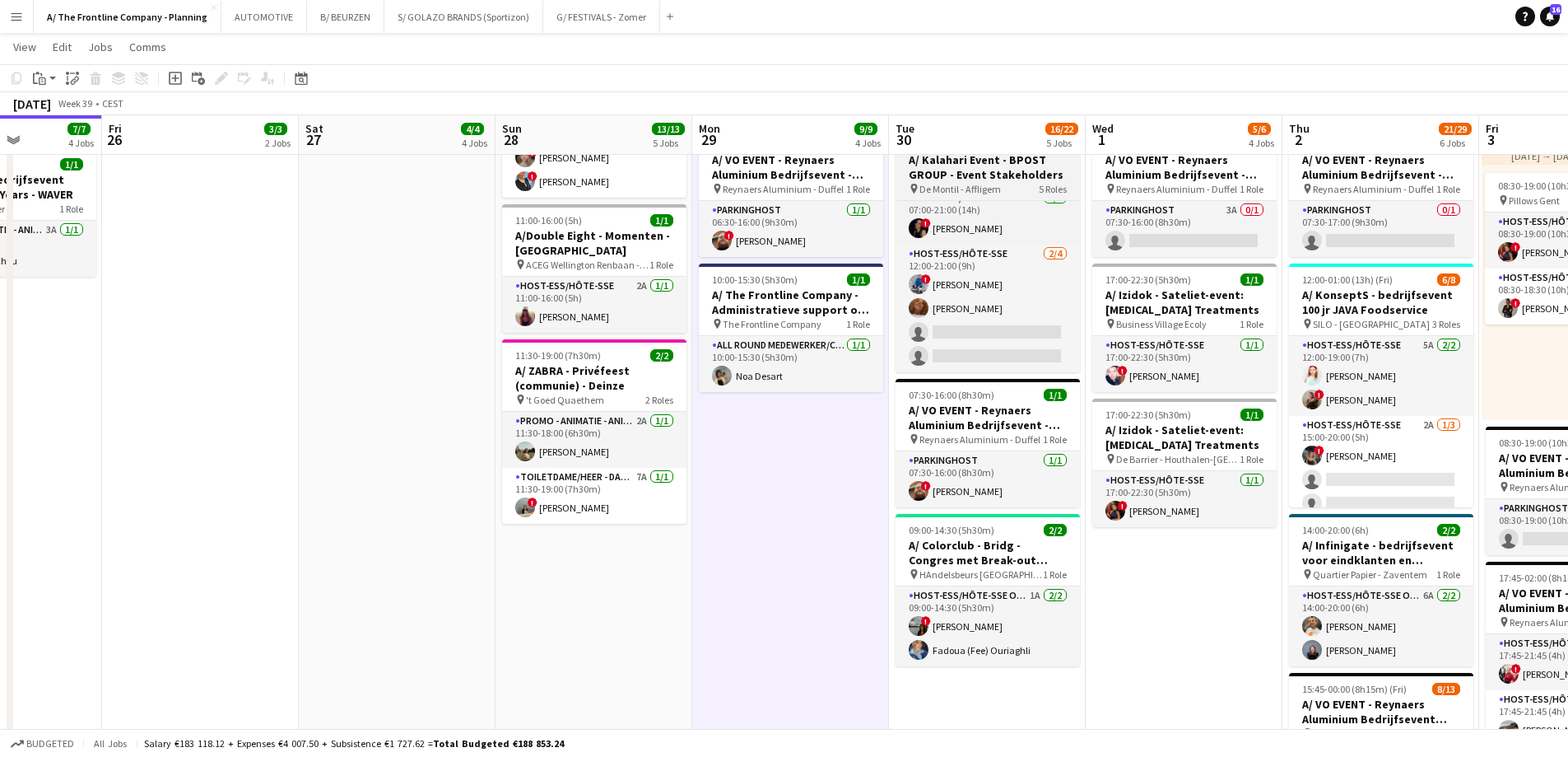
click at [926, 171] on h3 "A/ Kalahari Event - BPOST GROUP - Event Stakeholders" at bounding box center [987, 167] width 185 height 30
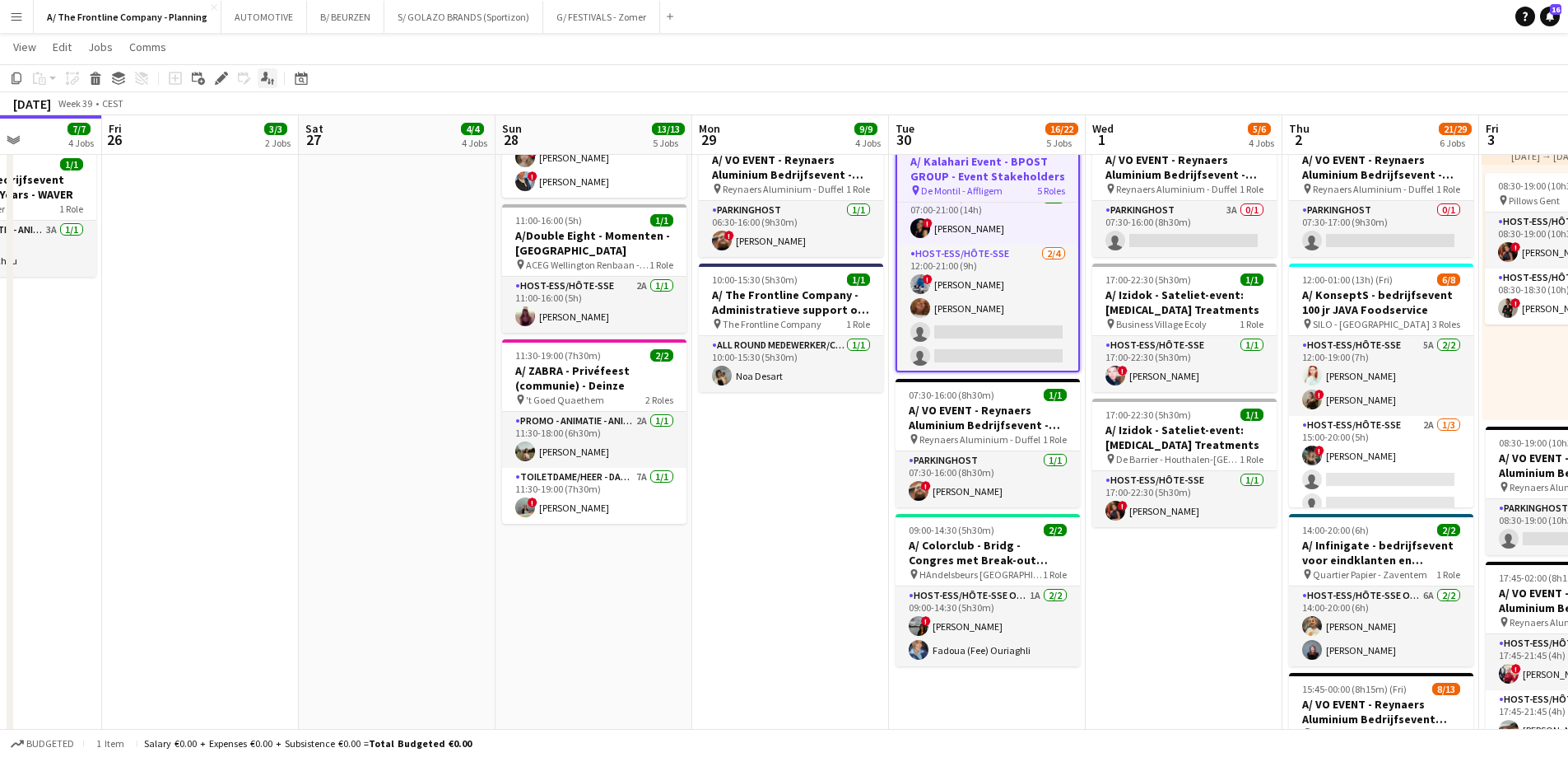
click at [266, 76] on icon at bounding box center [265, 76] width 8 height 9
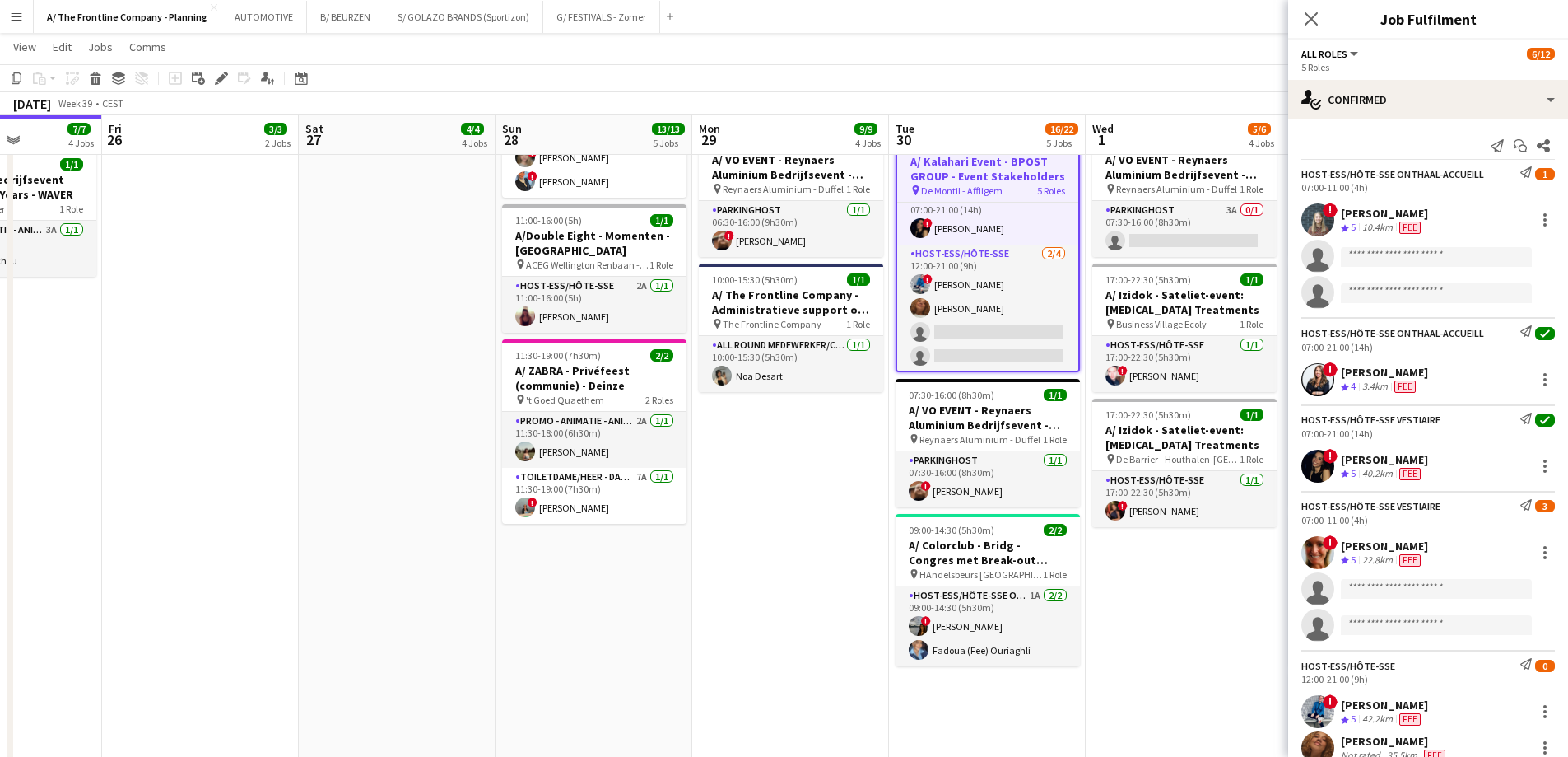
click at [1347, 469] on app-icon "Crew rating" at bounding box center [1345, 474] width 9 height 12
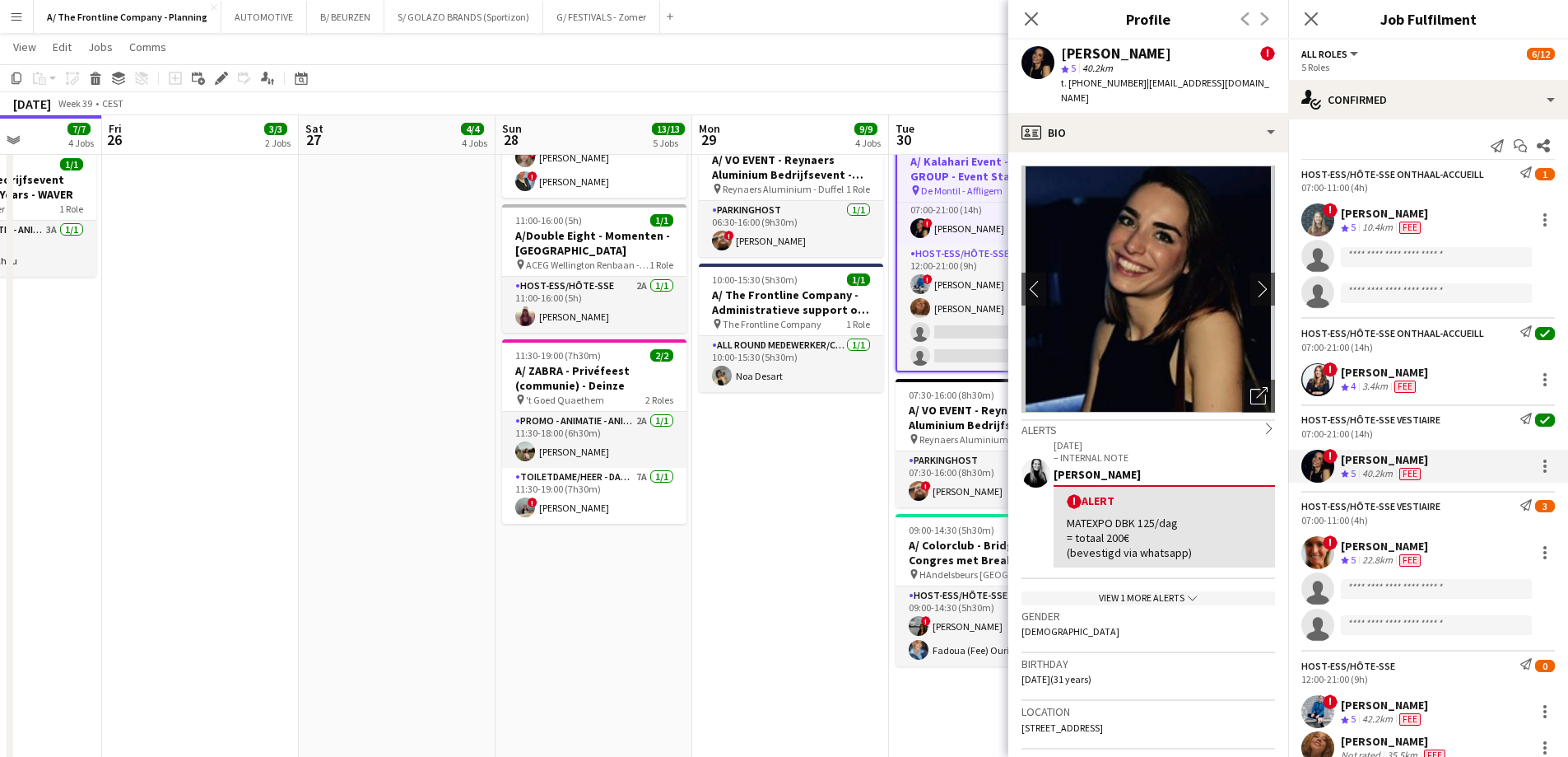
click at [316, 296] on app-date-cell "09:00-18:00 (9h) 1/1 A/Steylaerts - Showroom - Lier pin Steylaerts Lier 1 Role …" at bounding box center [397, 250] width 197 height 1450
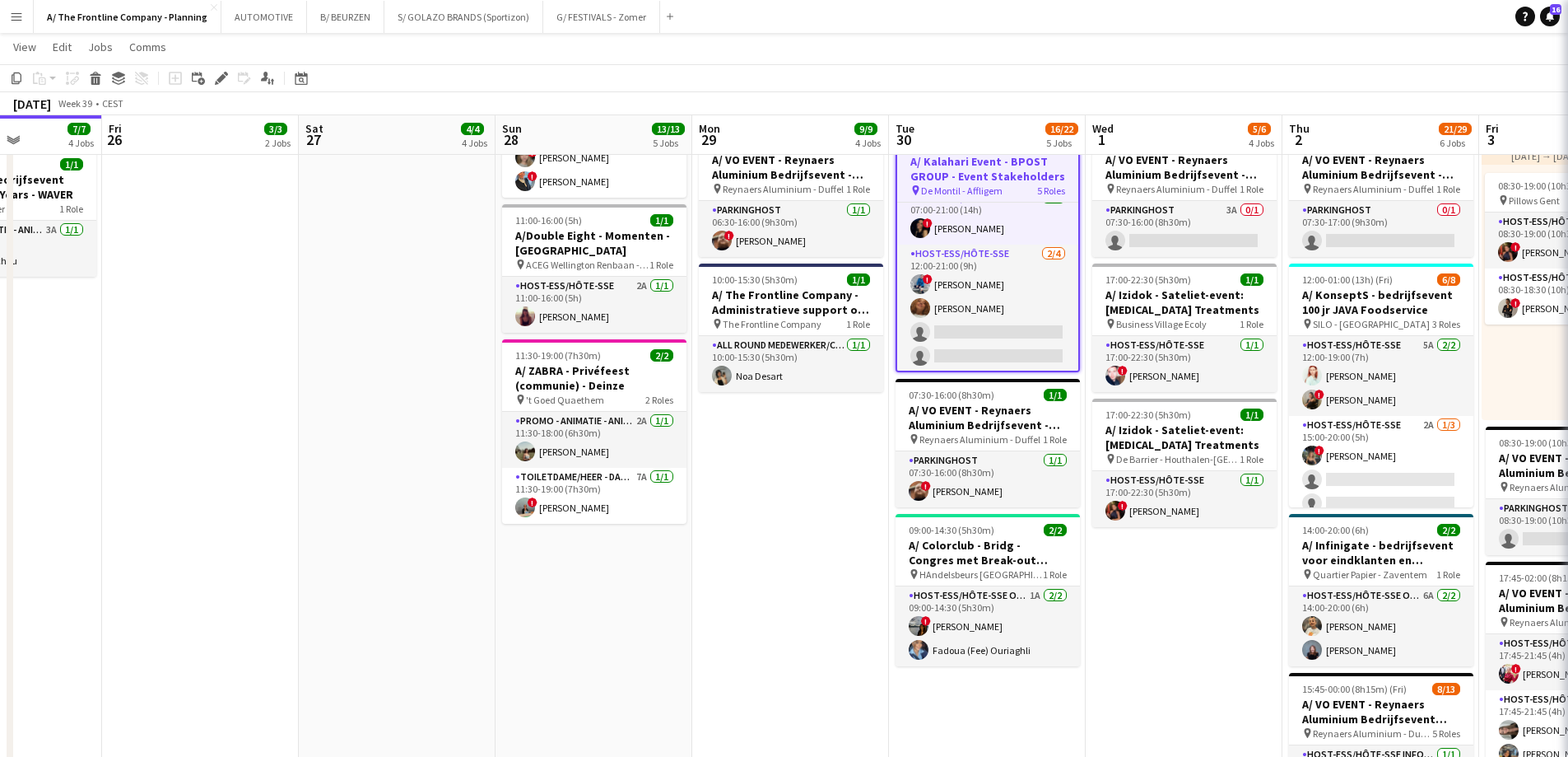
scroll to position [276, 0]
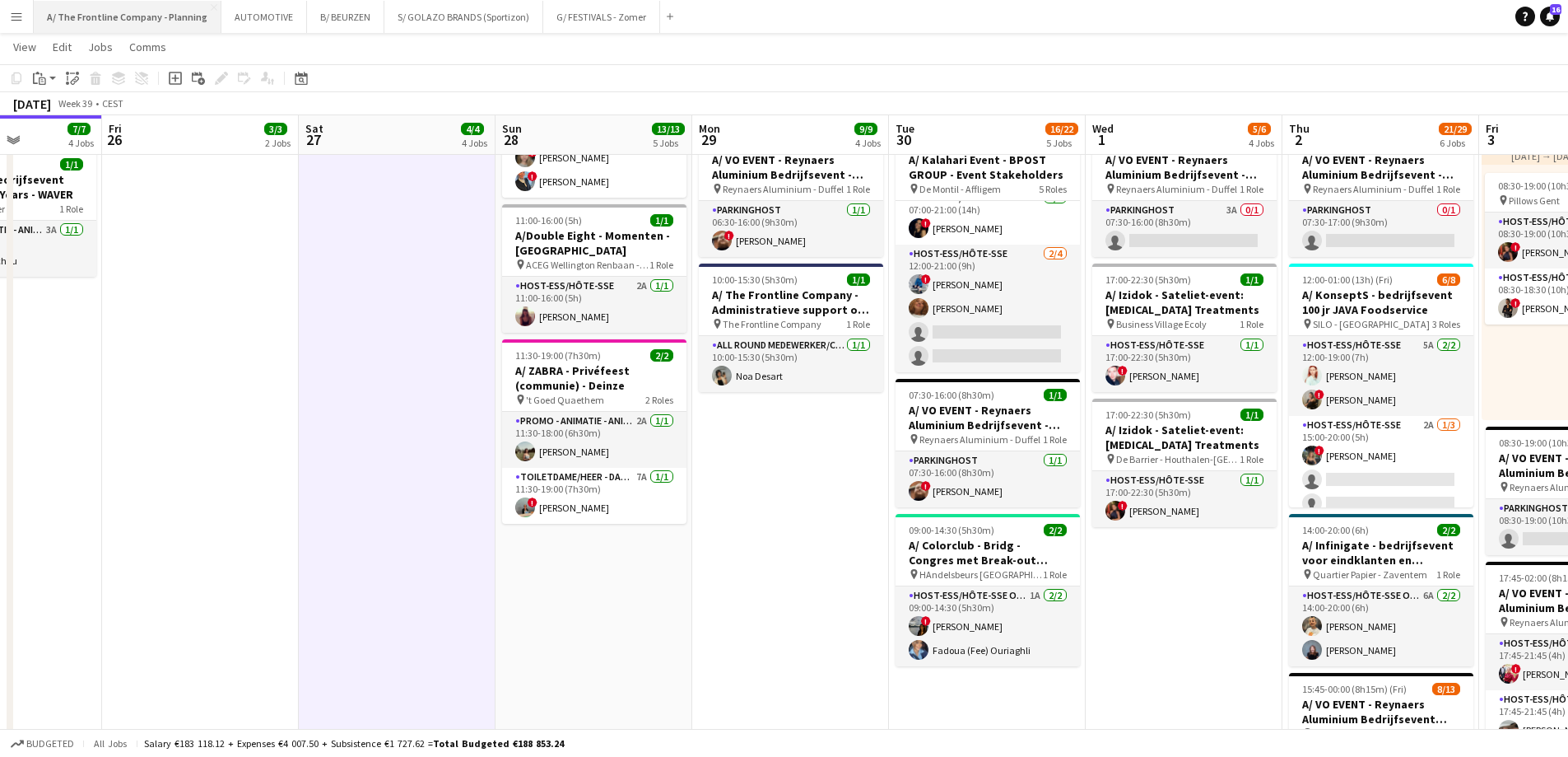
click at [123, 25] on button "A/ The Frontline Company - Planning Close" at bounding box center [127, 17] width 188 height 33
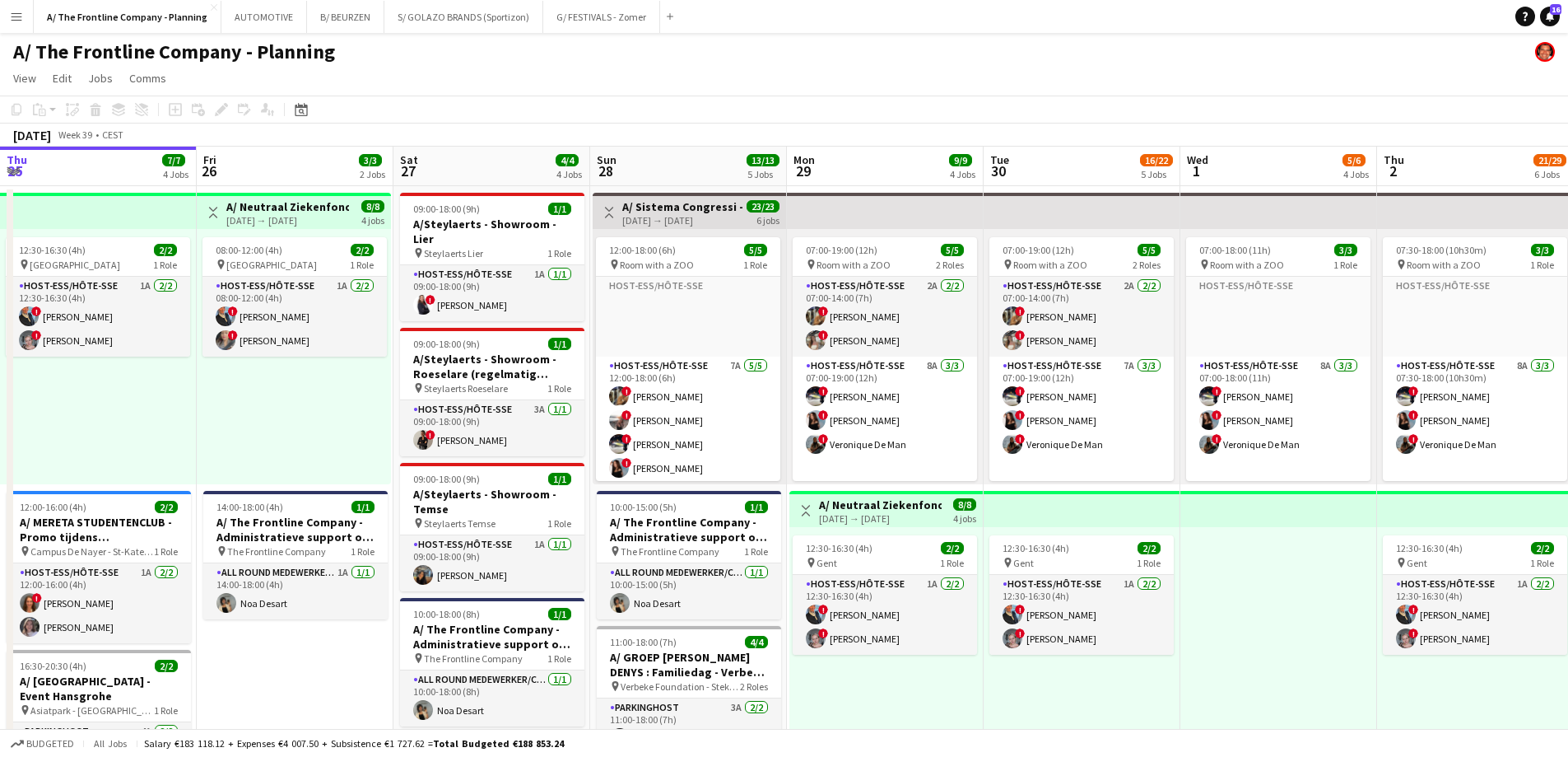
scroll to position [0, 598]
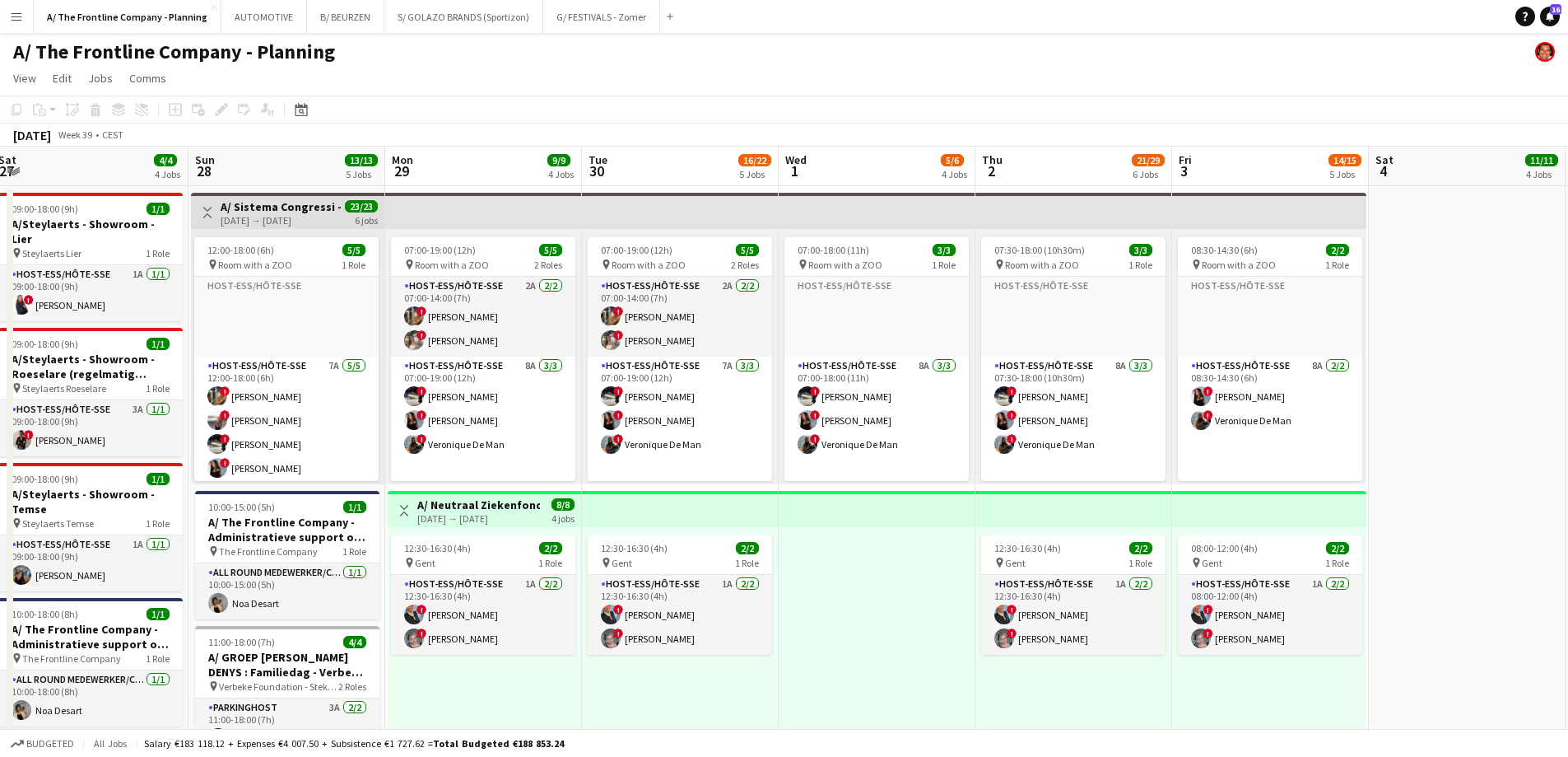
drag, startPoint x: 828, startPoint y: 525, endPoint x: 229, endPoint y: 529, distance: 599.0
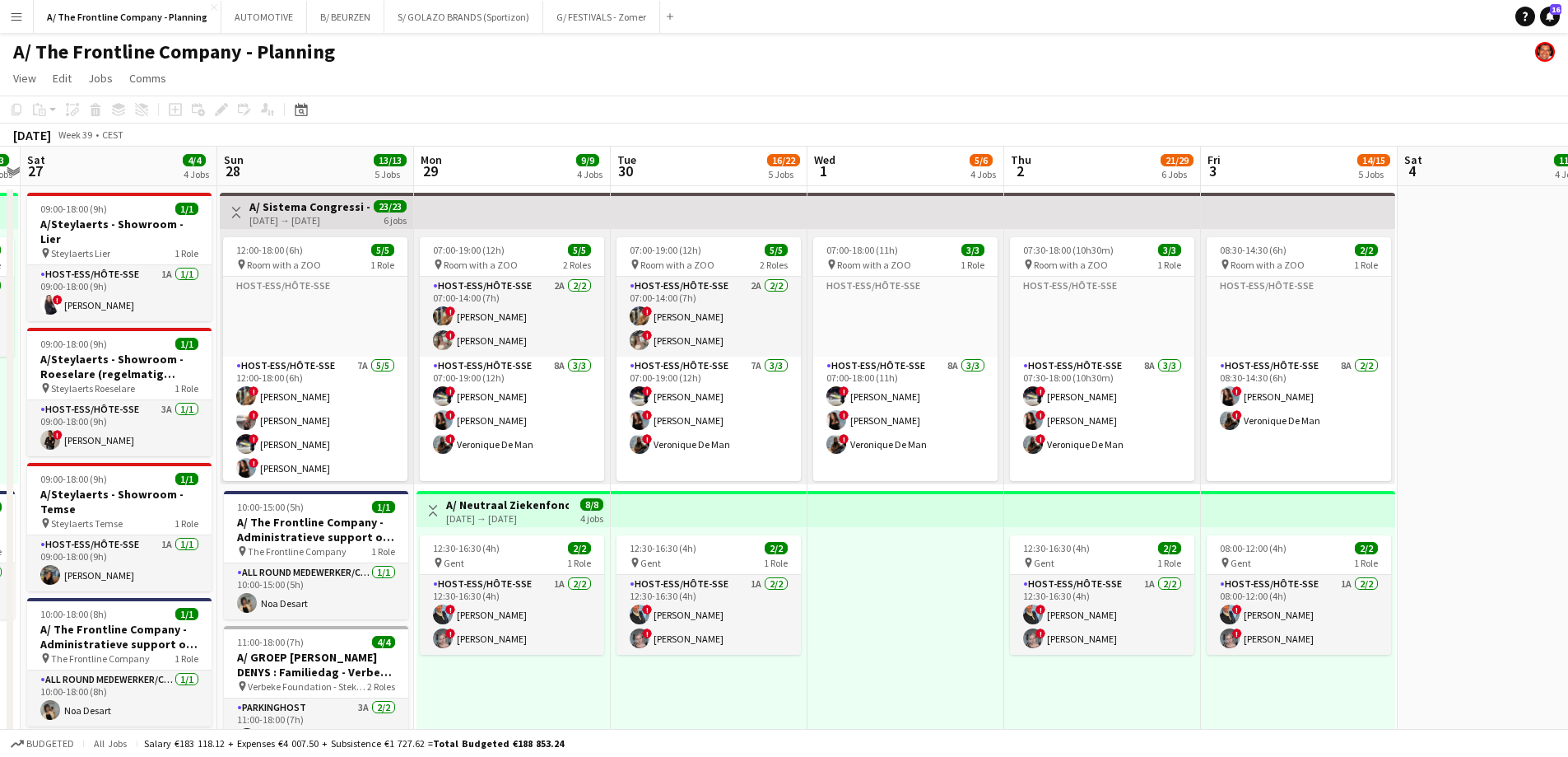
scroll to position [0, 568]
drag, startPoint x: 887, startPoint y: 577, endPoint x: 917, endPoint y: 563, distance: 33.1
click at [327, 218] on div "[DATE] → [DATE]" at bounding box center [312, 220] width 122 height 12
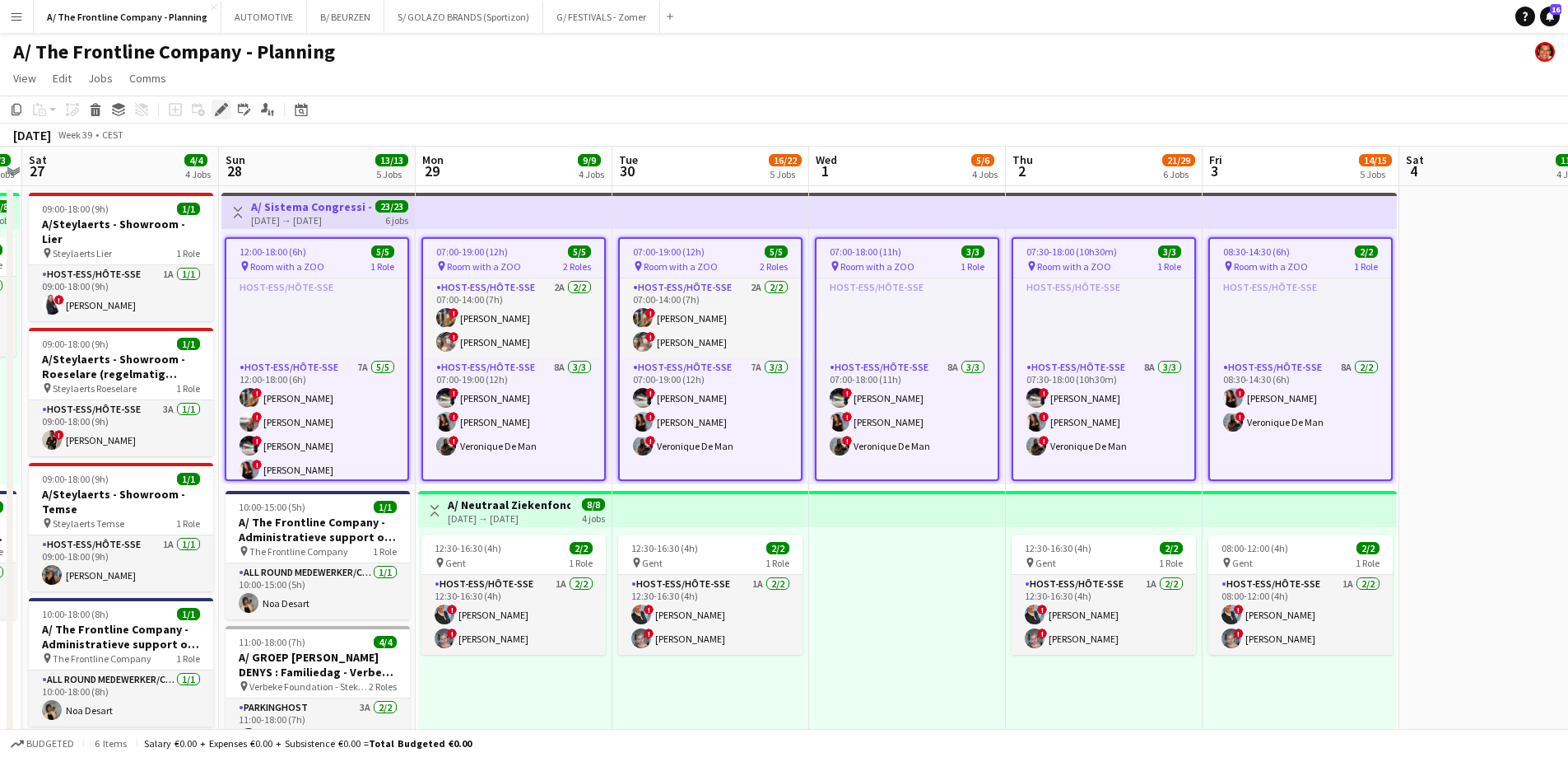
click at [218, 113] on icon at bounding box center [220, 109] width 9 height 9
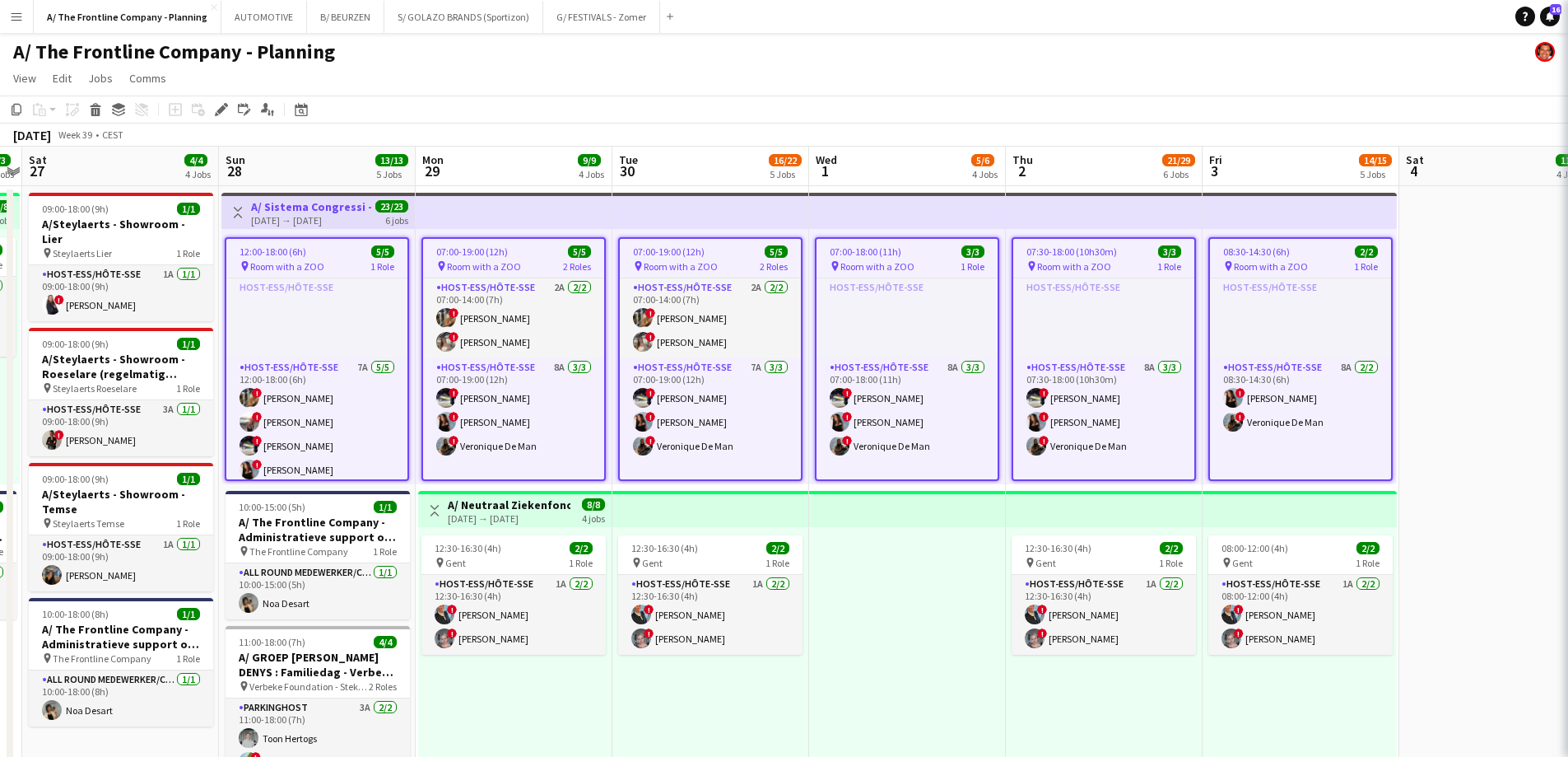
type input "**********"
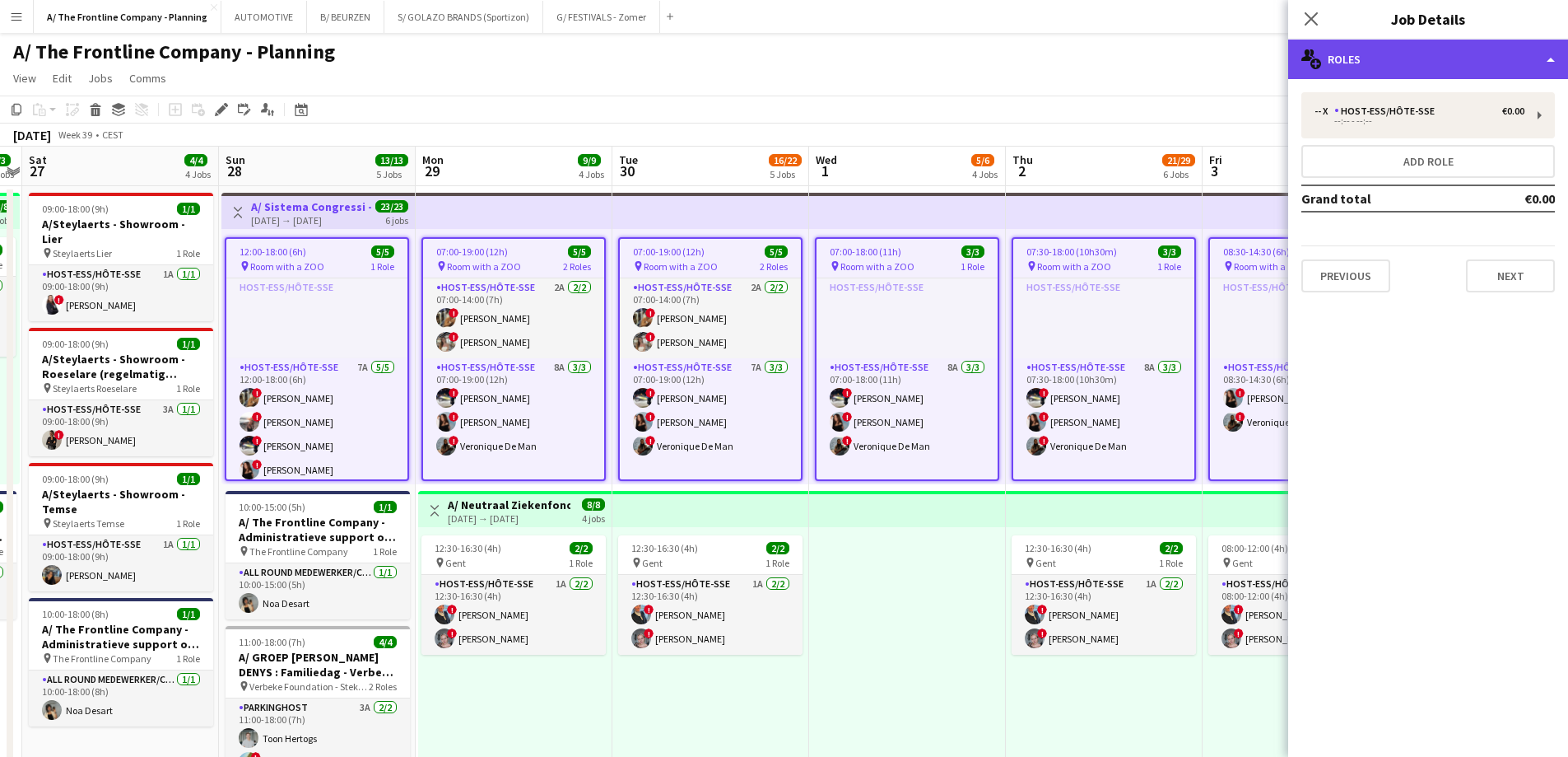
click at [1410, 58] on div "multiple-users-add Roles" at bounding box center [1427, 58] width 280 height 39
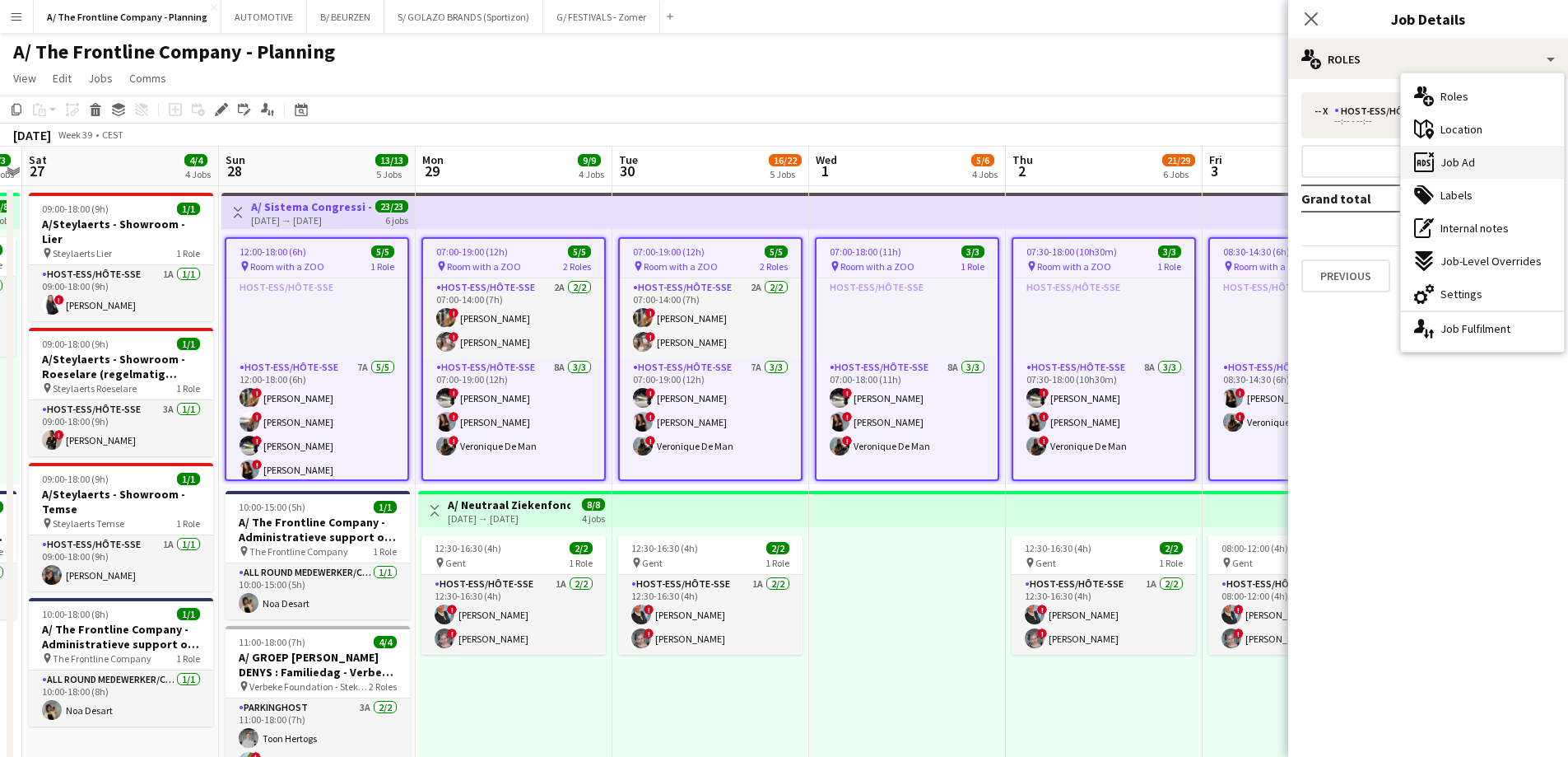
click at [1468, 170] on div "ads-window Job Ad" at bounding box center [1482, 162] width 163 height 33
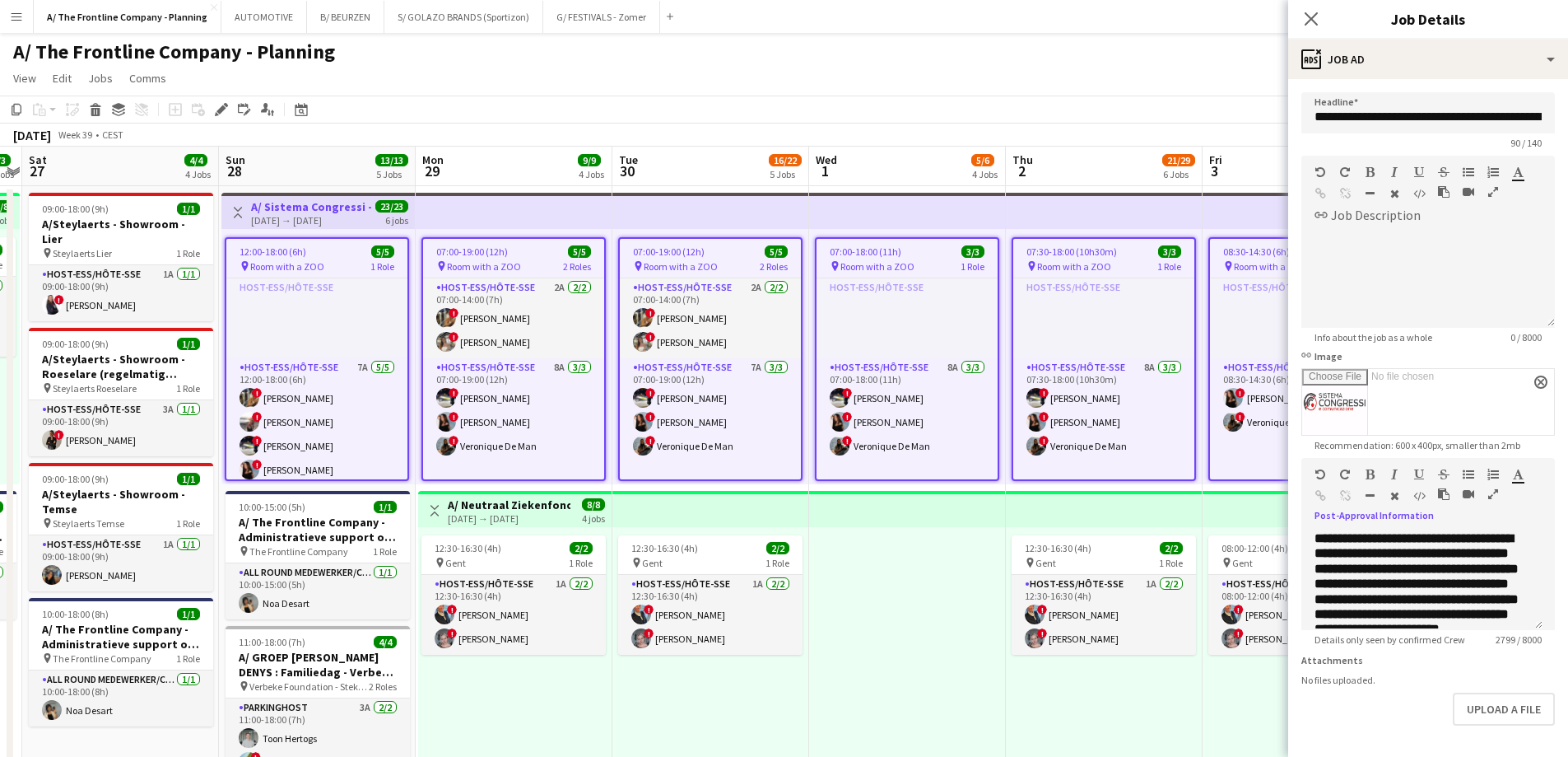
click at [1497, 494] on icon "button" at bounding box center [1493, 494] width 10 height 11
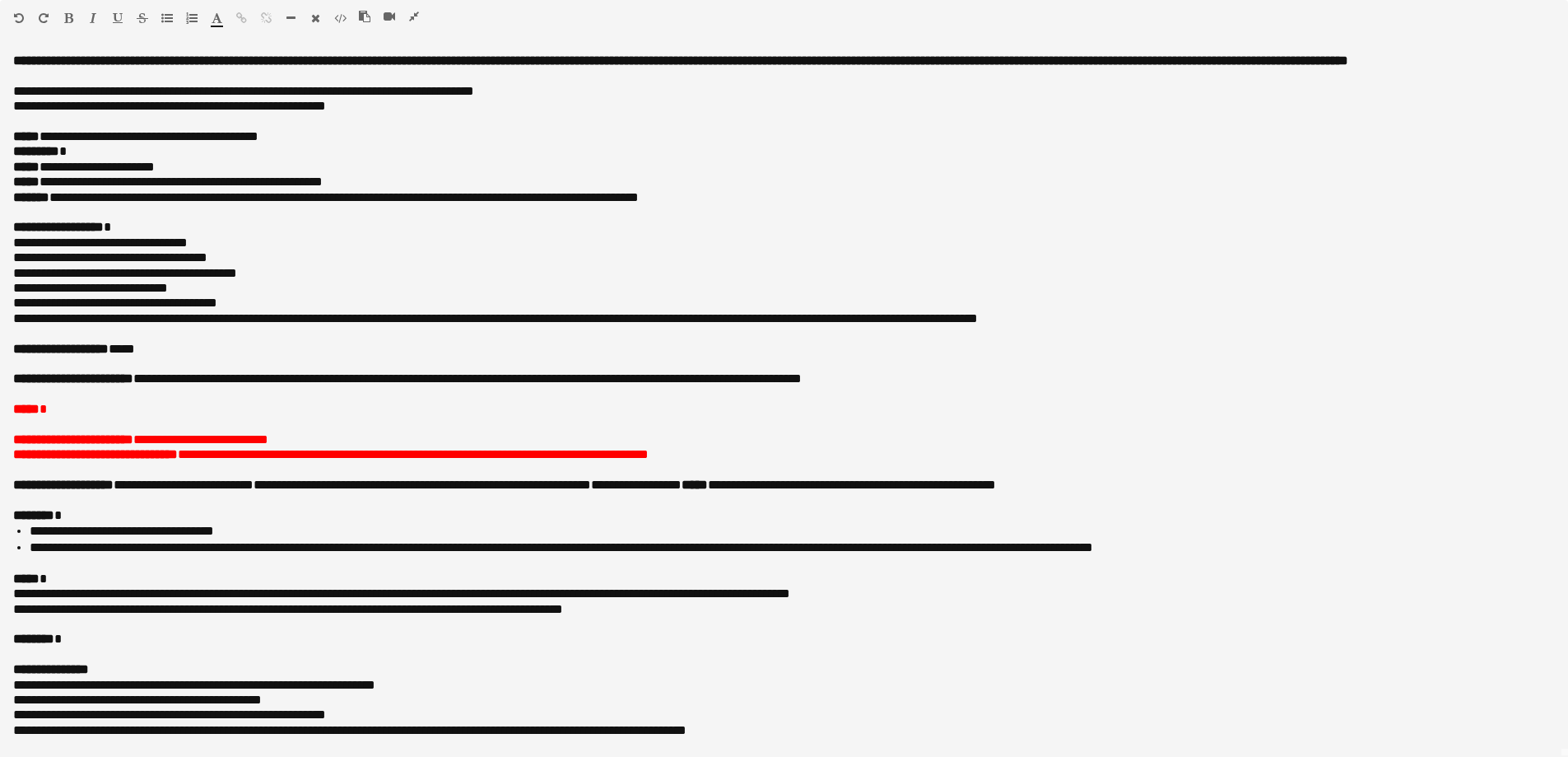
click at [415, 19] on icon "button" at bounding box center [414, 16] width 10 height 11
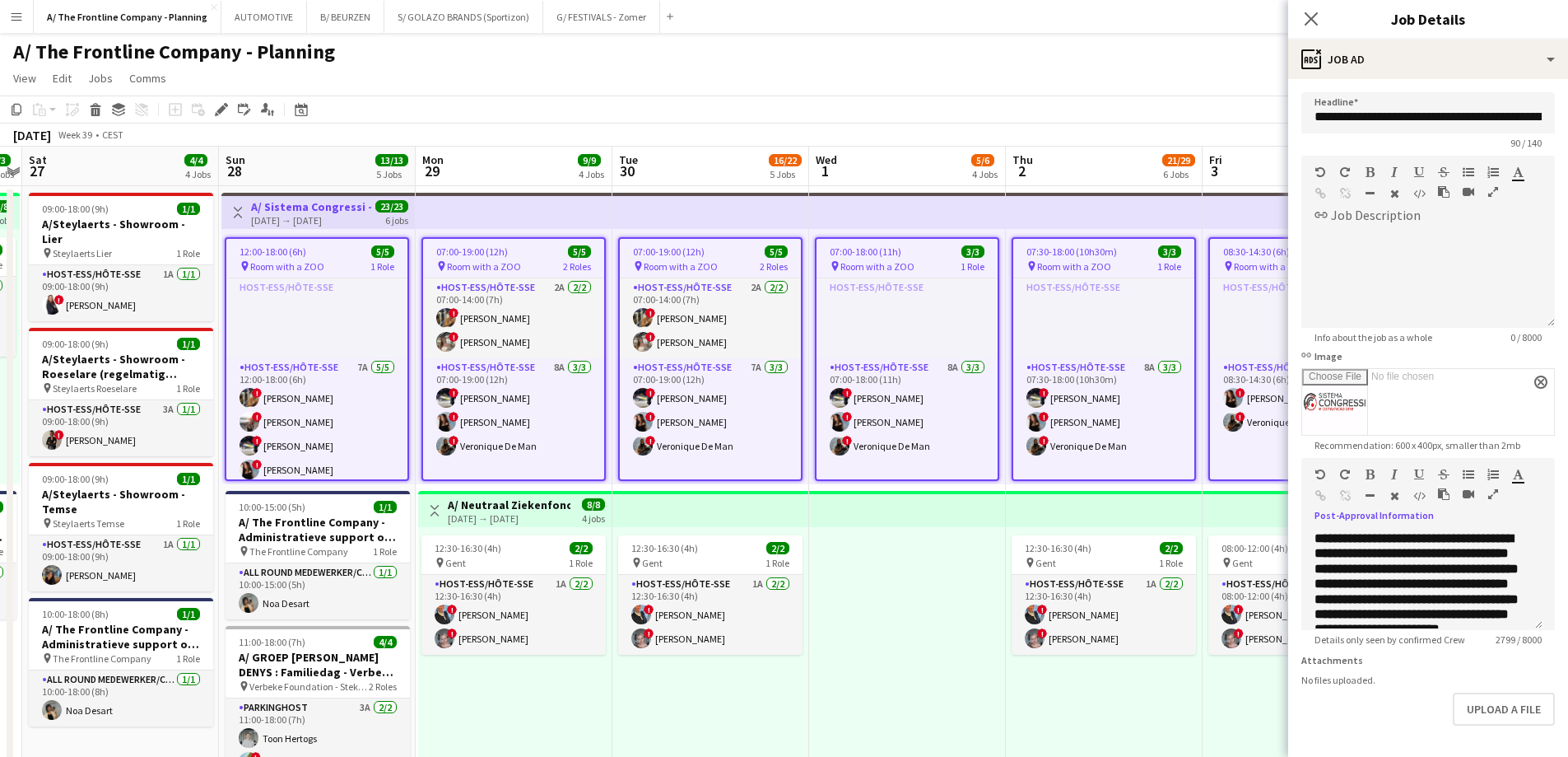
click at [631, 98] on app-toolbar "Copy Paste Paste Ctrl+V Paste with crew Ctrl+Shift+V Paste linked Job [GEOGRAPH…" at bounding box center [784, 109] width 1568 height 28
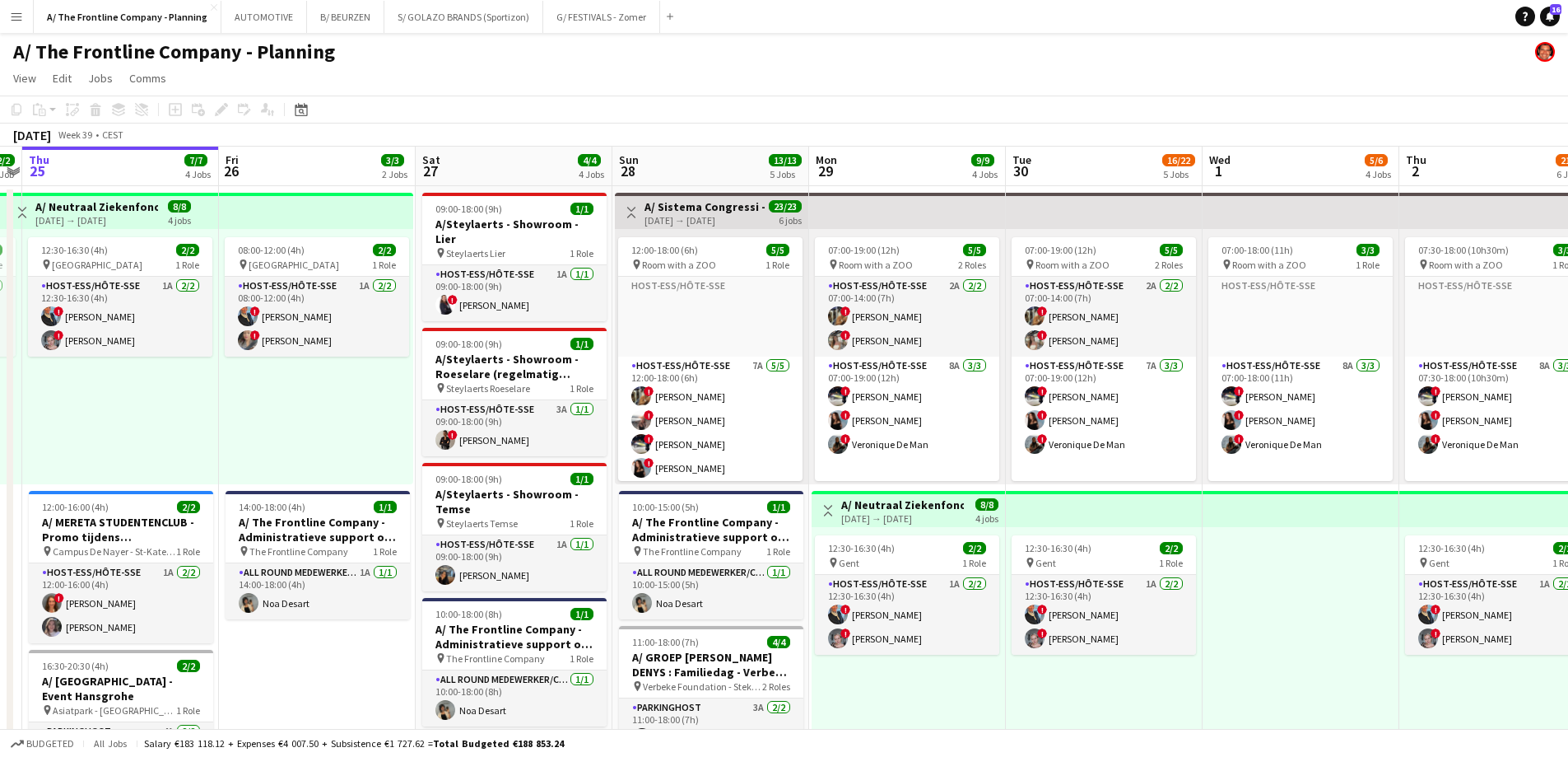
scroll to position [0, 0]
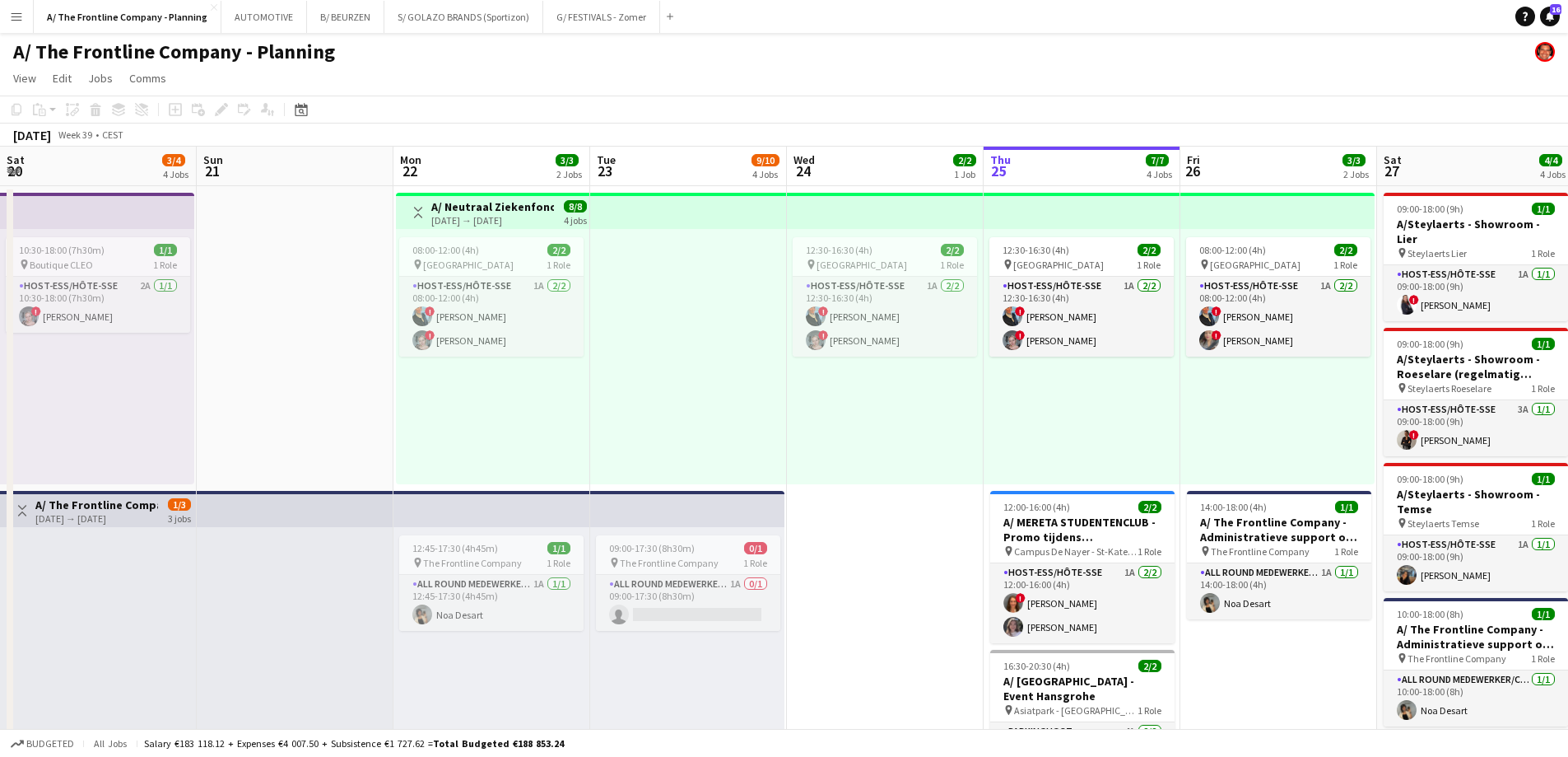
scroll to position [0, 393]
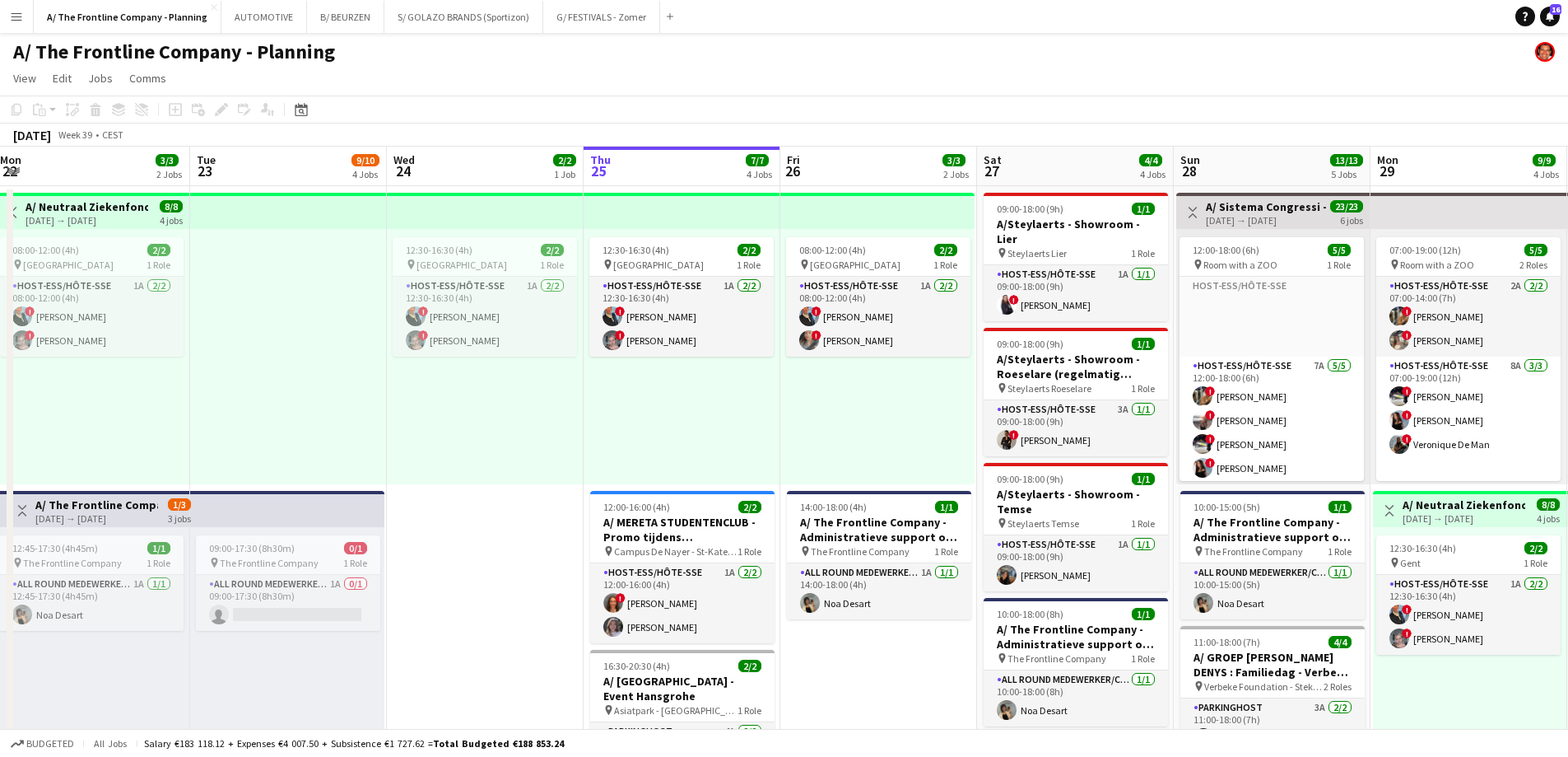
drag, startPoint x: 551, startPoint y: 380, endPoint x: 1084, endPoint y: 365, distance: 533.2
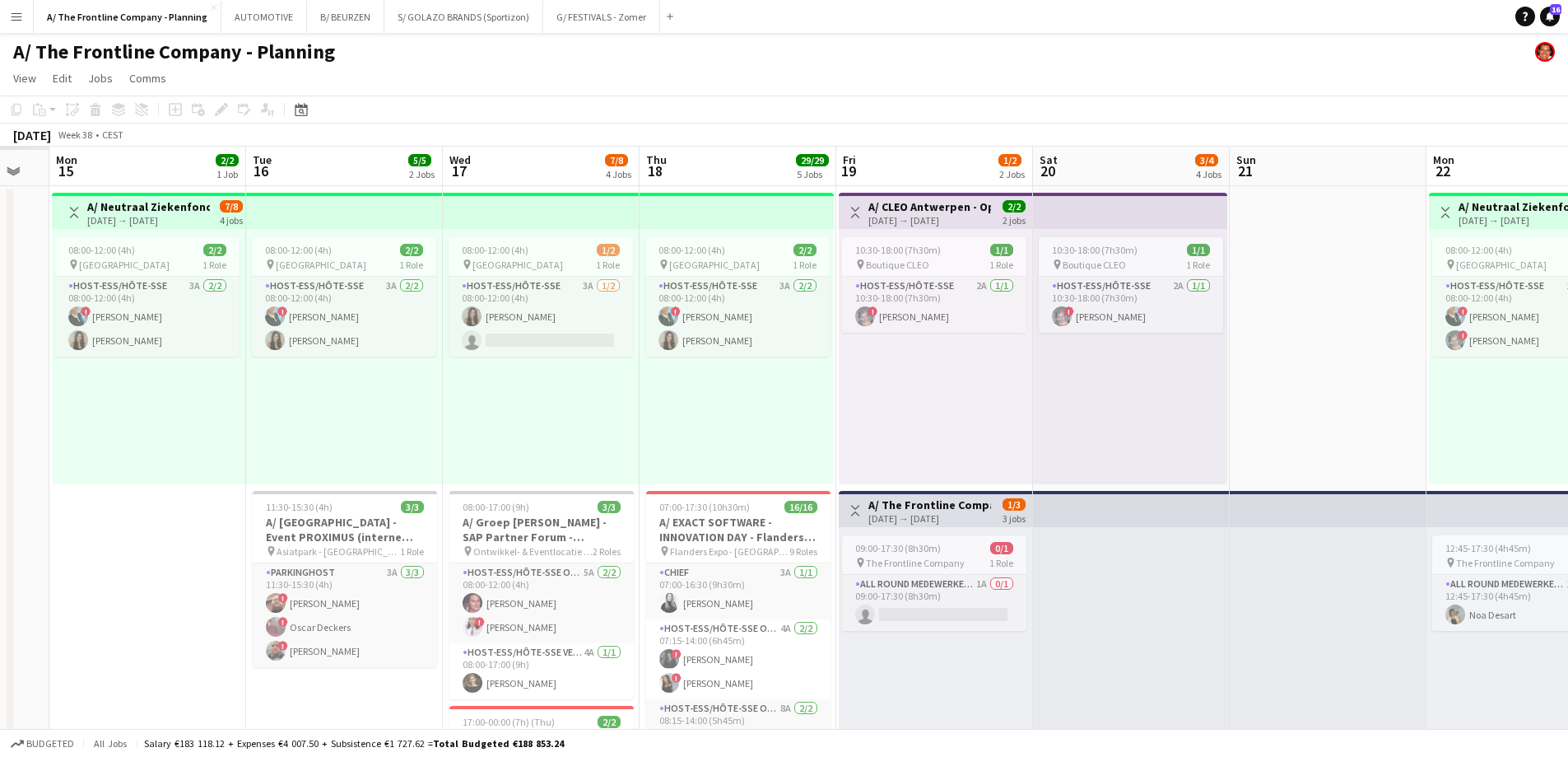
drag, startPoint x: 600, startPoint y: 450, endPoint x: 1268, endPoint y: 365, distance: 673.4
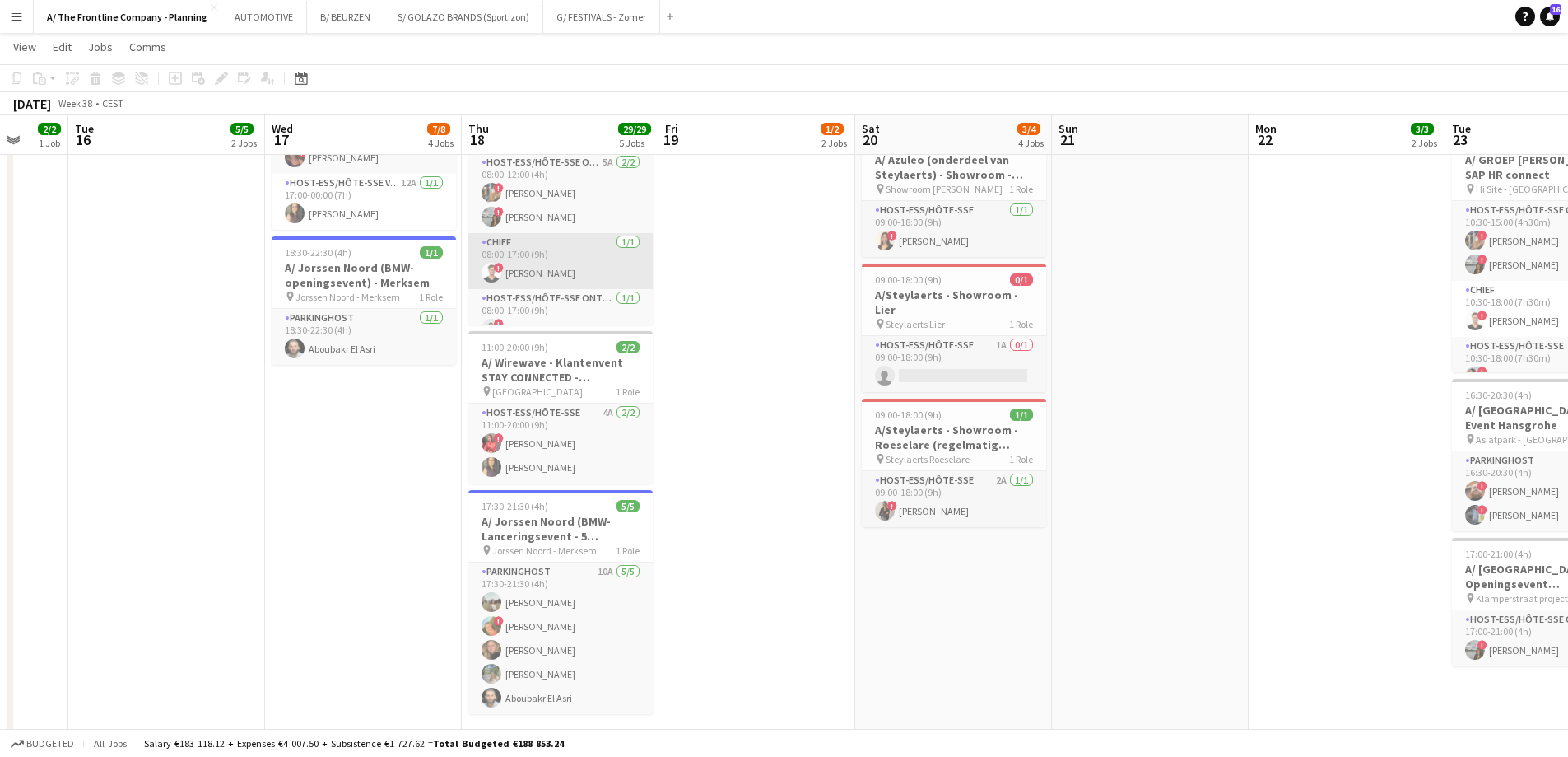
scroll to position [21, 0]
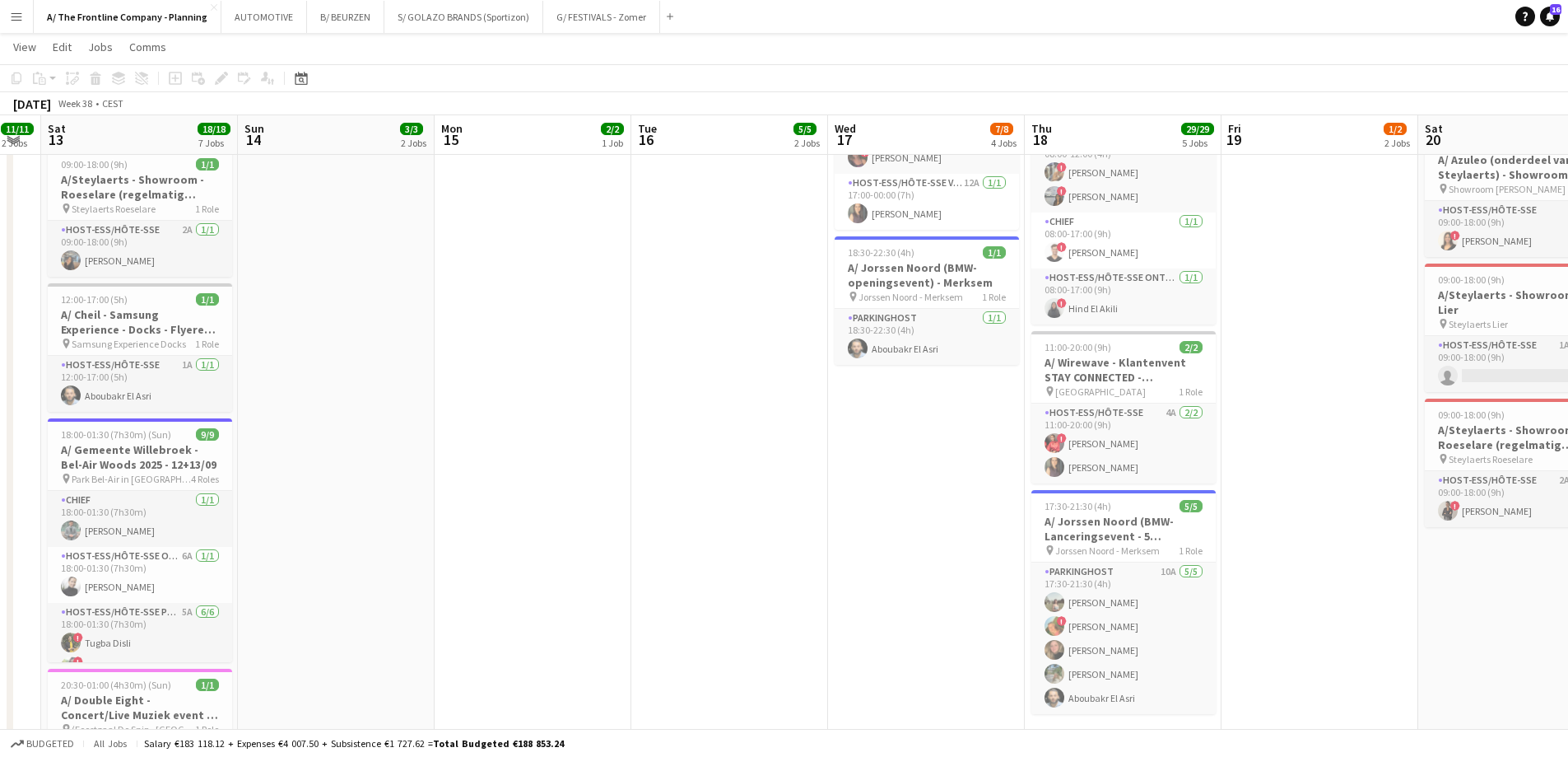
drag, startPoint x: 421, startPoint y: 439, endPoint x: 984, endPoint y: 404, distance: 564.1
click at [984, 404] on app-calendar-viewport "Thu 11 1/1 1 Job Fri 12 11/11 2 Jobs Sat 13 18/18 7 Jobs Sun 14 3/3 2 Jobs Mon …" at bounding box center [784, 266] width 1568 height 1722
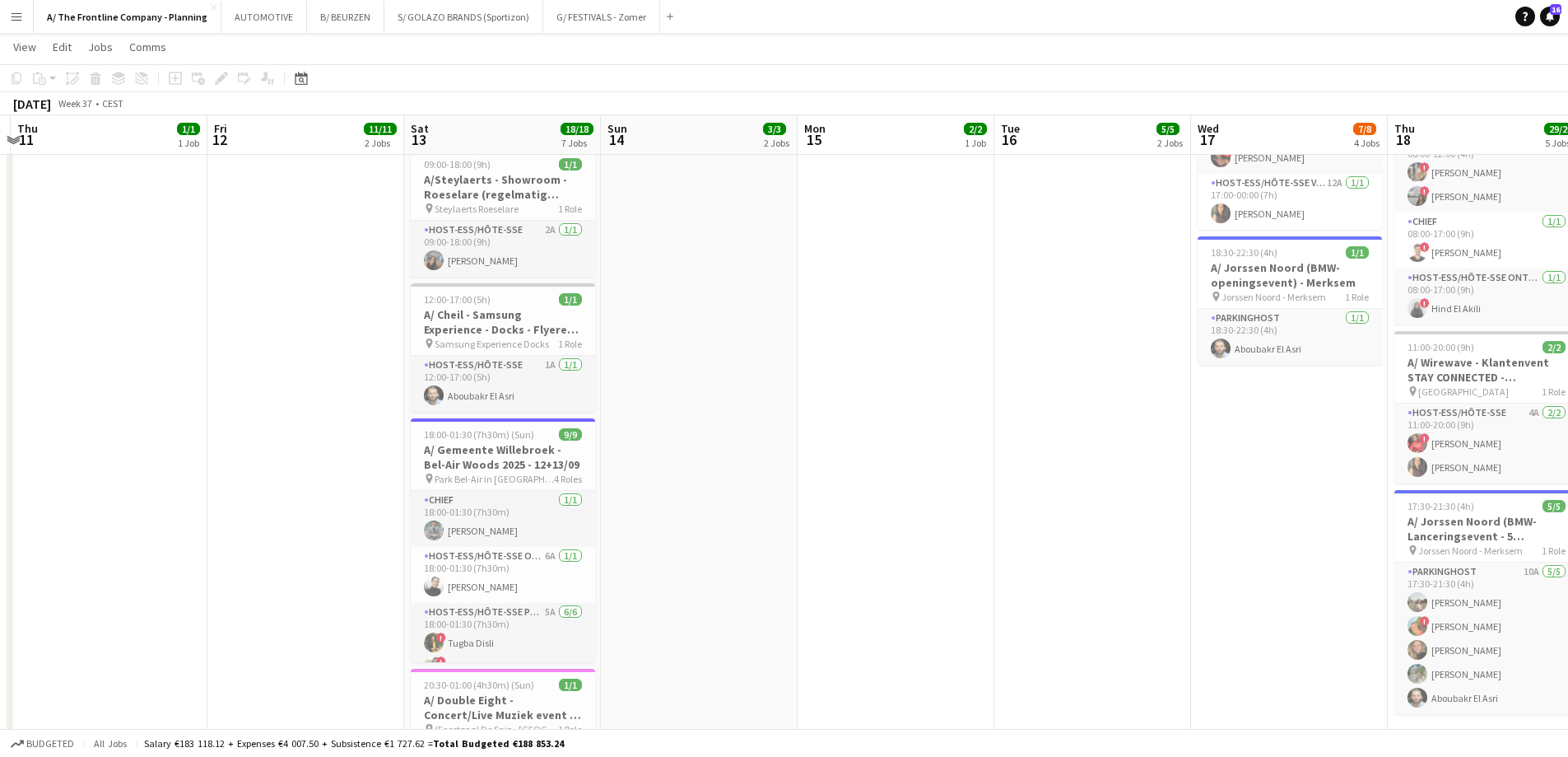
scroll to position [0, 401]
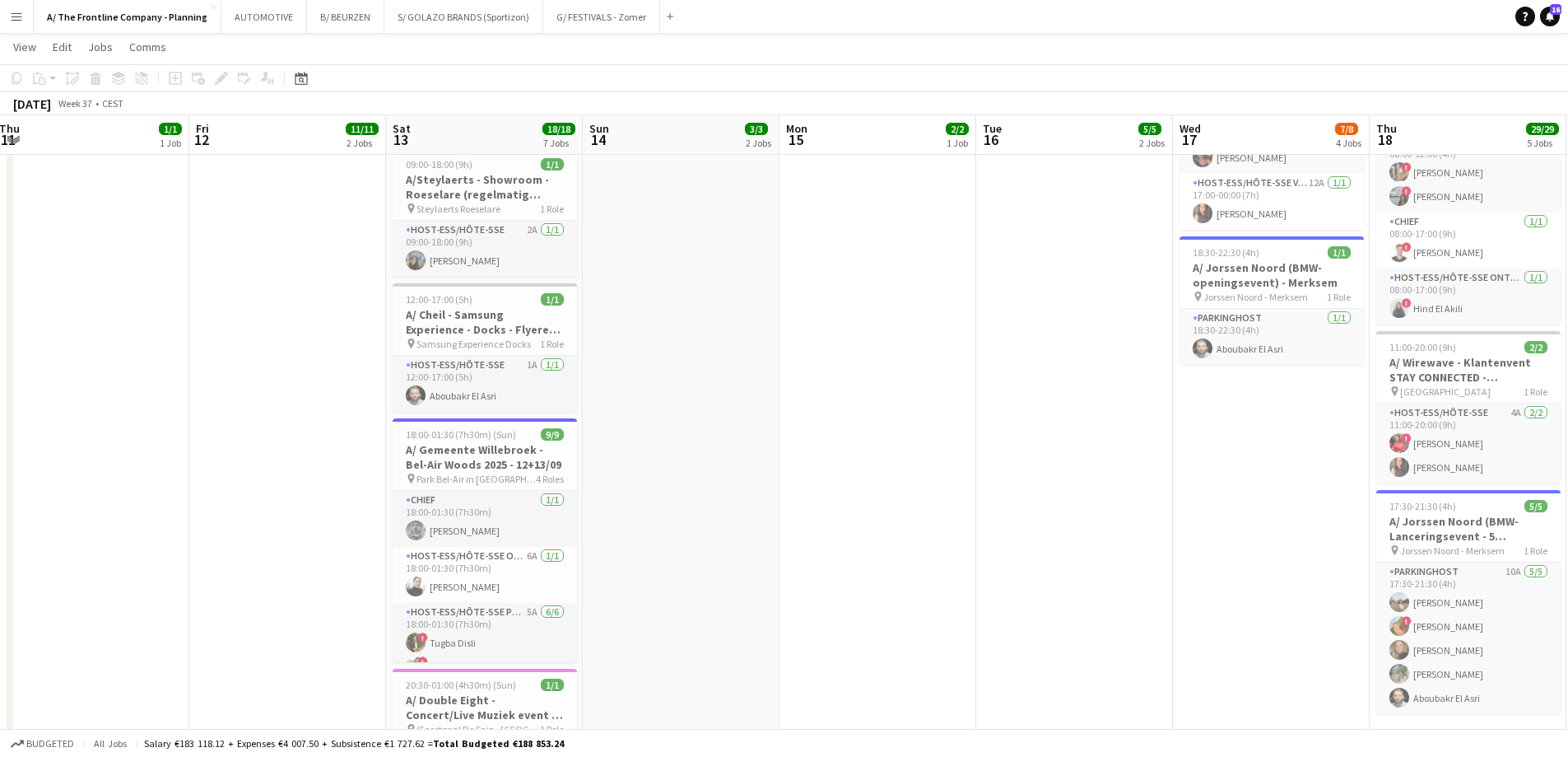
drag, startPoint x: 575, startPoint y: 391, endPoint x: 1116, endPoint y: 390, distance: 541.0
click at [1116, 390] on app-calendar-viewport "Tue 9 Wed 10 Thu 11 1/1 1 Job Fri 12 11/11 2 Jobs Sat 13 18/18 7 Jobs Sun 14 3/…" at bounding box center [784, 266] width 1568 height 1722
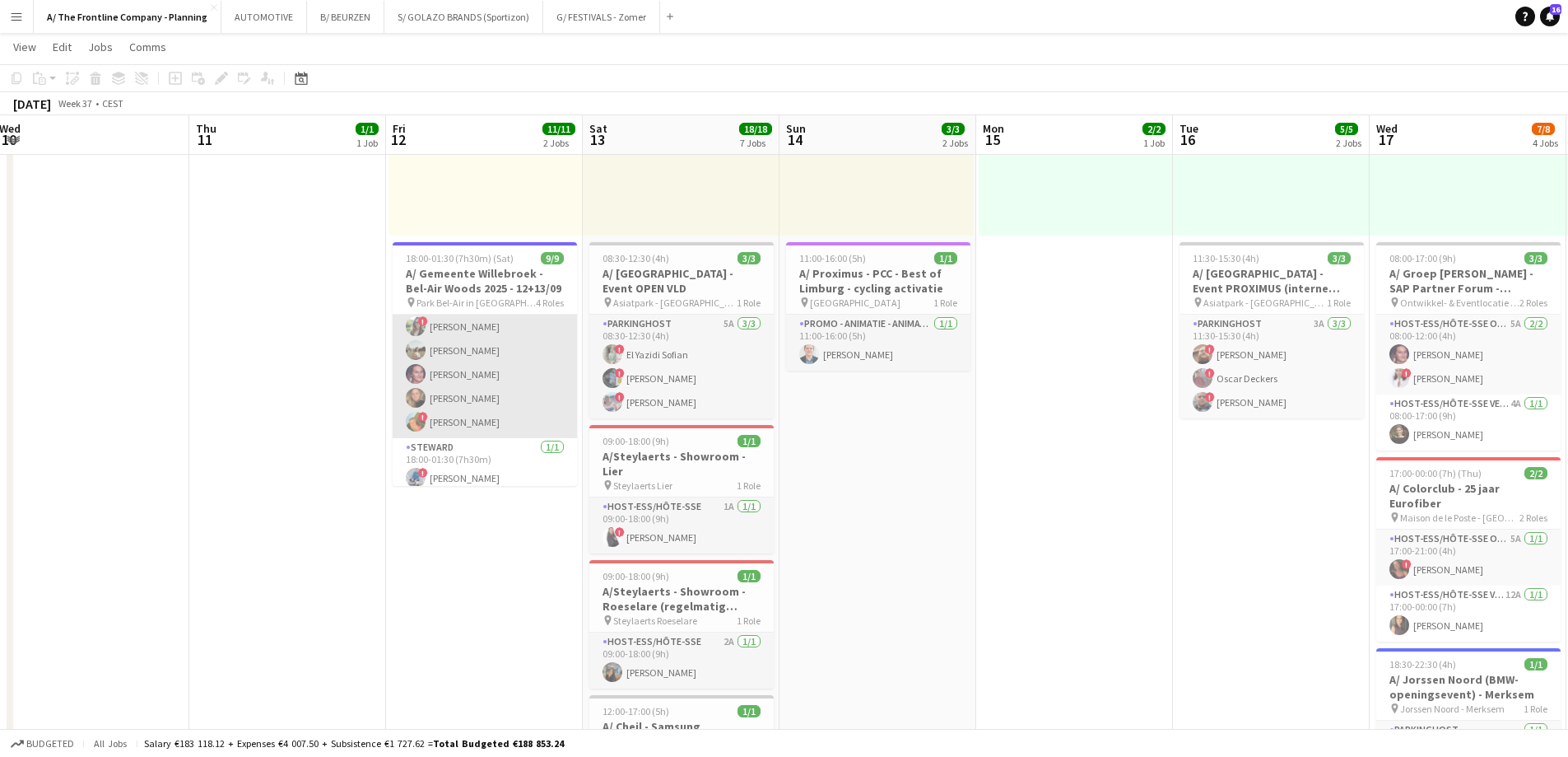
scroll to position [172, 0]
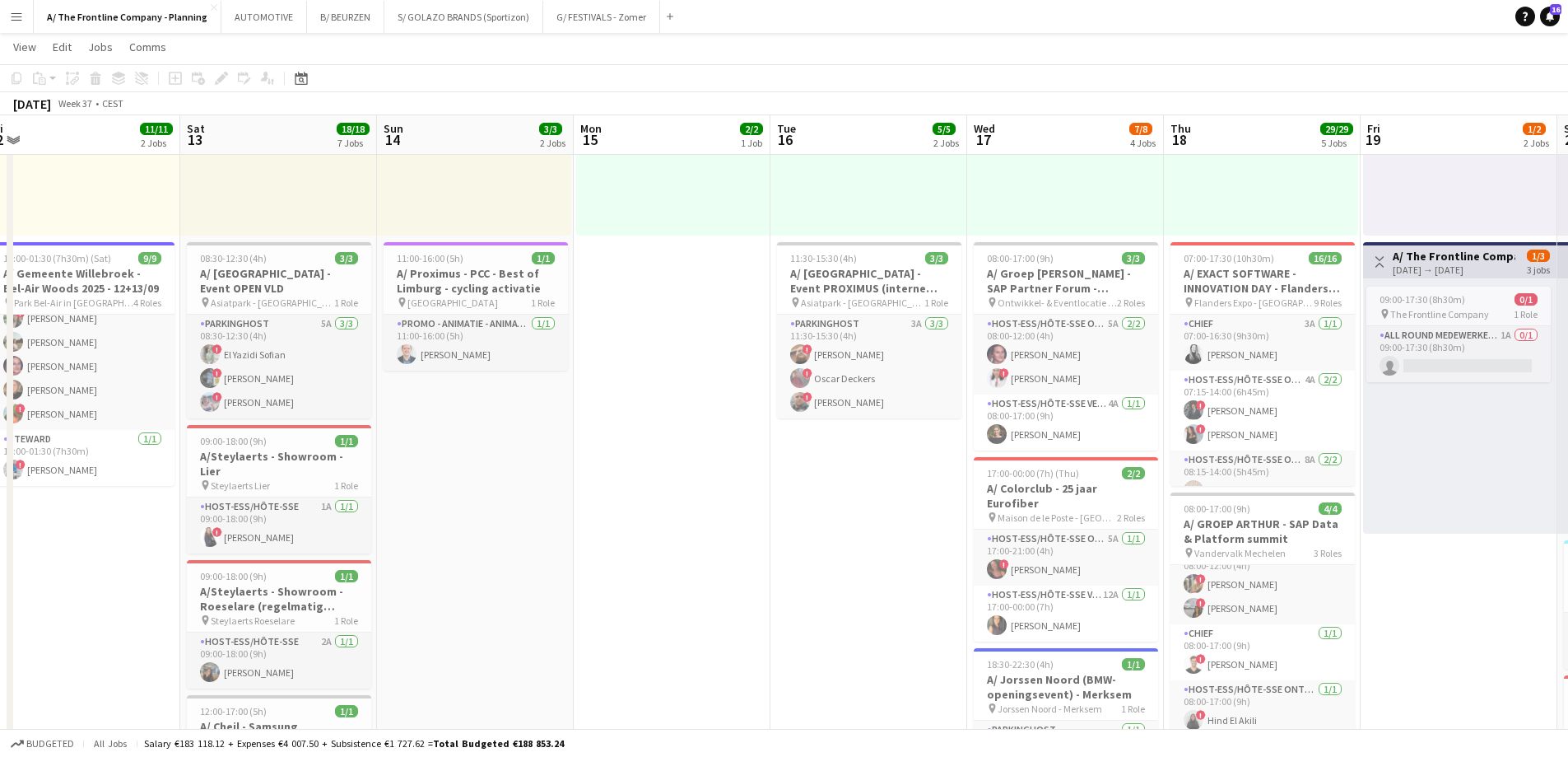
drag, startPoint x: 368, startPoint y: 434, endPoint x: -171, endPoint y: 421, distance: 539.2
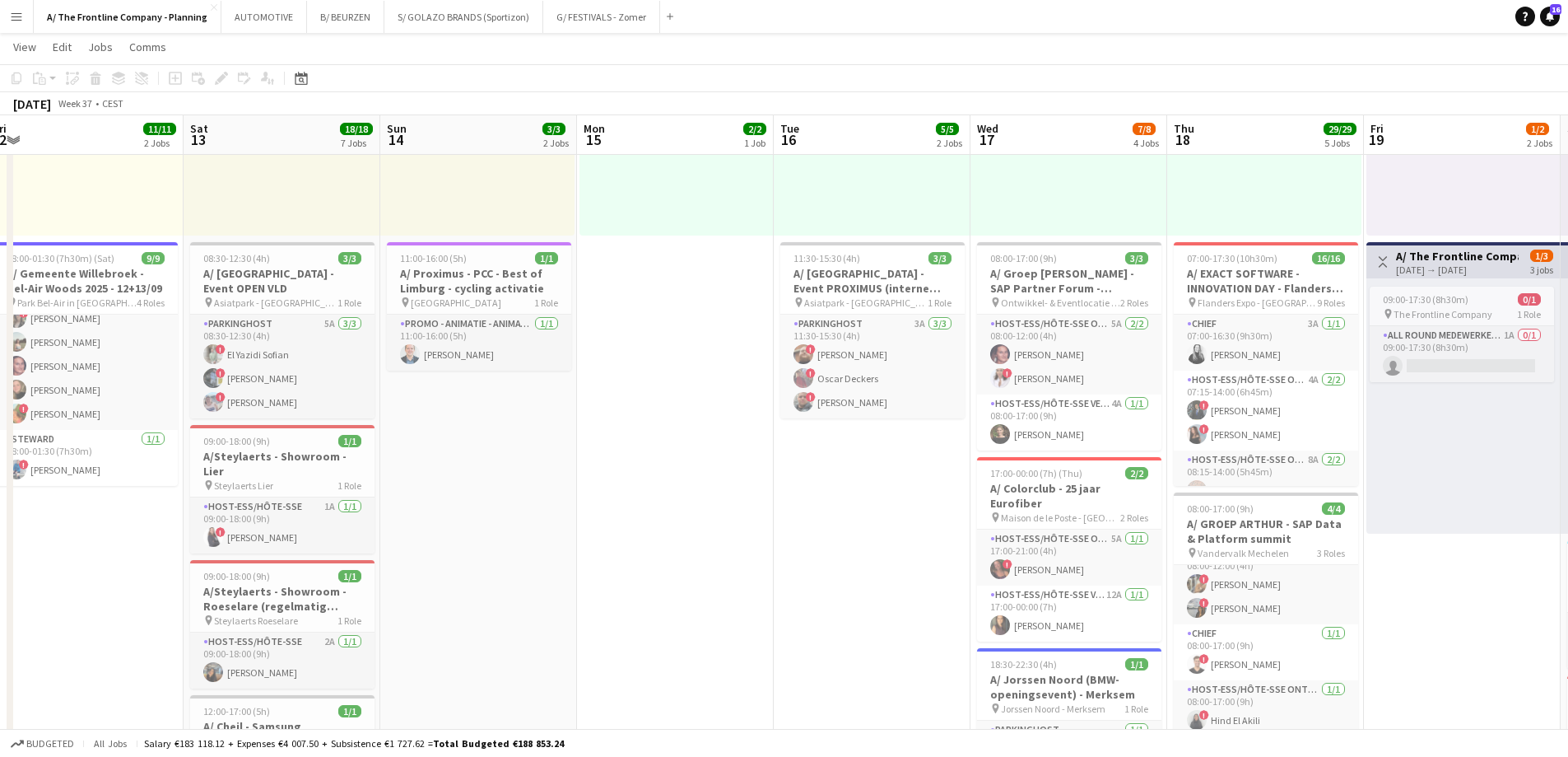
click at [0, 421] on html "Menu Boards Boards Boards All jobs Status Workforce Workforce My Workforce Recr…" at bounding box center [784, 659] width 1568 height 1814
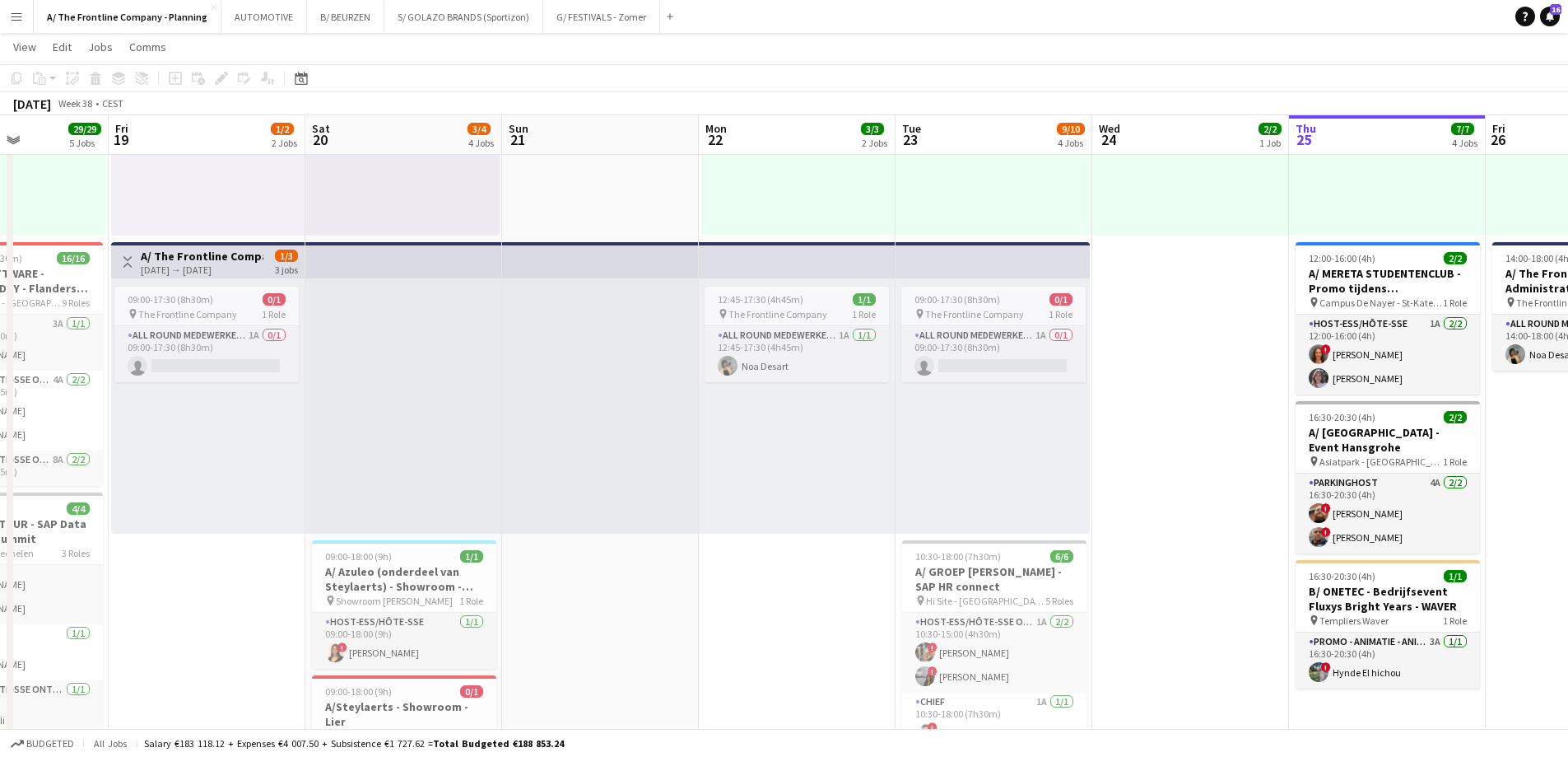
scroll to position [0, 515]
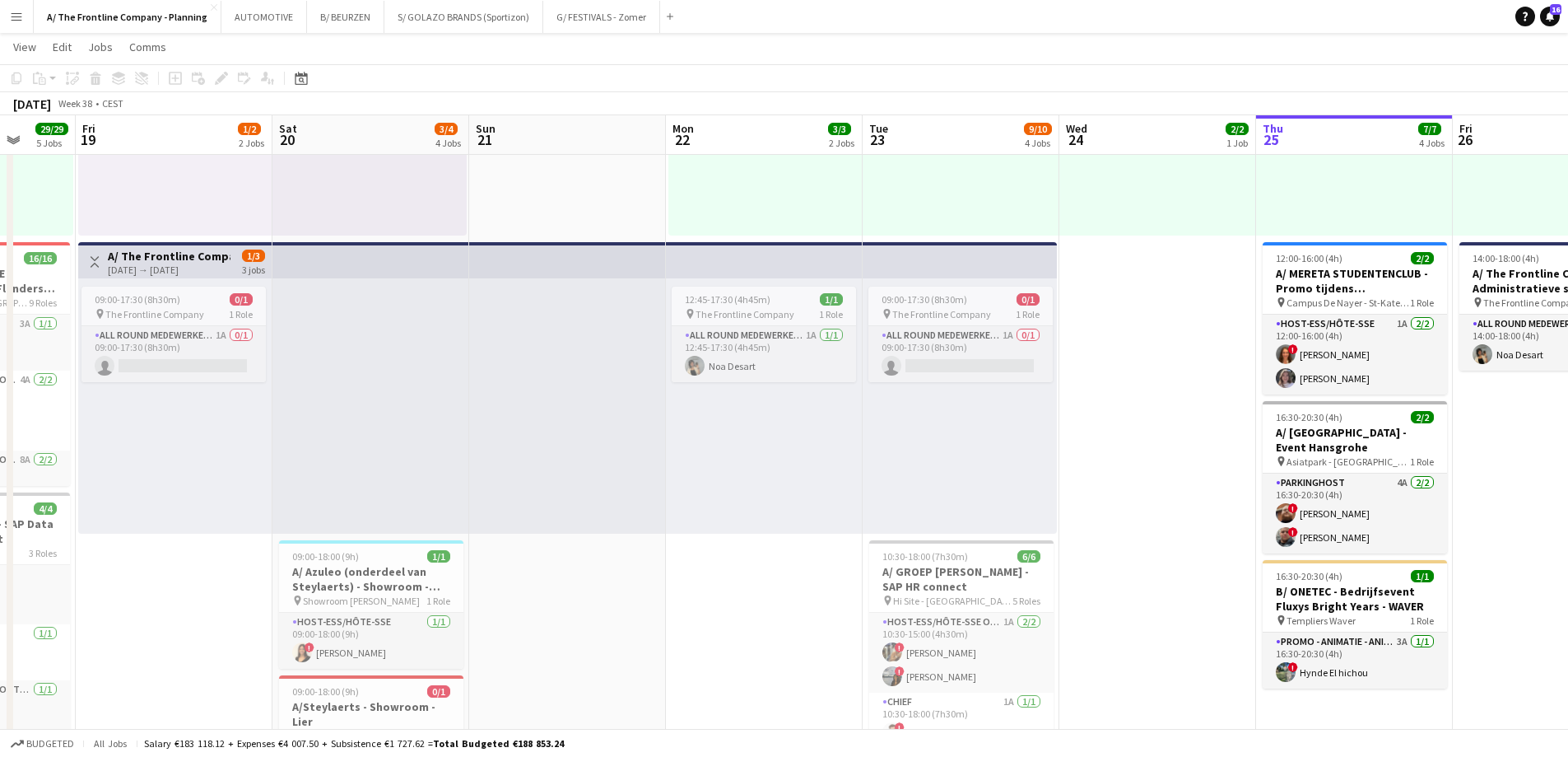
drag, startPoint x: 33, startPoint y: 456, endPoint x: 22, endPoint y: 456, distance: 11.0
click at [22, 456] on app-calendar-viewport "Tue 16 5/5 2 Jobs Wed 17 7/8 4 Jobs Thu 18 29/29 5 Jobs Fri 19 1/2 2 Jobs Sat 2…" at bounding box center [784, 678] width 1568 height 1722
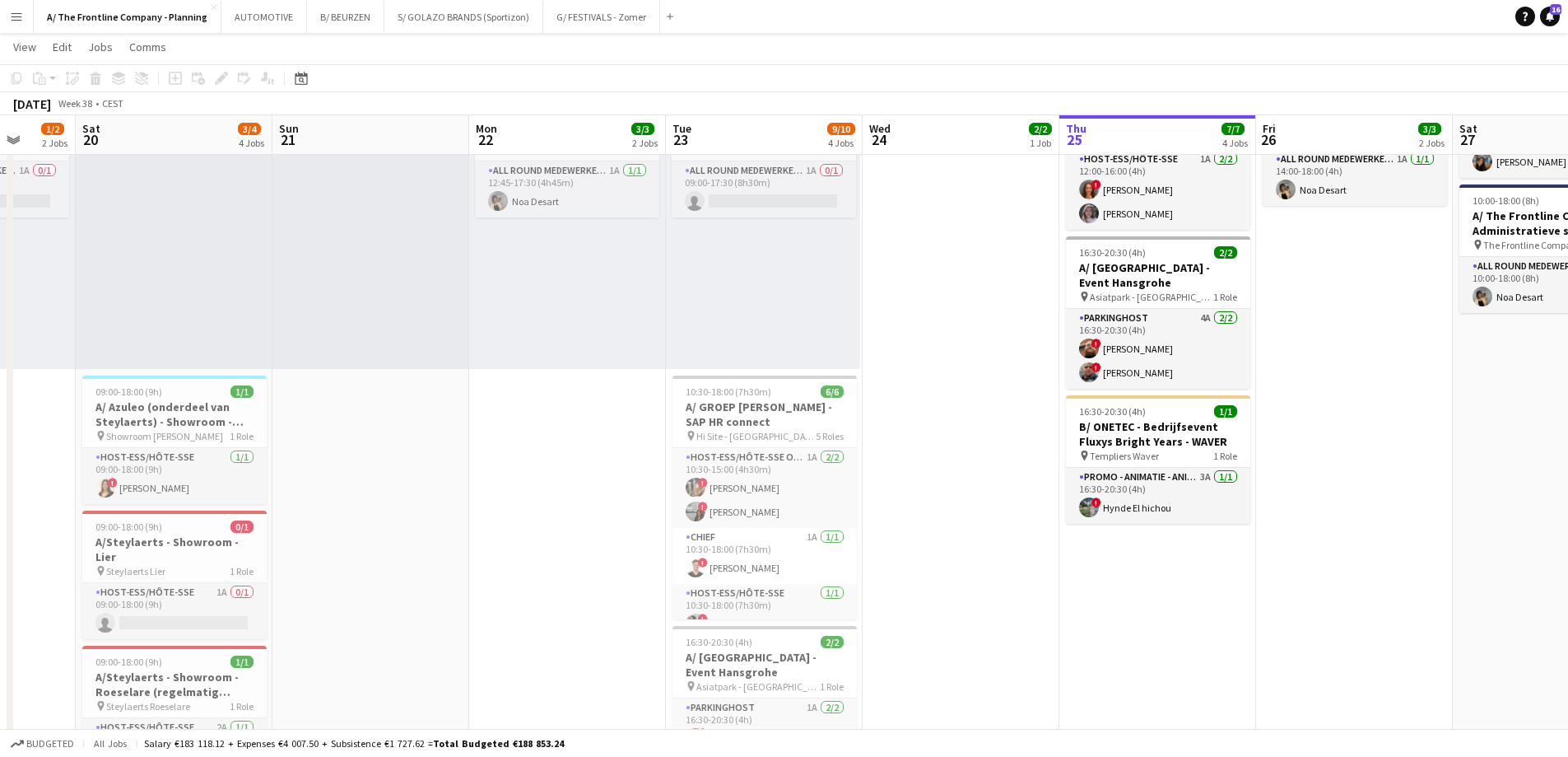
scroll to position [0, 404]
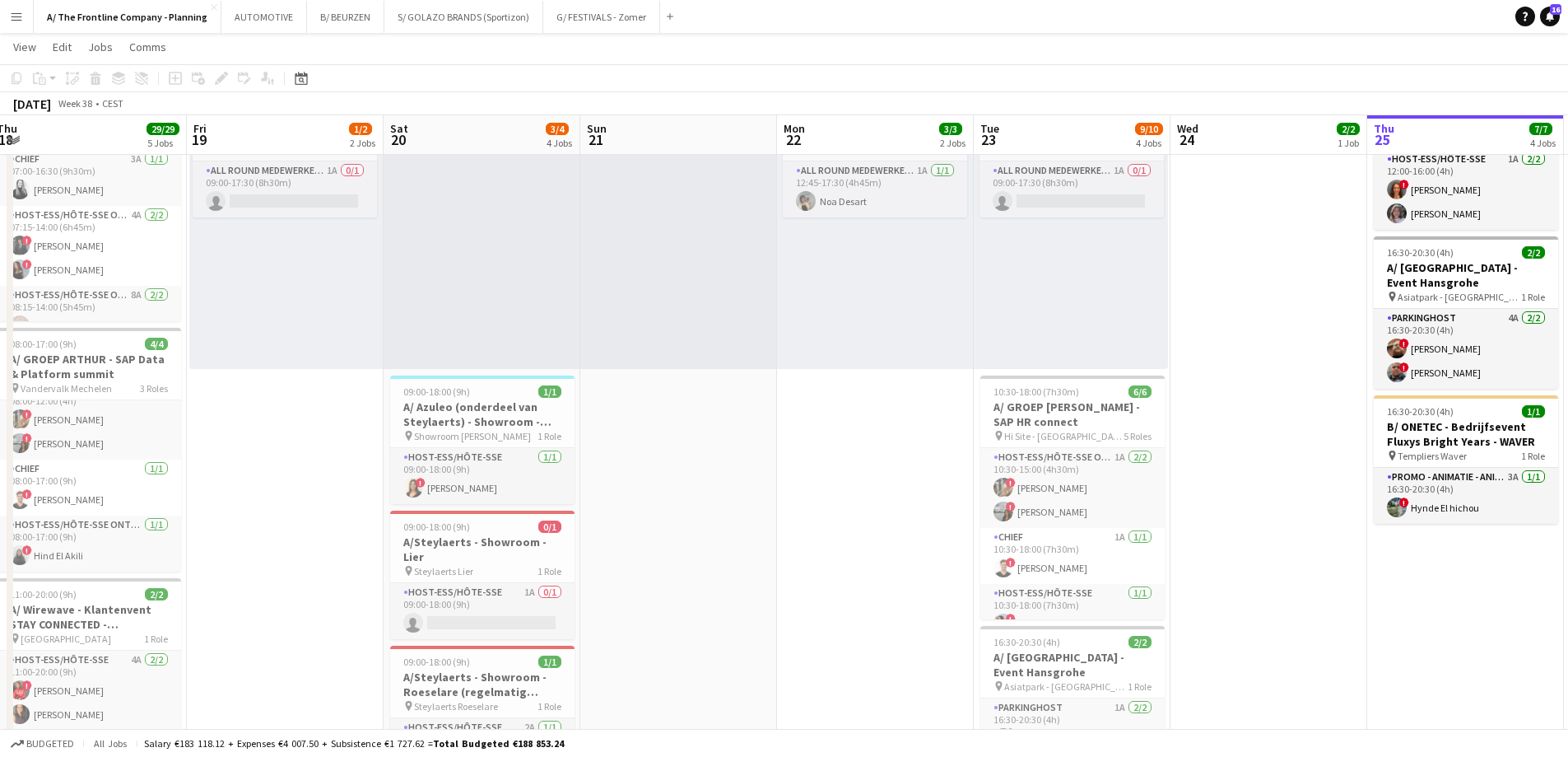
click at [803, 413] on app-calendar-viewport "Tue 16 5/5 2 Jobs Wed 17 7/8 4 Jobs Thu 18 29/29 5 Jobs Fri 19 1/2 2 Jobs Sat 2…" at bounding box center [784, 513] width 1568 height 1722
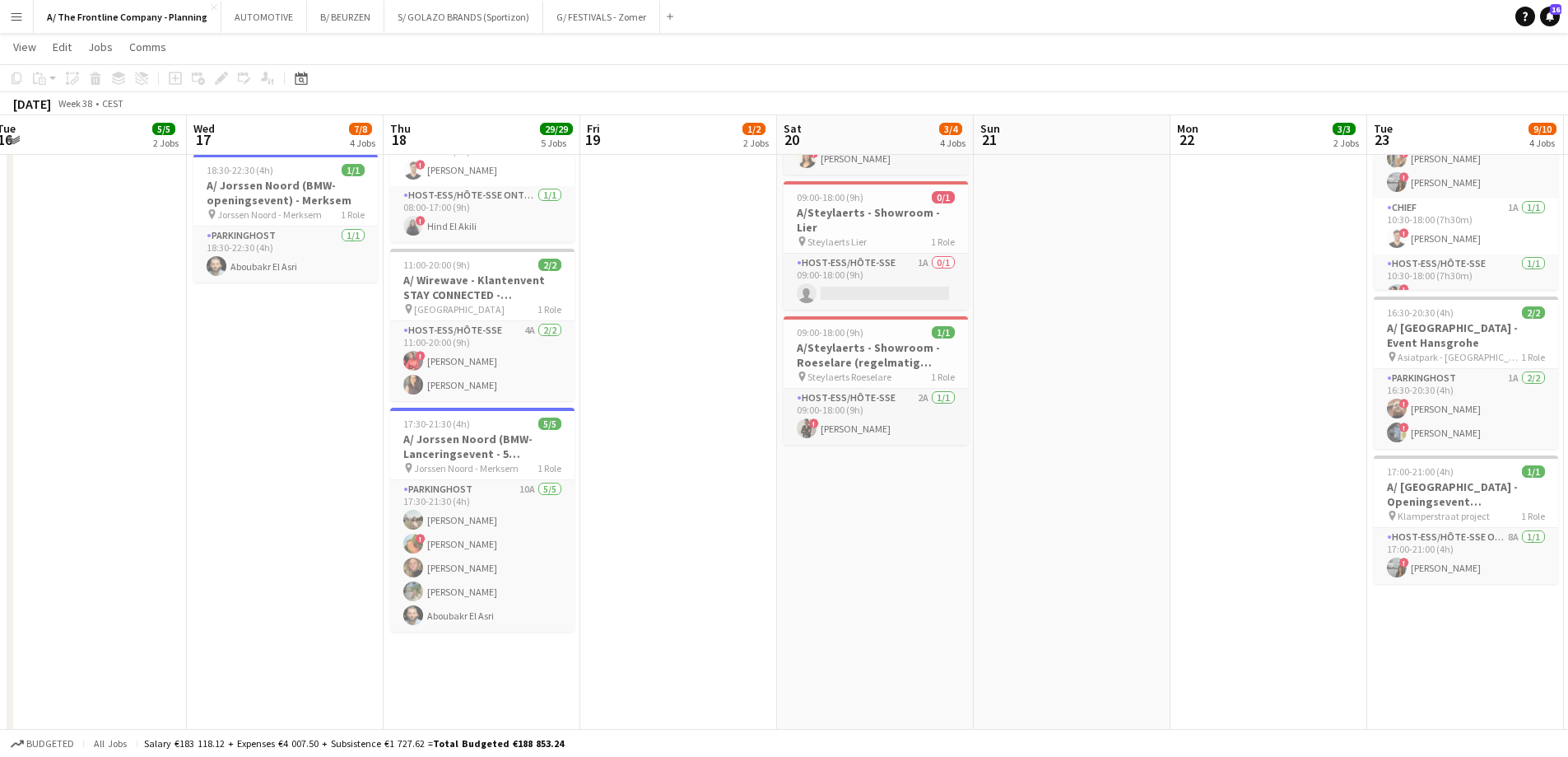
scroll to position [0, 417]
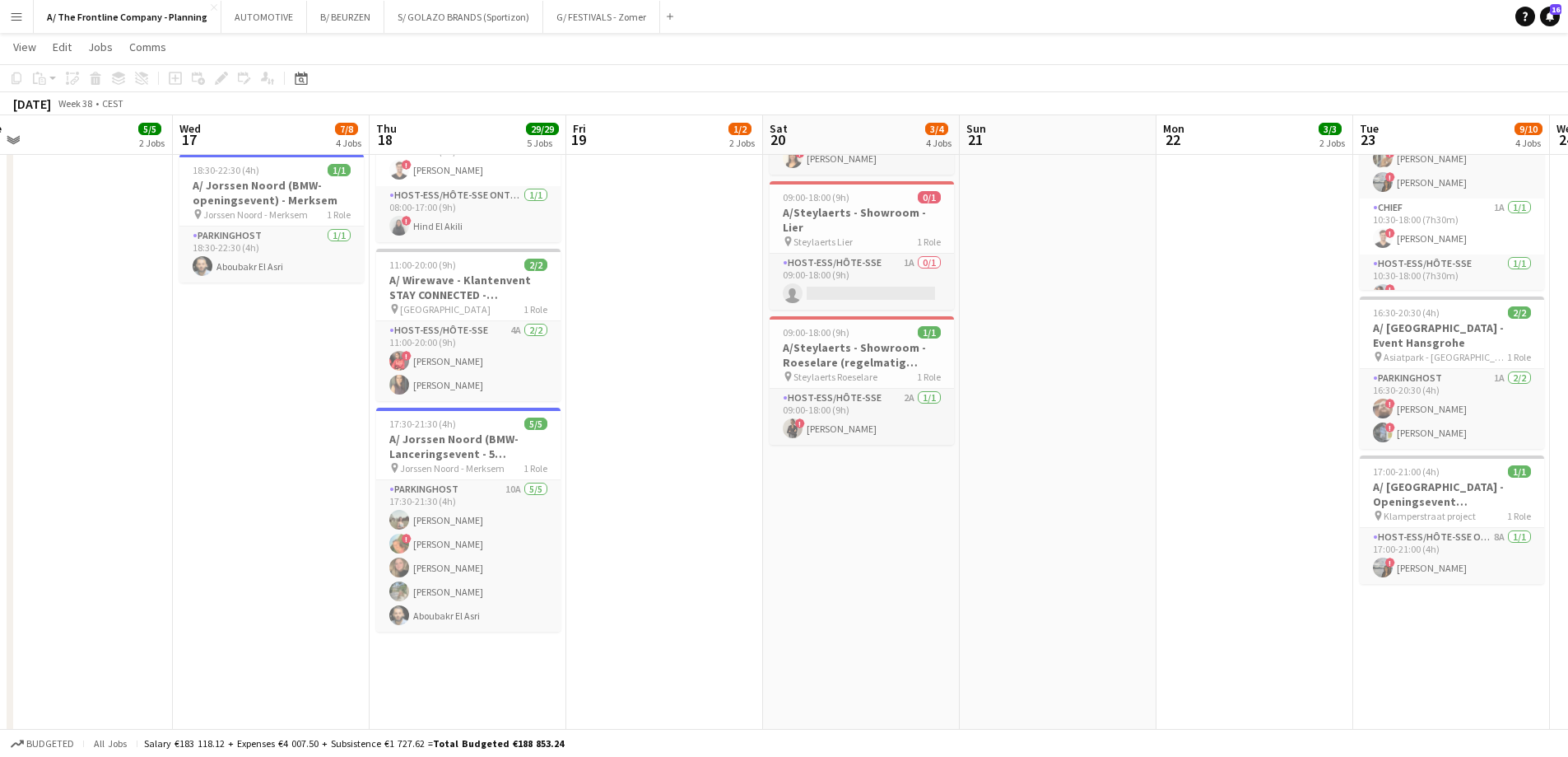
drag, startPoint x: 919, startPoint y: 469, endPoint x: 935, endPoint y: 468, distance: 16.0
click at [935, 468] on app-calendar-viewport "Sun 14 3/3 2 Jobs Mon 15 2/2 1 Job Tue 16 5/5 2 Jobs Wed 17 7/8 4 Jobs Thu 18 2…" at bounding box center [784, 184] width 1568 height 1722
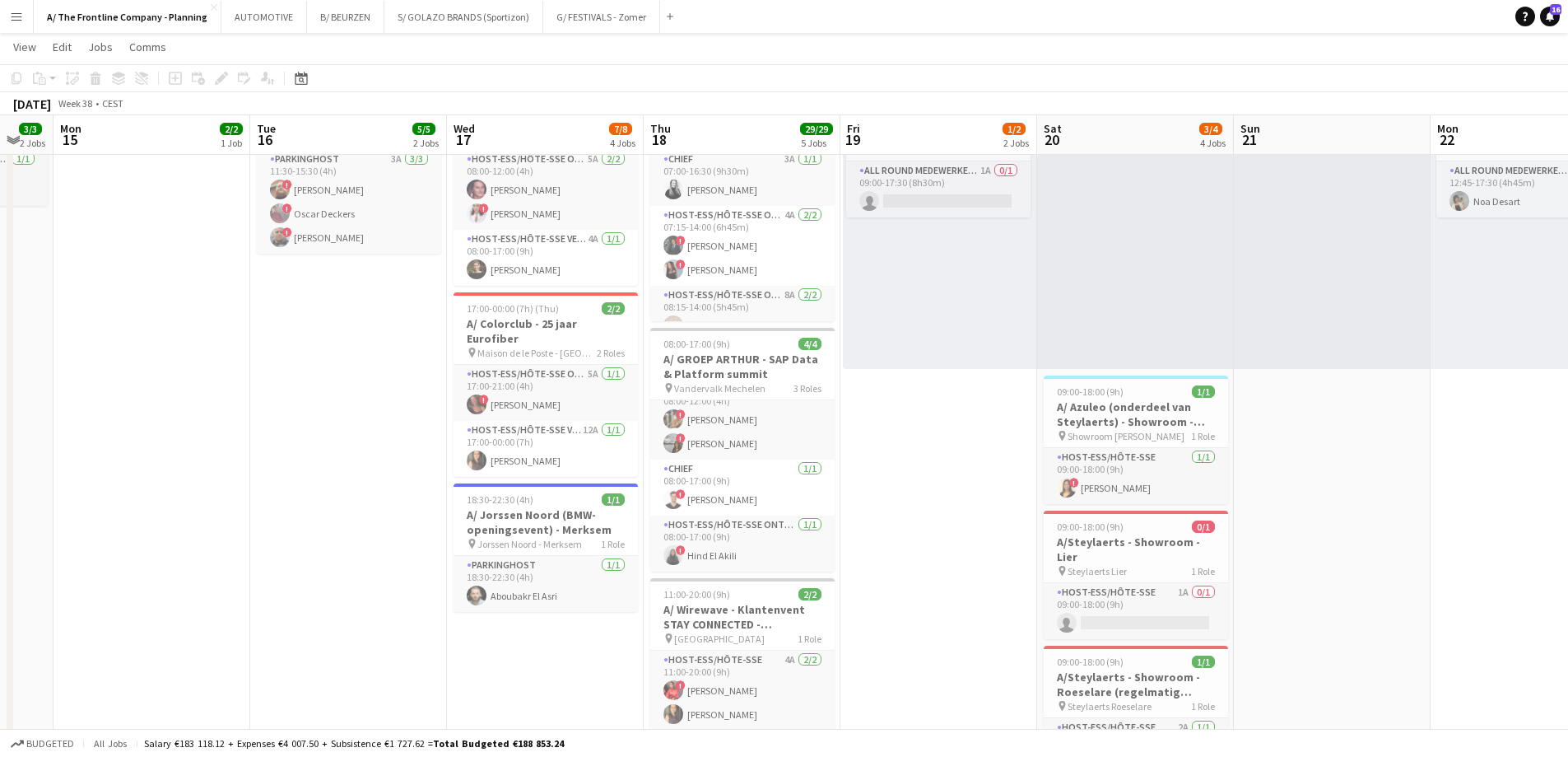
scroll to position [0, 458]
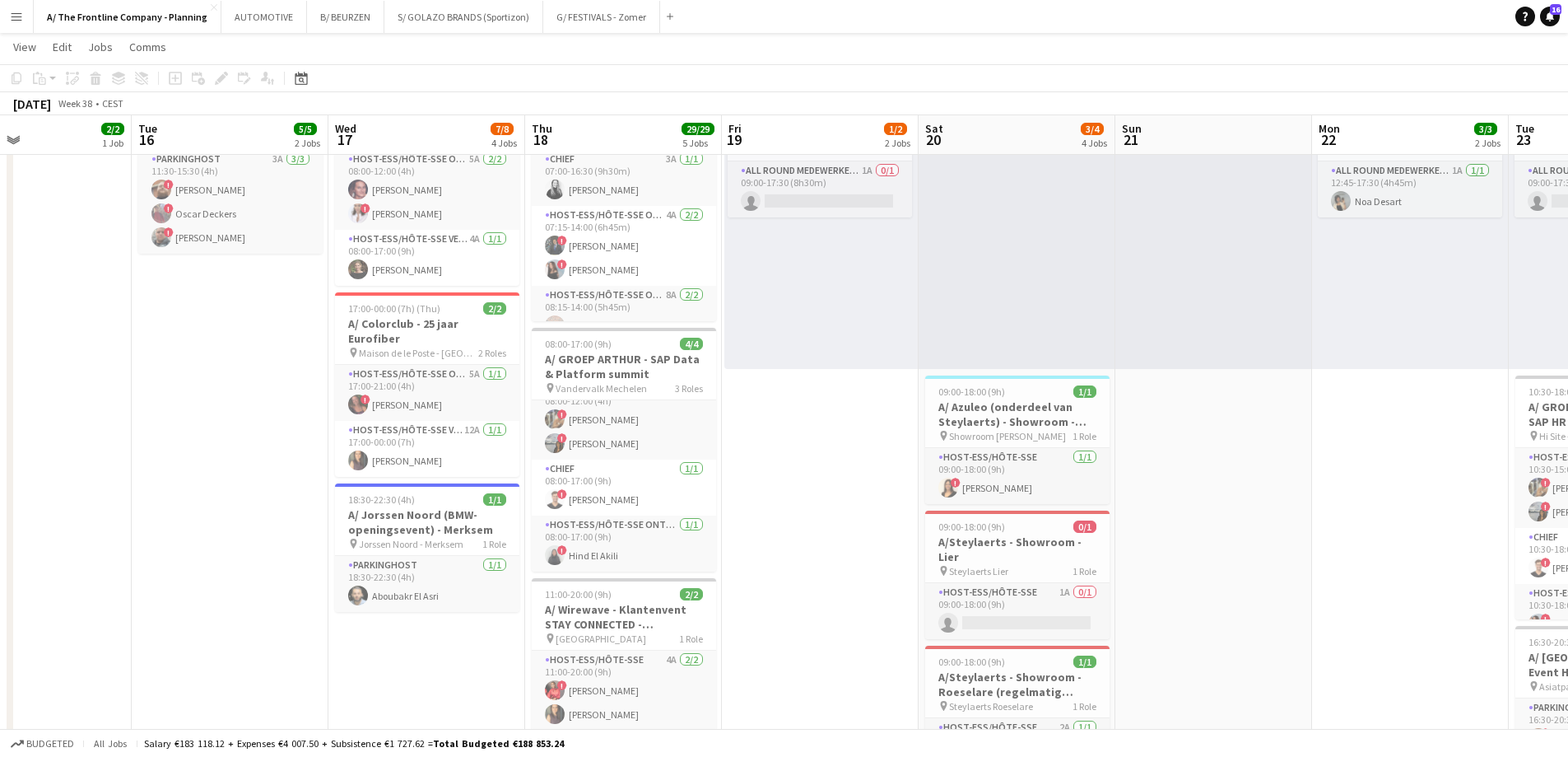
drag, startPoint x: 78, startPoint y: 387, endPoint x: 233, endPoint y: 357, distance: 157.9
click at [233, 357] on app-calendar-viewport "Sat 13 18/18 7 Jobs Sun 14 3/3 2 Jobs Mon 15 2/2 1 Job Tue 16 5/5 2 Jobs Wed 17…" at bounding box center [784, 513] width 1568 height 1722
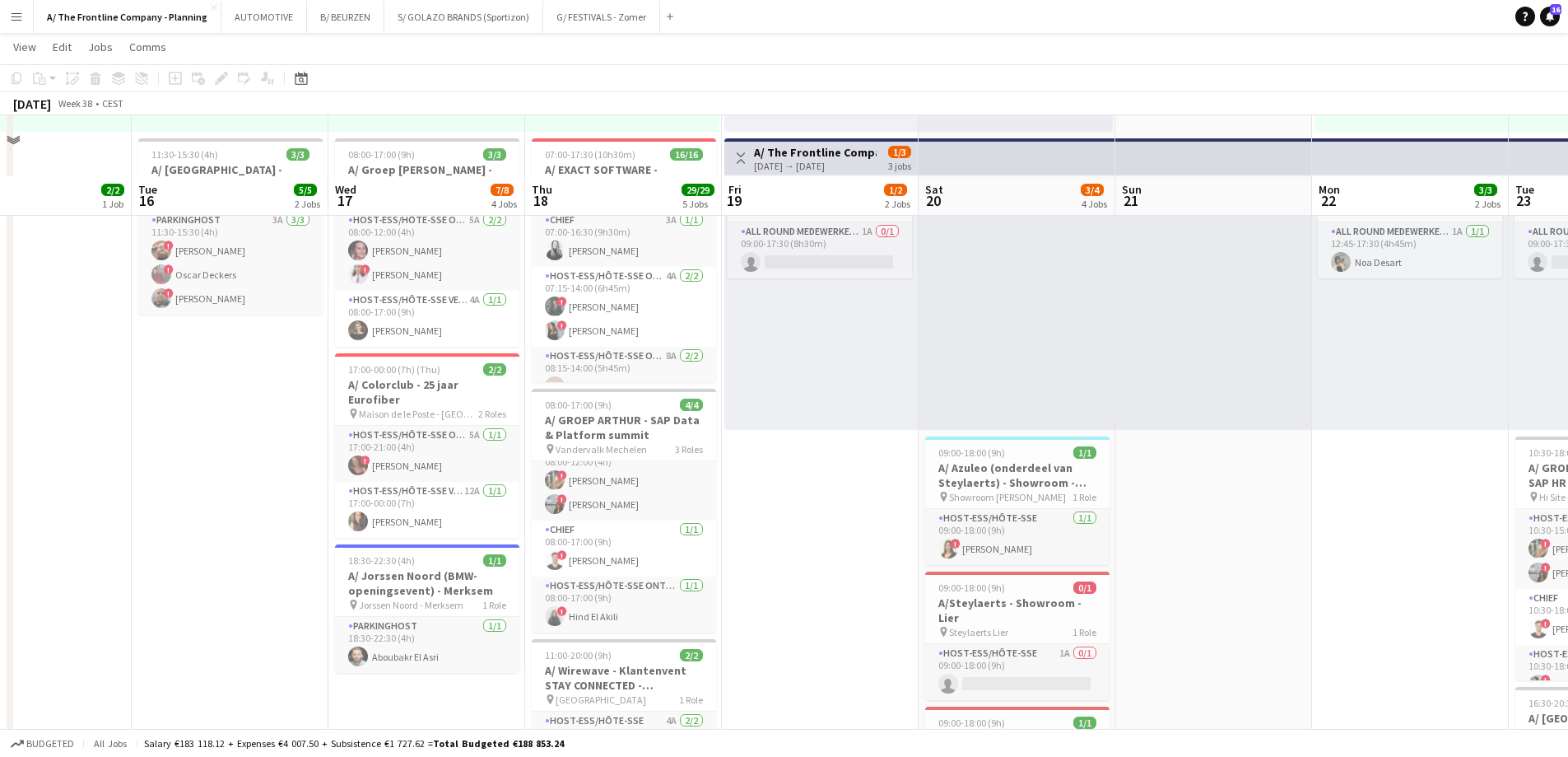
scroll to position [247, 0]
